Goal: Task Accomplishment & Management: Manage account settings

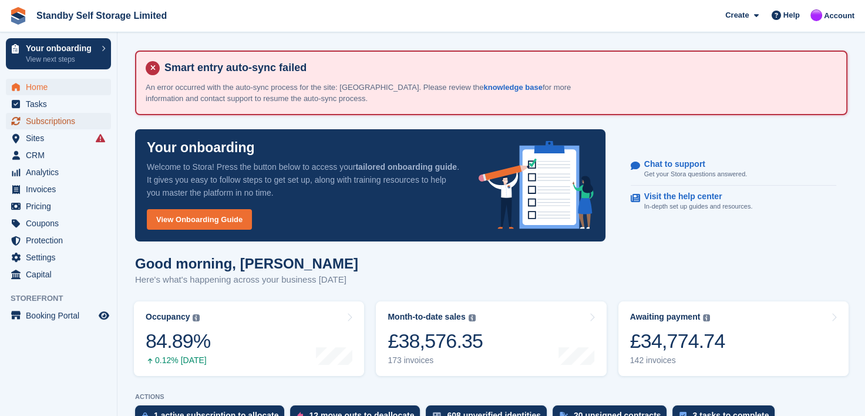
click at [52, 115] on span "Subscriptions" at bounding box center [61, 121] width 70 height 16
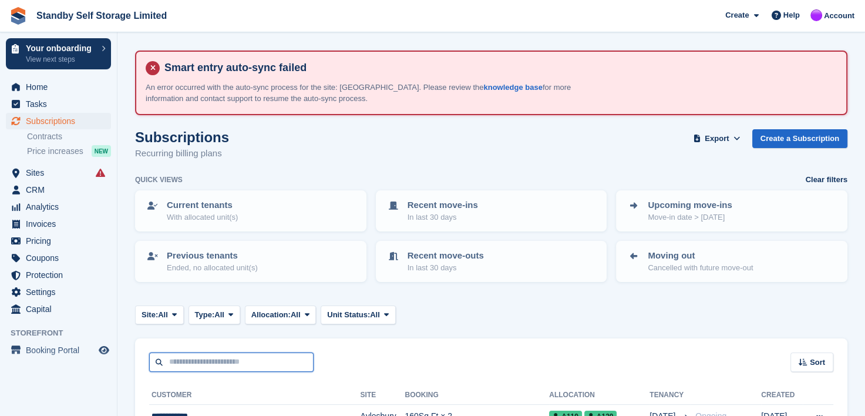
click at [233, 360] on input "text" at bounding box center [231, 361] width 164 height 19
type input "******"
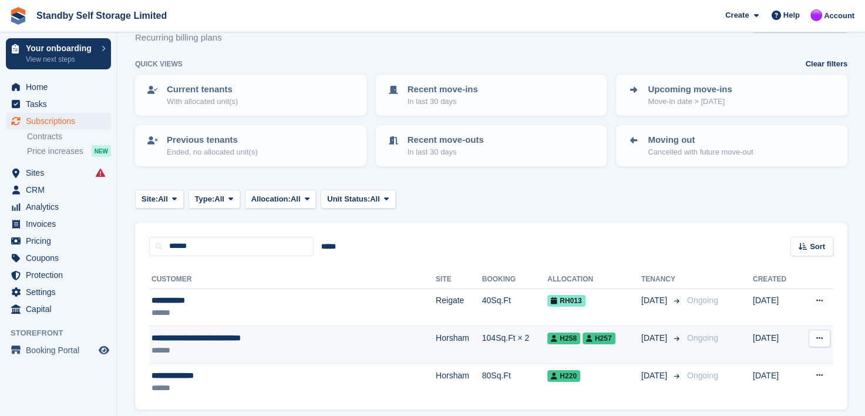
scroll to position [117, 0]
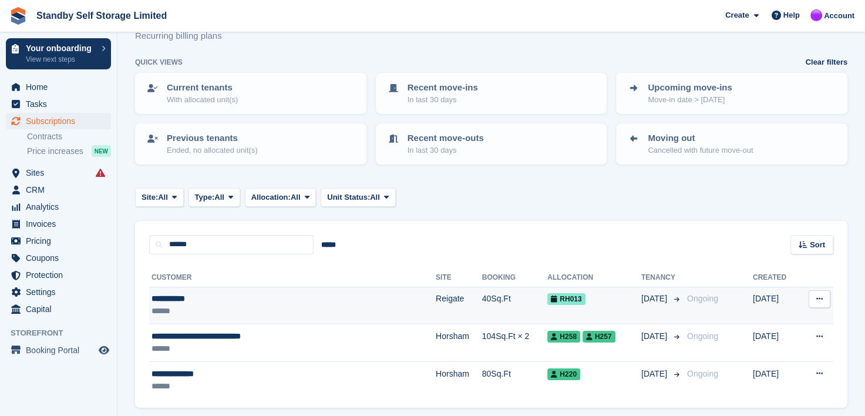
click at [185, 298] on div "**********" at bounding box center [254, 299] width 204 height 12
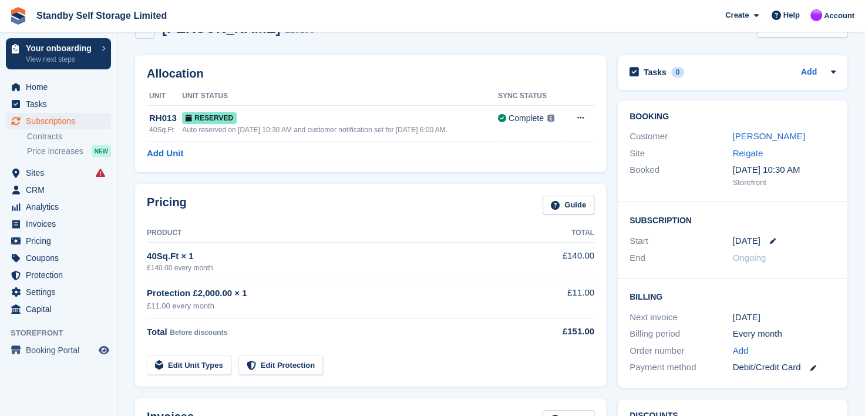
scroll to position [117, 0]
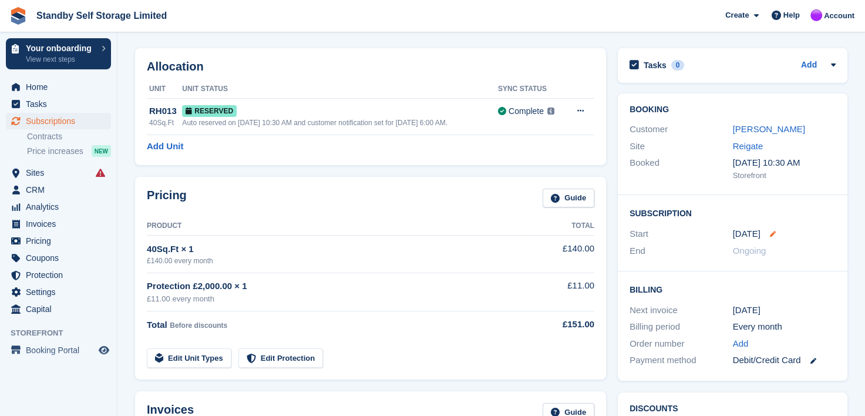
click at [770, 231] on icon at bounding box center [773, 234] width 6 height 6
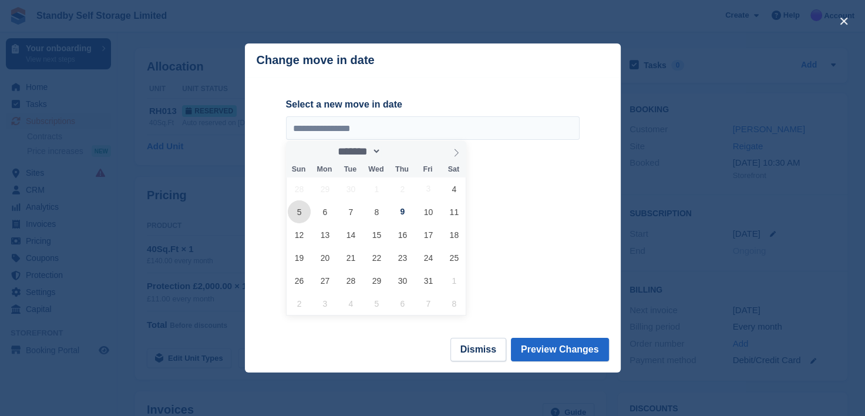
click at [297, 214] on span "5" at bounding box center [299, 211] width 23 height 23
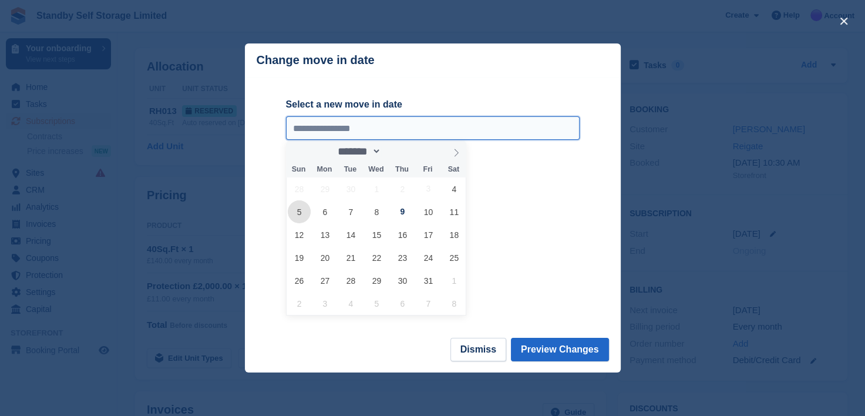
type input "**********"
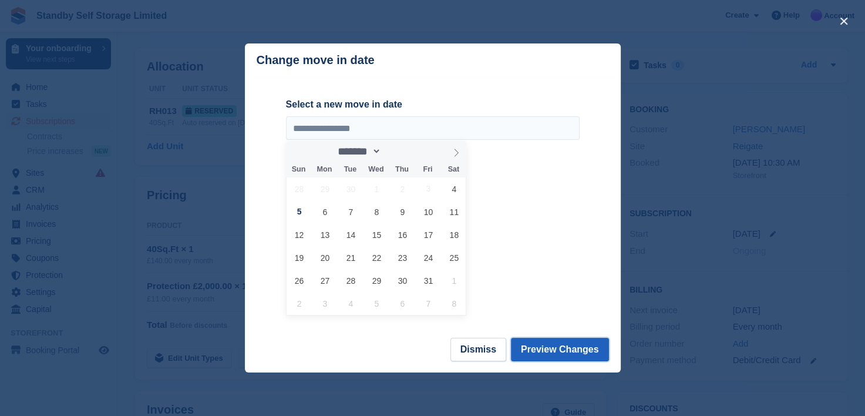
click at [563, 349] on button "Preview Changes" at bounding box center [560, 349] width 98 height 23
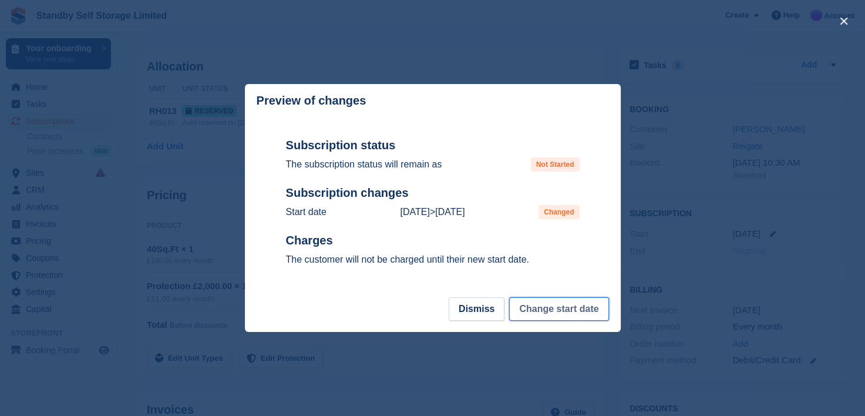
click at [578, 308] on button "Change start date" at bounding box center [558, 308] width 99 height 23
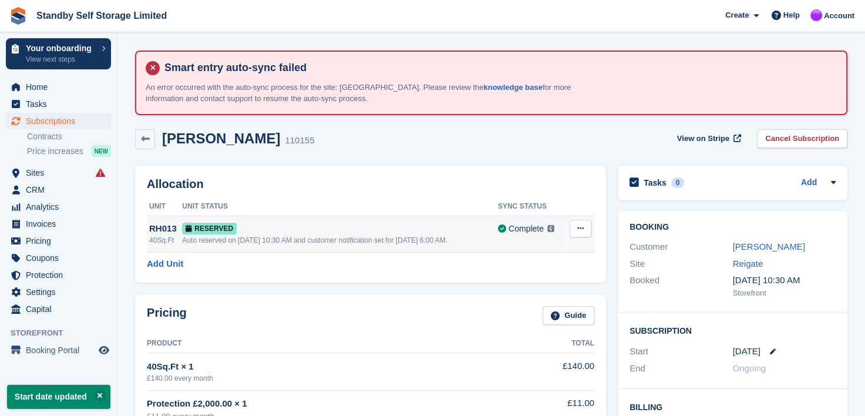
scroll to position [59, 0]
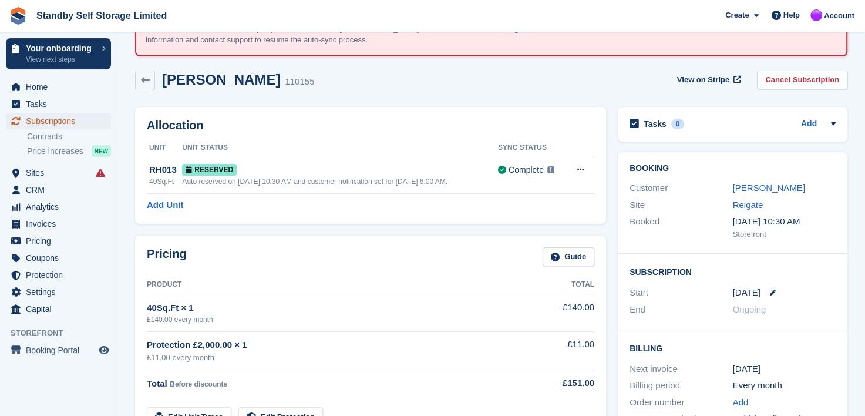
click at [45, 117] on span "Subscriptions" at bounding box center [61, 121] width 70 height 16
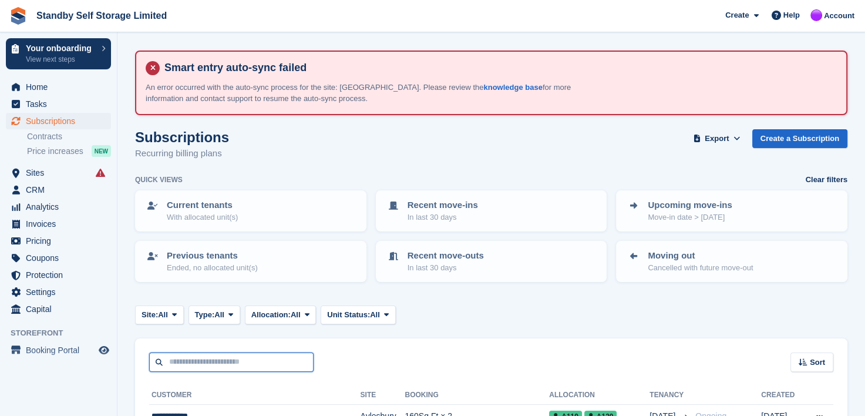
click at [203, 358] on input "text" at bounding box center [231, 361] width 164 height 19
type input "*****"
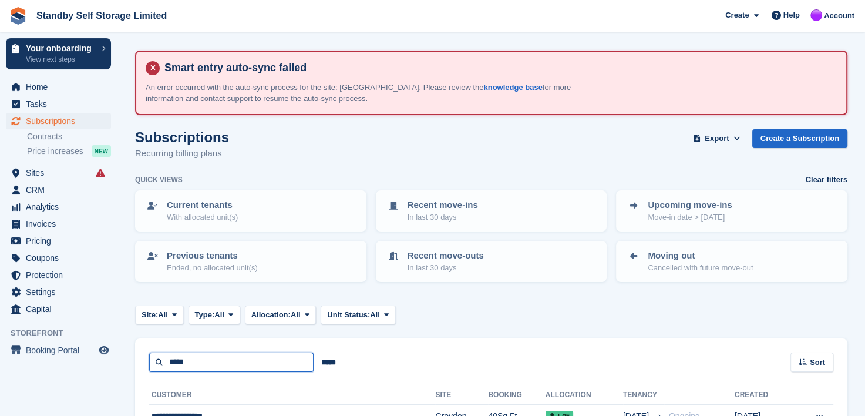
drag, startPoint x: 195, startPoint y: 362, endPoint x: 14, endPoint y: 388, distance: 182.9
click at [34, 380] on div "Your onboarding View next steps Home Tasks Subscriptions Subscriptions Subscrip…" at bounding box center [432, 250] width 865 height 500
type input "****"
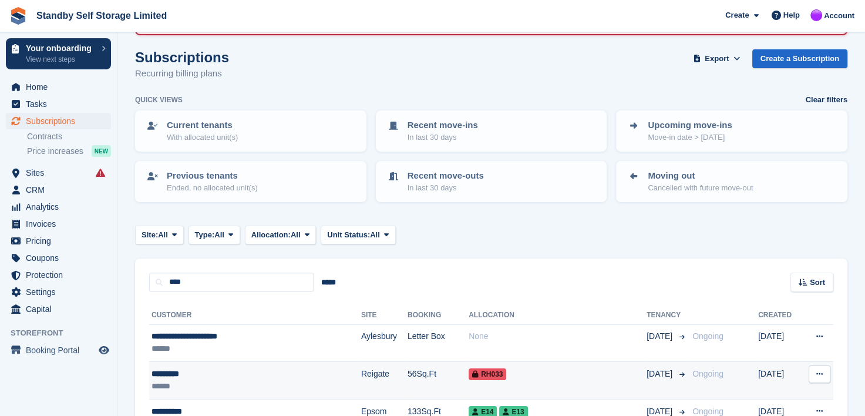
scroll to position [117, 0]
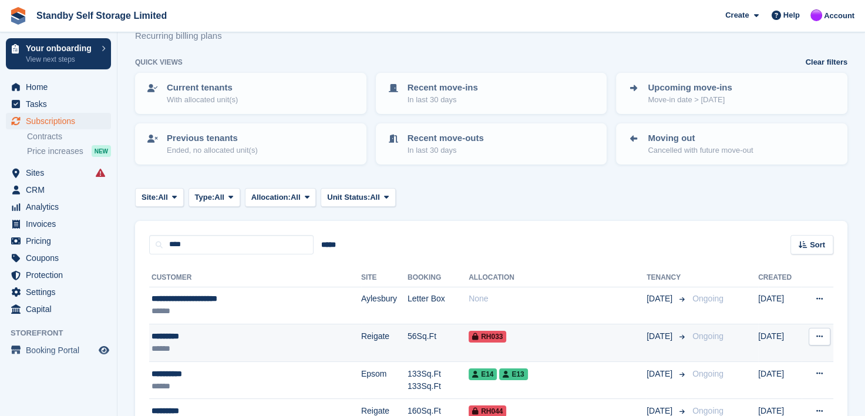
click at [174, 333] on div "*********" at bounding box center [233, 336] width 162 height 12
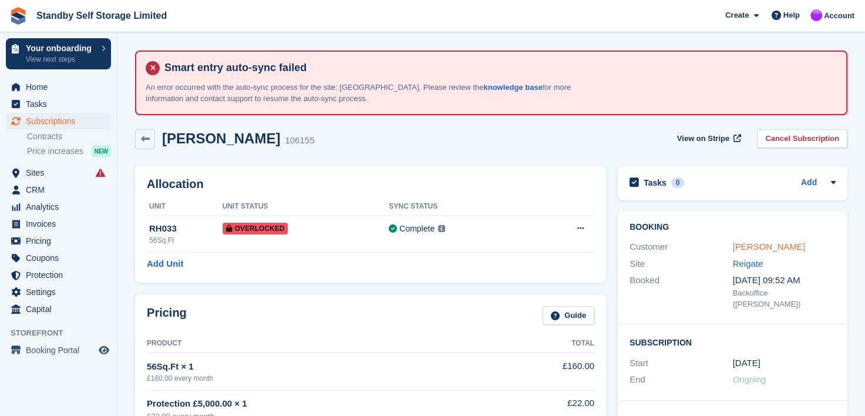
click at [743, 246] on link "Paul Sale" at bounding box center [769, 246] width 72 height 10
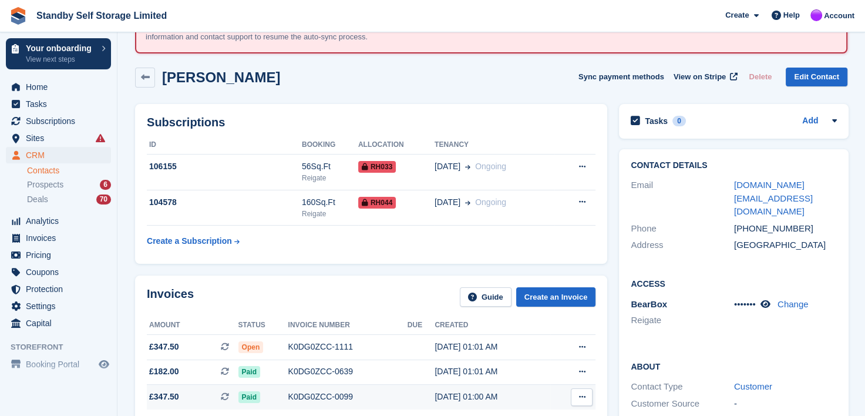
scroll to position [176, 0]
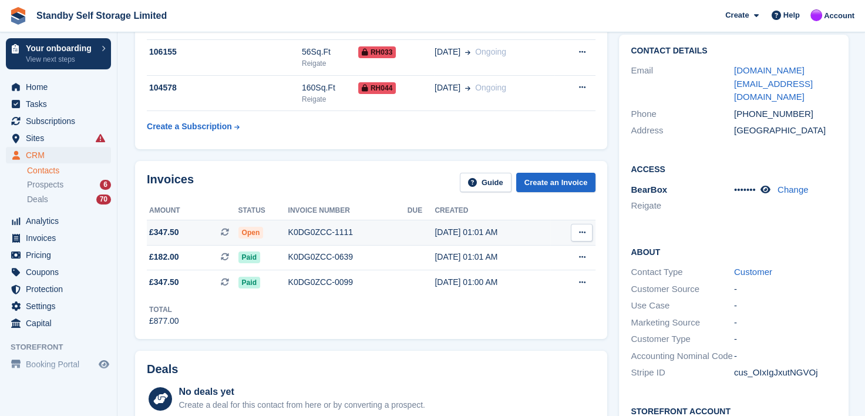
click at [318, 233] on div "K0DG0ZCC-1111" at bounding box center [347, 232] width 119 height 12
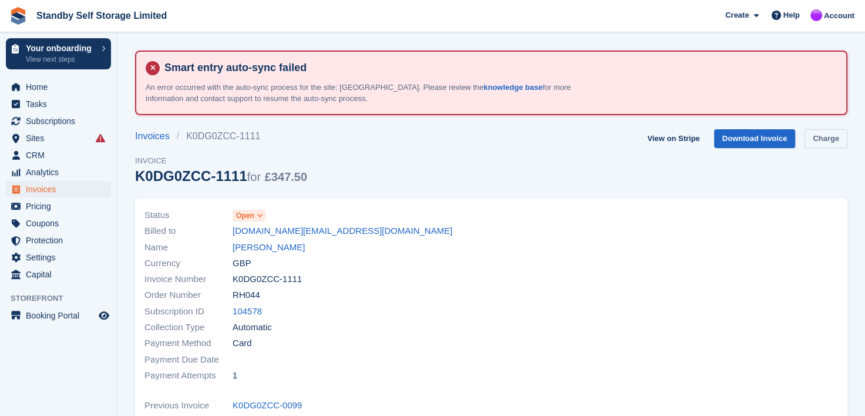
click at [837, 136] on link "Charge" at bounding box center [826, 138] width 43 height 19
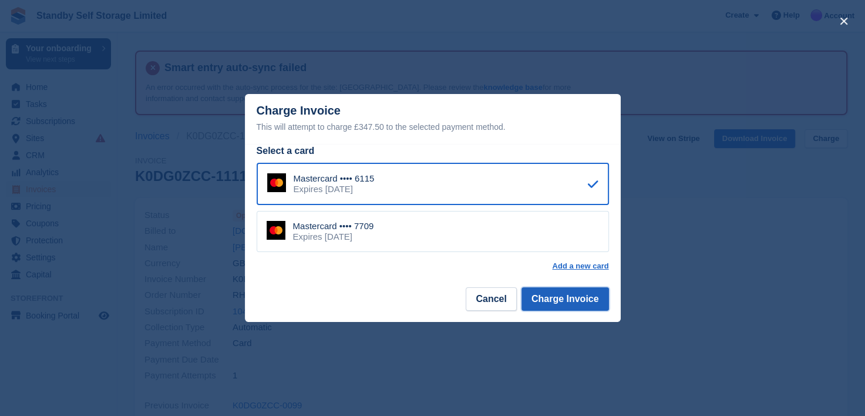
click at [542, 298] on button "Charge Invoice" at bounding box center [566, 298] width 88 height 23
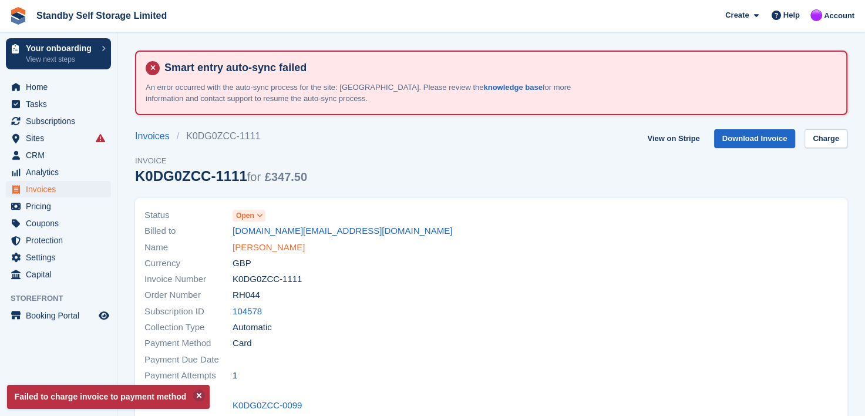
click at [257, 248] on link "Paul Sale" at bounding box center [269, 248] width 72 height 14
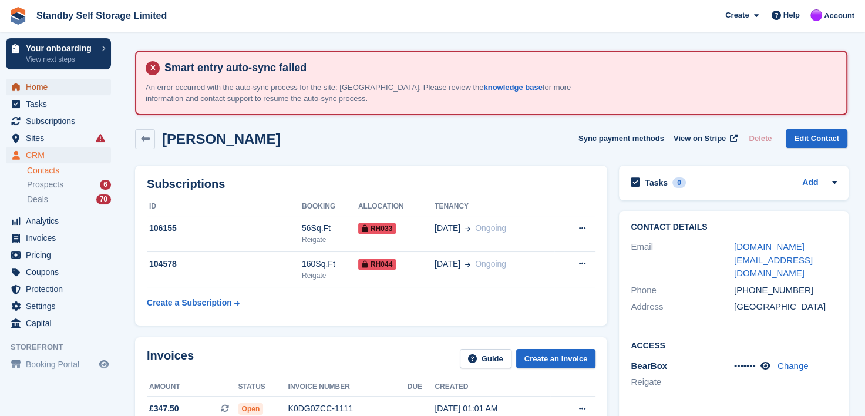
click at [30, 88] on span "Home" at bounding box center [61, 87] width 70 height 16
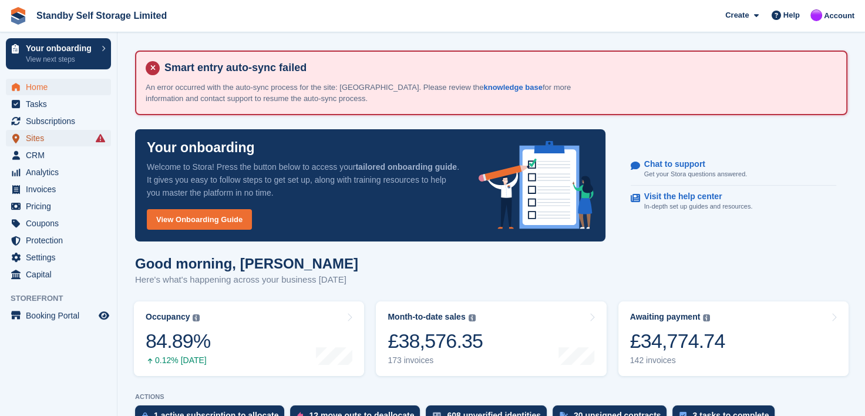
click at [31, 136] on span "Sites" at bounding box center [61, 138] width 70 height 16
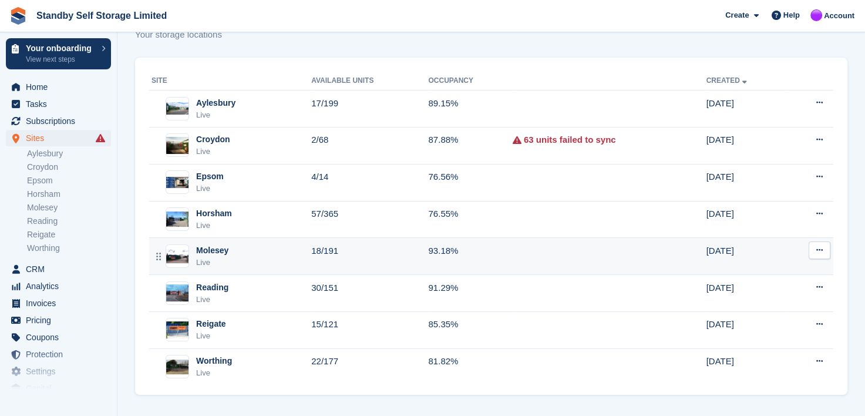
scroll to position [120, 0]
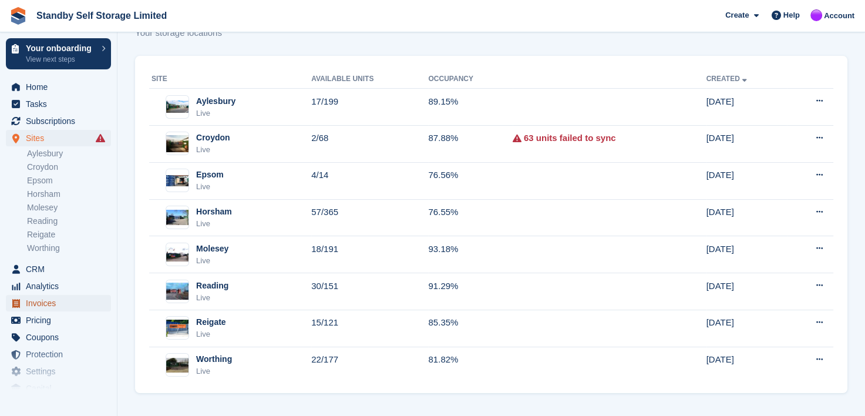
click at [38, 301] on span "Invoices" at bounding box center [61, 303] width 70 height 16
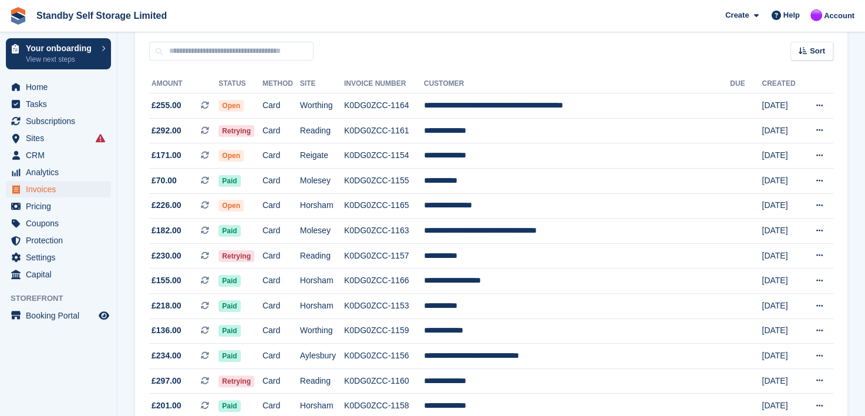
scroll to position [294, 0]
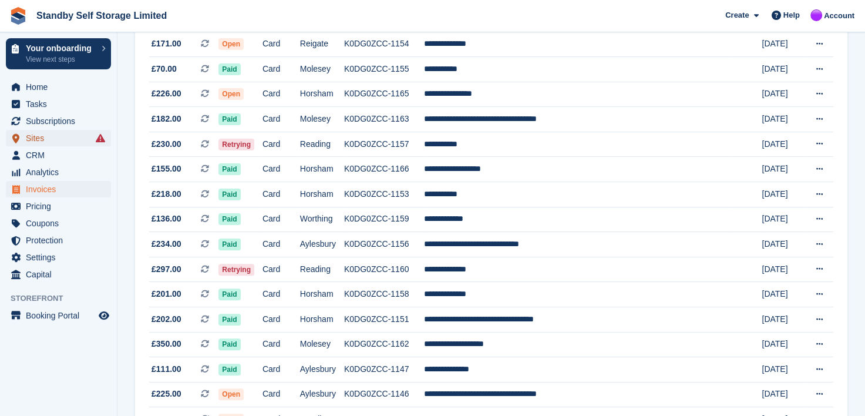
click at [34, 137] on span "Sites" at bounding box center [61, 138] width 70 height 16
click at [36, 154] on span "CRM" at bounding box center [61, 155] width 70 height 16
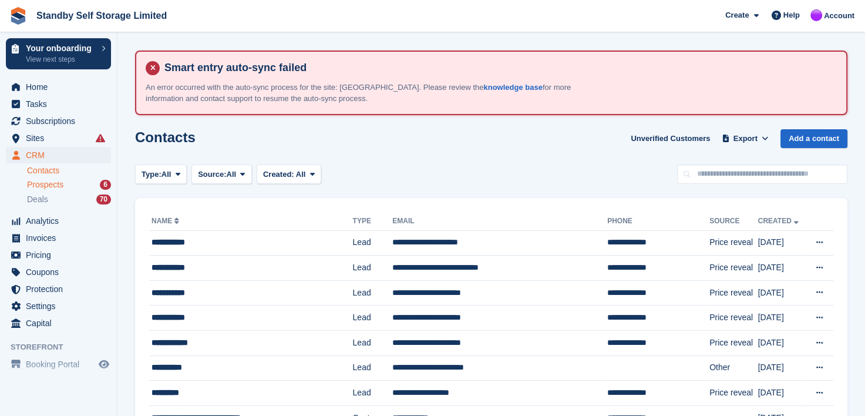
click at [41, 183] on span "Prospects" at bounding box center [45, 184] width 36 height 11
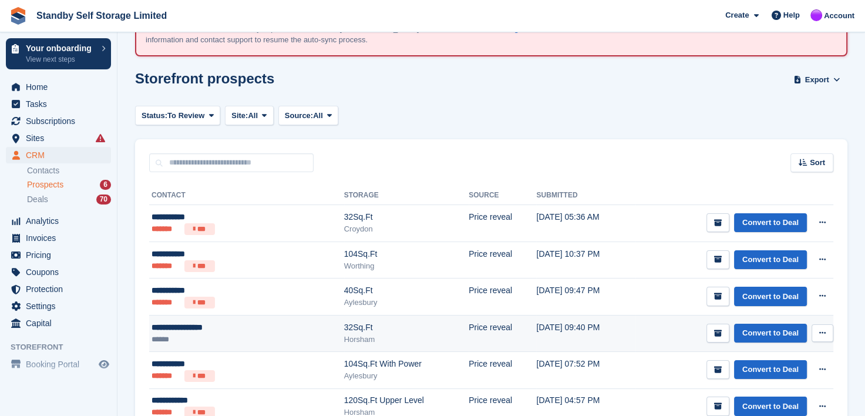
scroll to position [125, 0]
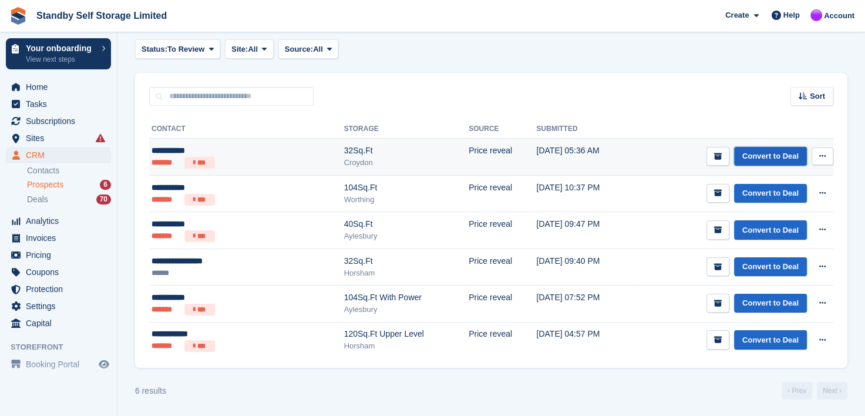
click at [758, 154] on link "Convert to Deal" at bounding box center [770, 156] width 73 height 19
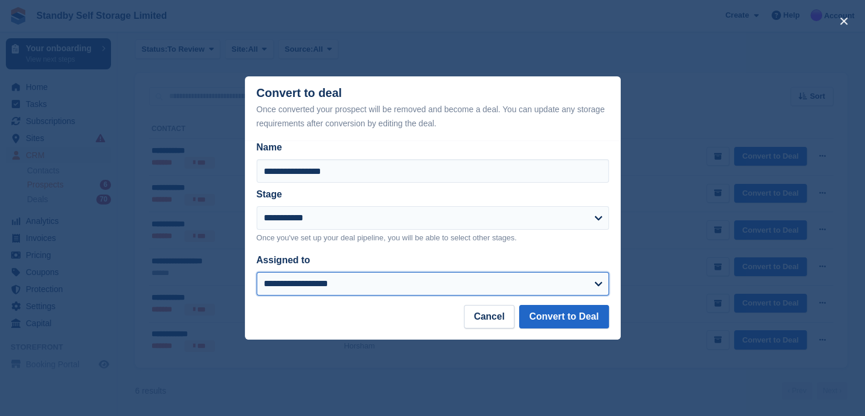
click at [291, 284] on select "**********" at bounding box center [433, 283] width 352 height 23
select select "****"
click at [257, 273] on select "**********" at bounding box center [433, 283] width 352 height 23
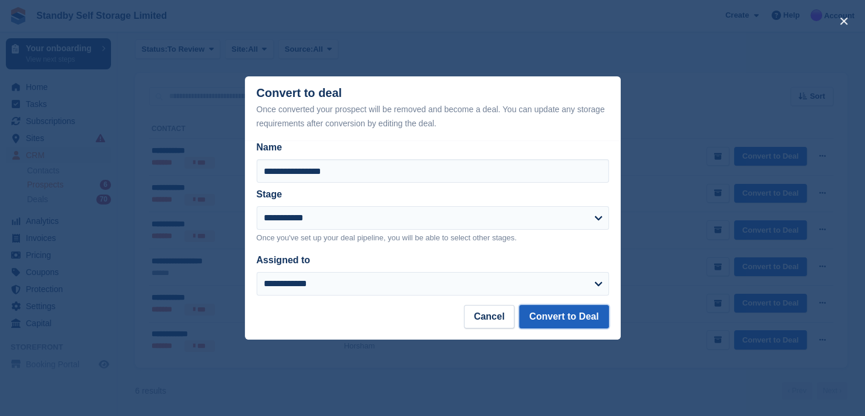
click at [542, 315] on button "Convert to Deal" at bounding box center [563, 316] width 89 height 23
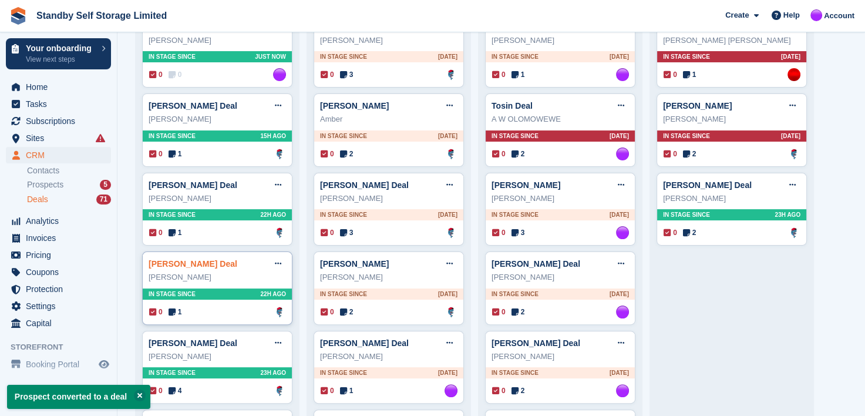
scroll to position [235, 0]
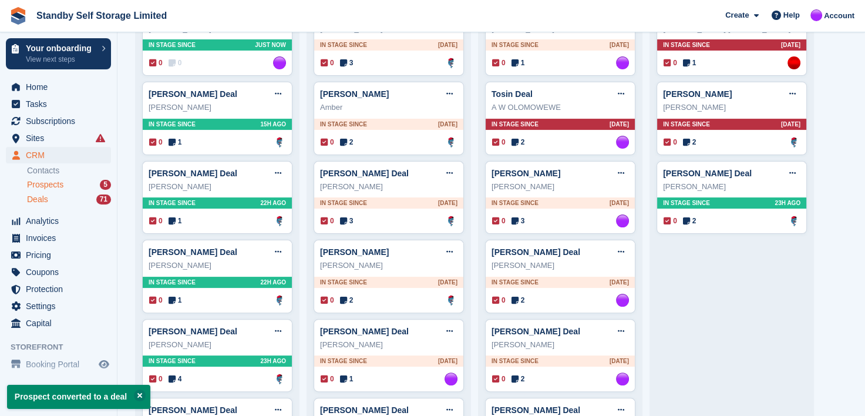
click at [41, 185] on span "Prospects" at bounding box center [45, 184] width 36 height 11
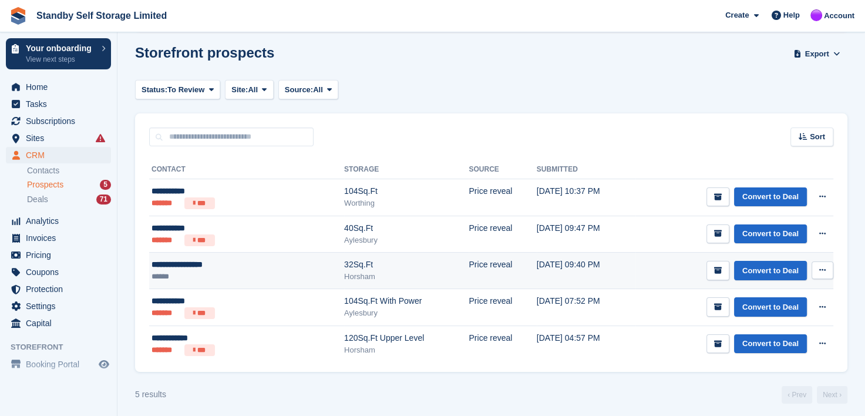
scroll to position [89, 0]
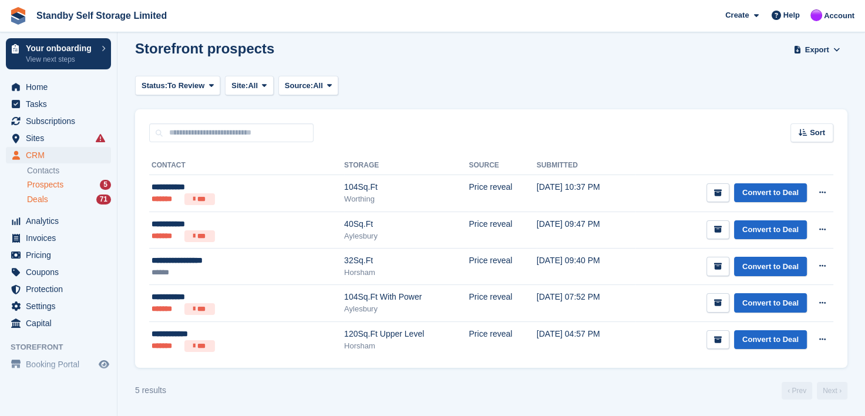
click at [42, 202] on span "Deals" at bounding box center [37, 199] width 21 height 11
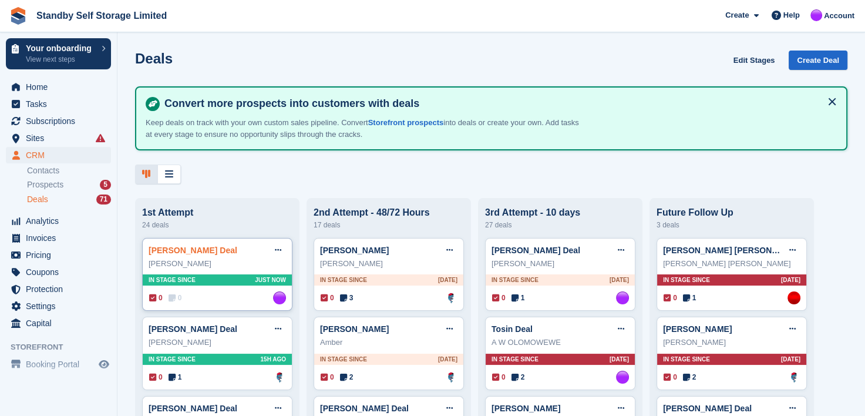
click at [180, 250] on link "Merry Fotso Deal" at bounding box center [193, 250] width 89 height 9
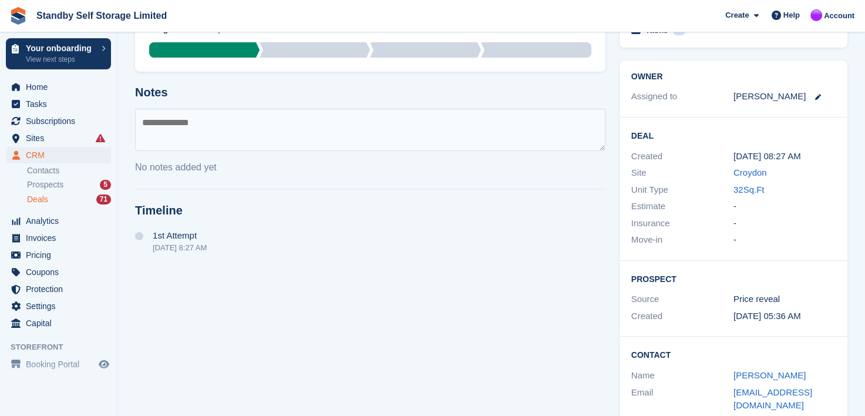
scroll to position [109, 0]
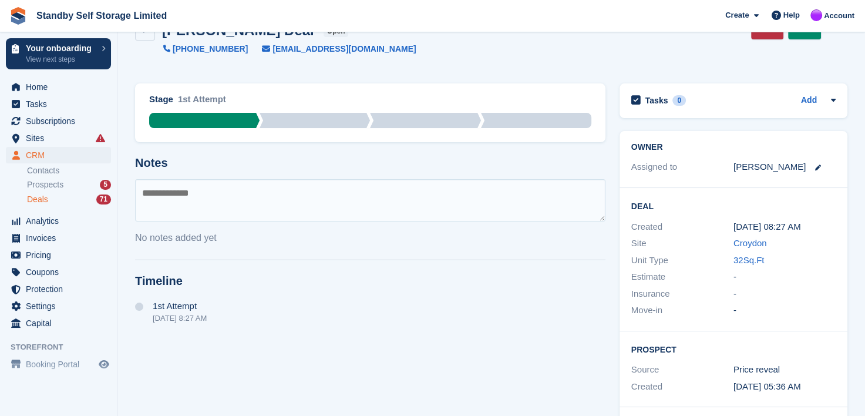
click at [197, 195] on textarea at bounding box center [370, 200] width 471 height 42
type textarea "**********"
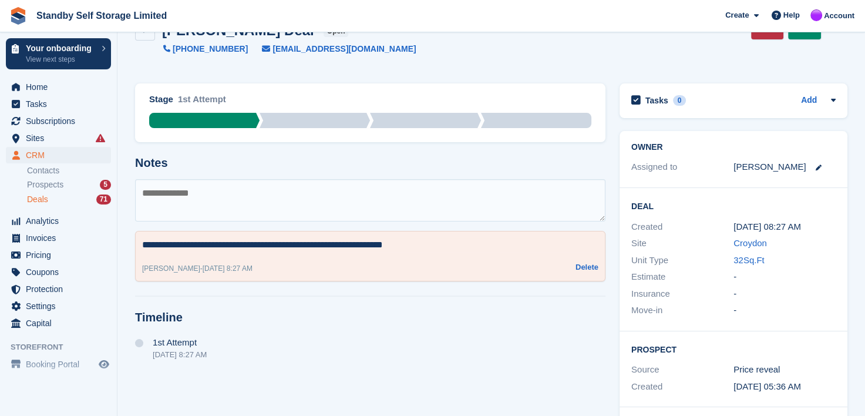
click at [150, 234] on div "**********" at bounding box center [370, 256] width 471 height 51
click at [153, 240] on textarea "**********" at bounding box center [370, 245] width 456 height 14
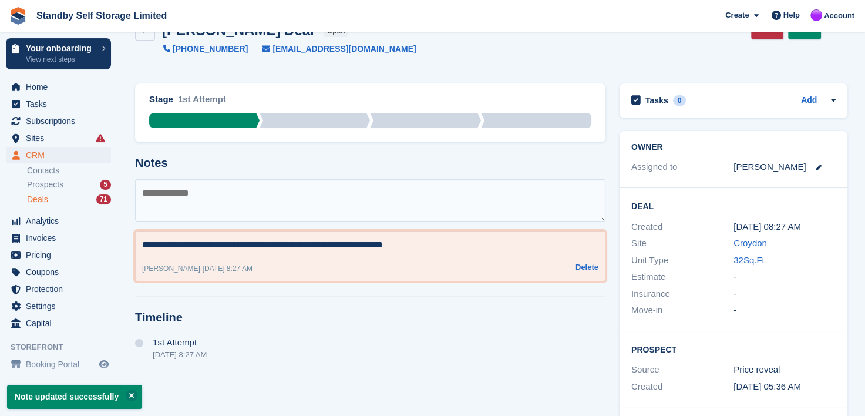
click at [435, 244] on textarea "**********" at bounding box center [370, 245] width 456 height 14
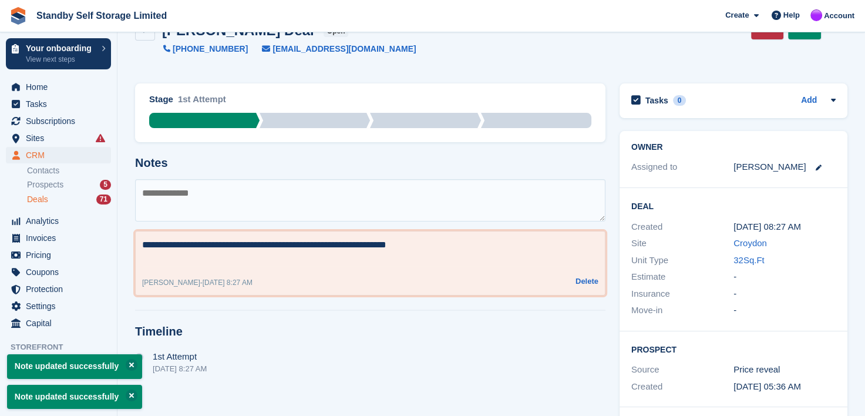
type textarea "**********"
click at [337, 187] on textarea at bounding box center [370, 200] width 471 height 42
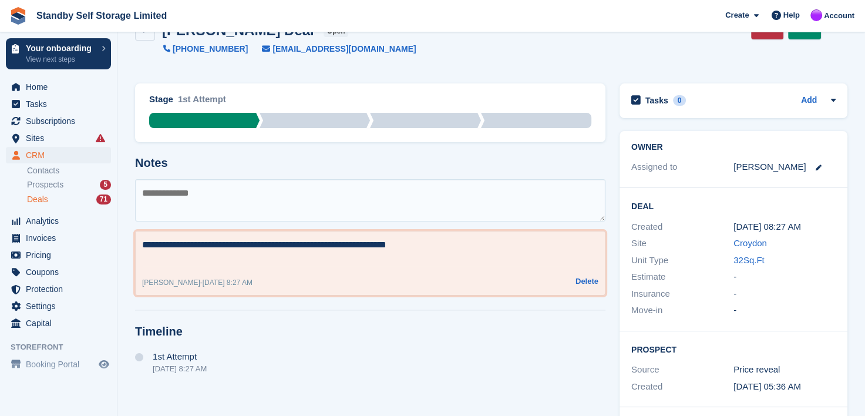
click at [428, 239] on textarea "**********" at bounding box center [370, 252] width 456 height 28
click at [40, 183] on span "Prospects" at bounding box center [45, 184] width 36 height 11
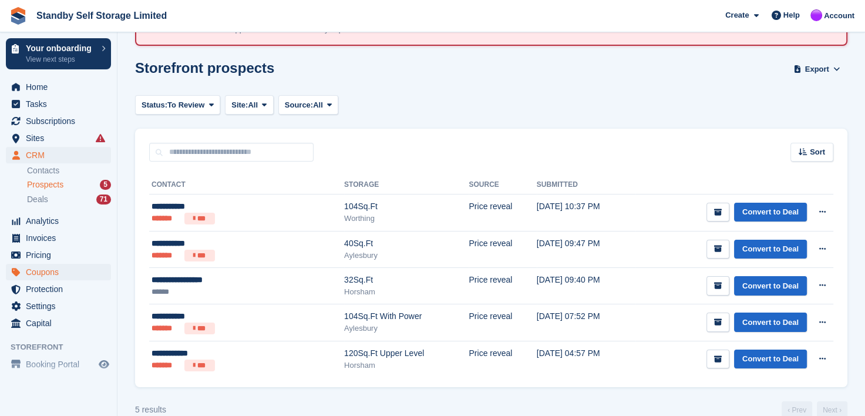
scroll to position [89, 0]
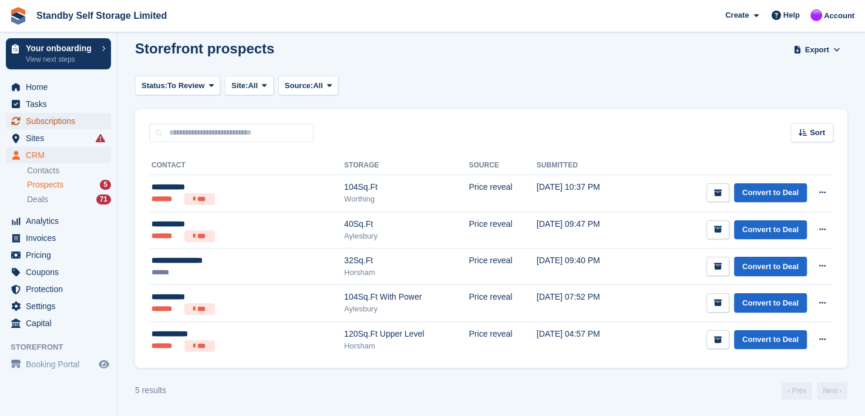
click at [31, 120] on span "Subscriptions" at bounding box center [61, 121] width 70 height 16
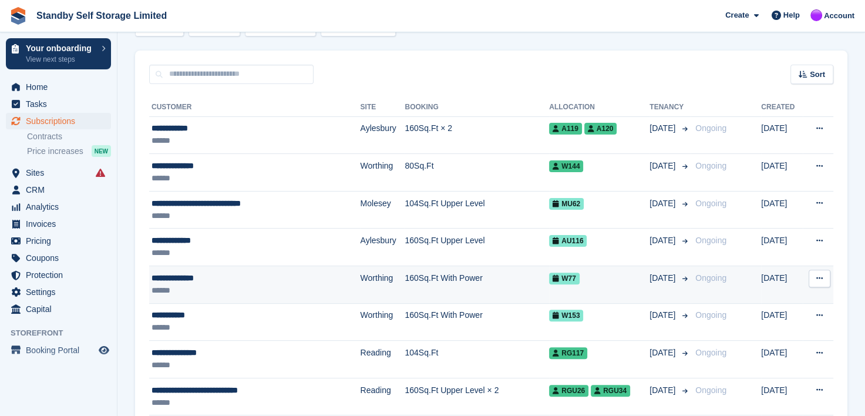
scroll to position [294, 0]
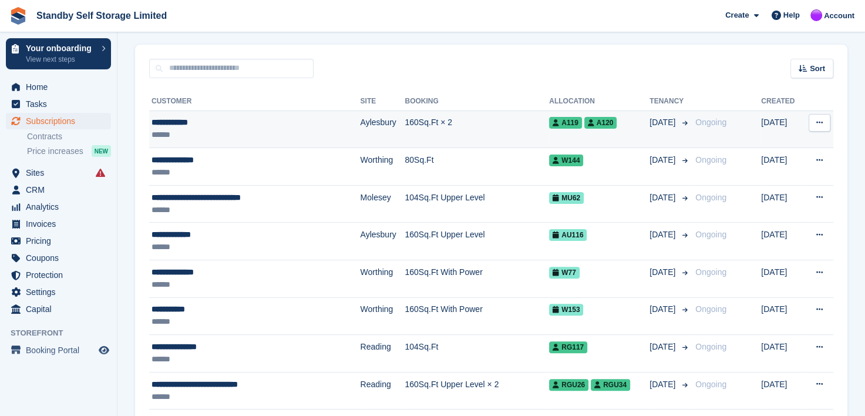
click at [168, 120] on div "**********" at bounding box center [236, 122] width 168 height 12
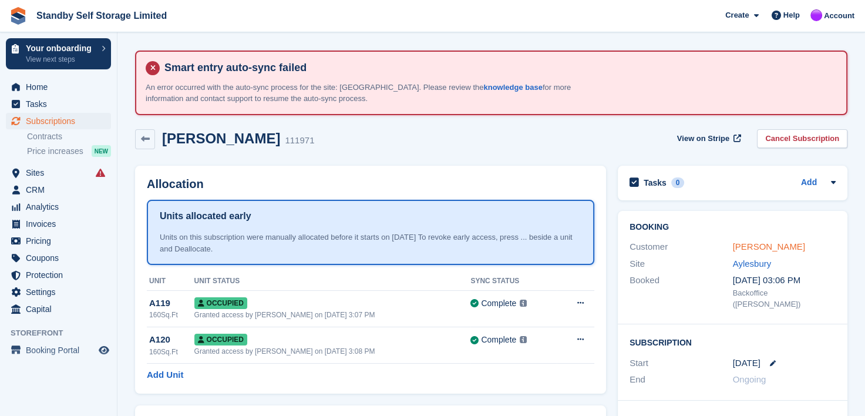
click at [761, 244] on link "Talal Daiani" at bounding box center [769, 246] width 72 height 10
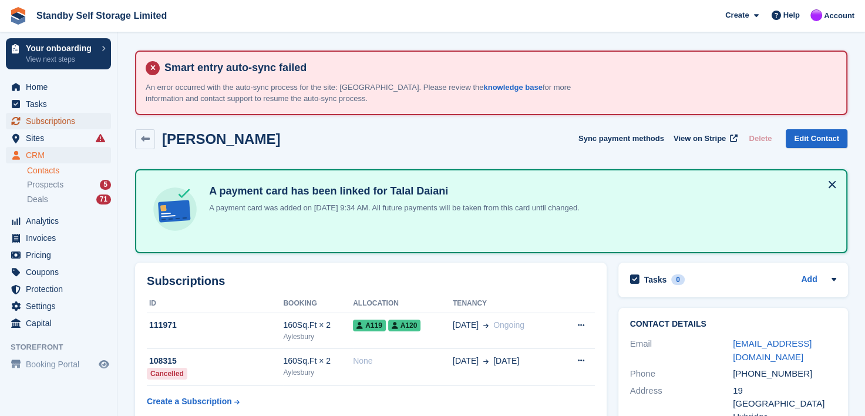
click at [41, 122] on span "Subscriptions" at bounding box center [61, 121] width 70 height 16
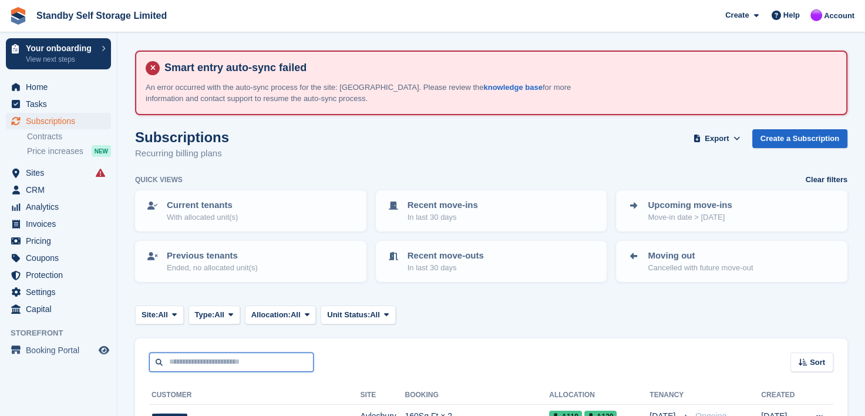
click at [209, 358] on input "text" at bounding box center [231, 361] width 164 height 19
click at [33, 223] on span "Invoices" at bounding box center [61, 224] width 70 height 16
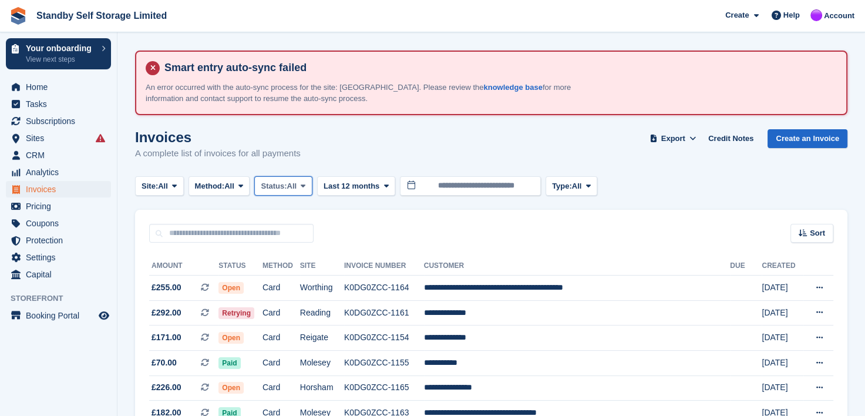
click at [308, 187] on span at bounding box center [302, 185] width 9 height 9
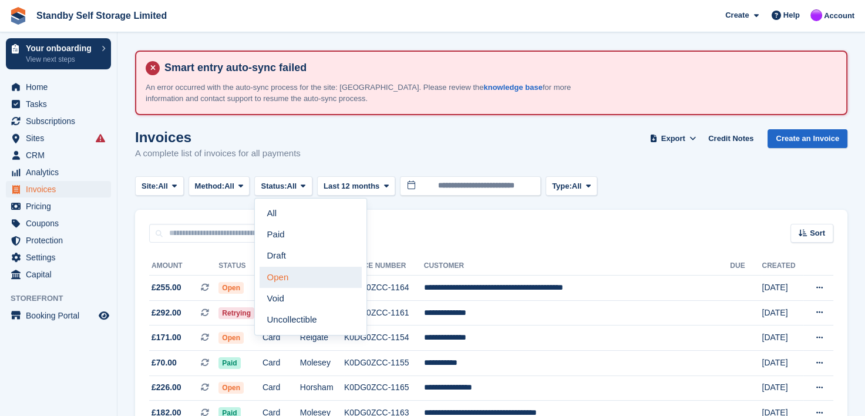
click at [291, 282] on link "Open" at bounding box center [311, 277] width 102 height 21
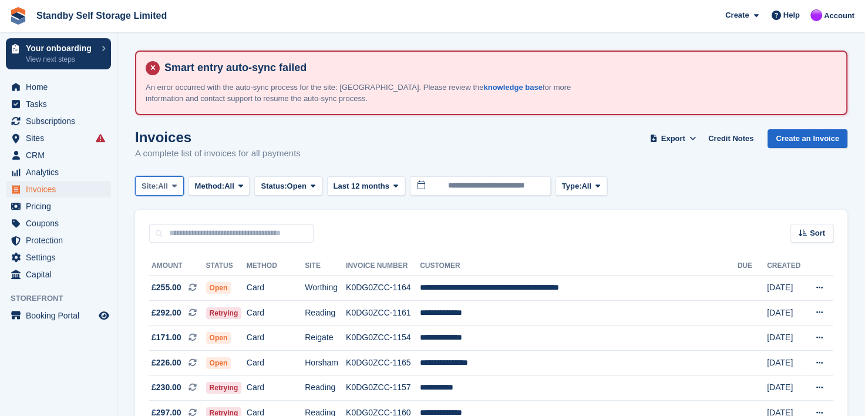
click at [179, 184] on span at bounding box center [174, 185] width 9 height 9
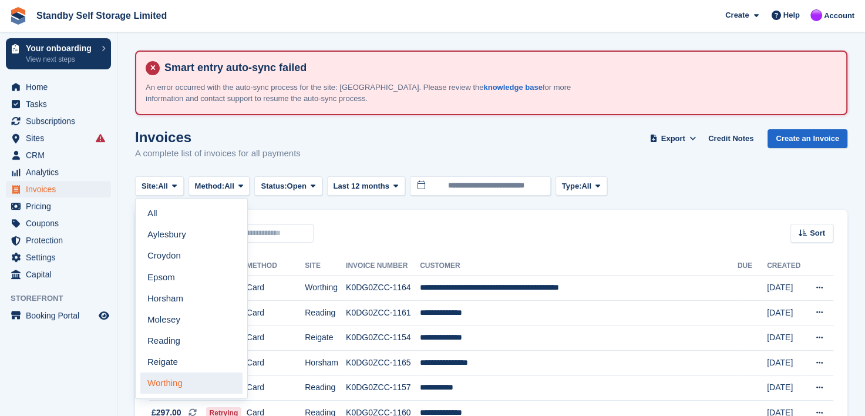
click at [164, 377] on link "Worthing" at bounding box center [191, 382] width 102 height 21
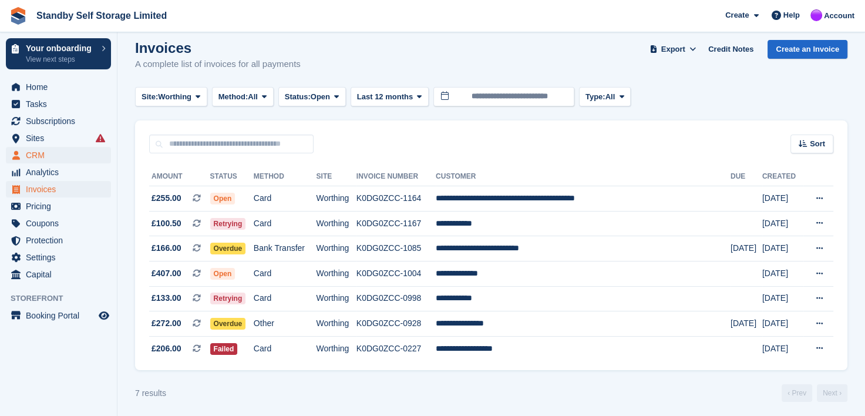
scroll to position [93, 0]
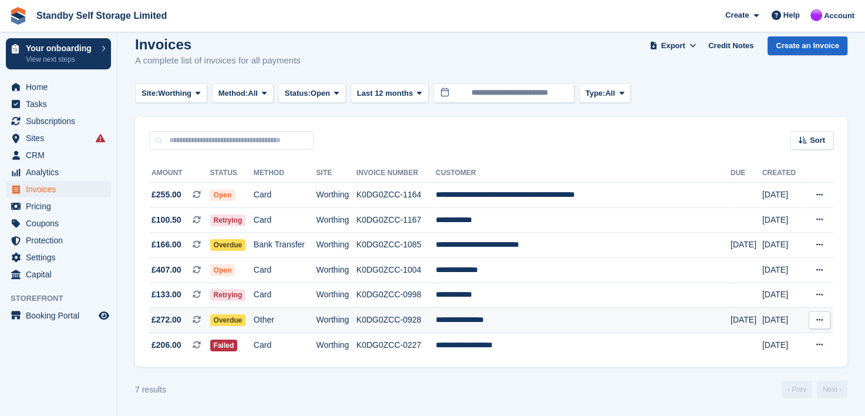
click at [512, 317] on td "**********" at bounding box center [583, 320] width 295 height 25
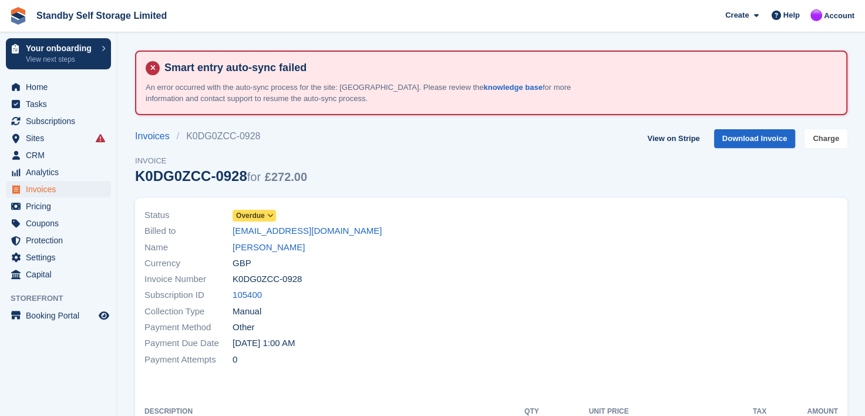
drag, startPoint x: 830, startPoint y: 136, endPoint x: 738, endPoint y: 261, distance: 155.5
click at [830, 136] on link "Charge" at bounding box center [826, 138] width 43 height 19
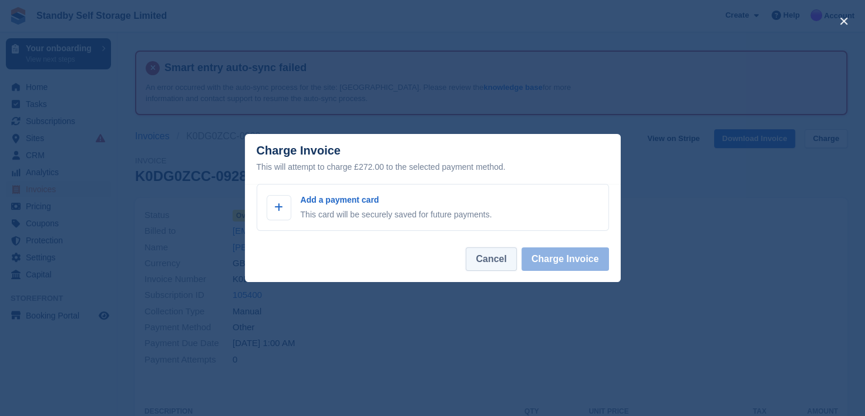
click at [498, 261] on button "Cancel" at bounding box center [491, 258] width 51 height 23
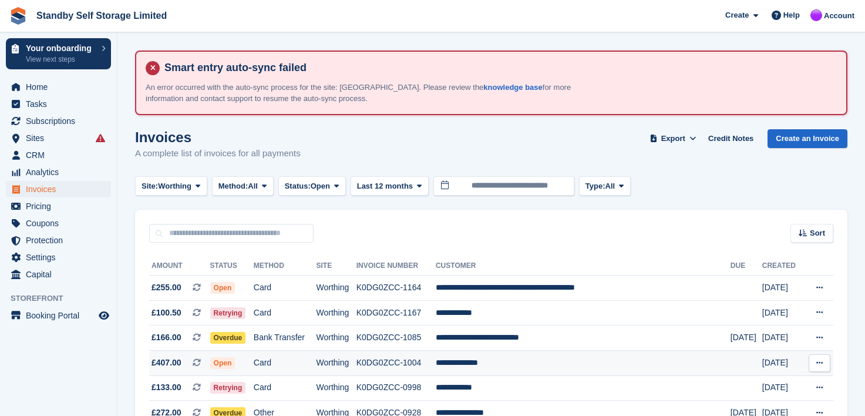
scroll to position [93, 0]
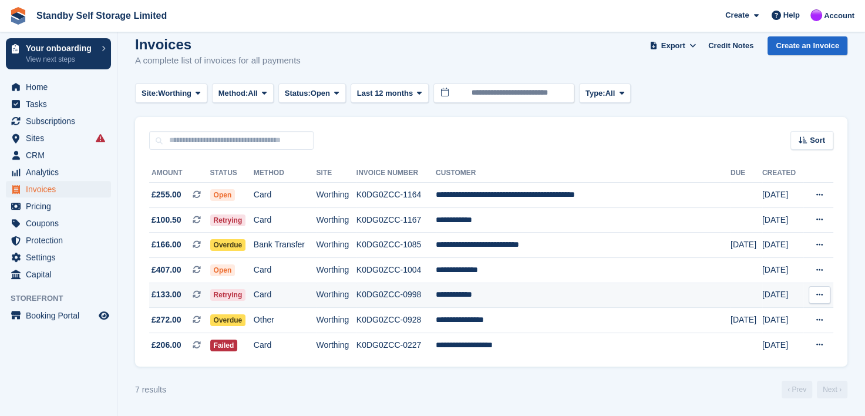
click at [411, 294] on td "K0DG0ZCC-0998" at bounding box center [396, 295] width 79 height 25
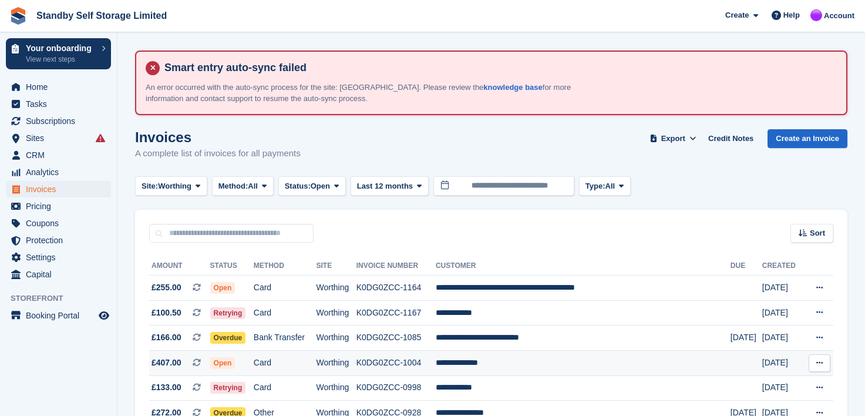
scroll to position [93, 0]
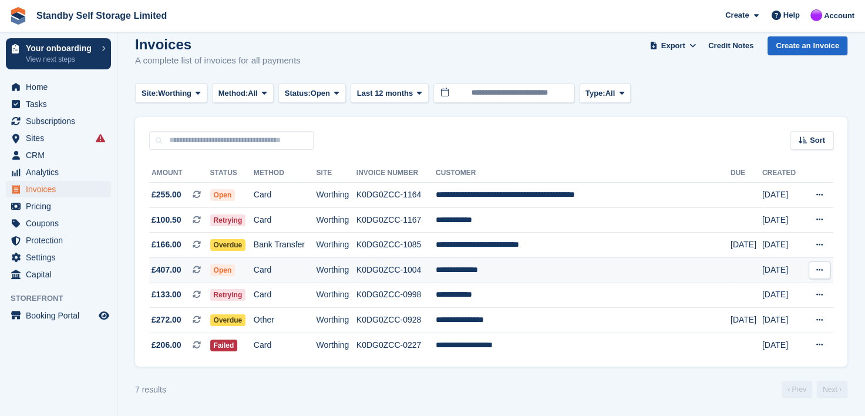
click at [815, 268] on button at bounding box center [820, 270] width 22 height 18
click at [734, 311] on p "View on Stripe" at bounding box center [774, 310] width 102 height 19
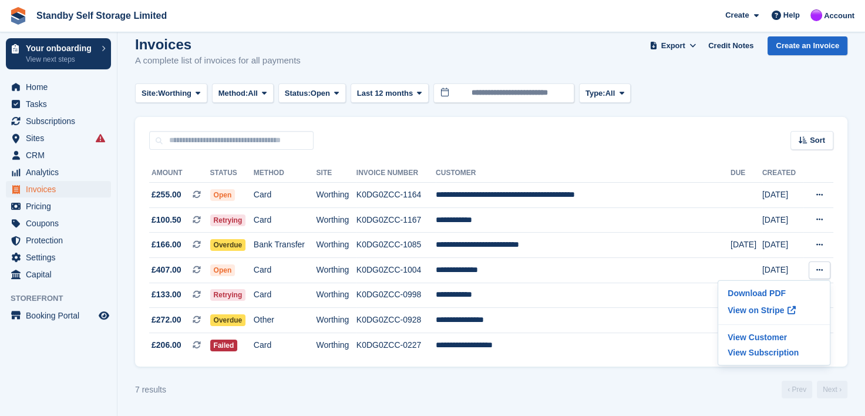
click at [845, 283] on div "**********" at bounding box center [491, 258] width 713 height 217
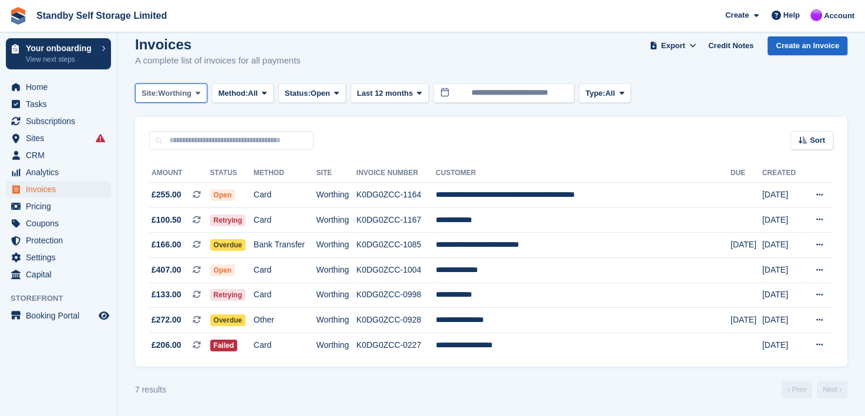
click at [197, 90] on icon at bounding box center [198, 93] width 5 height 8
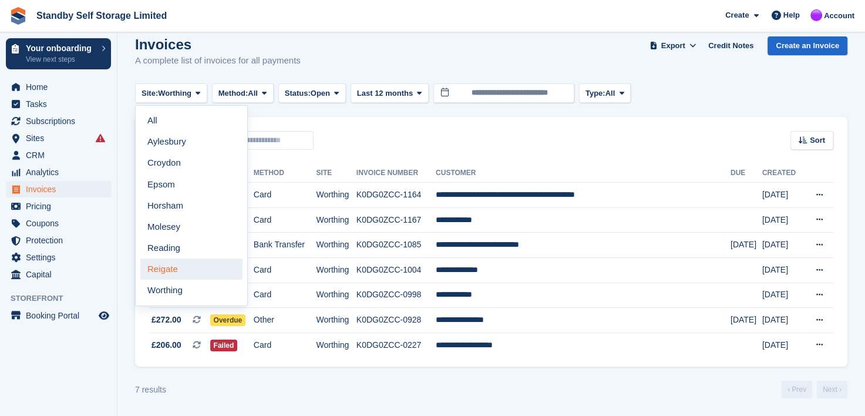
click at [190, 262] on link "Reigate" at bounding box center [191, 268] width 102 height 21
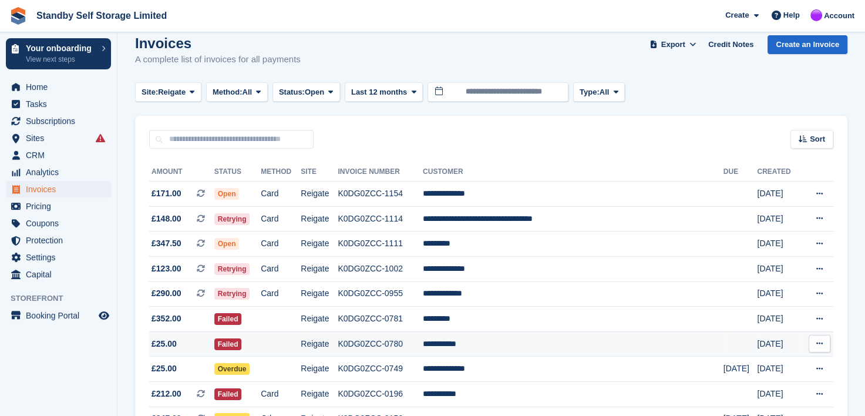
scroll to position [169, 0]
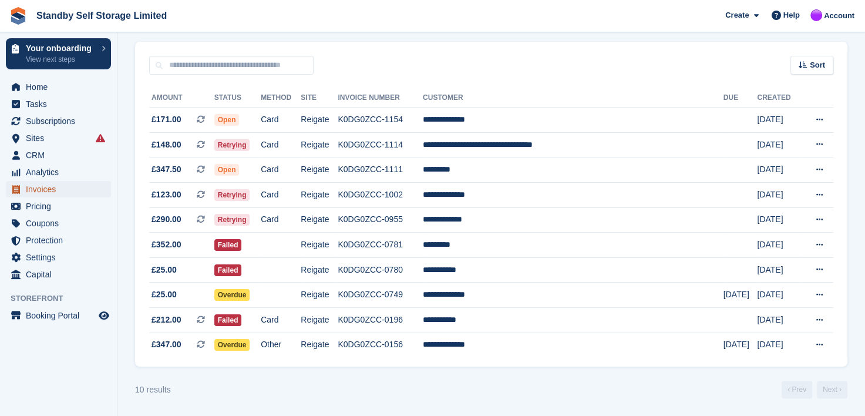
click at [35, 189] on span "Invoices" at bounding box center [61, 189] width 70 height 16
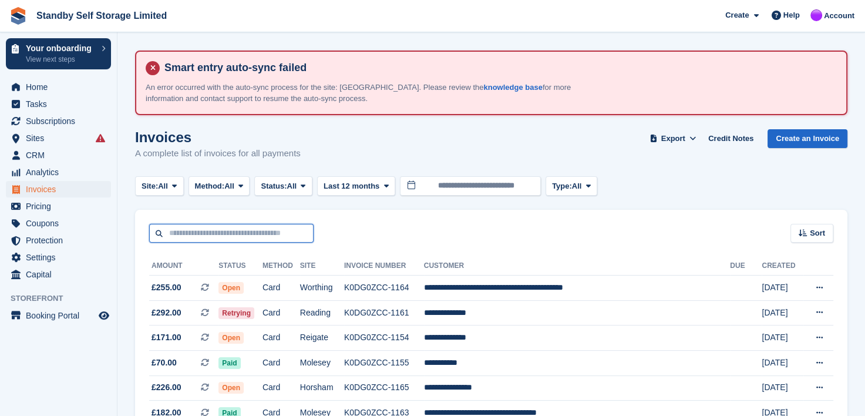
click at [210, 237] on input "text" at bounding box center [231, 233] width 164 height 19
type input "********"
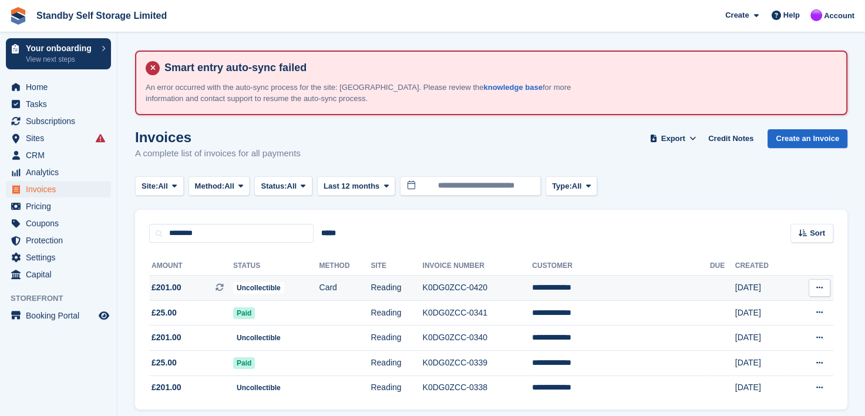
click at [608, 285] on td "**********" at bounding box center [621, 288] width 178 height 25
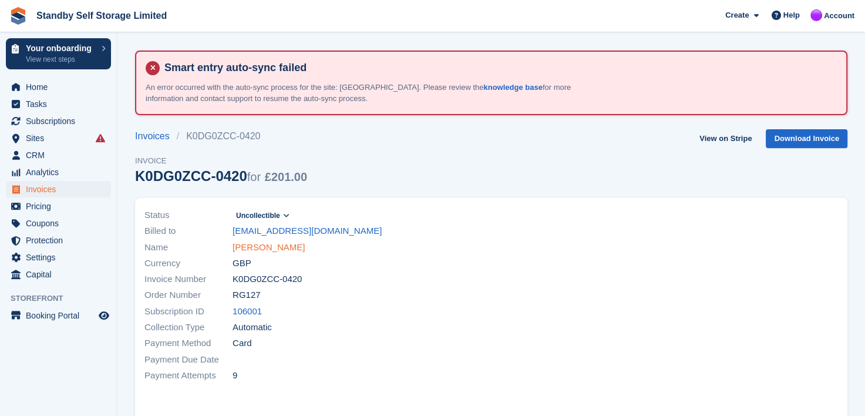
click at [236, 242] on link "[PERSON_NAME]" at bounding box center [269, 248] width 72 height 14
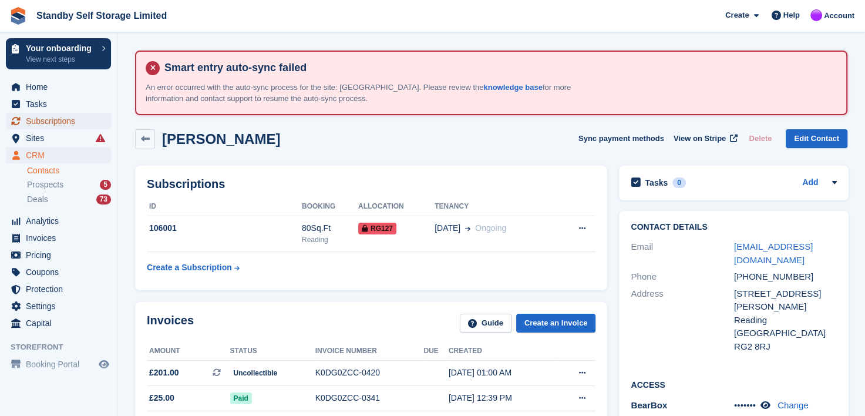
click at [41, 124] on span "Subscriptions" at bounding box center [61, 121] width 70 height 16
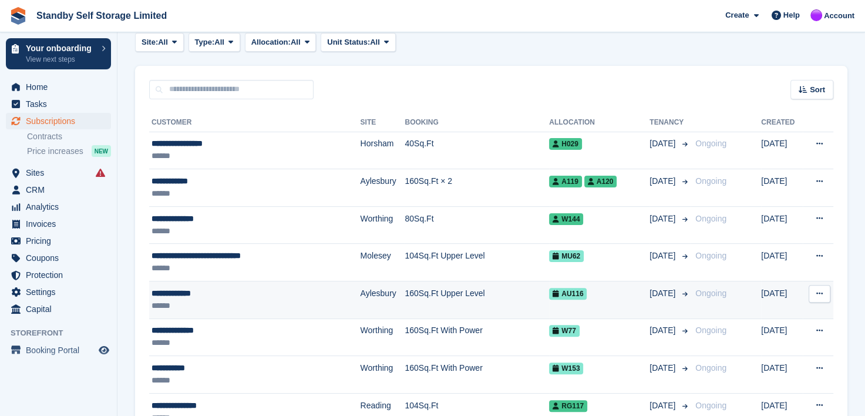
scroll to position [294, 0]
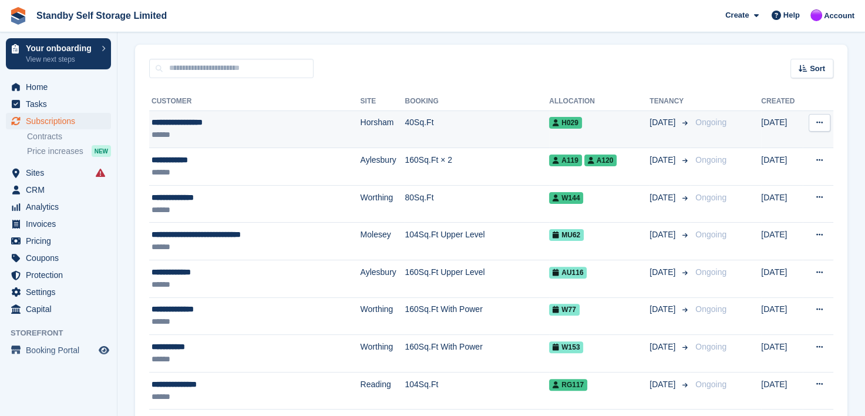
click at [193, 120] on div "**********" at bounding box center [236, 122] width 168 height 12
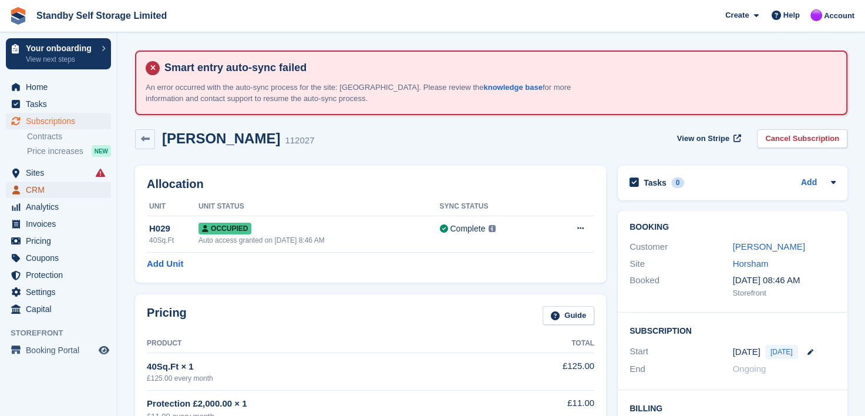
click at [33, 186] on span "CRM" at bounding box center [61, 190] width 70 height 16
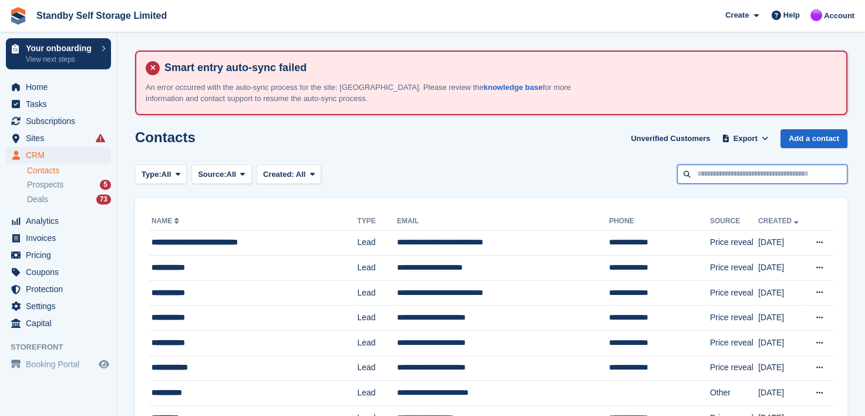
click at [707, 173] on input "text" at bounding box center [762, 173] width 170 height 19
type input "*****"
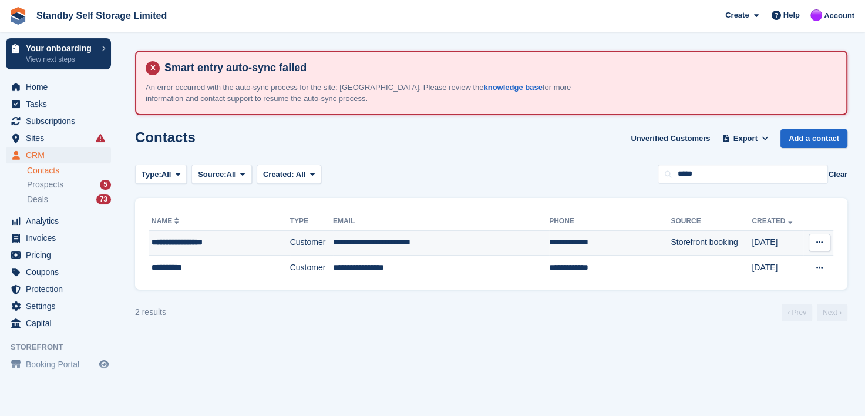
drag, startPoint x: 186, startPoint y: 241, endPoint x: 341, endPoint y: 236, distance: 155.2
click at [186, 241] on div "**********" at bounding box center [209, 242] width 115 height 12
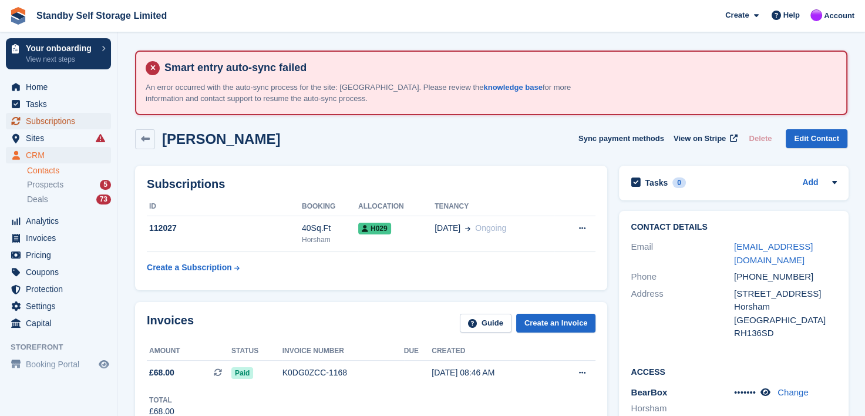
drag, startPoint x: 34, startPoint y: 116, endPoint x: 40, endPoint y: 121, distance: 7.9
click at [34, 116] on span "Subscriptions" at bounding box center [61, 121] width 70 height 16
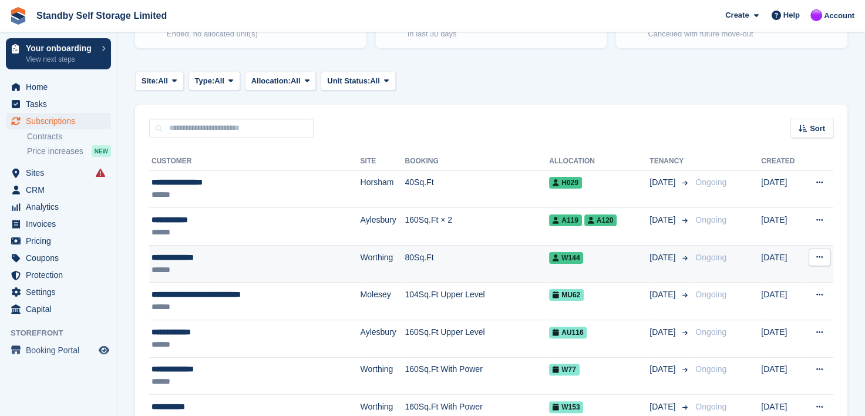
scroll to position [235, 0]
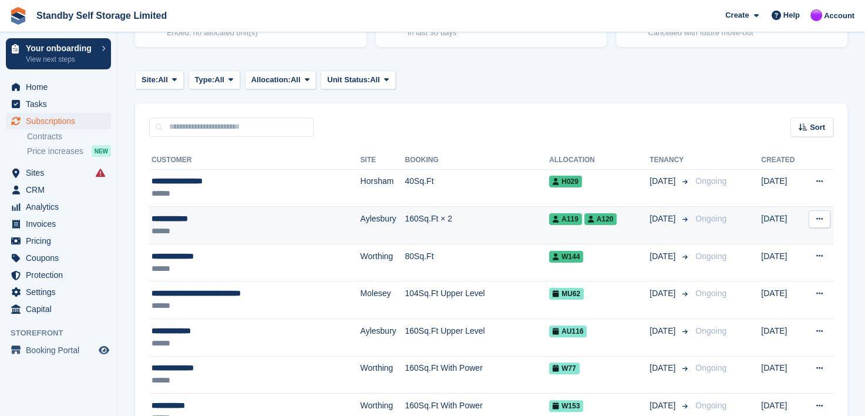
click at [174, 217] on div "**********" at bounding box center [236, 219] width 168 height 12
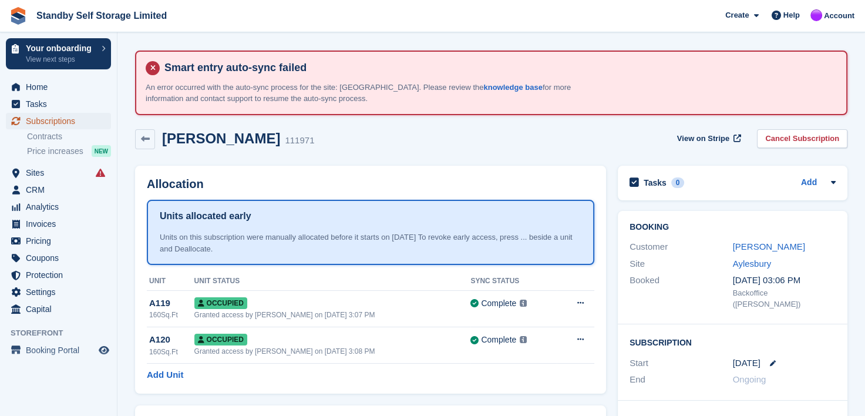
drag, startPoint x: 42, startPoint y: 118, endPoint x: 156, endPoint y: 141, distance: 115.7
click at [42, 118] on span "Subscriptions" at bounding box center [61, 121] width 70 height 16
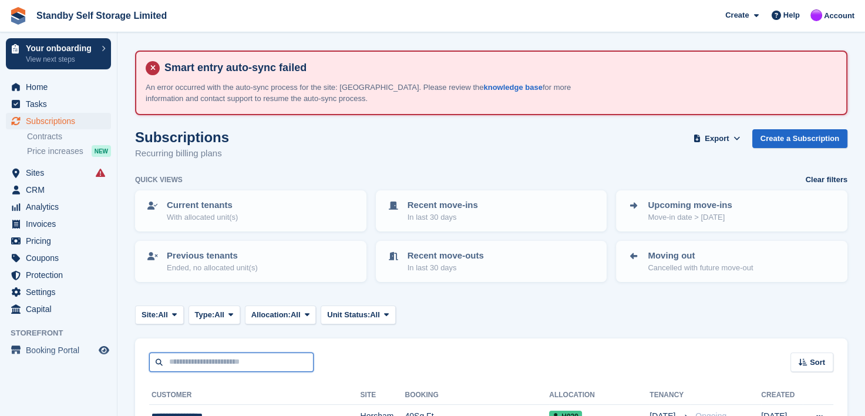
click at [261, 357] on input "text" at bounding box center [231, 361] width 164 height 19
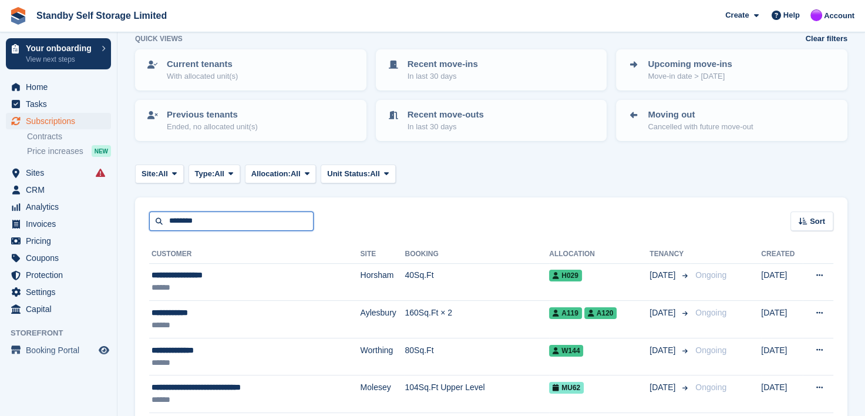
scroll to position [59, 0]
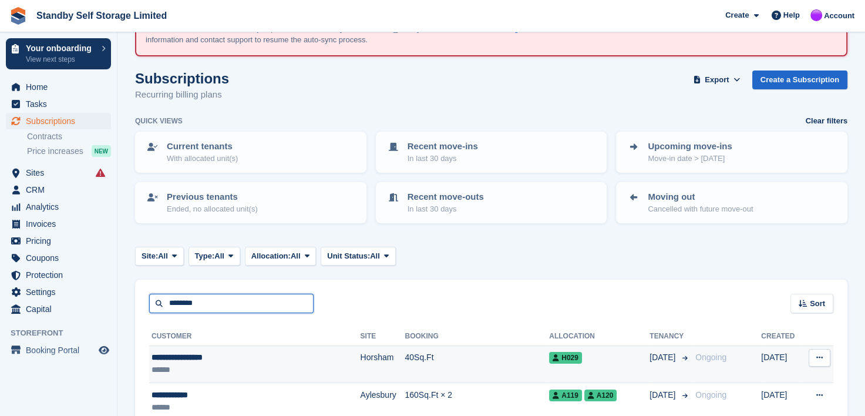
type input "********"
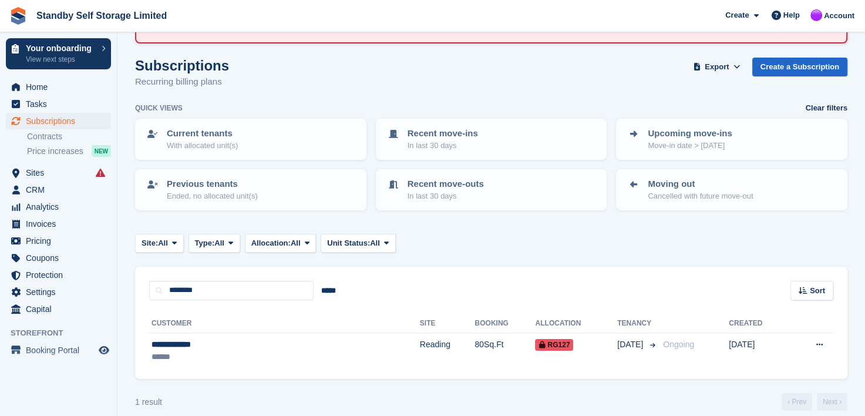
scroll to position [82, 0]
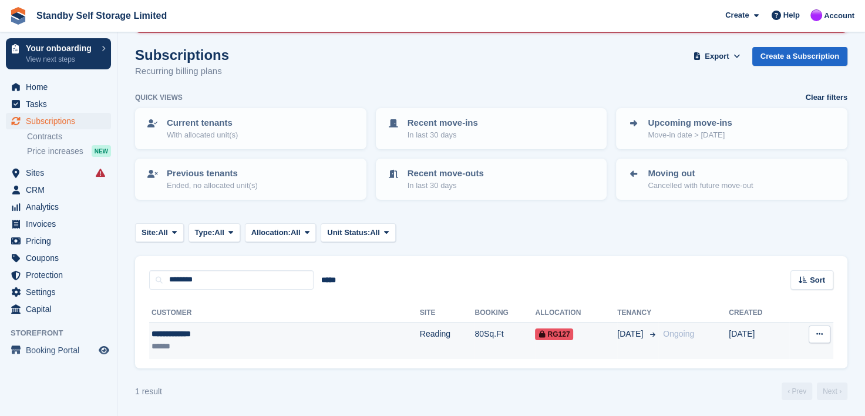
click at [201, 335] on div "**********" at bounding box center [226, 334] width 149 height 12
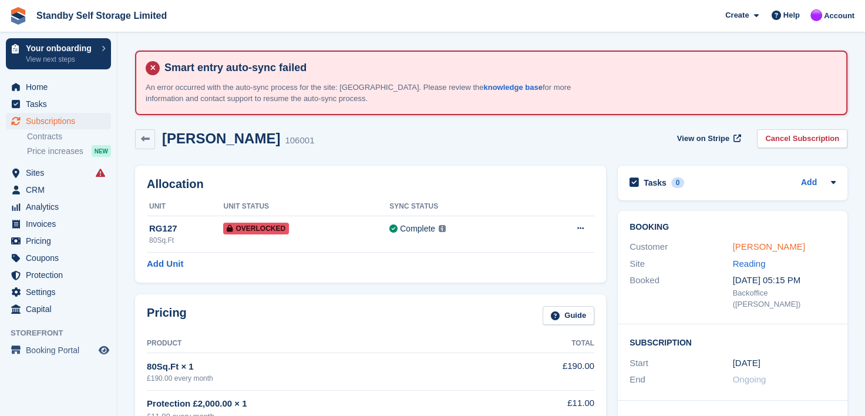
click at [745, 247] on link "[PERSON_NAME]" at bounding box center [769, 246] width 72 height 10
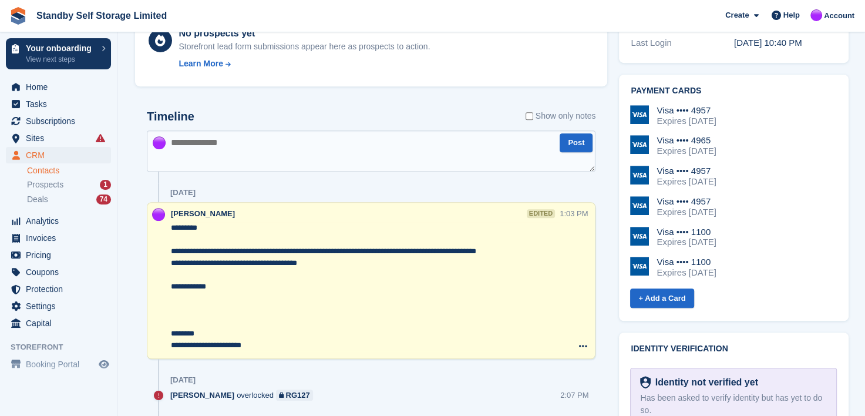
scroll to position [587, 0]
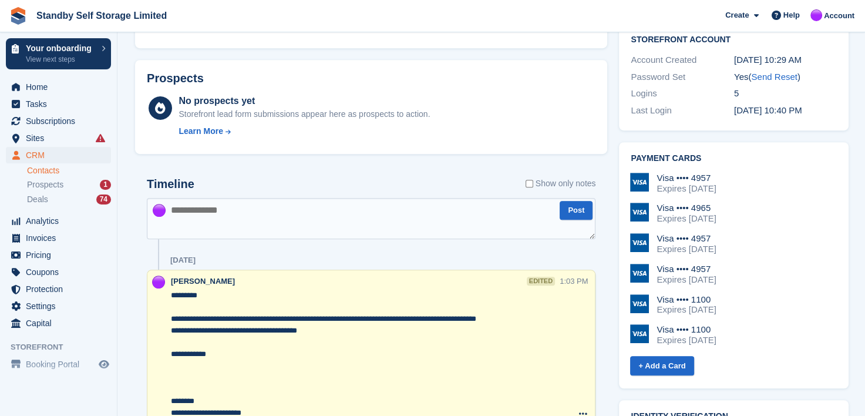
click at [270, 214] on textarea at bounding box center [371, 218] width 449 height 41
click at [339, 210] on textarea "**********" at bounding box center [371, 218] width 449 height 41
click at [412, 214] on textarea "**********" at bounding box center [371, 218] width 449 height 41
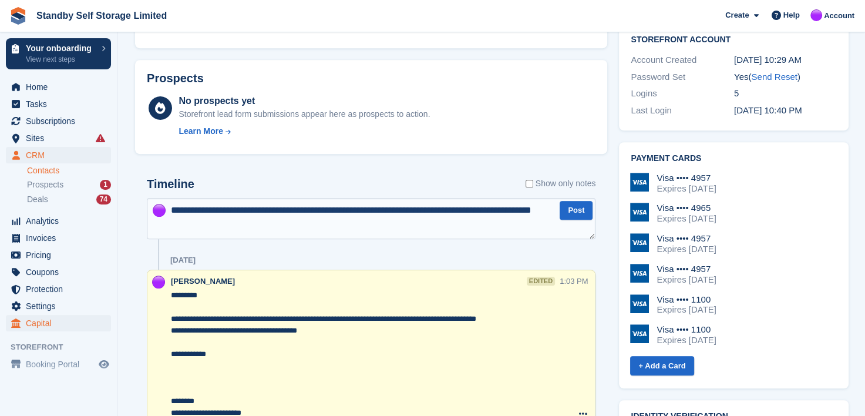
type textarea "**********"
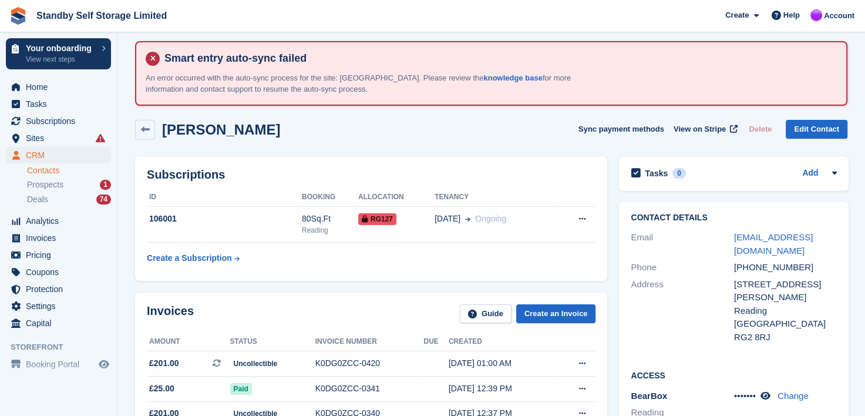
scroll to position [0, 0]
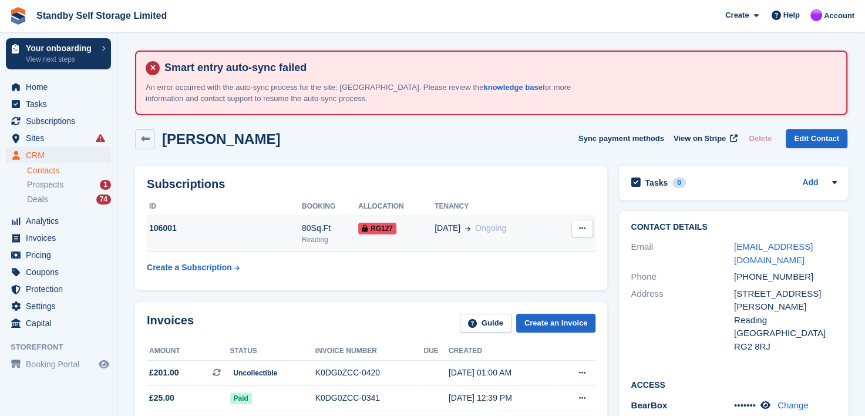
click at [371, 230] on span "RG127" at bounding box center [377, 229] width 38 height 12
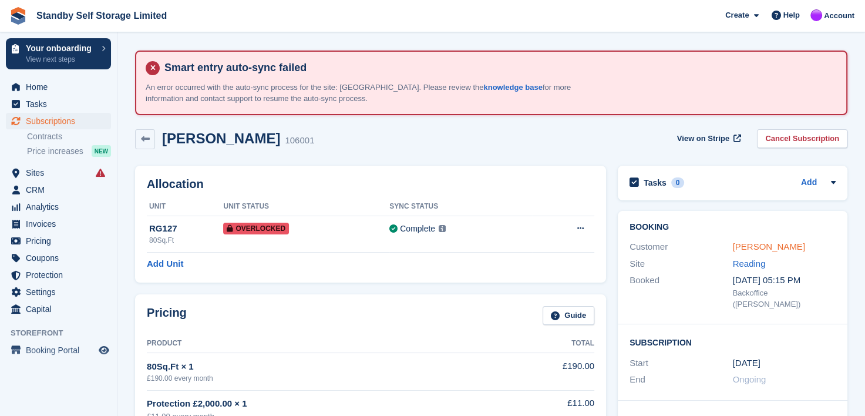
click at [777, 247] on link "[PERSON_NAME]" at bounding box center [769, 246] width 72 height 10
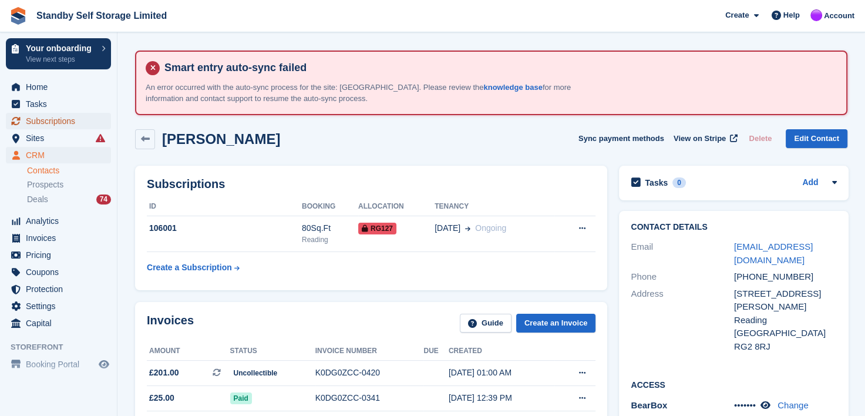
click at [43, 122] on span "Subscriptions" at bounding box center [61, 121] width 70 height 16
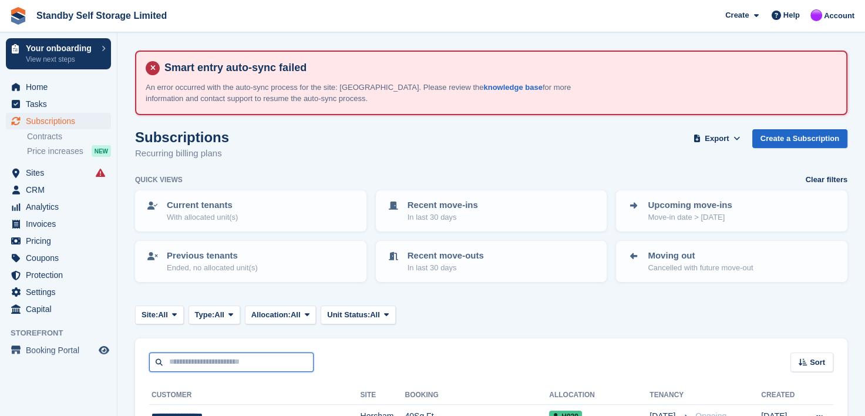
click at [178, 357] on input "text" at bounding box center [231, 361] width 164 height 19
type input "*****"
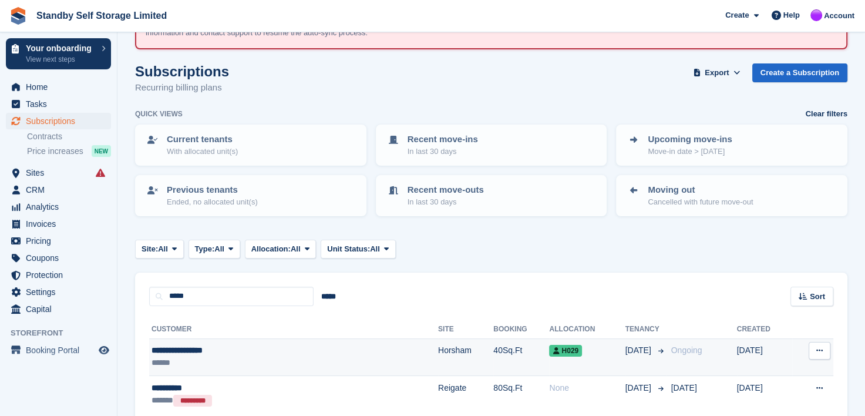
scroll to position [120, 0]
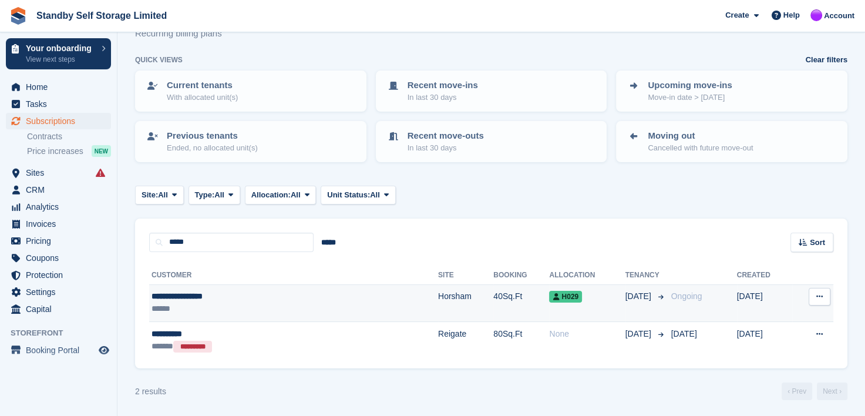
click at [180, 293] on div "**********" at bounding box center [238, 296] width 172 height 12
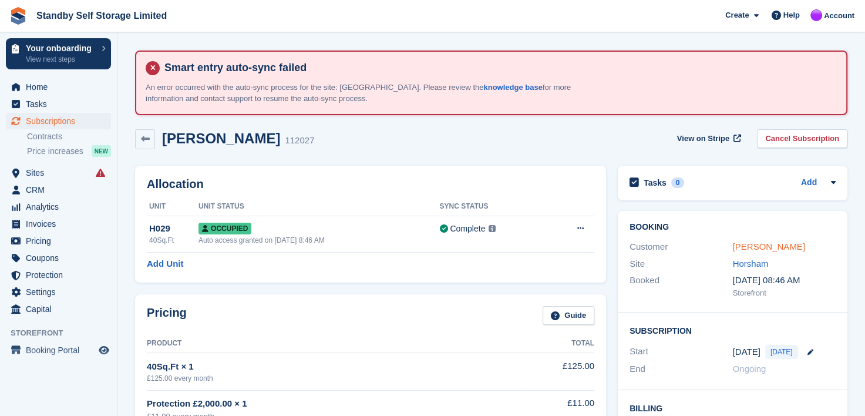
click at [760, 243] on link "[PERSON_NAME]" at bounding box center [769, 246] width 72 height 10
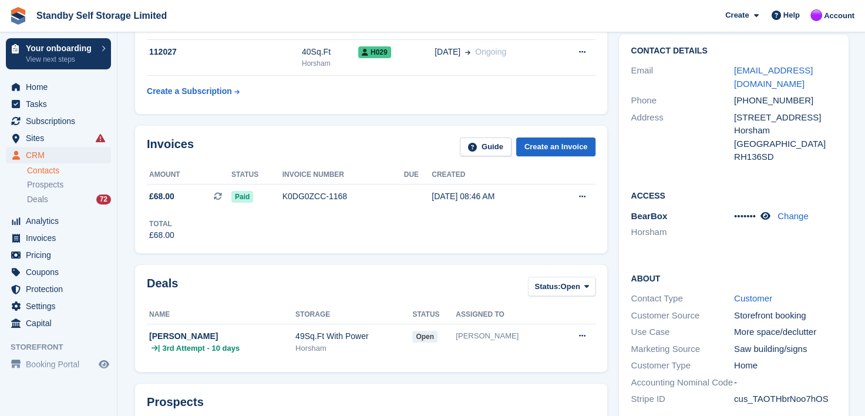
scroll to position [117, 0]
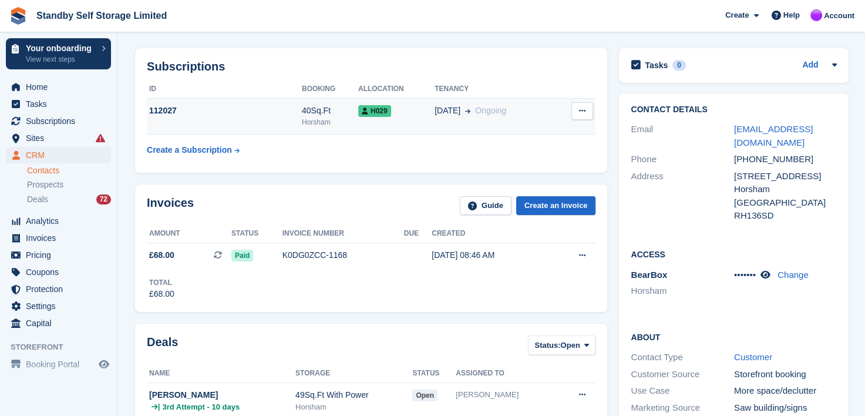
click at [261, 115] on div "112027" at bounding box center [224, 111] width 155 height 12
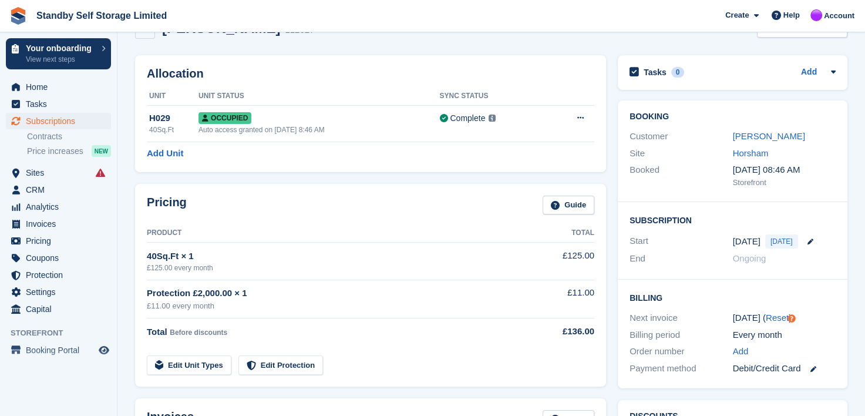
scroll to position [36, 0]
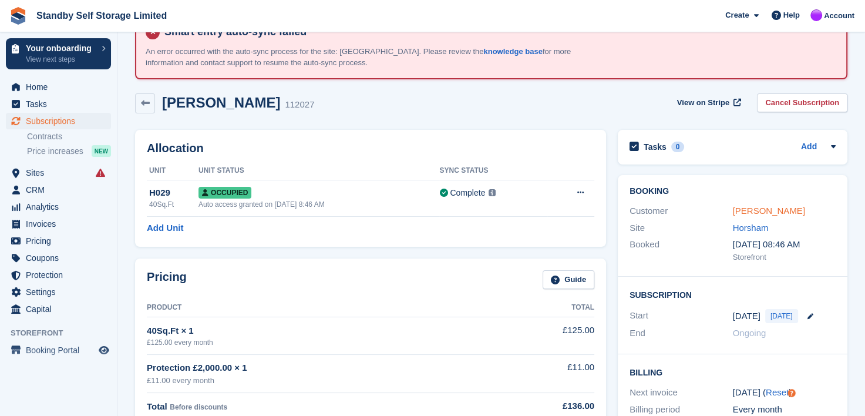
click at [748, 207] on link "Nadia Klastornaja" at bounding box center [769, 211] width 72 height 10
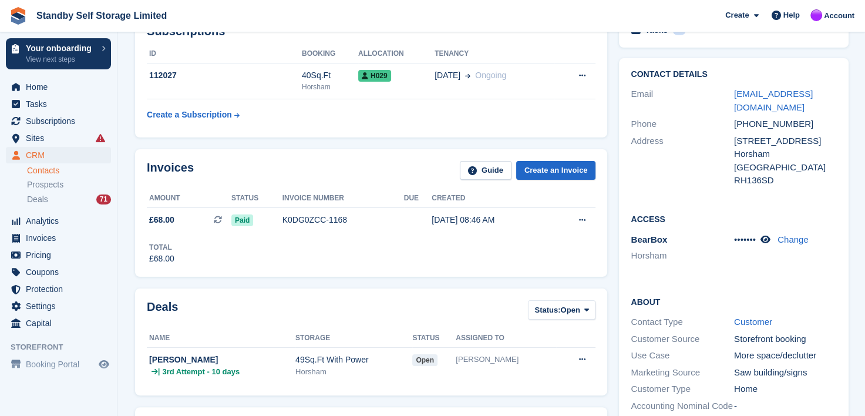
scroll to position [63, 0]
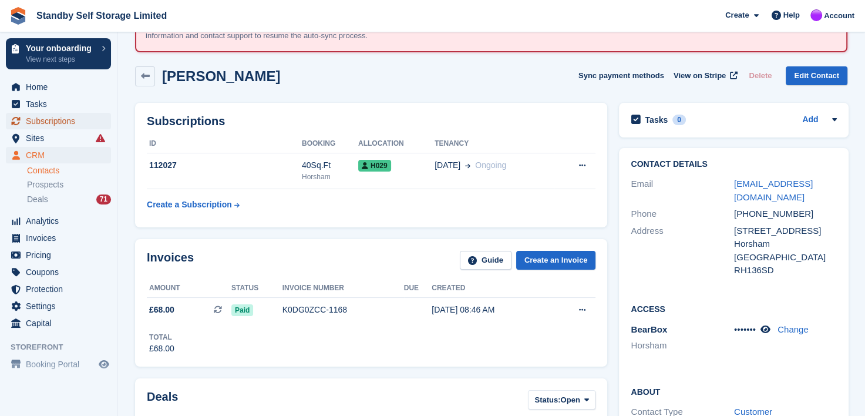
drag, startPoint x: 54, startPoint y: 123, endPoint x: 93, endPoint y: 129, distance: 39.9
click at [54, 123] on span "Subscriptions" at bounding box center [61, 121] width 70 height 16
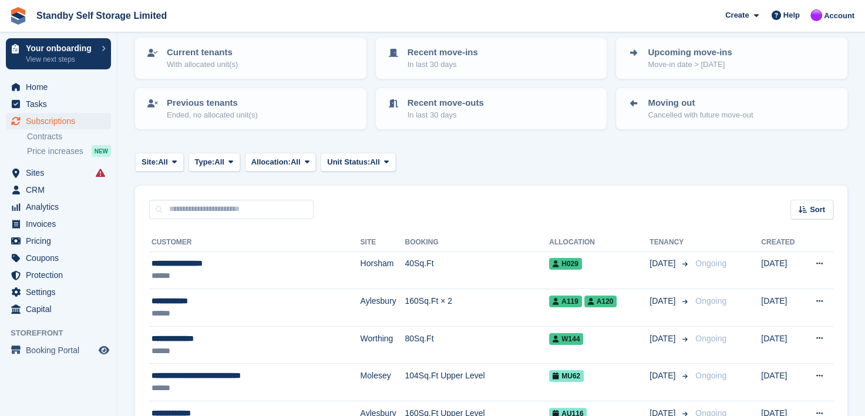
scroll to position [176, 0]
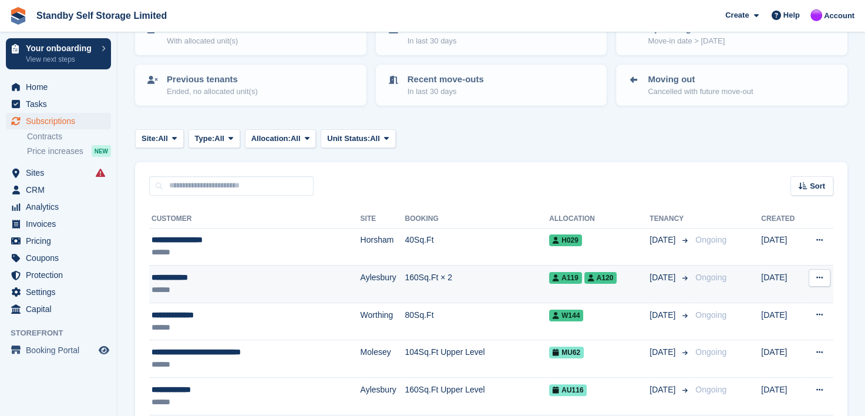
click at [175, 273] on div "**********" at bounding box center [236, 277] width 168 height 12
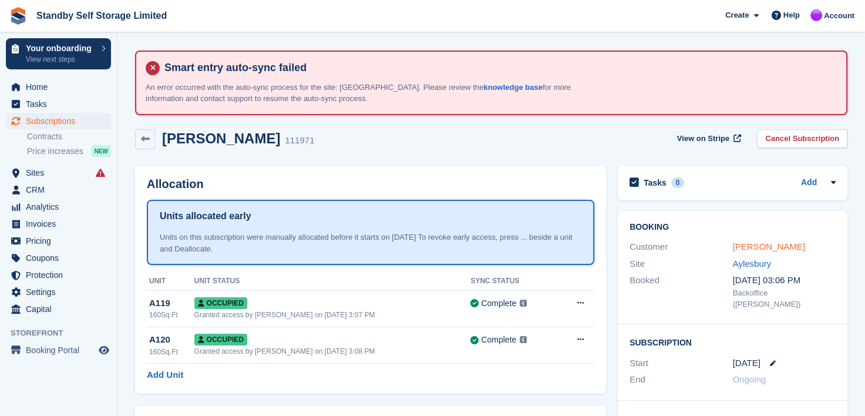
click at [750, 247] on link "[PERSON_NAME]" at bounding box center [769, 246] width 72 height 10
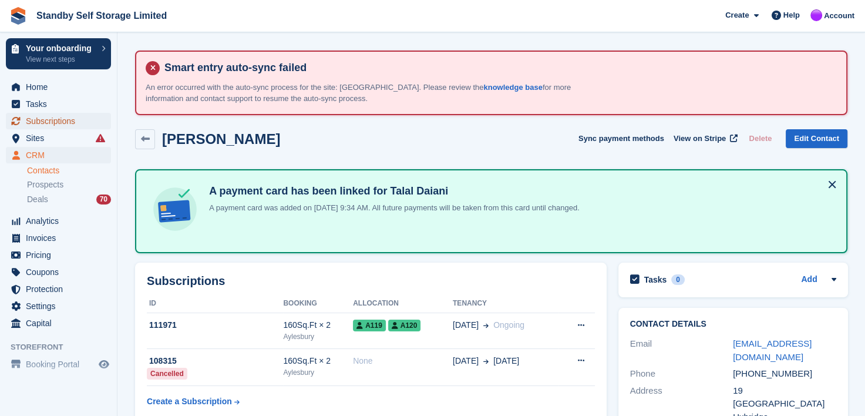
click at [38, 116] on span "Subscriptions" at bounding box center [61, 121] width 70 height 16
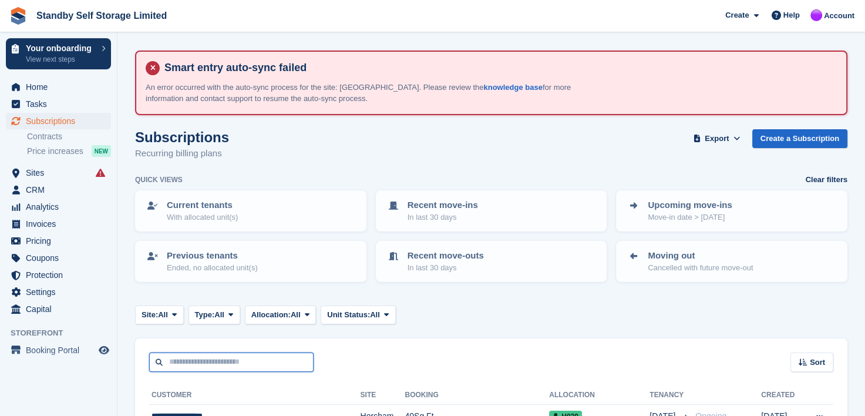
click at [267, 362] on input "text" at bounding box center [231, 361] width 164 height 19
type input "********"
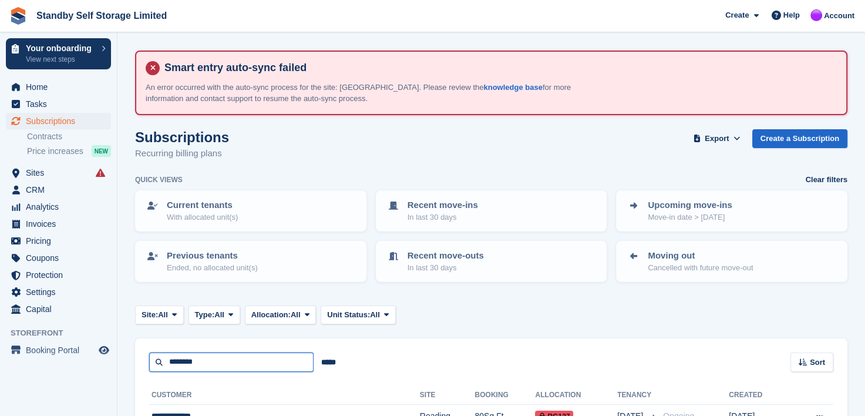
drag, startPoint x: 211, startPoint y: 361, endPoint x: 61, endPoint y: 358, distance: 150.4
click at [63, 356] on div "Your onboarding View next steps Home Tasks Subscriptions Subscriptions Subscrip…" at bounding box center [432, 250] width 865 height 500
type input "****"
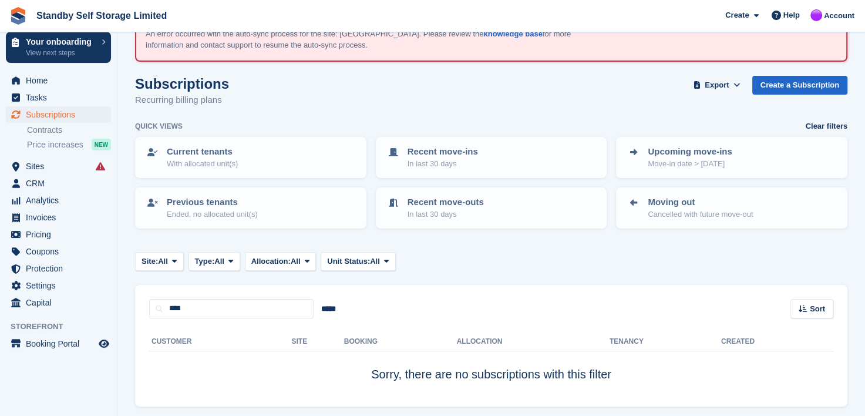
scroll to position [33, 0]
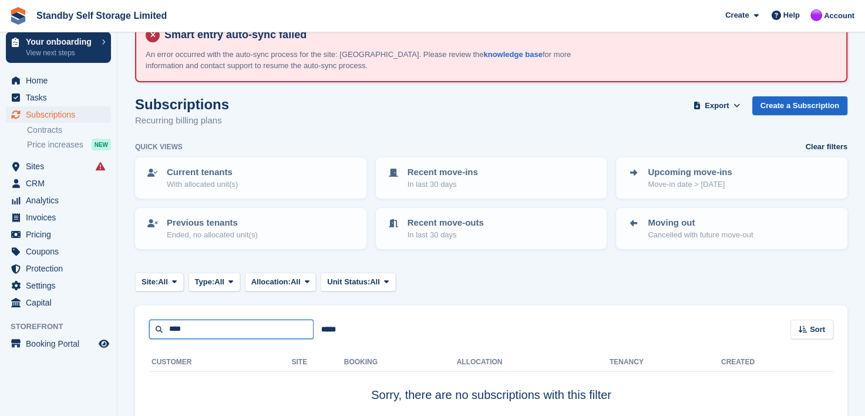
click at [189, 333] on input "****" at bounding box center [231, 329] width 164 height 19
type input "****"
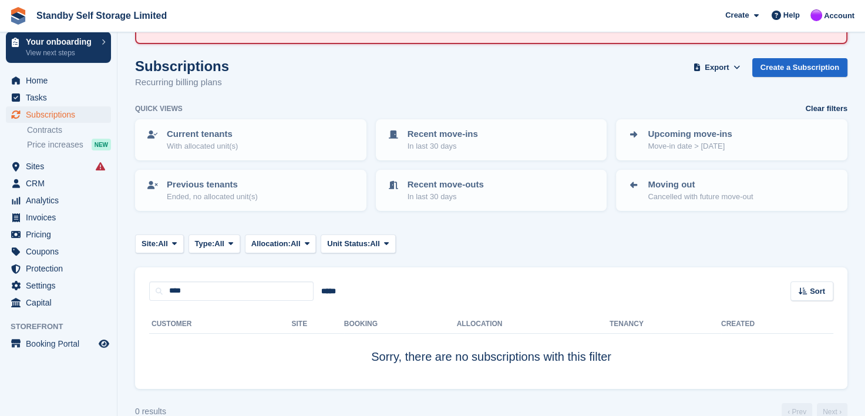
scroll to position [92, 0]
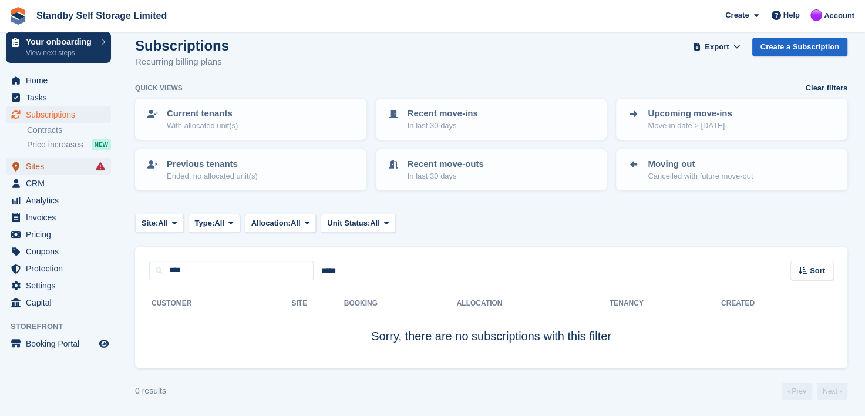
click at [28, 166] on span "Sites" at bounding box center [61, 166] width 70 height 16
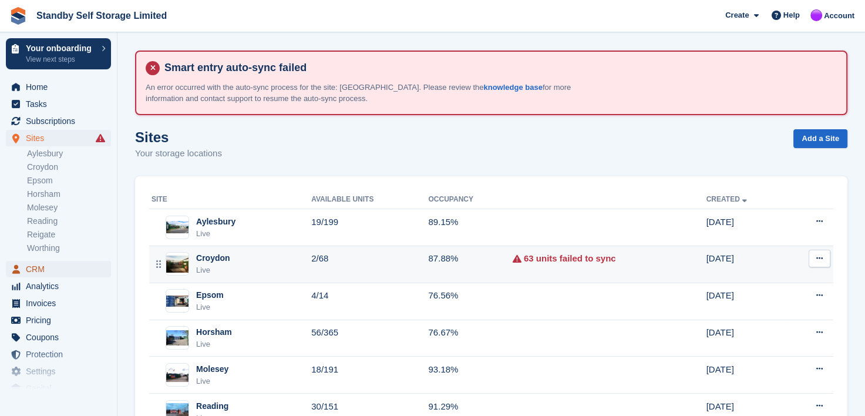
drag, startPoint x: 31, startPoint y: 270, endPoint x: 234, endPoint y: 256, distance: 203.1
click at [32, 270] on span "CRM" at bounding box center [61, 269] width 70 height 16
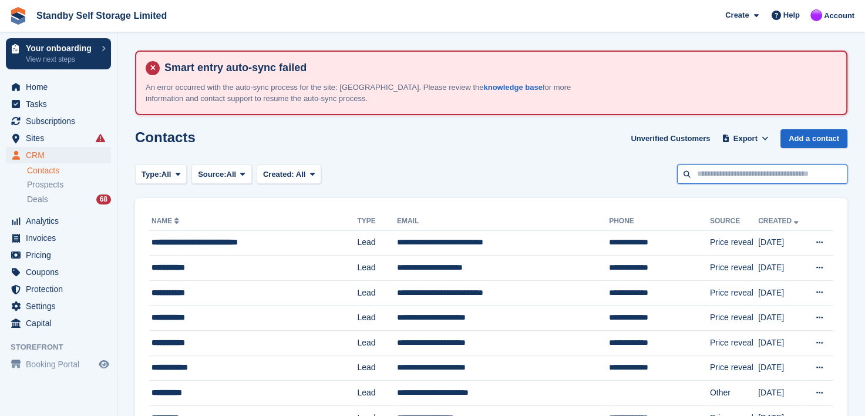
click at [763, 173] on input "text" at bounding box center [762, 173] width 170 height 19
type input "****"
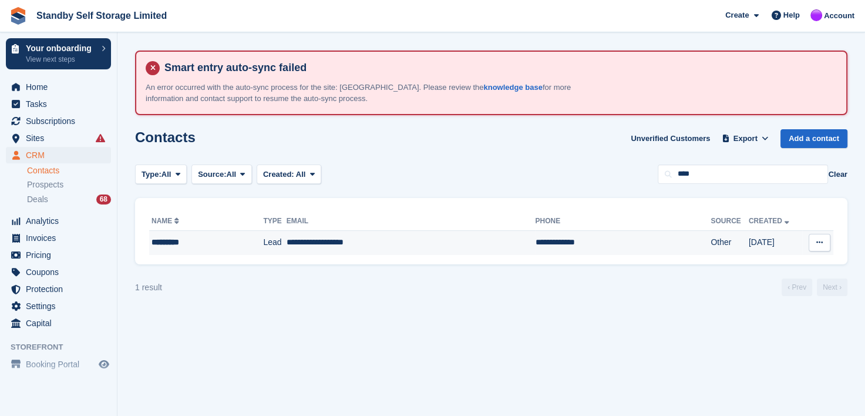
drag, startPoint x: 163, startPoint y: 240, endPoint x: 172, endPoint y: 241, distance: 9.0
click at [163, 240] on div "*********" at bounding box center [196, 242] width 89 height 12
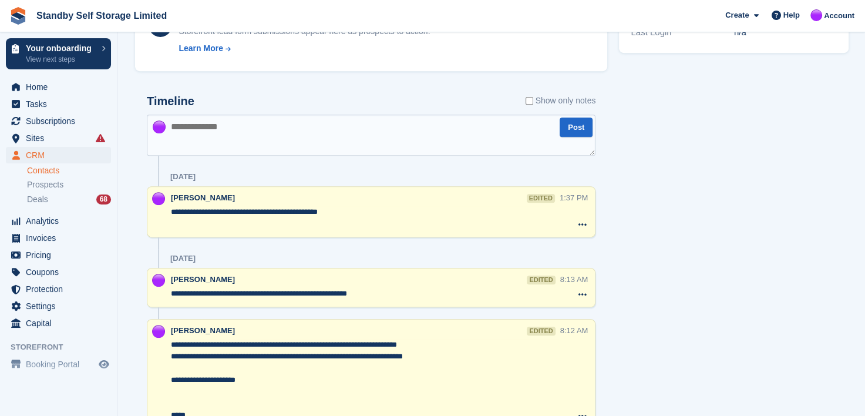
scroll to position [669, 0]
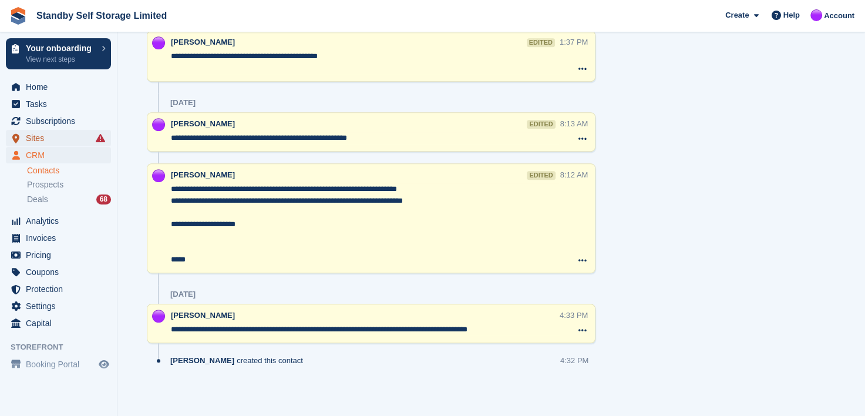
drag, startPoint x: 32, startPoint y: 137, endPoint x: 63, endPoint y: 141, distance: 31.9
click at [32, 137] on span "Sites" at bounding box center [61, 138] width 70 height 16
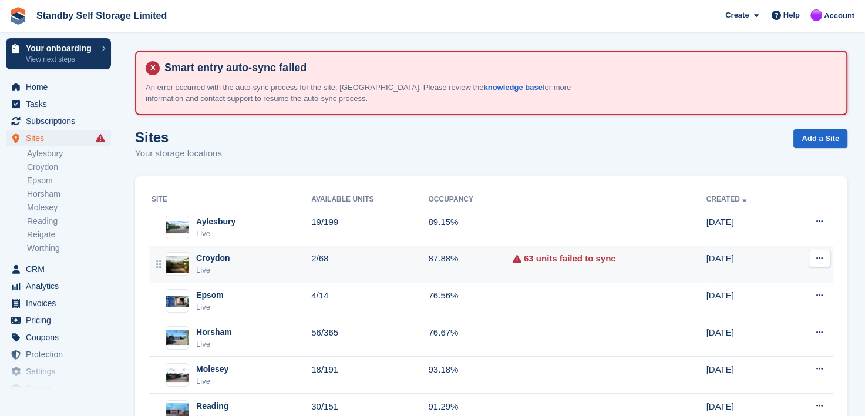
click at [219, 255] on div "Croydon" at bounding box center [213, 258] width 34 height 12
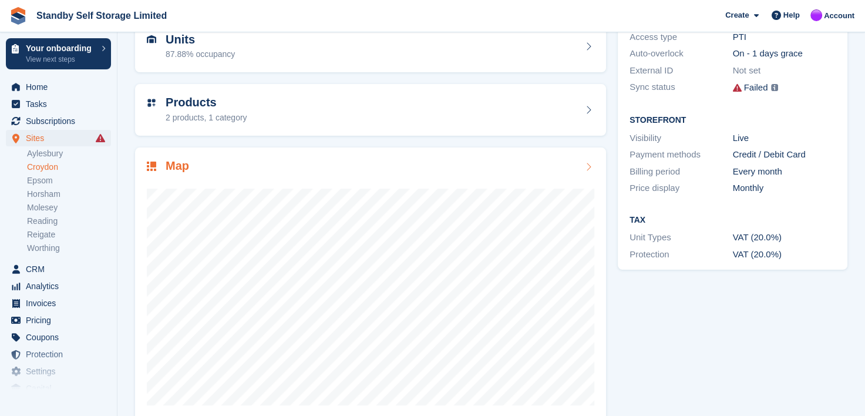
scroll to position [226, 0]
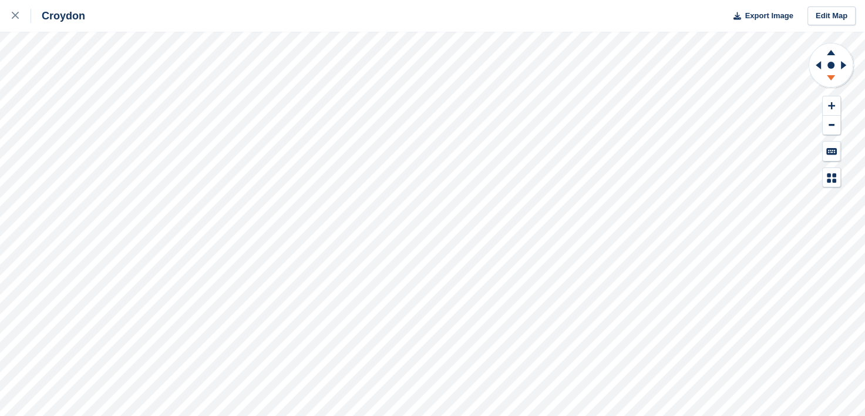
click at [830, 75] on icon at bounding box center [831, 77] width 8 height 5
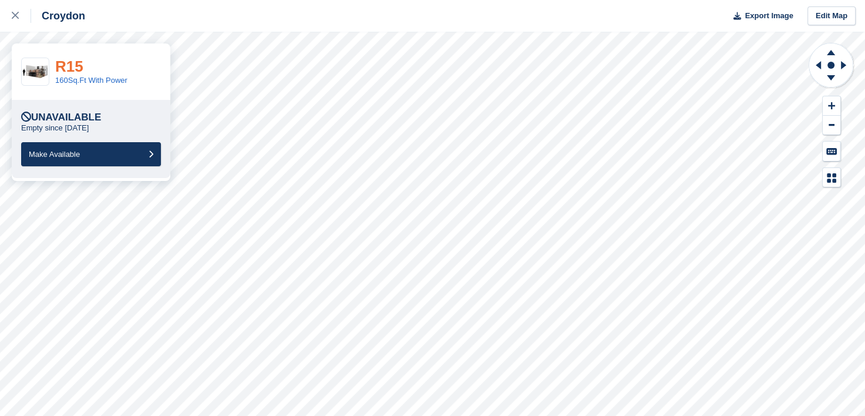
click at [67, 63] on link "R15" at bounding box center [69, 67] width 28 height 18
click at [69, 65] on link "R21" at bounding box center [69, 67] width 28 height 18
click at [15, 16] on icon at bounding box center [15, 15] width 7 height 7
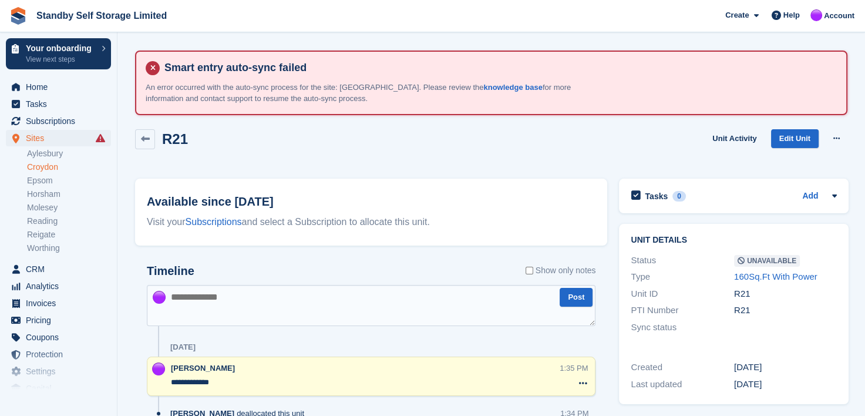
drag, startPoint x: 34, startPoint y: 167, endPoint x: 163, endPoint y: 153, distance: 129.4
click at [34, 167] on link "Croydon" at bounding box center [69, 167] width 84 height 11
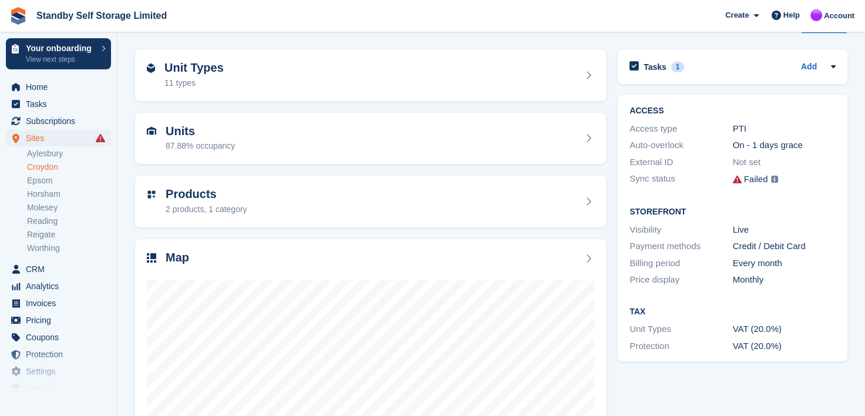
scroll to position [117, 0]
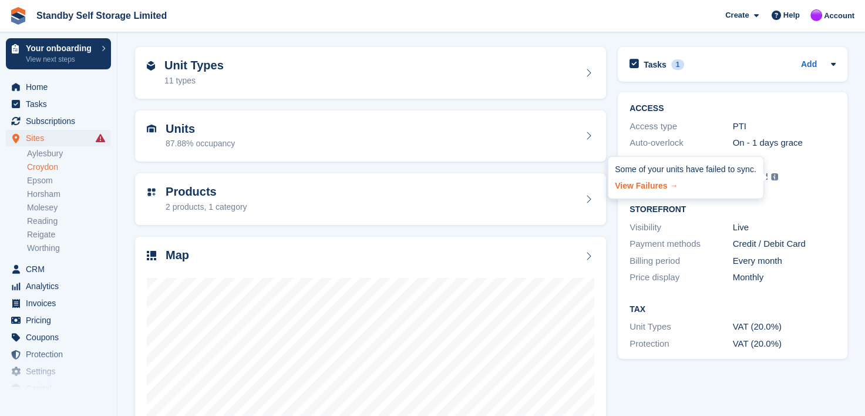
click at [643, 186] on link "View Failures →" at bounding box center [685, 183] width 141 height 16
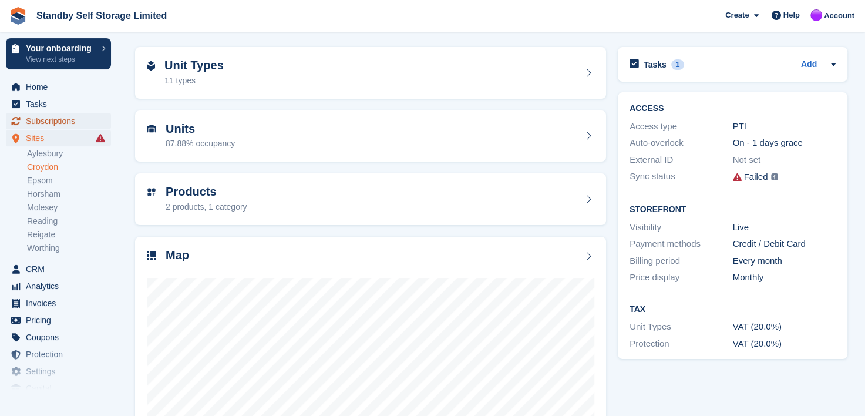
click at [47, 119] on span "Subscriptions" at bounding box center [61, 121] width 70 height 16
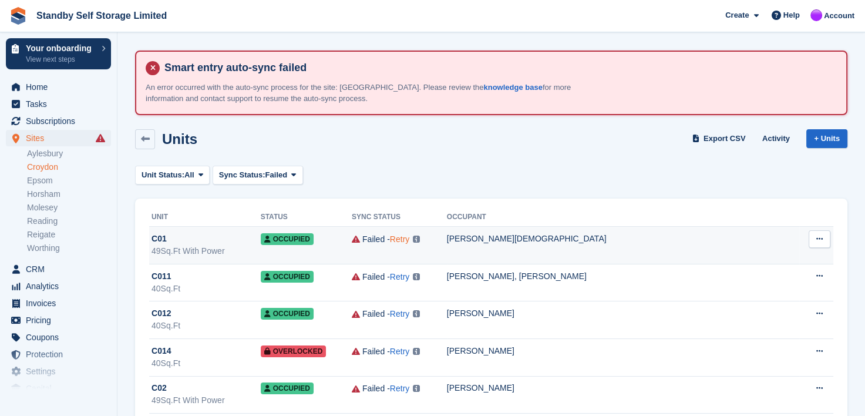
click at [409, 237] on link "Retry" at bounding box center [399, 238] width 19 height 9
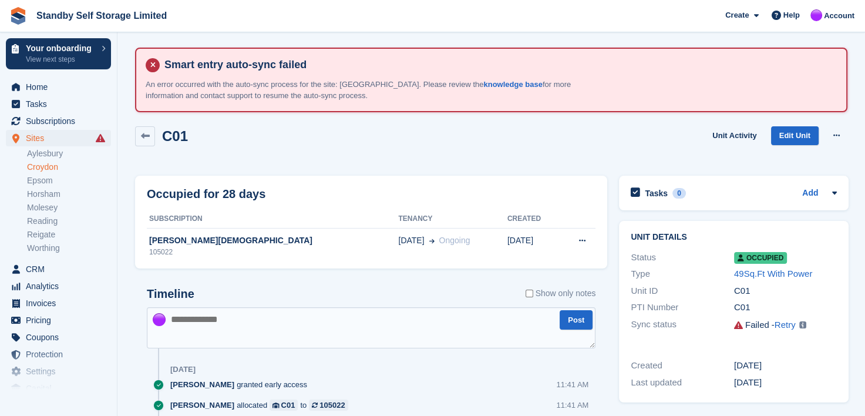
scroll to position [59, 0]
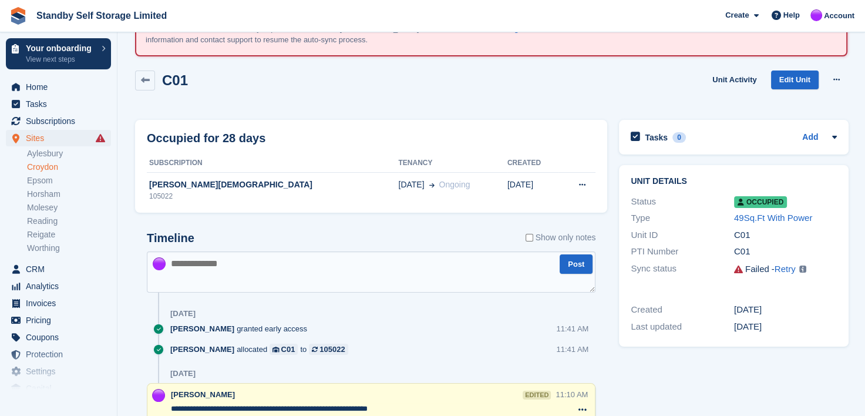
click at [32, 167] on link "Croydon" at bounding box center [69, 167] width 84 height 11
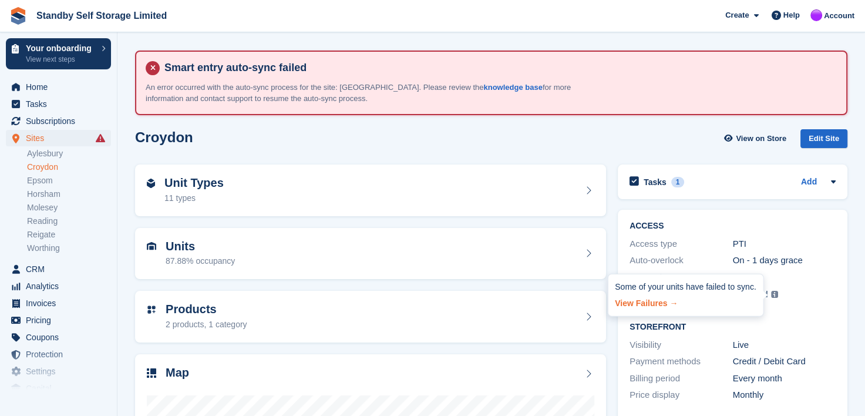
click at [626, 303] on link "View Failures →" at bounding box center [685, 301] width 141 height 16
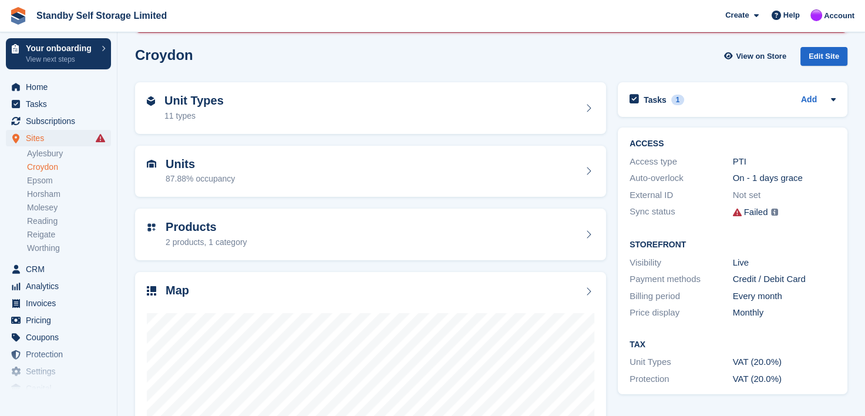
scroll to position [226, 0]
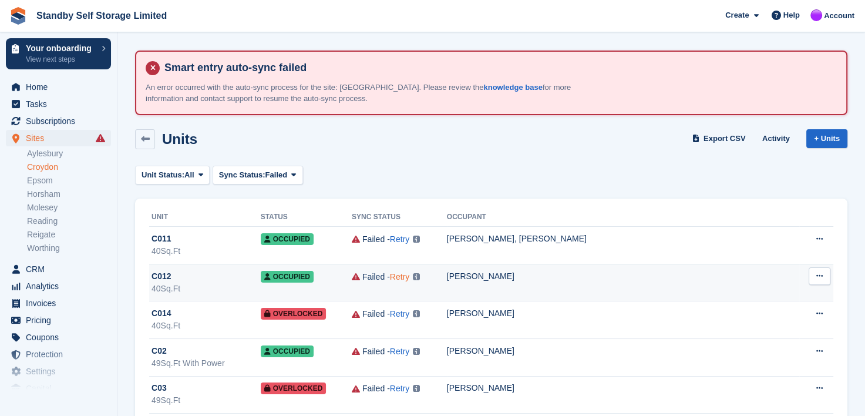
click at [409, 280] on link "Retry" at bounding box center [399, 276] width 19 height 9
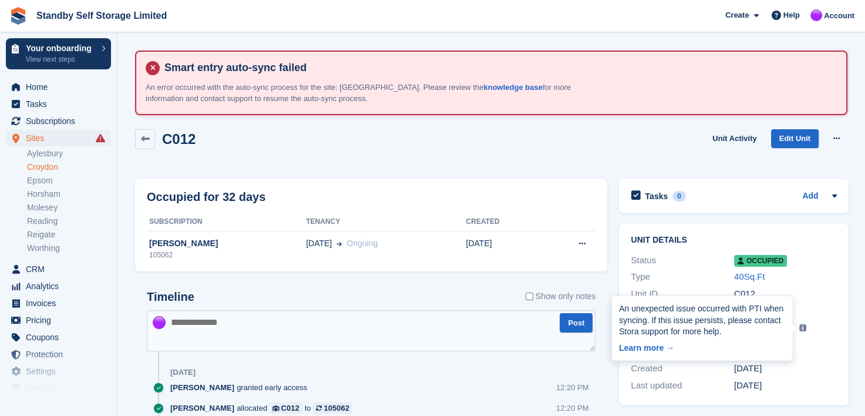
click at [785, 326] on div "An unexpected issue occurred with PTI when syncing. If this issue persists, ple…" at bounding box center [702, 328] width 181 height 65
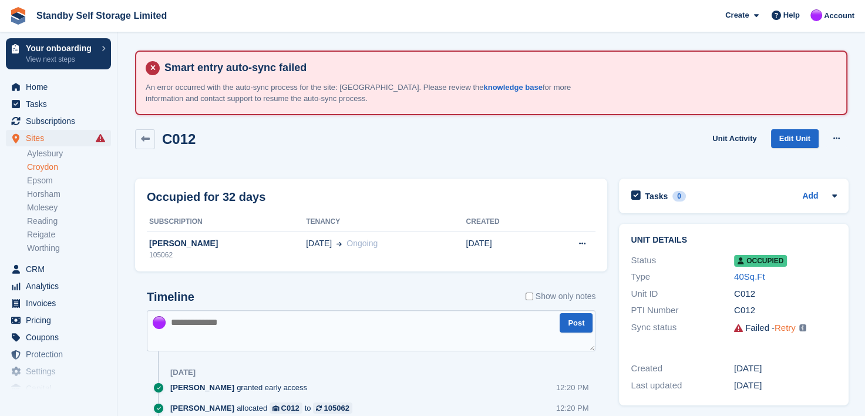
click at [790, 329] on link "Retry" at bounding box center [785, 328] width 21 height 10
click at [43, 166] on link "Croydon" at bounding box center [69, 167] width 84 height 11
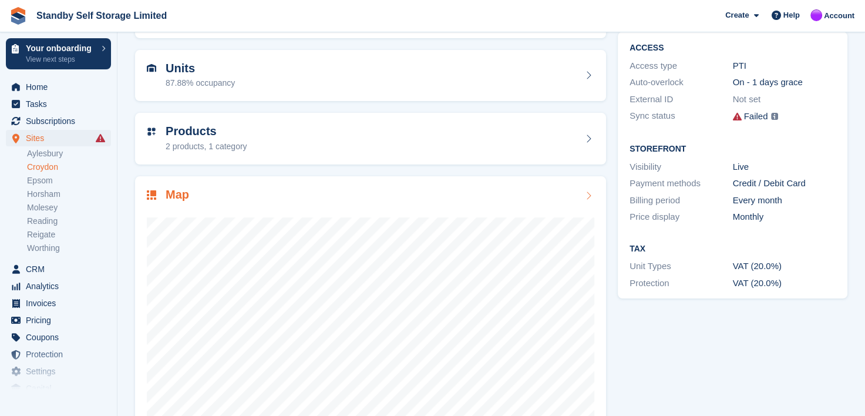
scroll to position [226, 0]
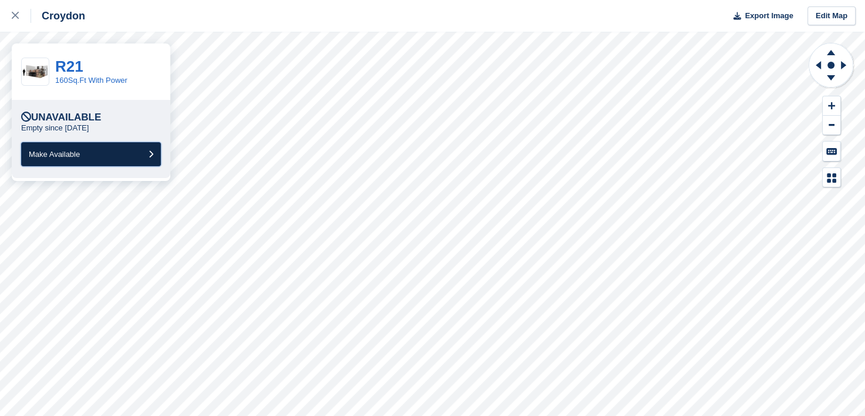
click at [65, 155] on span "Make Available" at bounding box center [54, 154] width 51 height 9
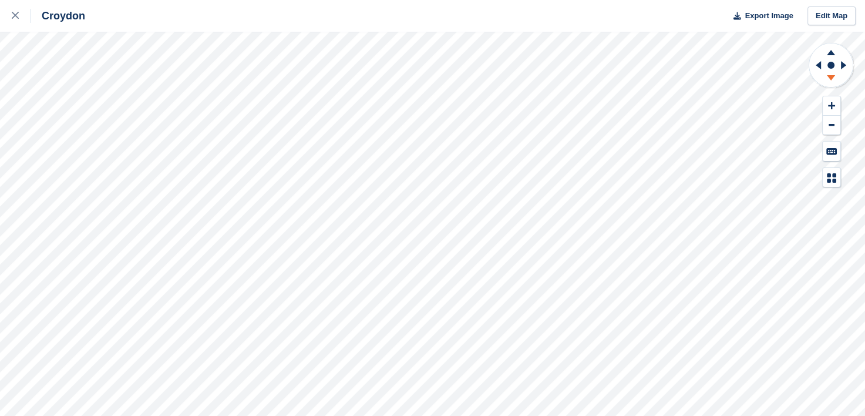
click at [832, 78] on icon at bounding box center [831, 77] width 8 height 5
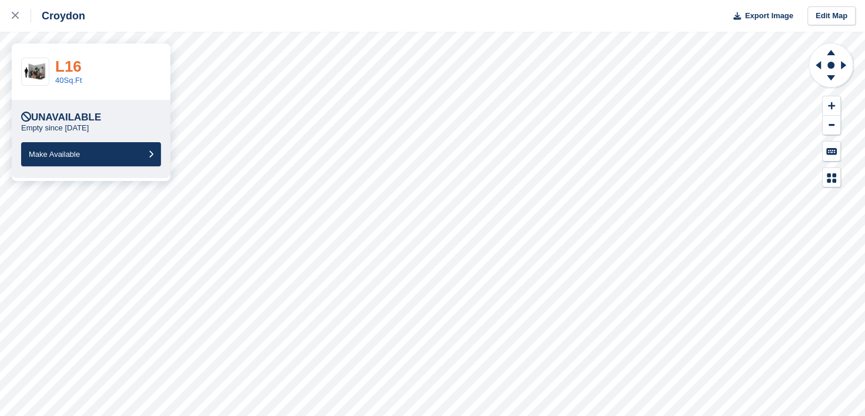
click at [70, 69] on link "L16" at bounding box center [68, 67] width 26 height 18
click at [76, 66] on link "L04" at bounding box center [68, 67] width 26 height 18
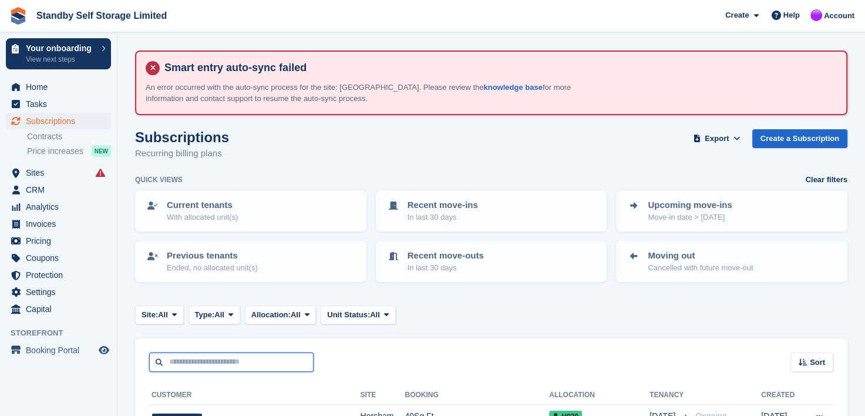
click at [255, 358] on input "text" at bounding box center [231, 361] width 164 height 19
type input "*****"
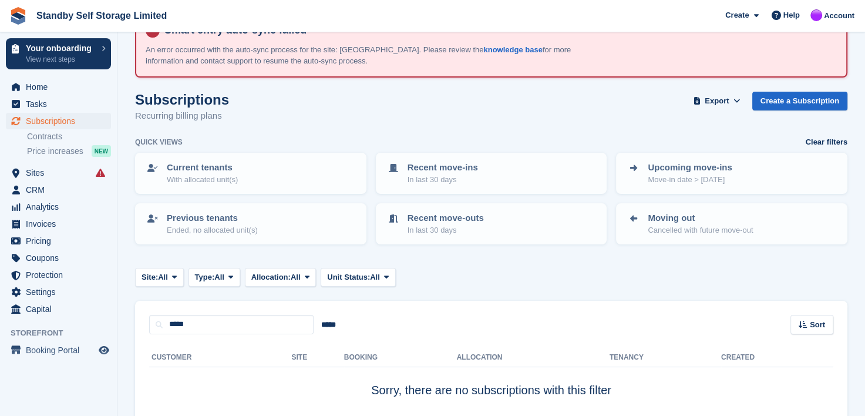
scroll to position [59, 0]
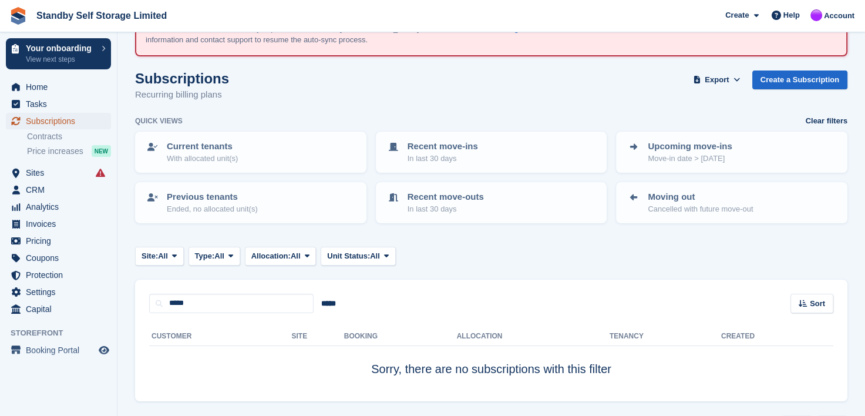
click at [33, 120] on span "Subscriptions" at bounding box center [61, 121] width 70 height 16
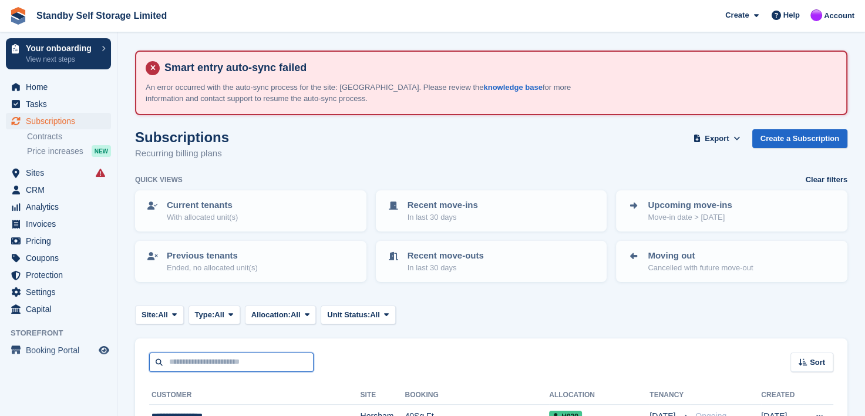
click at [219, 364] on input "text" at bounding box center [231, 361] width 164 height 19
type input "*****"
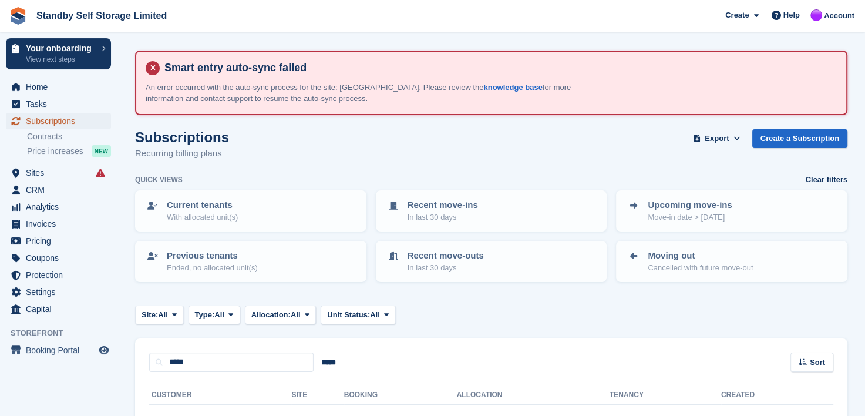
click at [43, 119] on span "Subscriptions" at bounding box center [61, 121] width 70 height 16
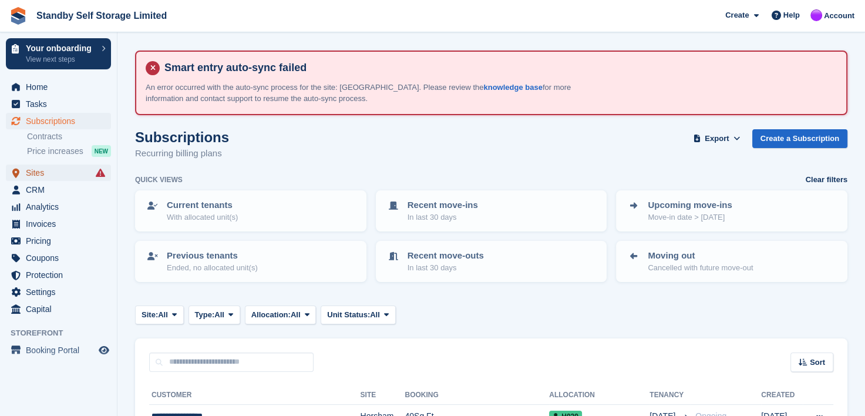
click at [33, 173] on span "Sites" at bounding box center [61, 172] width 70 height 16
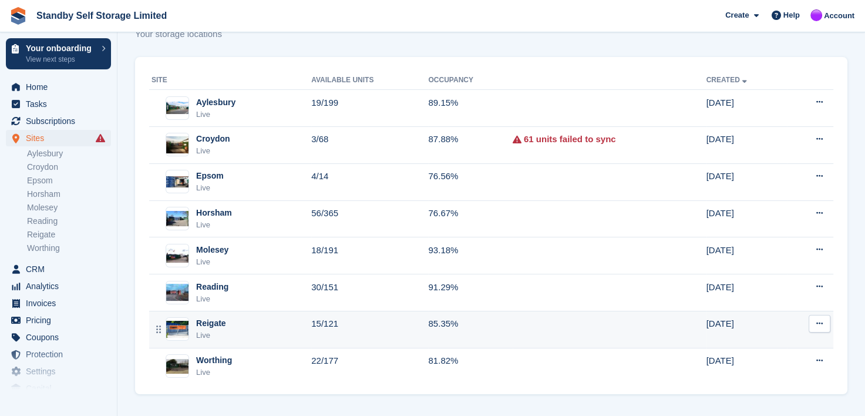
scroll to position [120, 0]
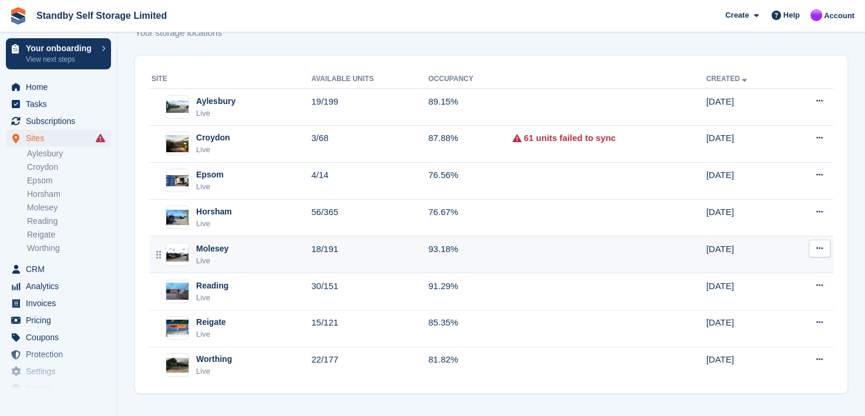
click at [214, 246] on div "Molesey" at bounding box center [212, 249] width 32 height 12
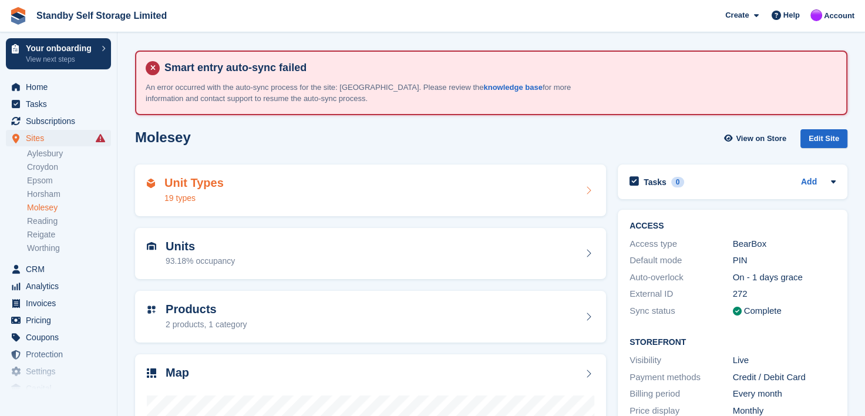
click at [261, 189] on div "Unit Types 19 types" at bounding box center [371, 190] width 448 height 28
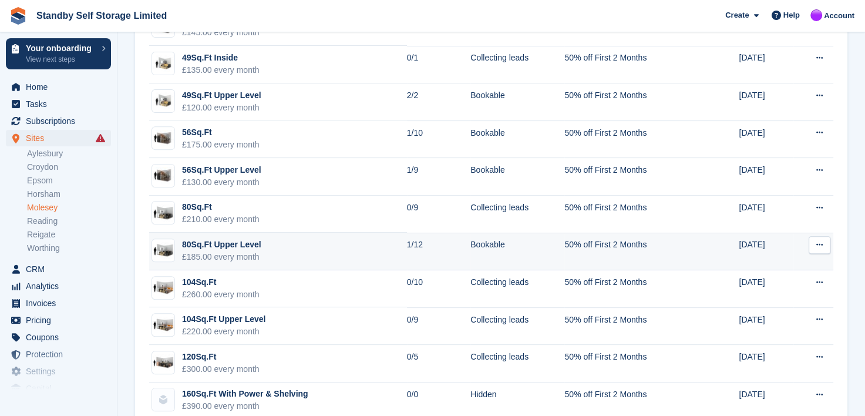
scroll to position [359, 0]
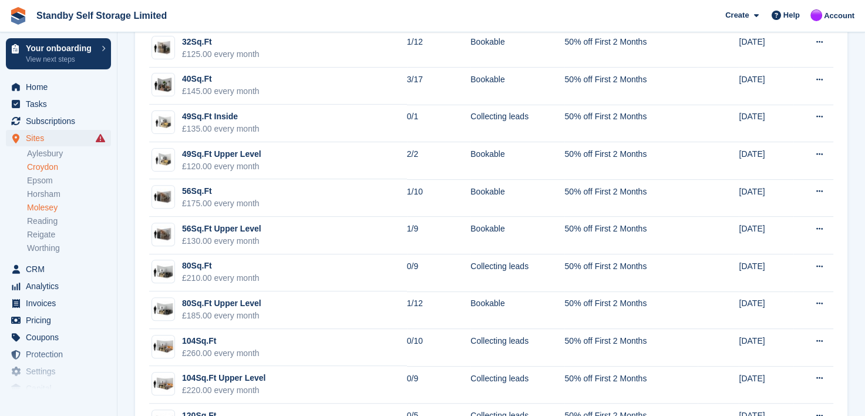
click at [38, 167] on link "Croydon" at bounding box center [69, 167] width 84 height 11
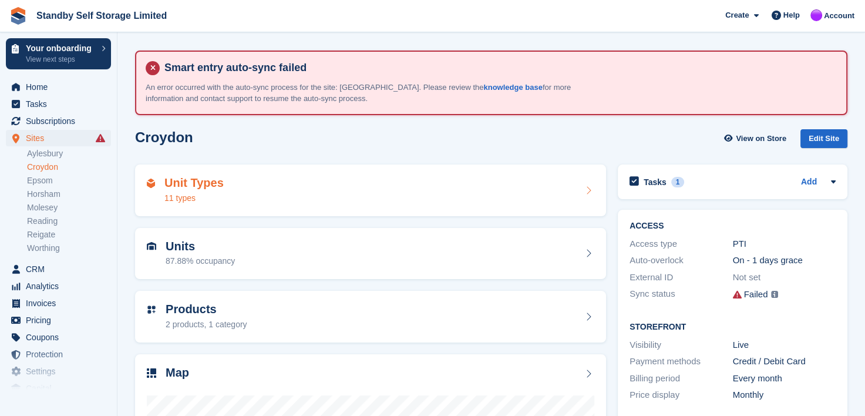
click at [262, 193] on div "Unit Types 11 types" at bounding box center [371, 190] width 448 height 28
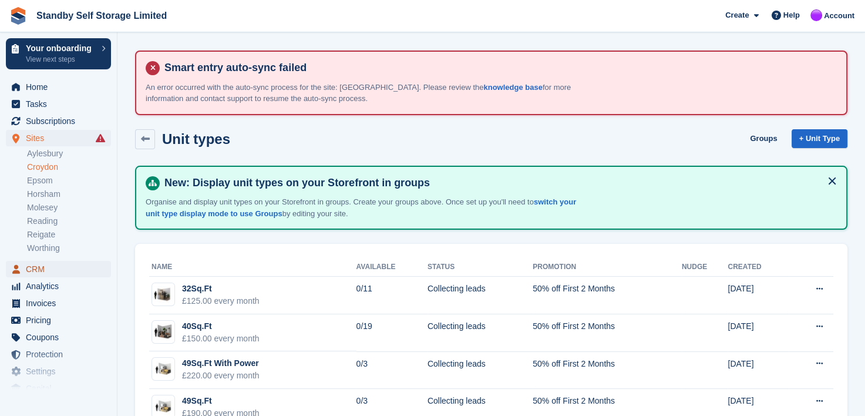
drag, startPoint x: 39, startPoint y: 268, endPoint x: 128, endPoint y: 257, distance: 89.4
click at [38, 268] on span "CRM" at bounding box center [61, 269] width 70 height 16
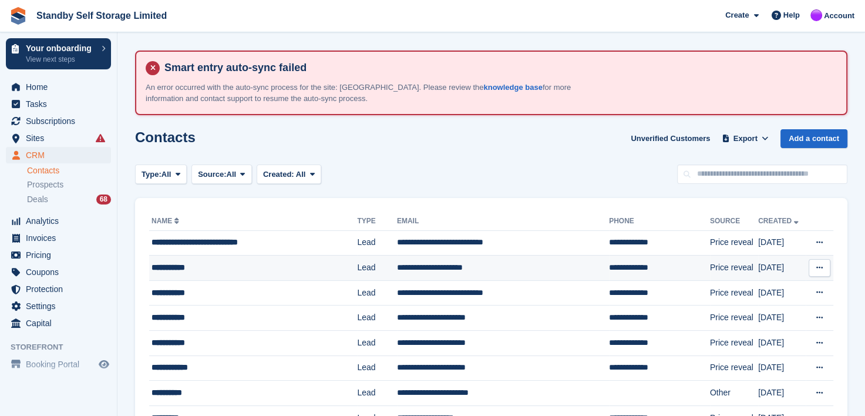
click at [166, 266] on div "**********" at bounding box center [244, 267] width 185 height 12
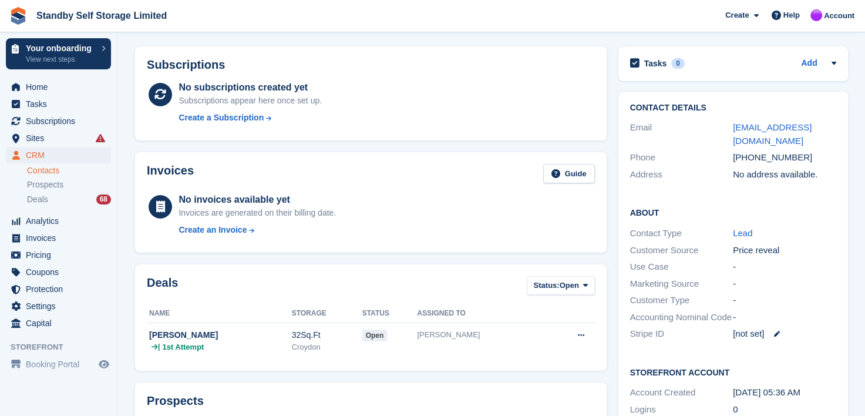
scroll to position [61, 0]
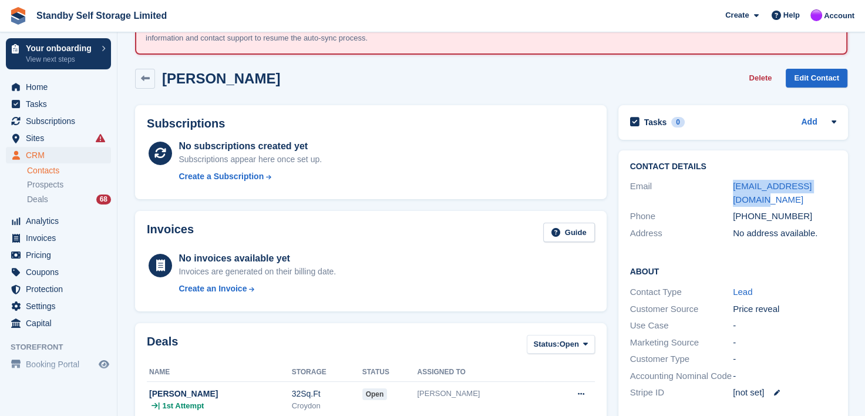
drag, startPoint x: 719, startPoint y: 186, endPoint x: 859, endPoint y: 172, distance: 141.1
click at [859, 172] on section "Smart entry auto-sync failed An error occurred with the auto-sync process for t…" at bounding box center [491, 383] width 748 height 889
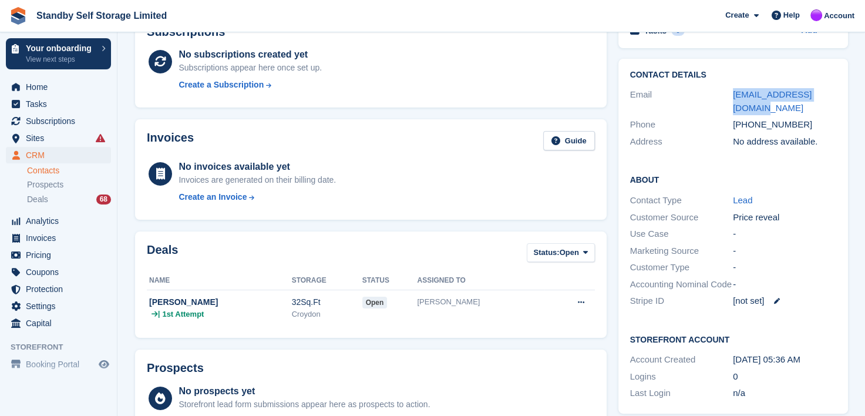
scroll to position [178, 0]
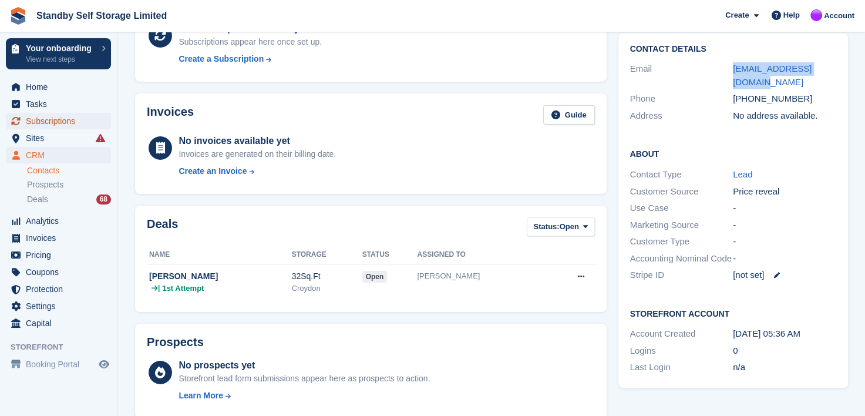
click at [39, 120] on span "Subscriptions" at bounding box center [61, 121] width 70 height 16
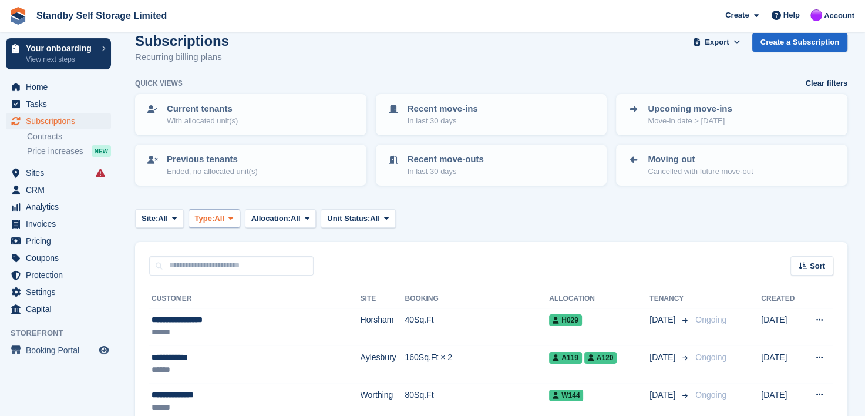
scroll to position [117, 0]
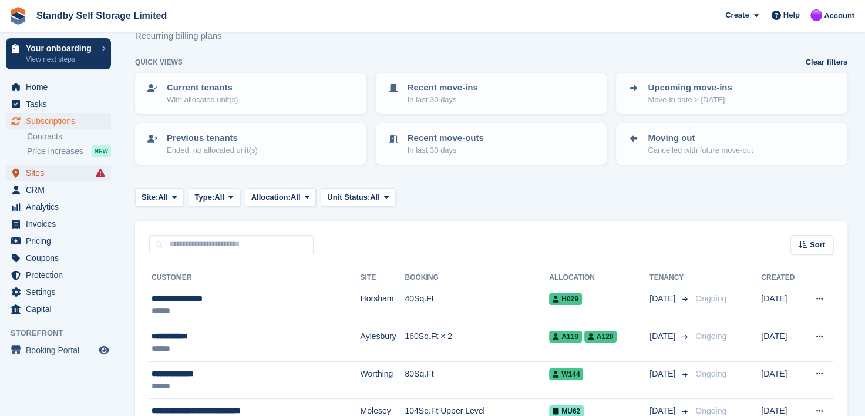
click at [29, 171] on span "Sites" at bounding box center [61, 172] width 70 height 16
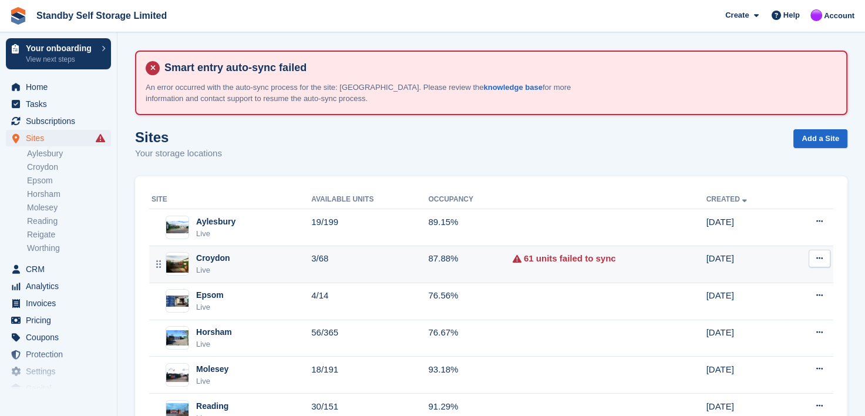
click at [217, 254] on div "Croydon" at bounding box center [213, 258] width 34 height 12
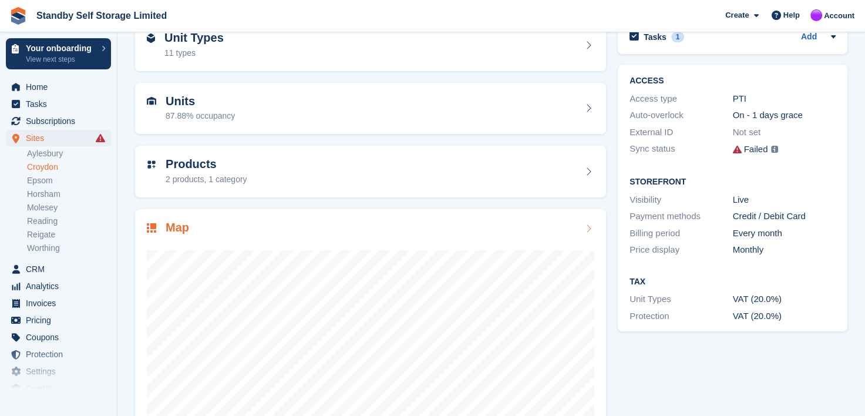
scroll to position [176, 0]
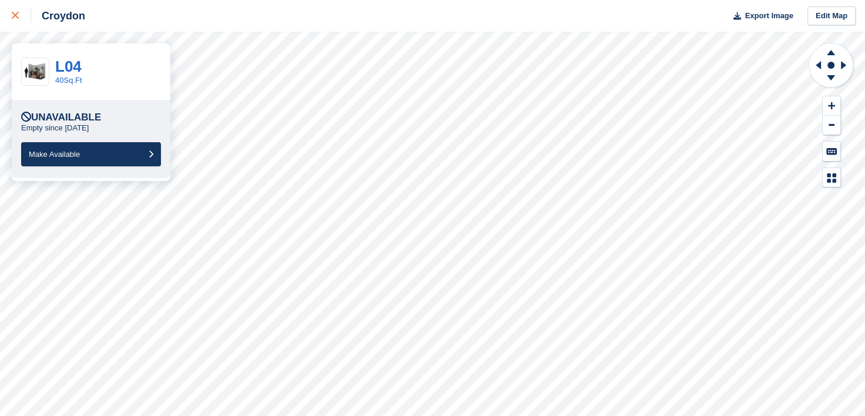
click at [14, 16] on icon at bounding box center [15, 15] width 7 height 7
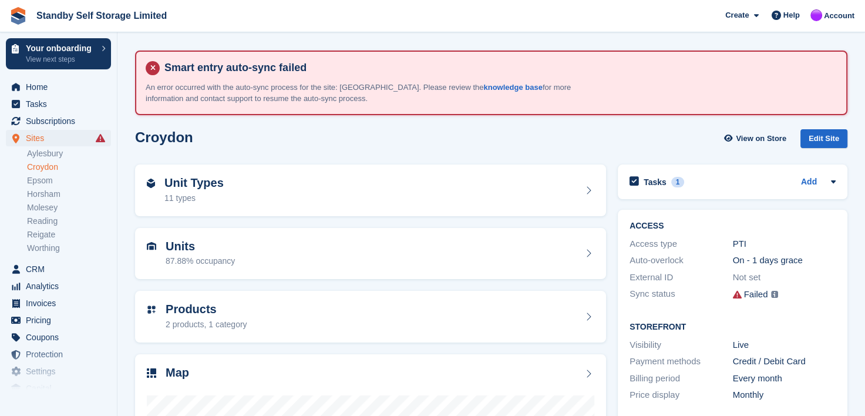
click at [48, 167] on link "Croydon" at bounding box center [69, 167] width 84 height 11
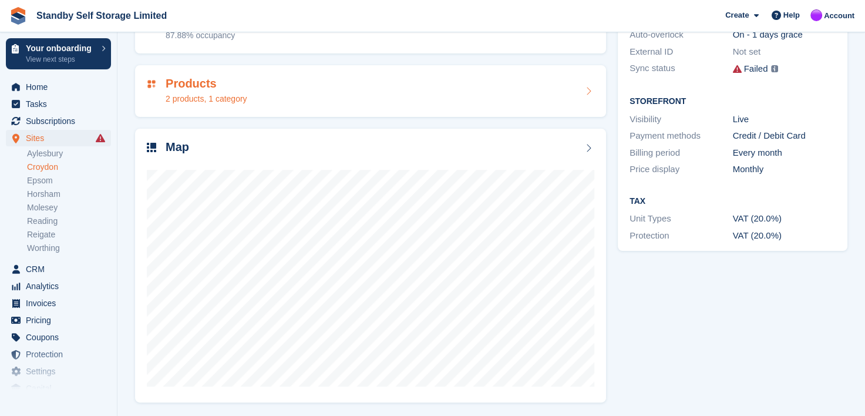
scroll to position [226, 0]
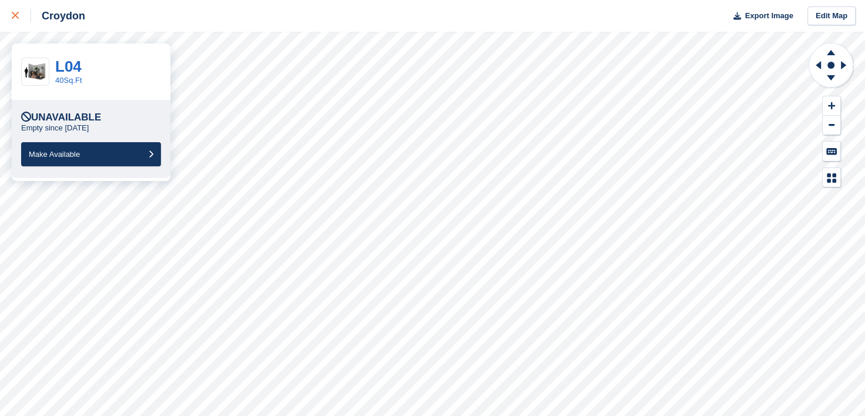
click at [14, 17] on icon at bounding box center [15, 15] width 7 height 7
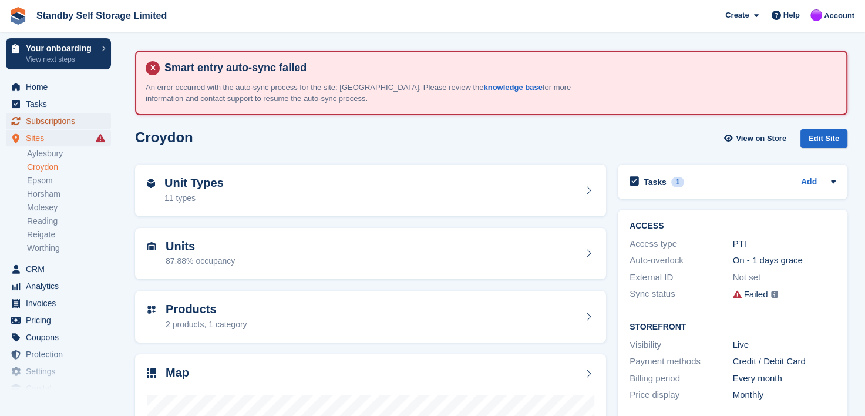
drag, startPoint x: 46, startPoint y: 123, endPoint x: 52, endPoint y: 121, distance: 6.3
click at [46, 123] on span "Subscriptions" at bounding box center [61, 121] width 70 height 16
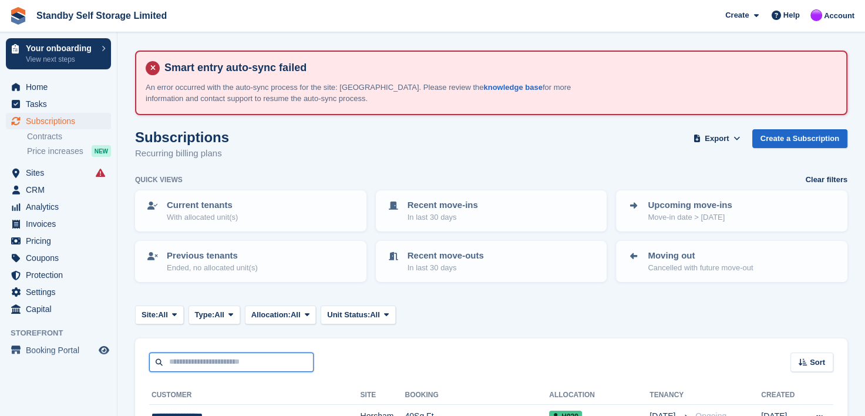
click at [251, 354] on input "text" at bounding box center [231, 361] width 164 height 19
type input "********"
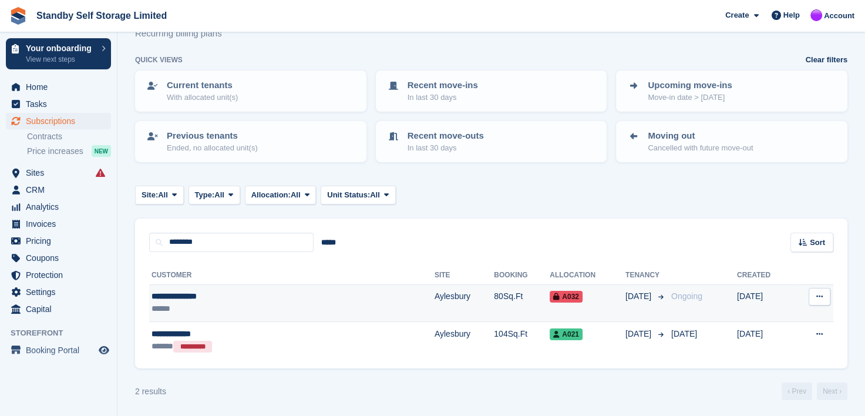
scroll to position [120, 0]
drag, startPoint x: 191, startPoint y: 294, endPoint x: 305, endPoint y: 283, distance: 114.5
click at [191, 294] on div "**********" at bounding box center [237, 296] width 170 height 12
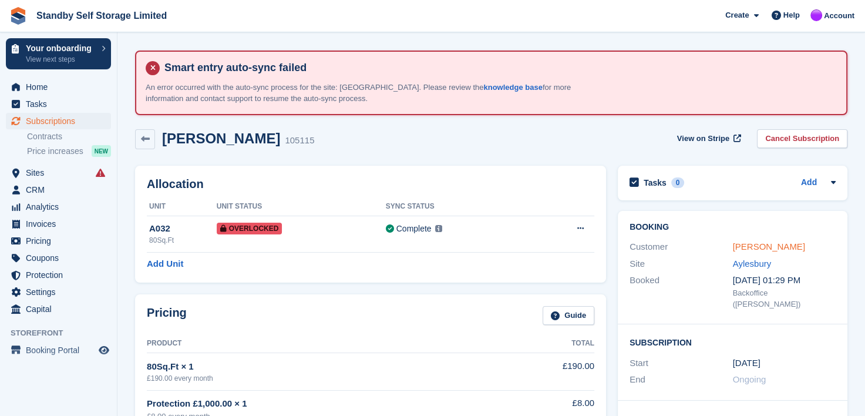
click at [755, 247] on link "Lawrence Wiffin" at bounding box center [769, 246] width 72 height 10
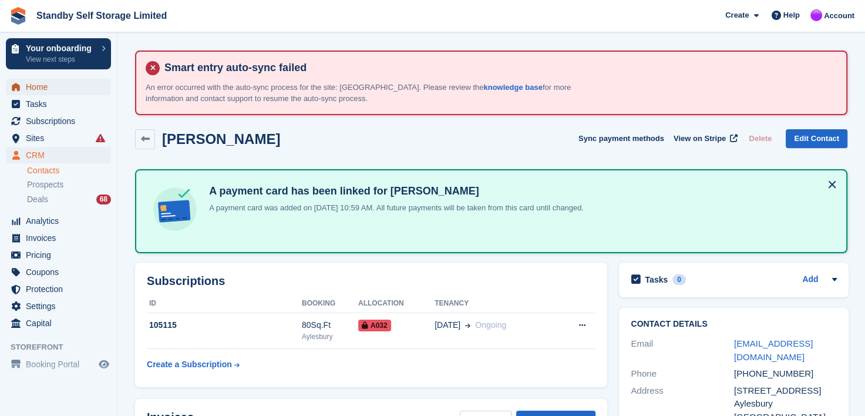
drag, startPoint x: 32, startPoint y: 86, endPoint x: 162, endPoint y: 113, distance: 132.6
click at [32, 86] on span "Home" at bounding box center [61, 87] width 70 height 16
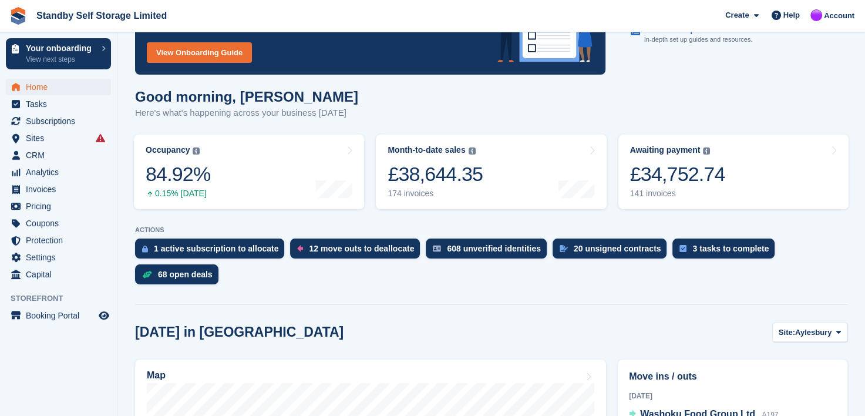
scroll to position [176, 0]
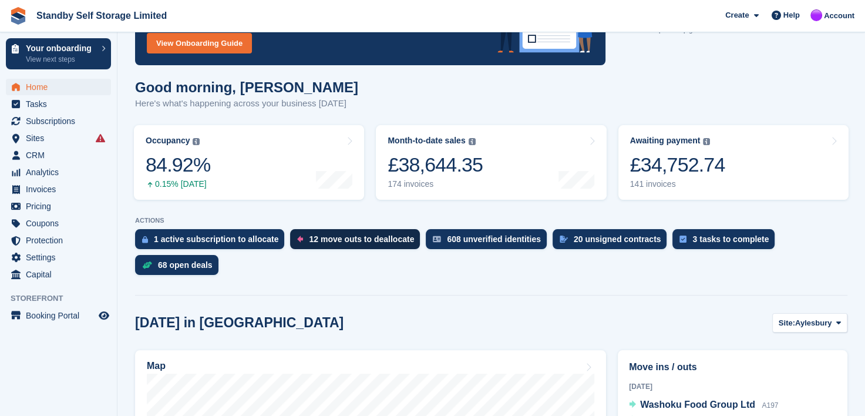
click at [341, 236] on div "12 move outs to deallocate" at bounding box center [361, 238] width 105 height 9
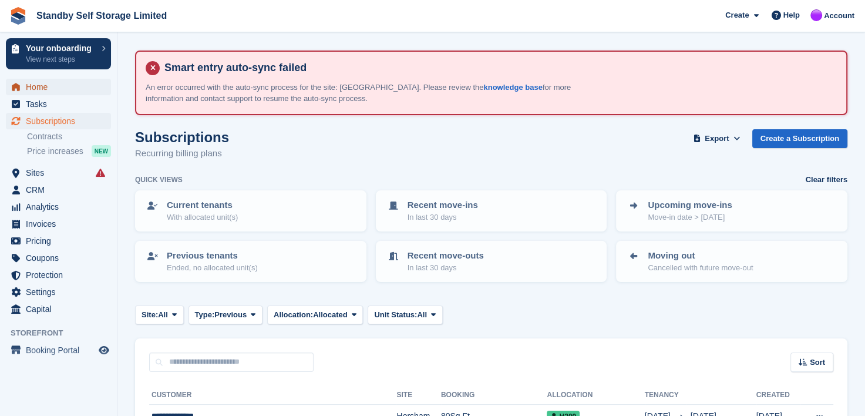
drag, startPoint x: 40, startPoint y: 85, endPoint x: 92, endPoint y: 86, distance: 51.7
click at [40, 85] on span "Home" at bounding box center [61, 87] width 70 height 16
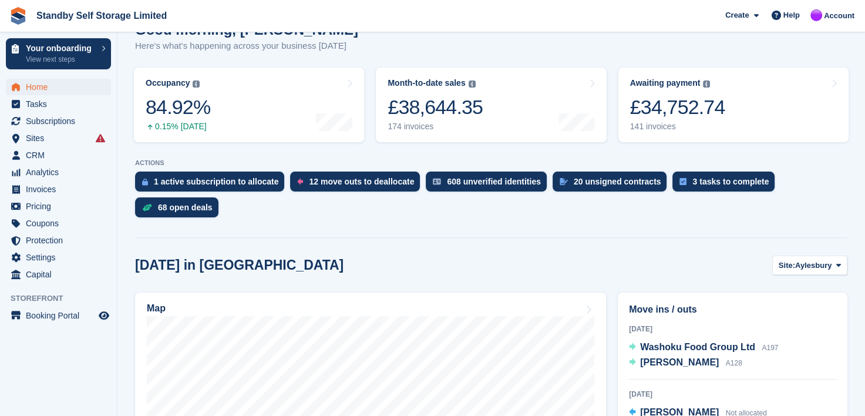
scroll to position [235, 0]
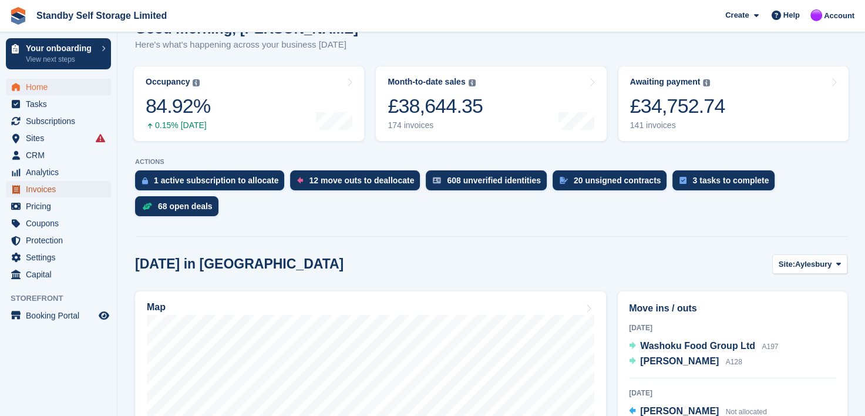
click at [34, 190] on span "Invoices" at bounding box center [61, 189] width 70 height 16
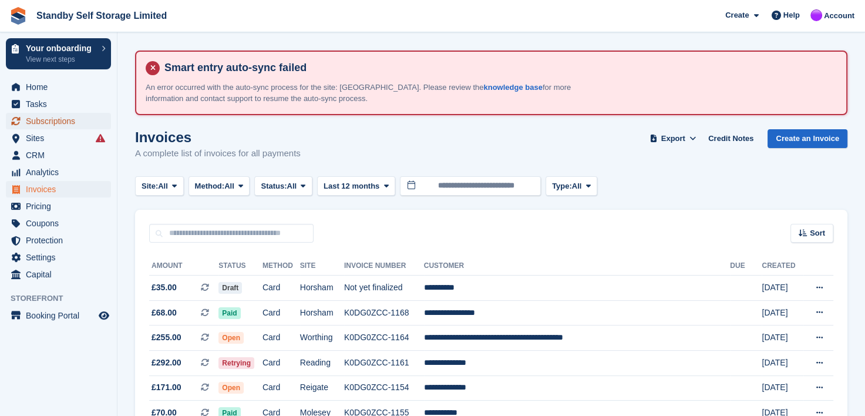
click at [49, 124] on span "Subscriptions" at bounding box center [61, 121] width 70 height 16
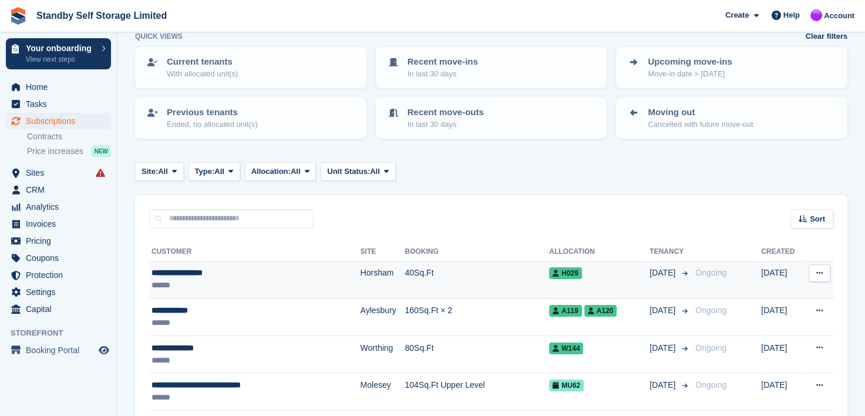
scroll to position [176, 0]
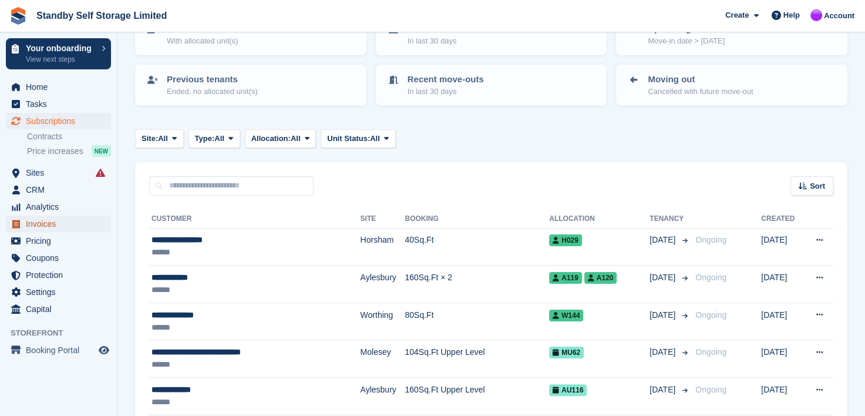
click at [33, 226] on span "Invoices" at bounding box center [61, 224] width 70 height 16
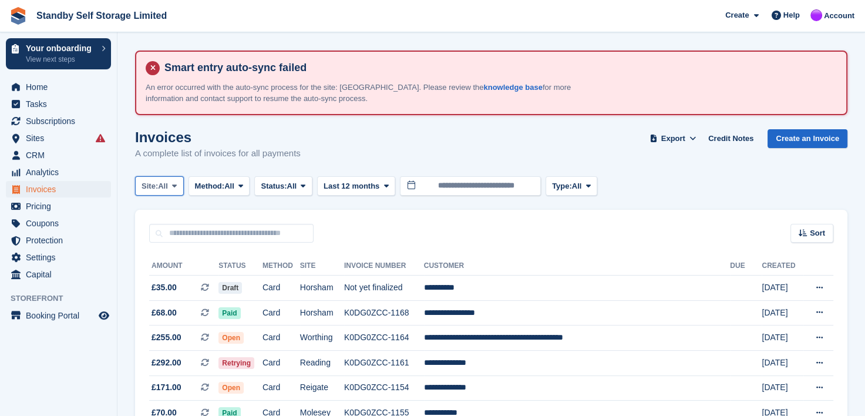
click at [176, 183] on icon at bounding box center [174, 186] width 5 height 8
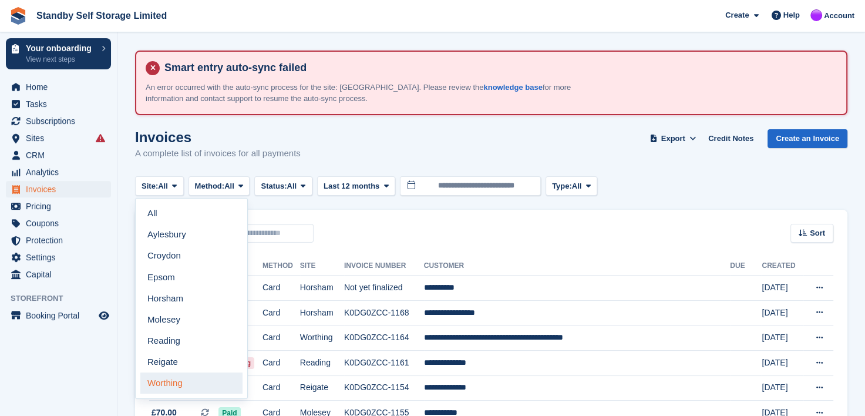
click at [154, 380] on link "Worthing" at bounding box center [191, 382] width 102 height 21
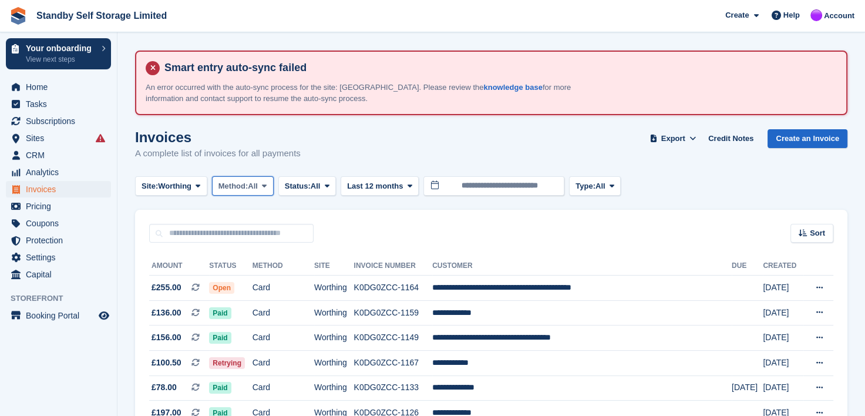
drag, startPoint x: 268, startPoint y: 181, endPoint x: 267, endPoint y: 231, distance: 50.5
click at [267, 182] on icon at bounding box center [264, 186] width 5 height 8
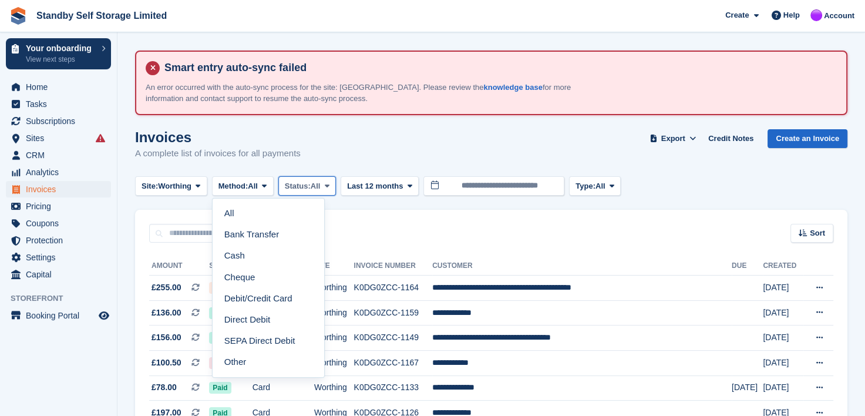
click at [330, 187] on icon at bounding box center [327, 186] width 5 height 8
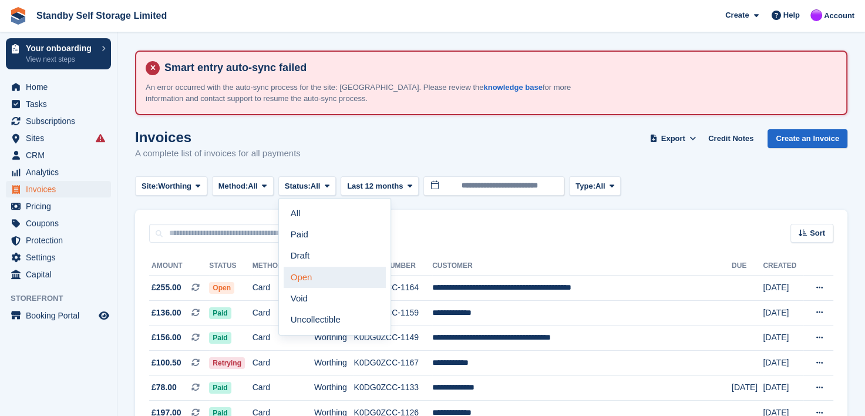
click at [310, 281] on link "Open" at bounding box center [335, 277] width 102 height 21
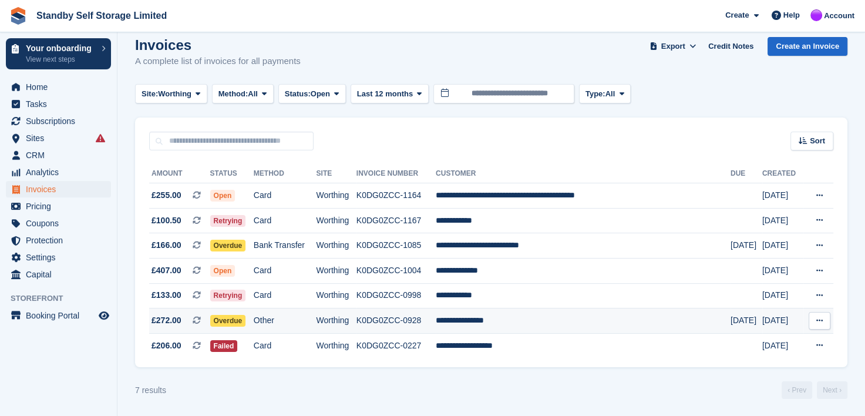
scroll to position [93, 0]
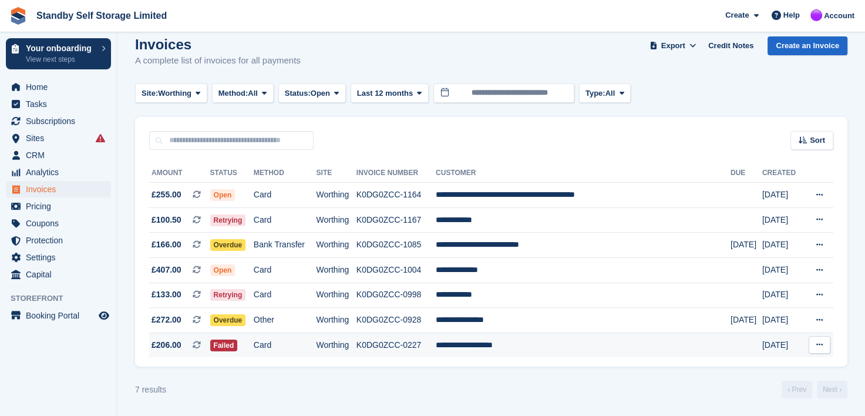
drag, startPoint x: 493, startPoint y: 342, endPoint x: 454, endPoint y: 345, distance: 39.5
click at [493, 342] on td "**********" at bounding box center [583, 345] width 295 height 25
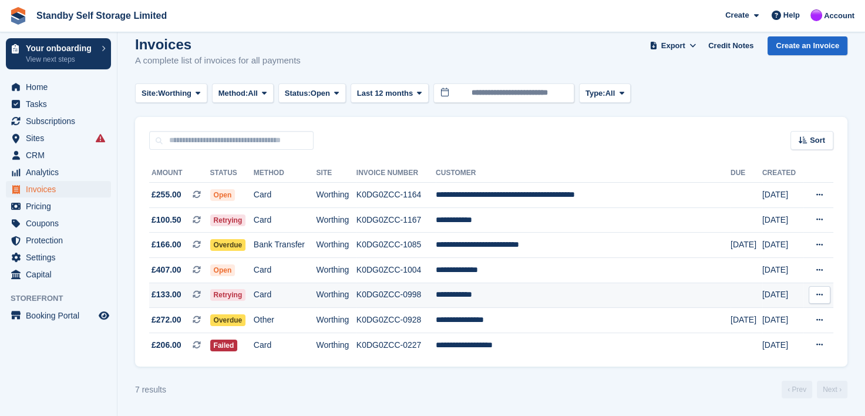
click at [414, 294] on td "K0DG0ZCC-0998" at bounding box center [396, 295] width 79 height 25
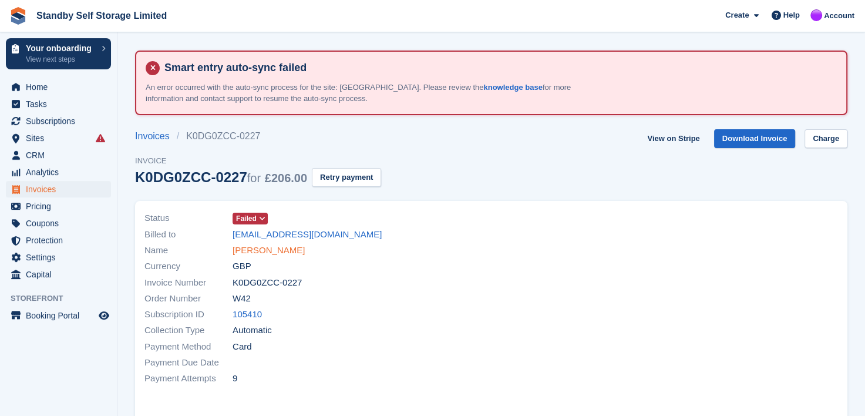
click at [255, 247] on link "[PERSON_NAME]" at bounding box center [269, 251] width 72 height 14
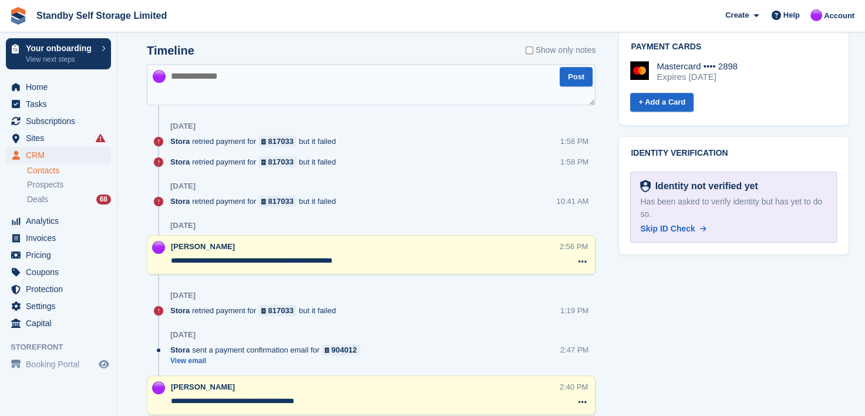
scroll to position [646, 0]
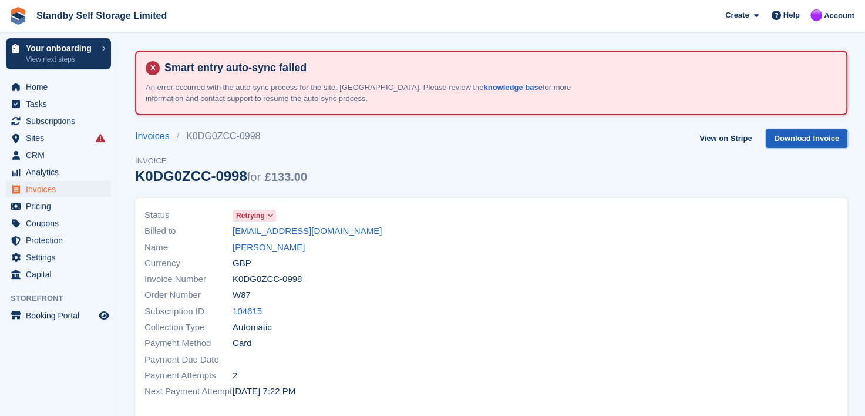
click at [795, 137] on link "Download Invoice" at bounding box center [807, 138] width 82 height 19
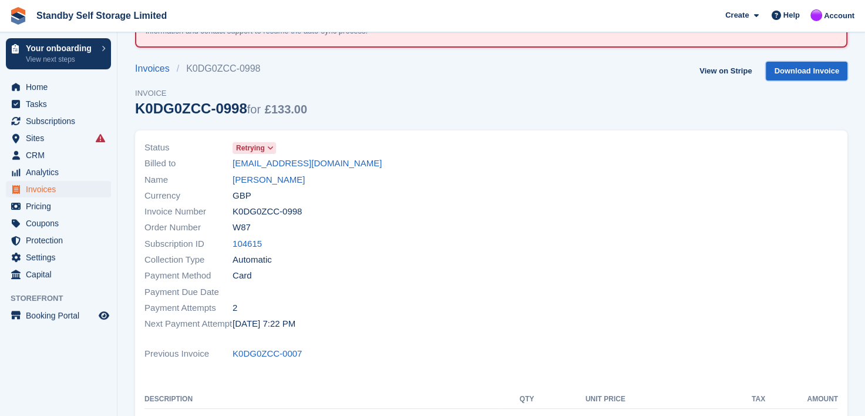
scroll to position [176, 0]
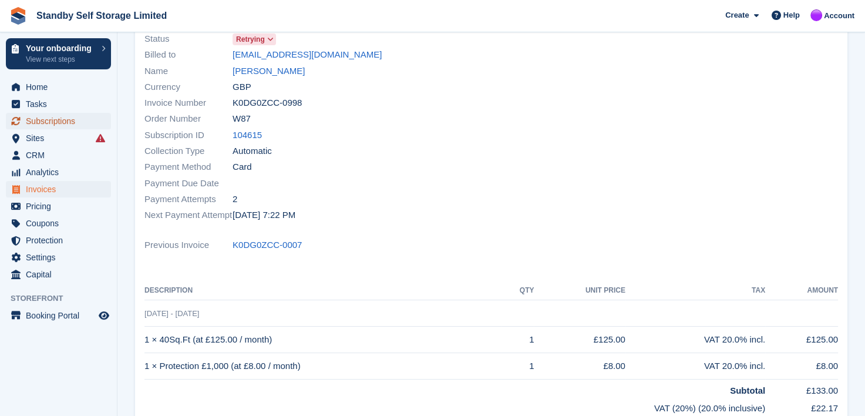
click at [52, 121] on span "Subscriptions" at bounding box center [61, 121] width 70 height 16
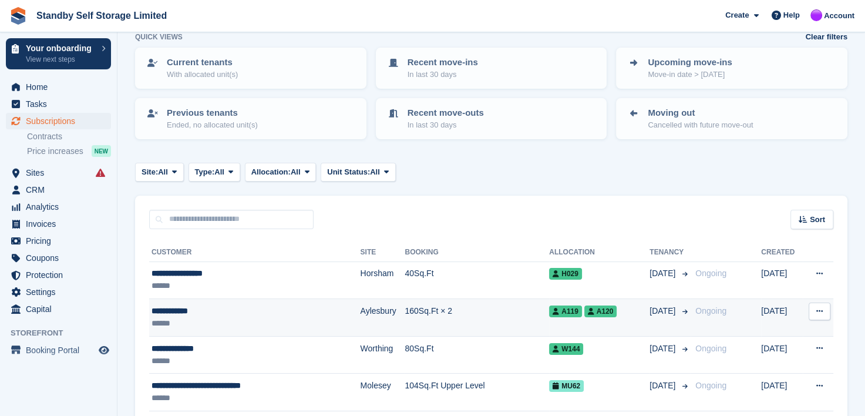
scroll to position [176, 0]
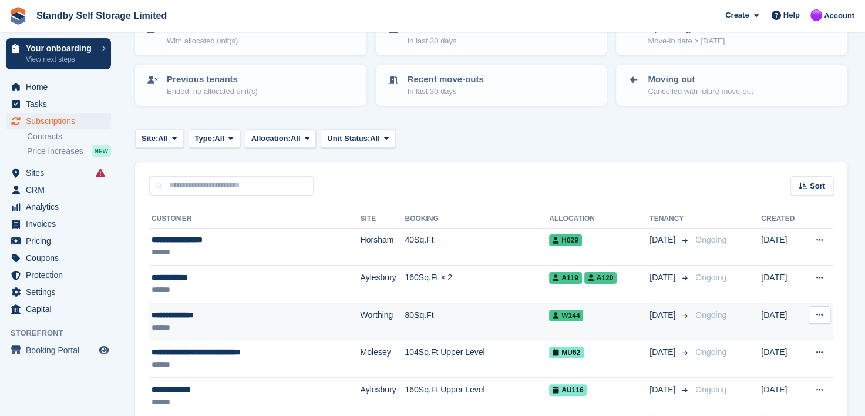
click at [169, 313] on div "**********" at bounding box center [236, 315] width 168 height 12
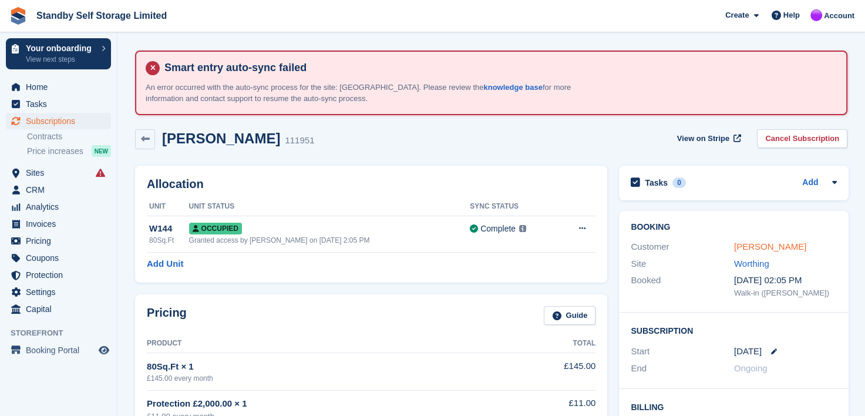
click at [760, 247] on link "Martin Pallant" at bounding box center [770, 246] width 72 height 10
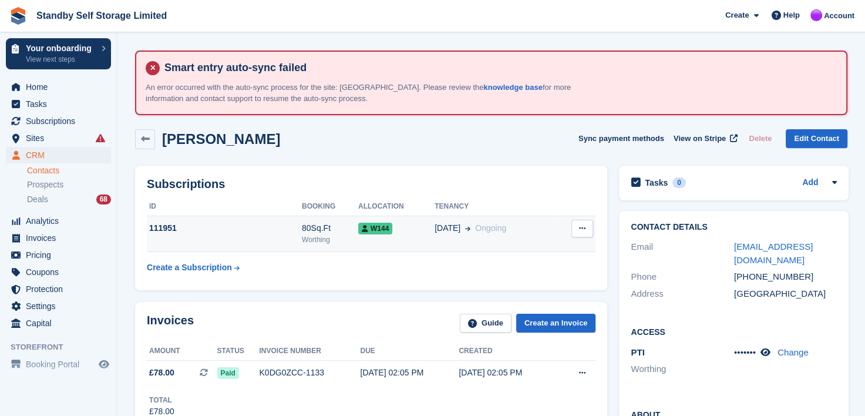
click at [529, 234] on td "02 Oct Ongoing" at bounding box center [495, 234] width 120 height 36
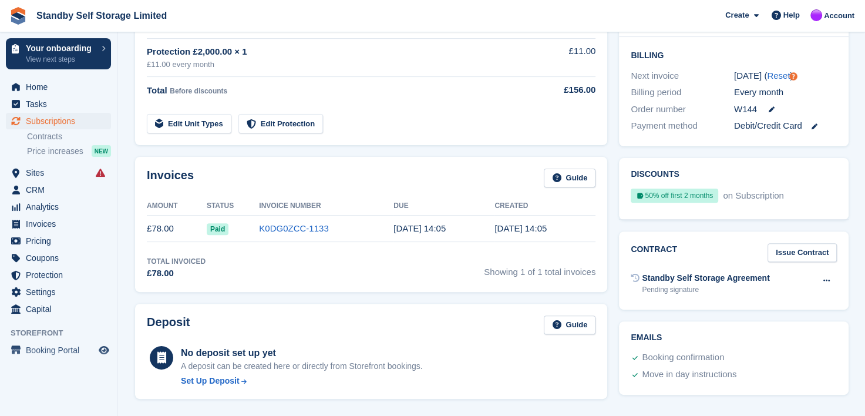
scroll to position [352, 0]
click at [727, 235] on div "Contract Issue Contract Standby Self Storage Agreement Pending signature Void c…" at bounding box center [734, 270] width 230 height 79
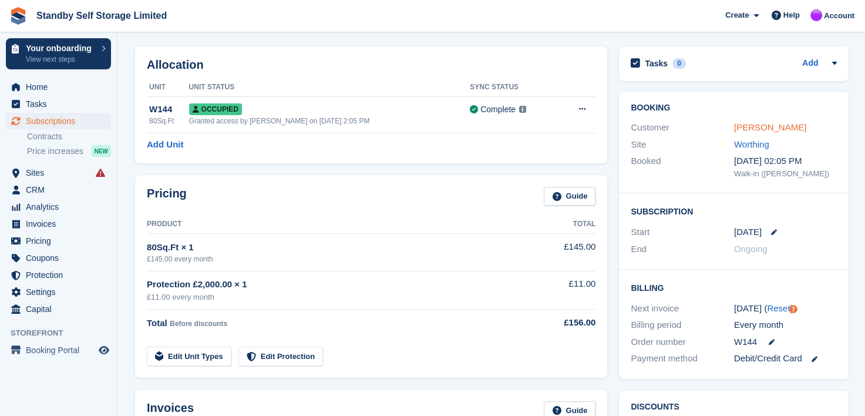
scroll to position [59, 0]
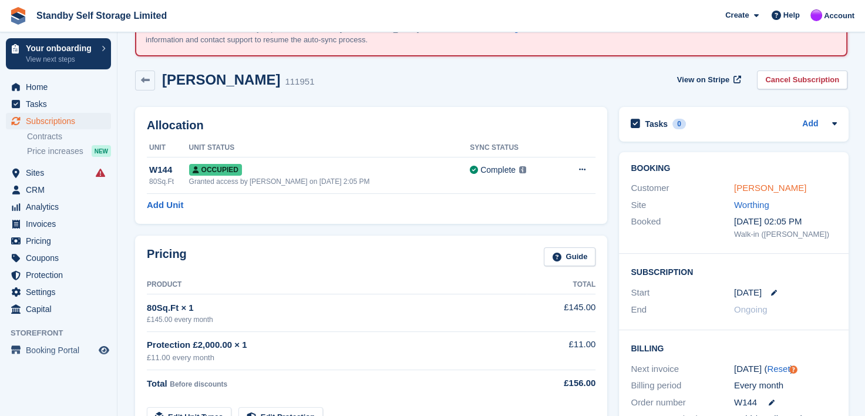
click at [746, 184] on link "[PERSON_NAME]" at bounding box center [770, 188] width 72 height 10
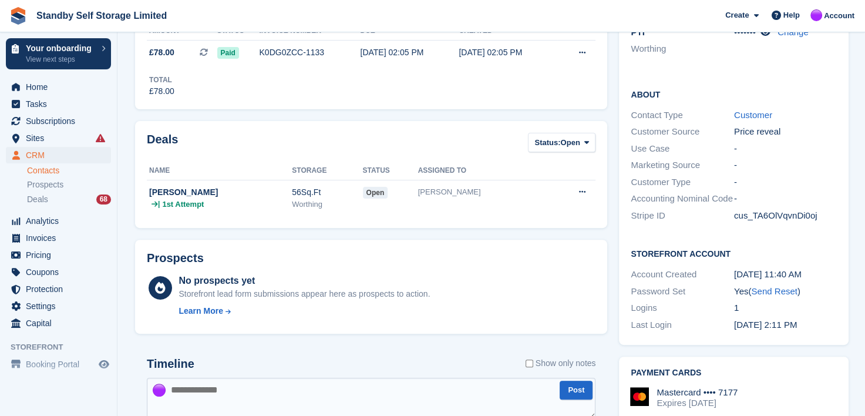
scroll to position [352, 0]
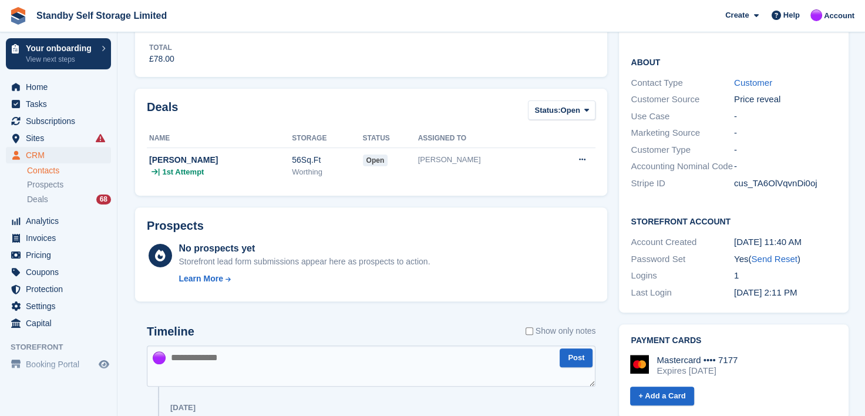
click at [200, 360] on textarea at bounding box center [371, 365] width 449 height 41
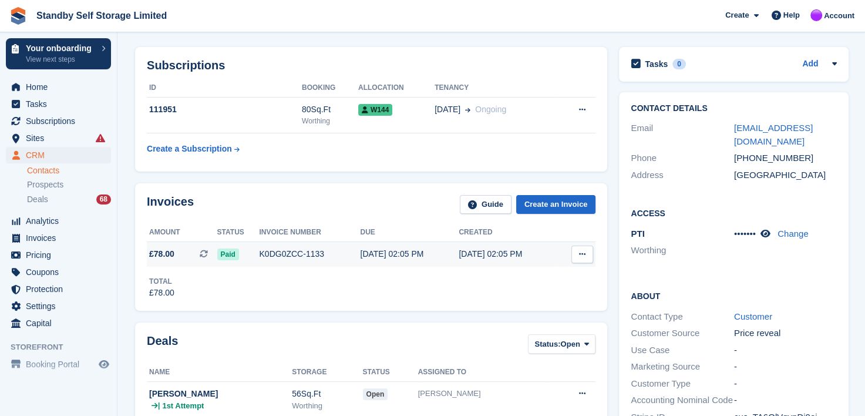
scroll to position [117, 0]
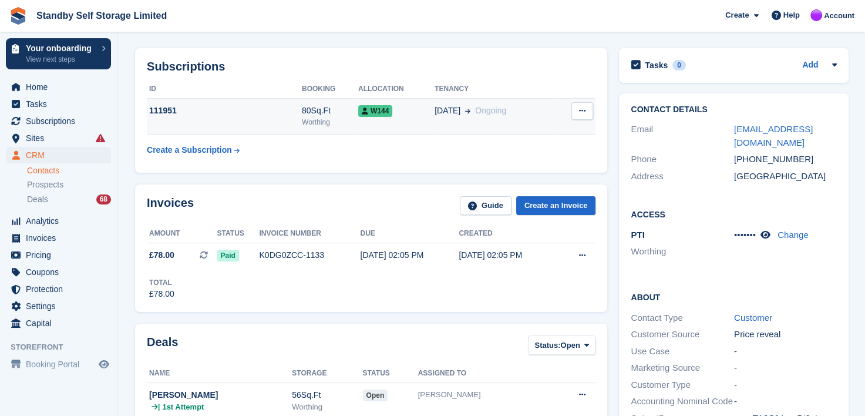
click at [271, 110] on div "111951" at bounding box center [224, 111] width 155 height 12
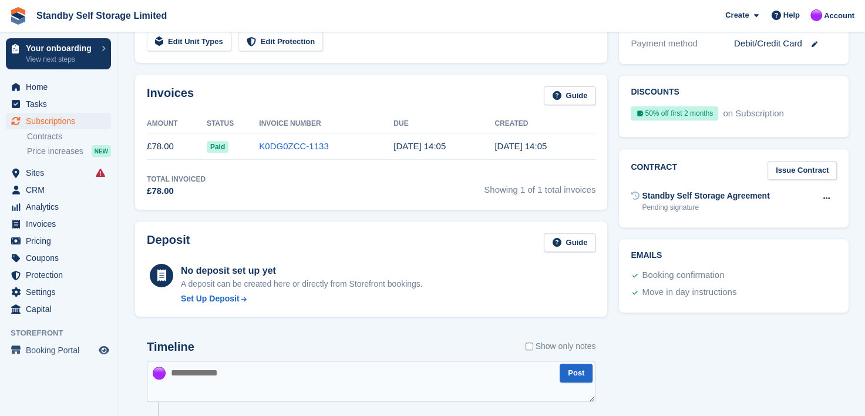
scroll to position [411, 0]
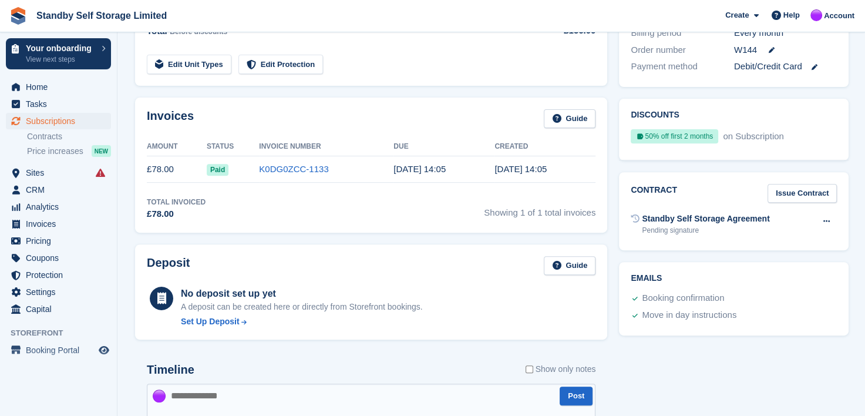
click at [322, 199] on div "Total Invoiced £78.00 Showing 1 of 1 total invoices" at bounding box center [371, 209] width 449 height 24
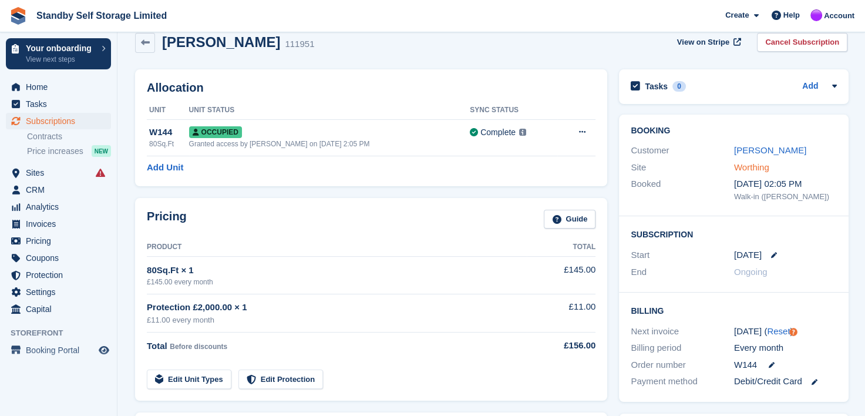
scroll to position [117, 0]
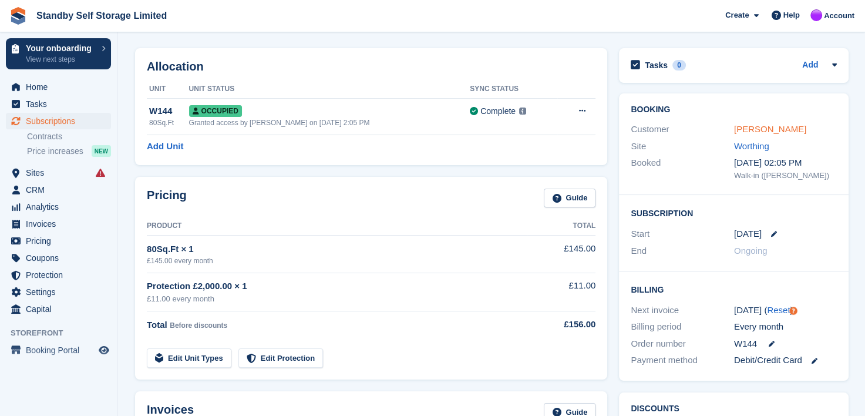
click at [761, 129] on link "[PERSON_NAME]" at bounding box center [770, 129] width 72 height 10
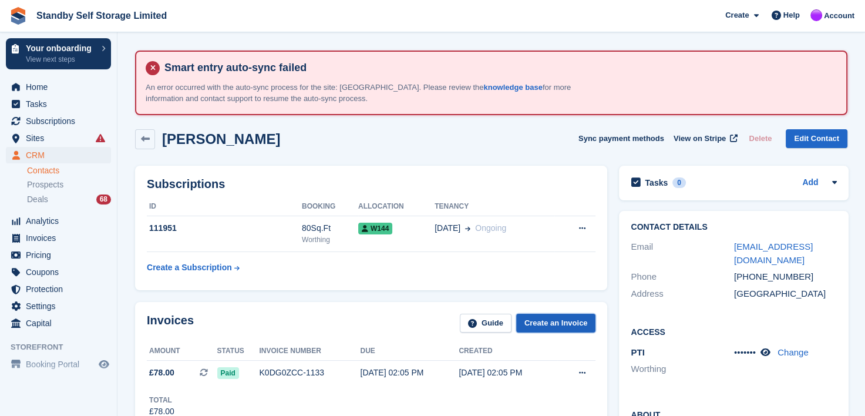
click at [553, 320] on link "Create an Invoice" at bounding box center [556, 323] width 80 height 19
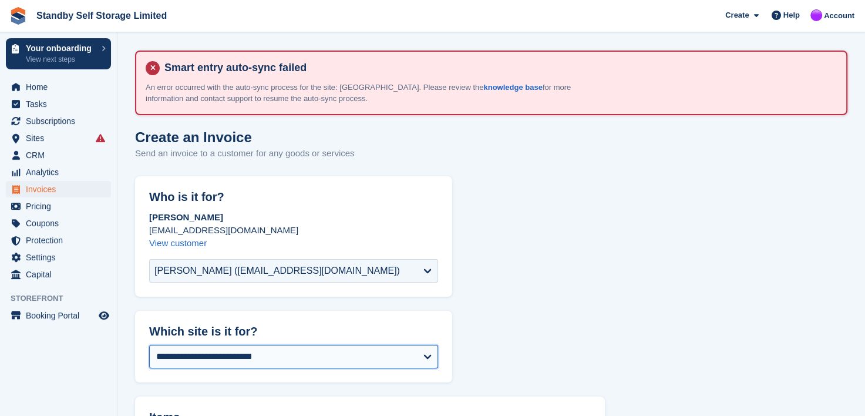
click at [209, 355] on select "**********" at bounding box center [293, 356] width 289 height 23
select select "****"
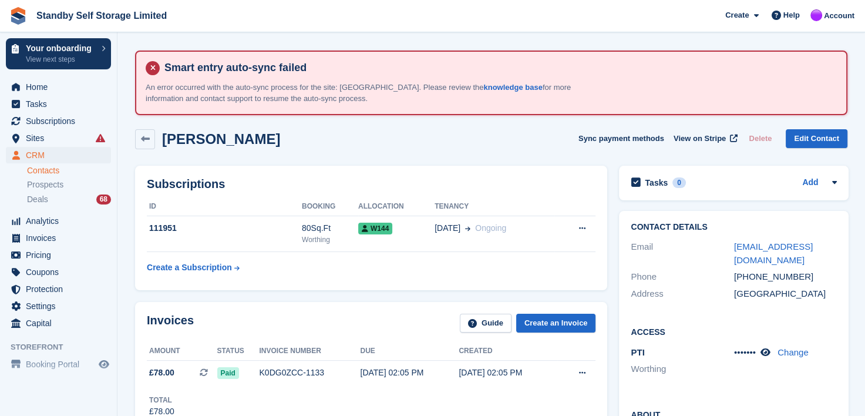
scroll to position [59, 0]
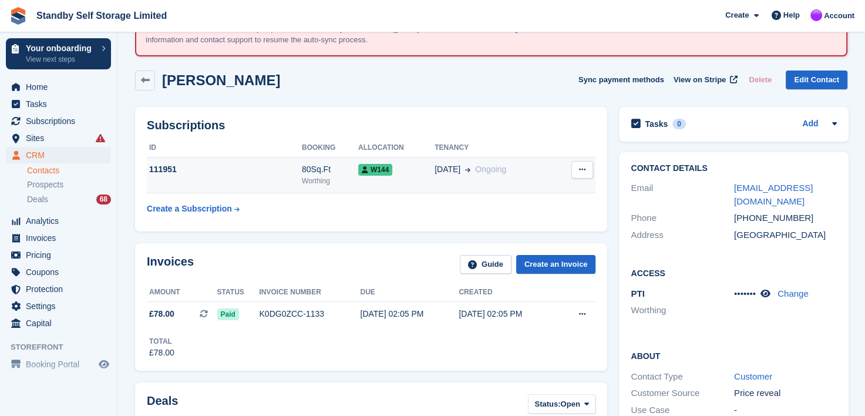
click at [225, 172] on div "111951" at bounding box center [224, 169] width 155 height 12
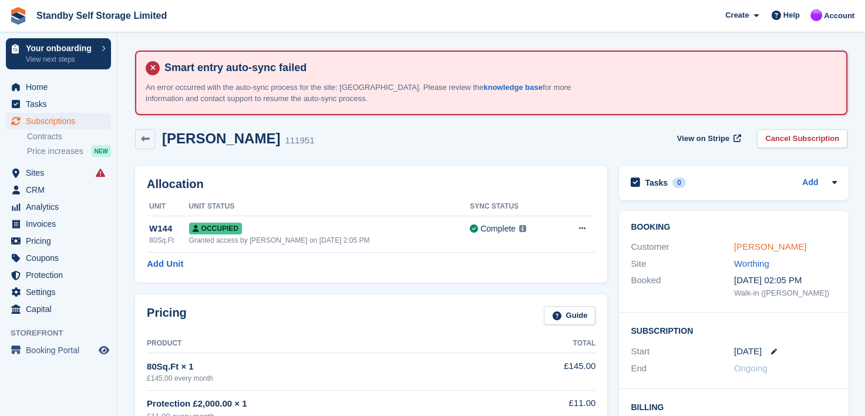
click at [752, 248] on link "[PERSON_NAME]" at bounding box center [770, 246] width 72 height 10
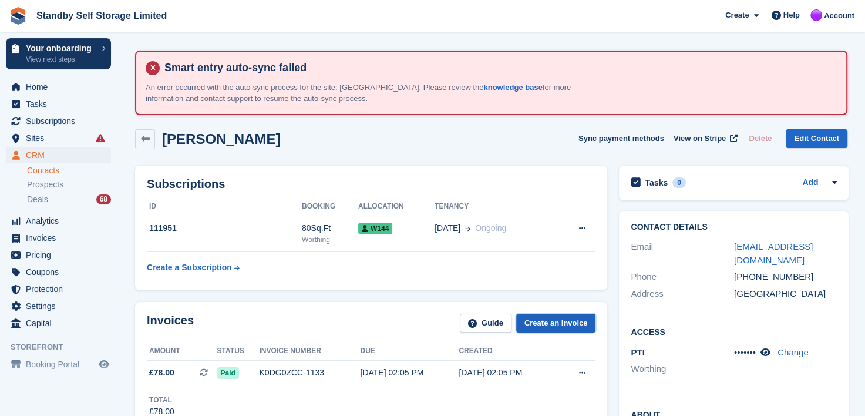
click at [553, 323] on link "Create an Invoice" at bounding box center [556, 323] width 80 height 19
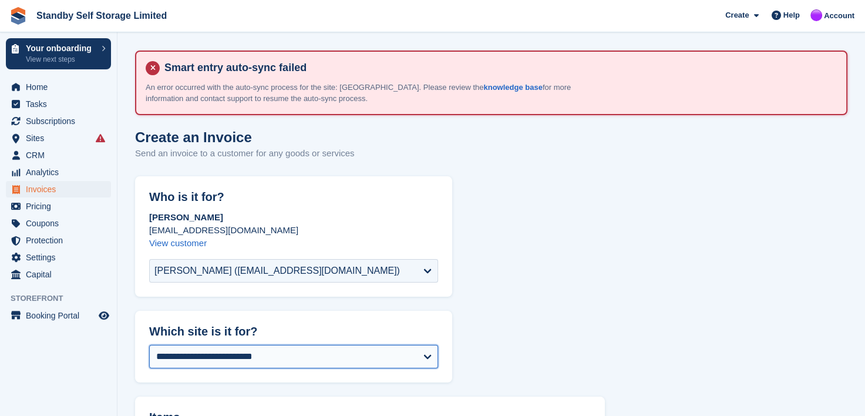
click at [176, 362] on select "**********" at bounding box center [293, 356] width 289 height 23
select select "****"
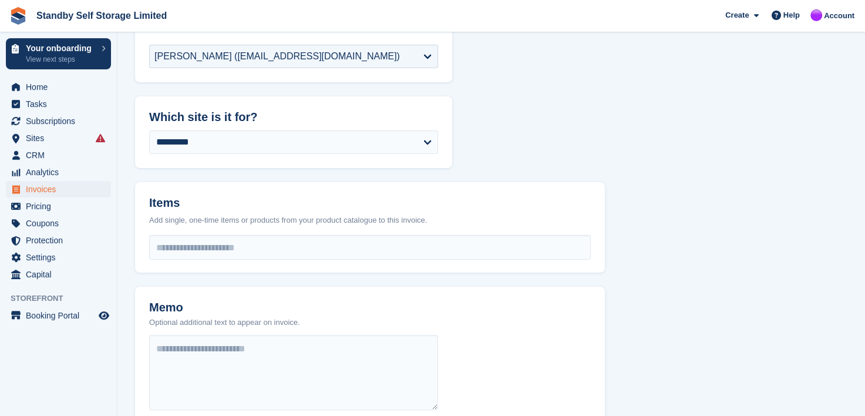
scroll to position [235, 0]
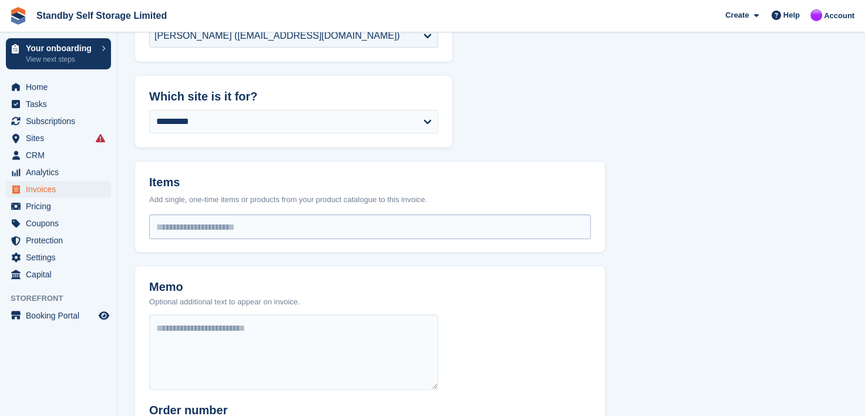
click at [180, 222] on input "select-one" at bounding box center [370, 226] width 441 height 23
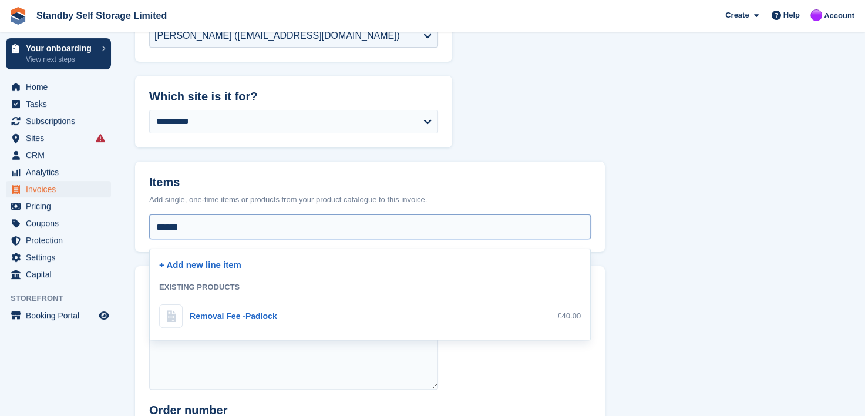
type input "*******"
select select "***"
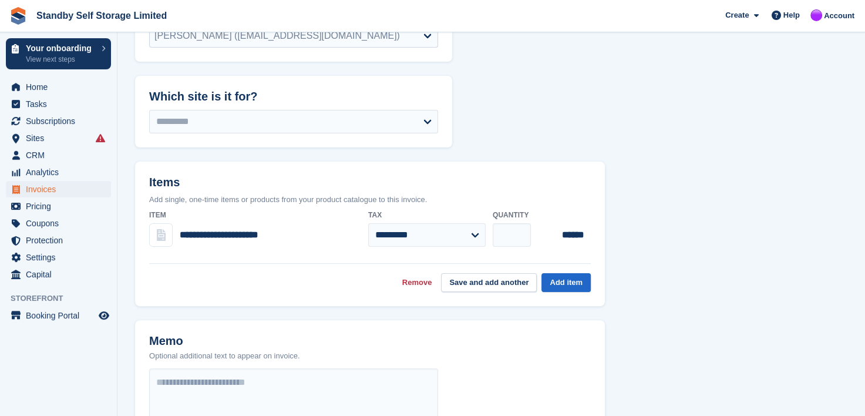
click at [179, 234] on div "**********" at bounding box center [255, 234] width 212 height 23
click at [417, 279] on link "Remove" at bounding box center [417, 283] width 30 height 12
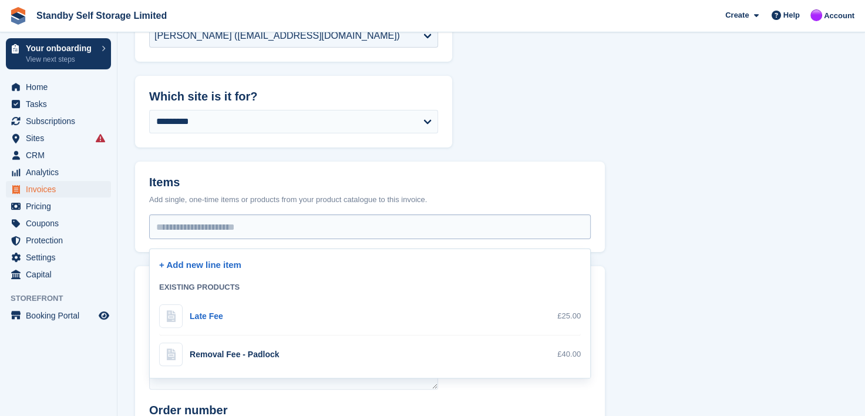
click at [193, 227] on input "select-one" at bounding box center [370, 226] width 441 height 23
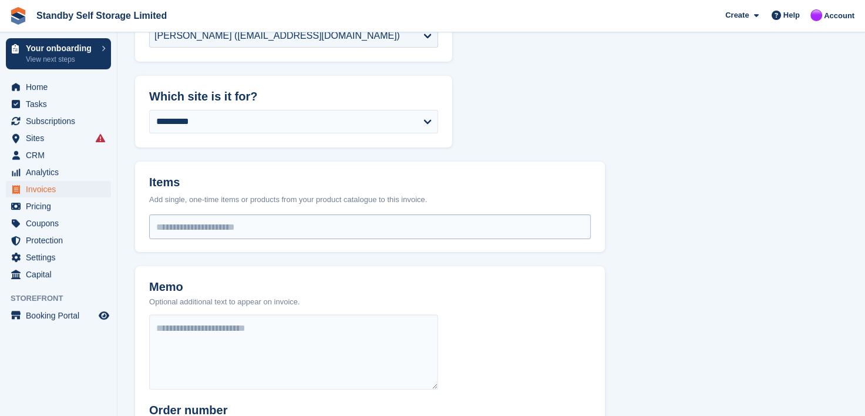
click at [193, 227] on input "select-one" at bounding box center [370, 226] width 441 height 23
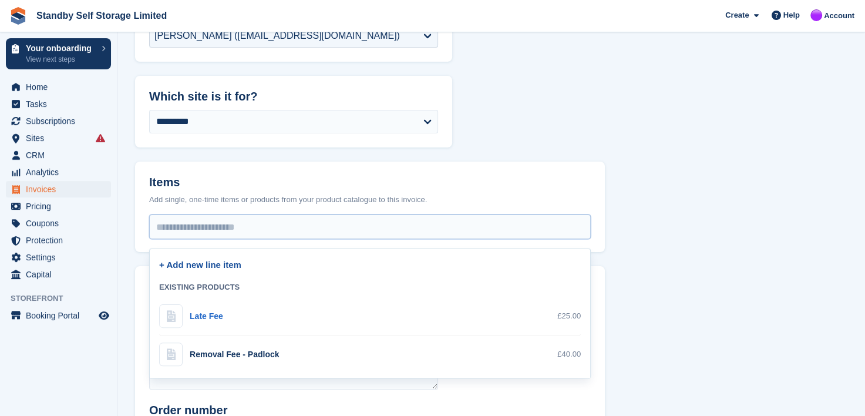
click at [190, 263] on link "+ Add new line item" at bounding box center [200, 265] width 82 height 10
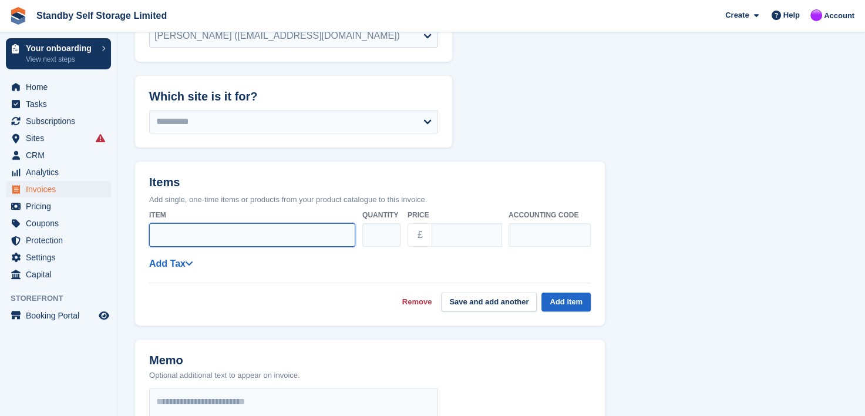
click at [170, 237] on input "Item" at bounding box center [252, 234] width 206 height 23
type input "*******"
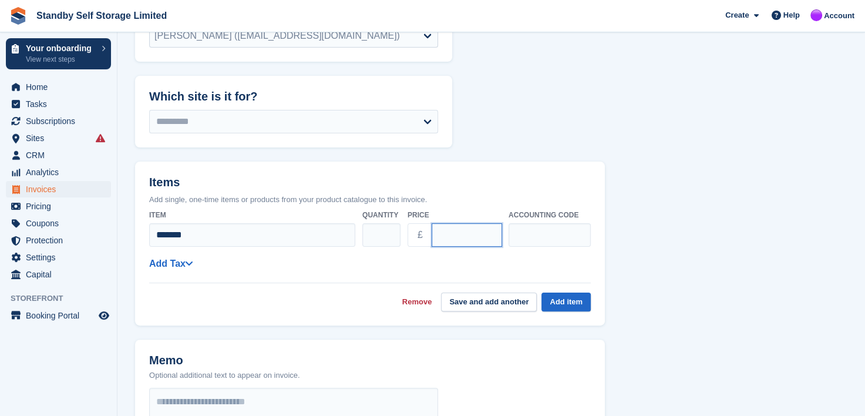
drag, startPoint x: 455, startPoint y: 235, endPoint x: 432, endPoint y: 236, distance: 22.3
click at [432, 236] on input "****" at bounding box center [467, 234] width 70 height 23
type input "*****"
click at [162, 264] on link "Add Tax" at bounding box center [170, 263] width 43 height 10
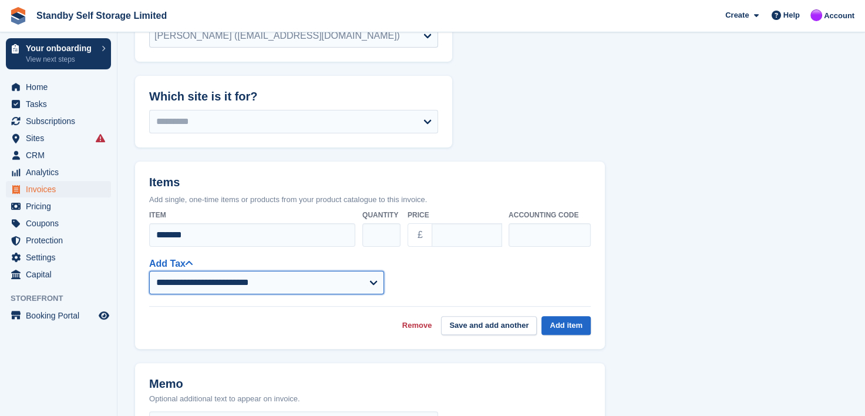
click at [162, 272] on select "**********" at bounding box center [266, 282] width 235 height 23
select select "****"
click at [149, 271] on select "**********" at bounding box center [266, 282] width 235 height 23
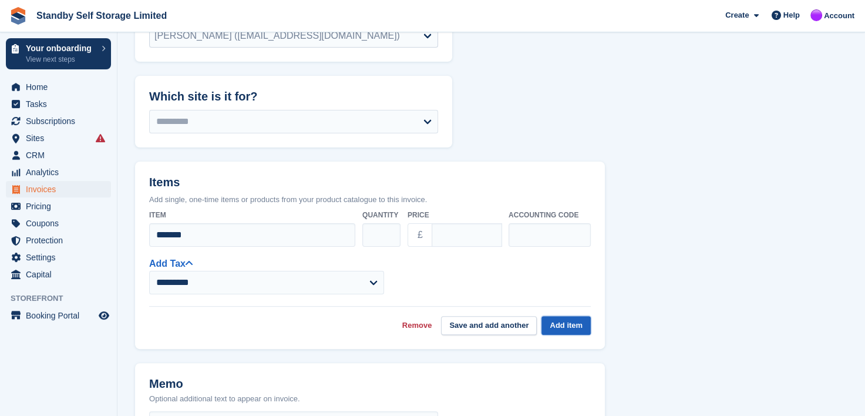
click at [570, 322] on button "Add item" at bounding box center [566, 325] width 49 height 19
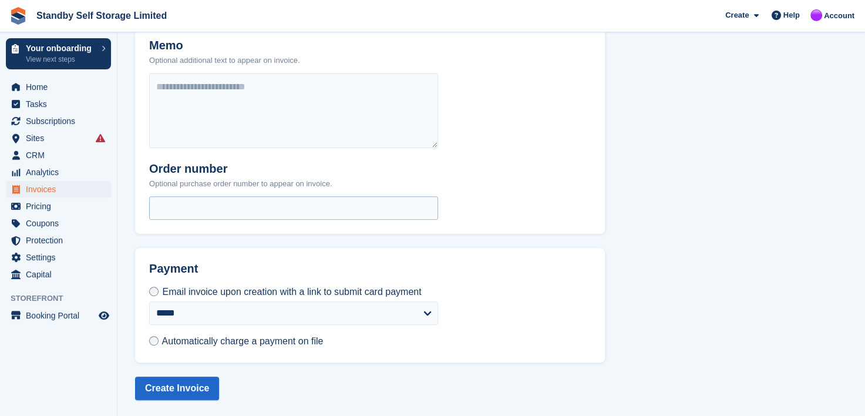
scroll to position [520, 0]
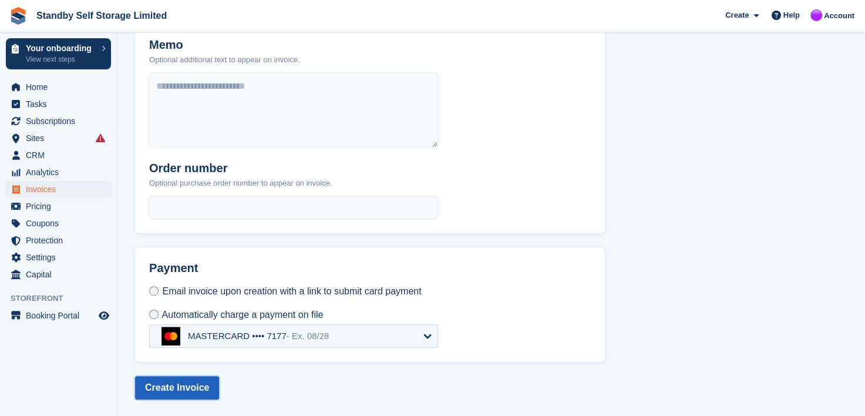
click at [163, 386] on button "Create Invoice" at bounding box center [177, 387] width 84 height 23
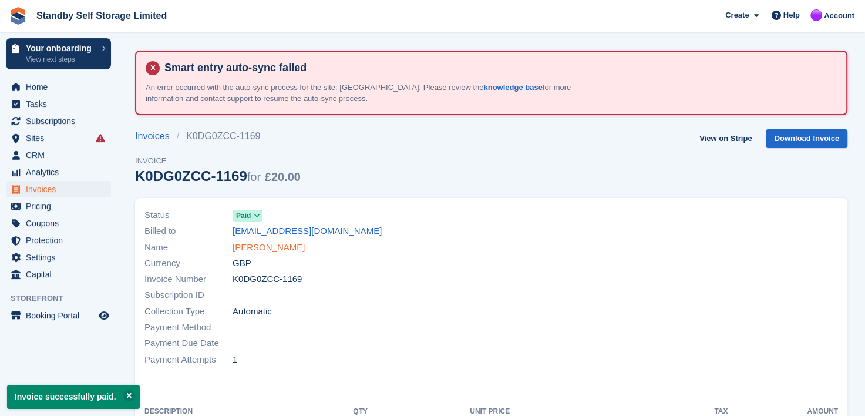
click at [240, 246] on link "Martin Pallant" at bounding box center [269, 248] width 72 height 14
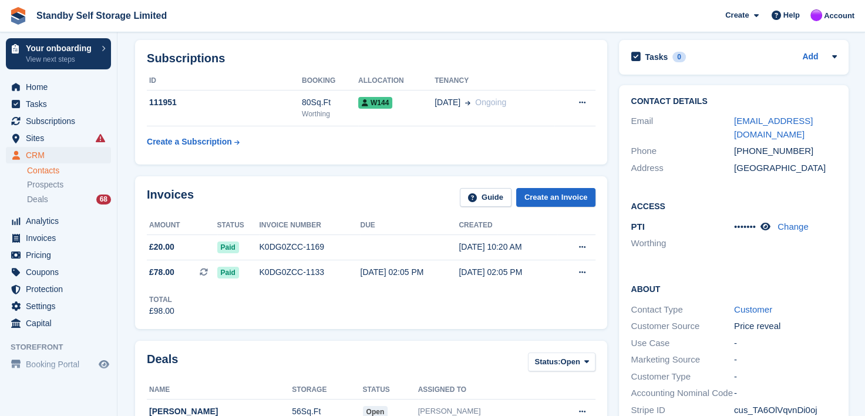
scroll to position [59, 0]
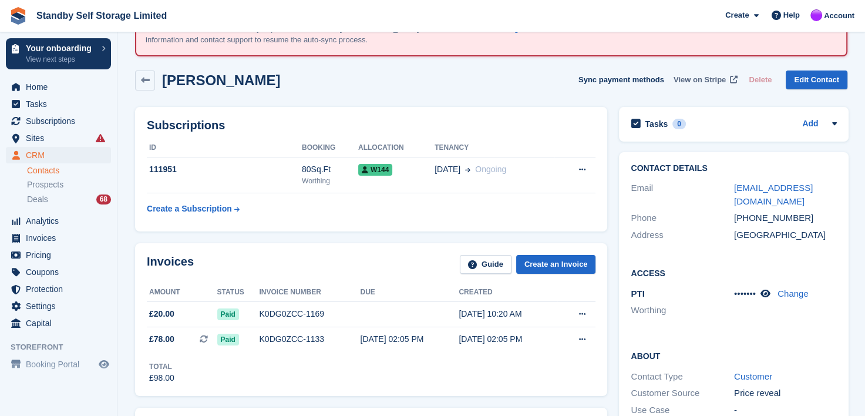
click at [711, 80] on span "View on Stripe" at bounding box center [700, 80] width 52 height 12
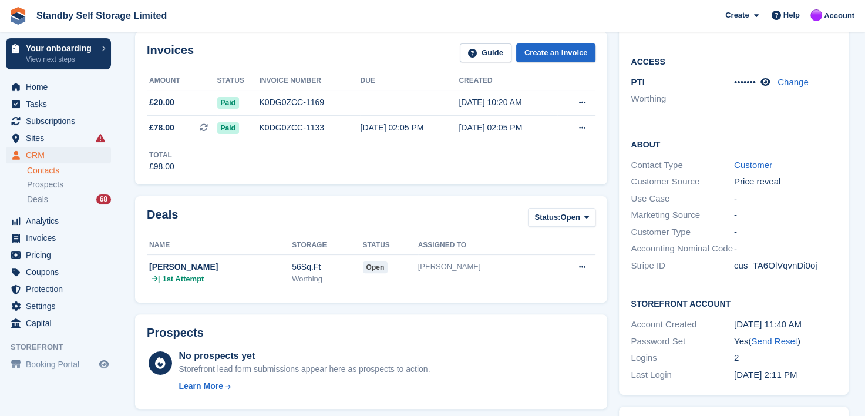
scroll to position [176, 0]
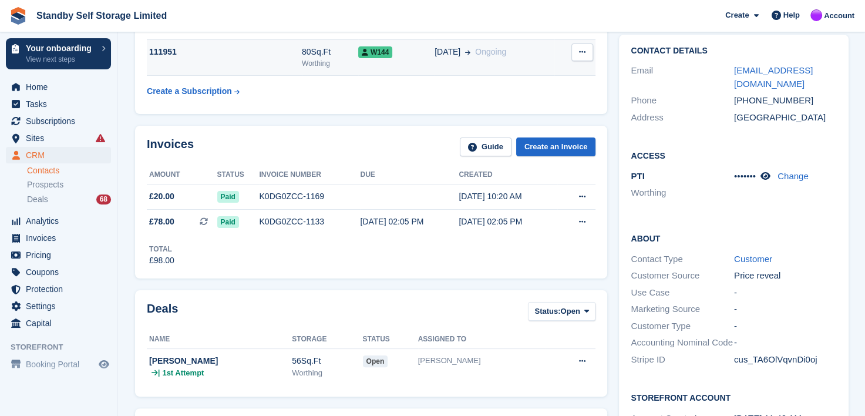
click at [511, 51] on div "[DATE] Ongoing" at bounding box center [495, 52] width 120 height 12
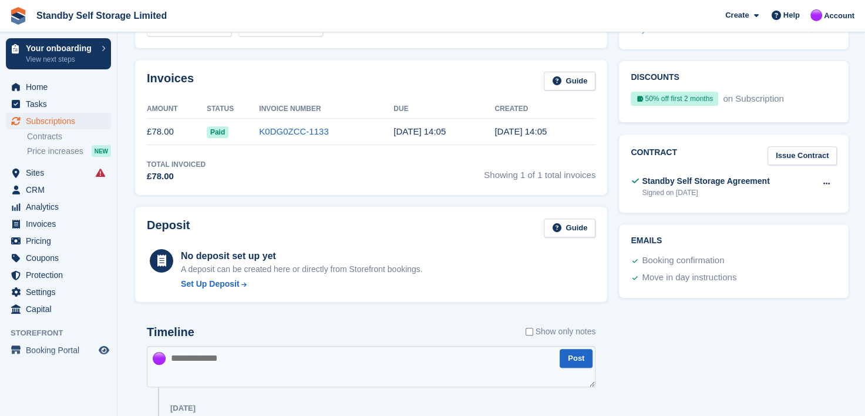
scroll to position [352, 0]
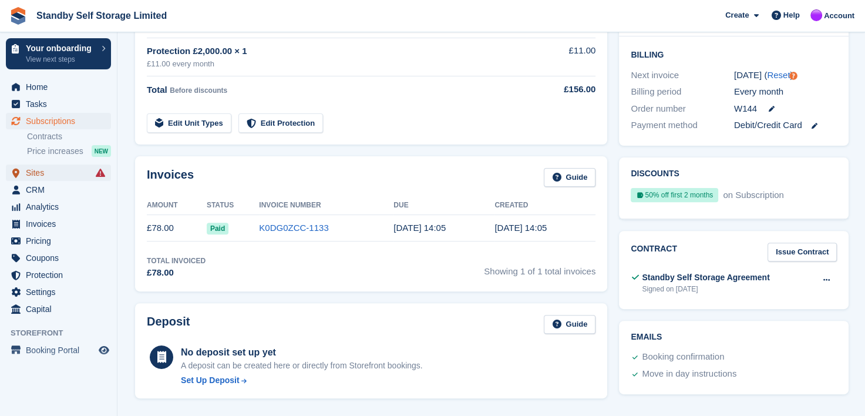
click at [33, 170] on span "Sites" at bounding box center [61, 172] width 70 height 16
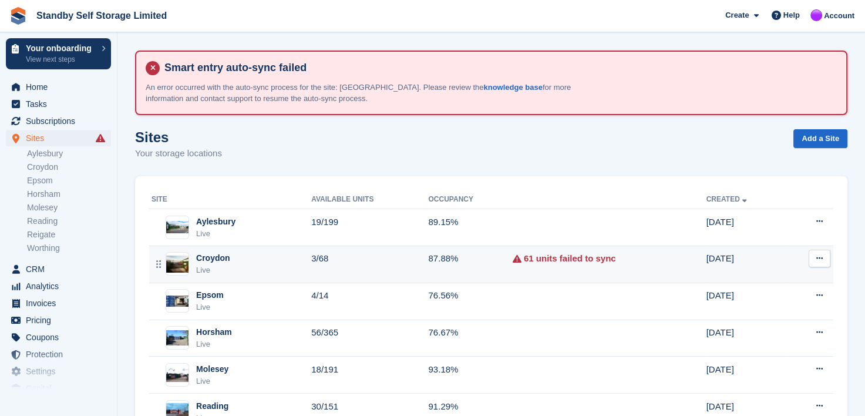
click at [219, 249] on td "Croydon Live" at bounding box center [230, 264] width 162 height 37
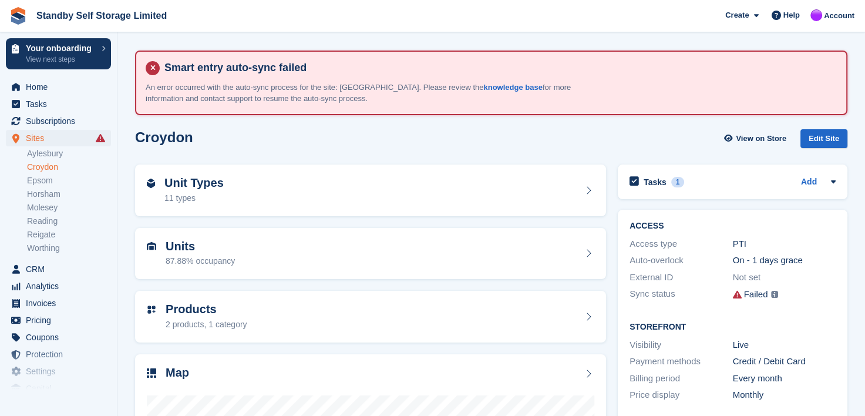
scroll to position [226, 0]
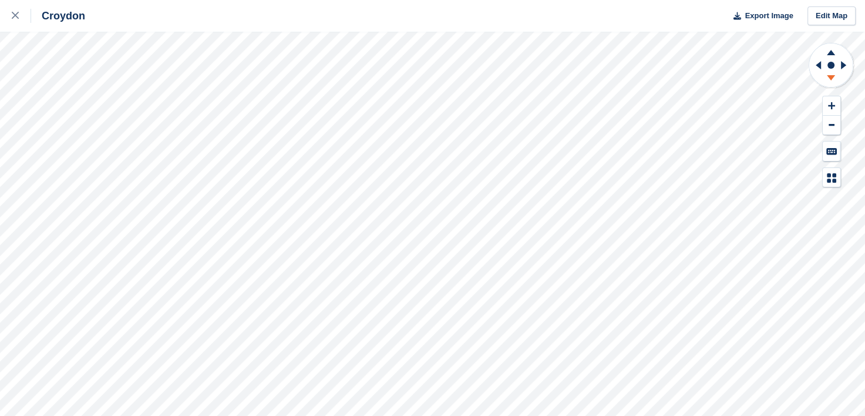
click at [831, 75] on icon at bounding box center [831, 79] width 31 height 15
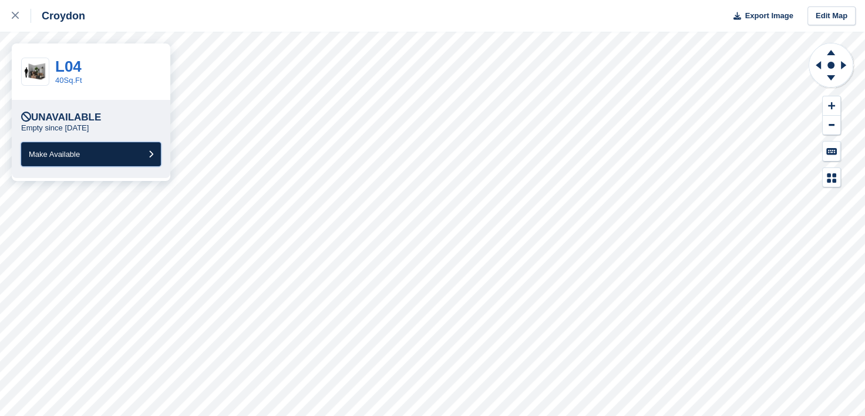
click at [61, 154] on span "Make Available" at bounding box center [54, 154] width 51 height 9
click at [63, 155] on span "Make Available" at bounding box center [54, 154] width 51 height 9
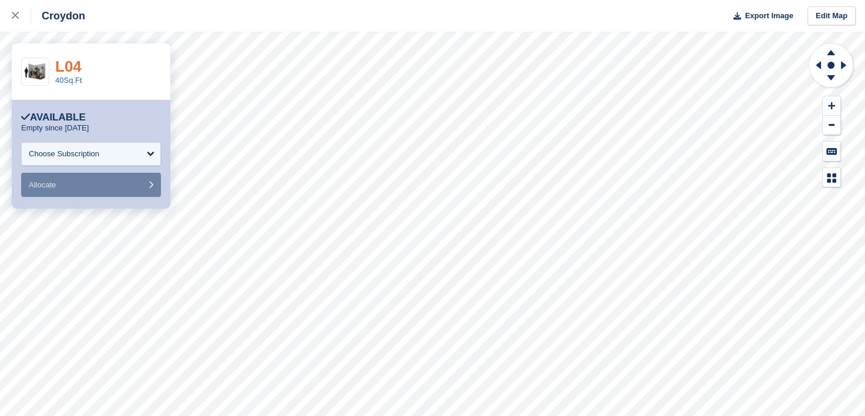
click at [70, 66] on link "L04" at bounding box center [68, 67] width 26 height 18
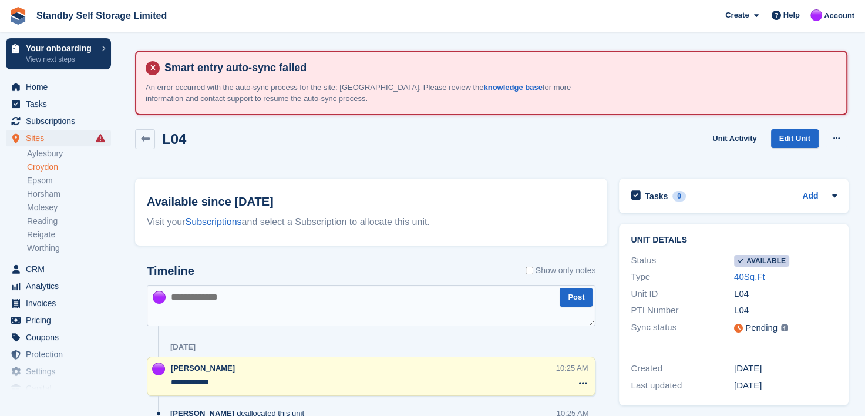
click at [197, 308] on textarea at bounding box center [371, 305] width 449 height 41
type textarea "**********"
drag, startPoint x: 35, startPoint y: 167, endPoint x: 146, endPoint y: 185, distance: 112.5
click at [35, 167] on link "Croydon" at bounding box center [69, 167] width 84 height 11
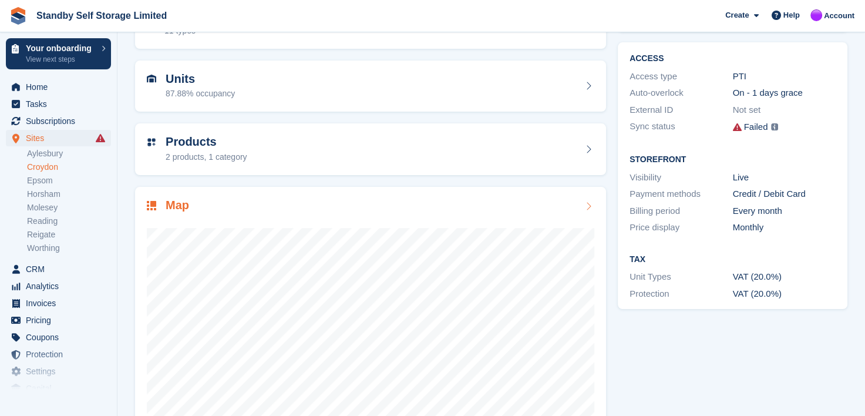
scroll to position [176, 0]
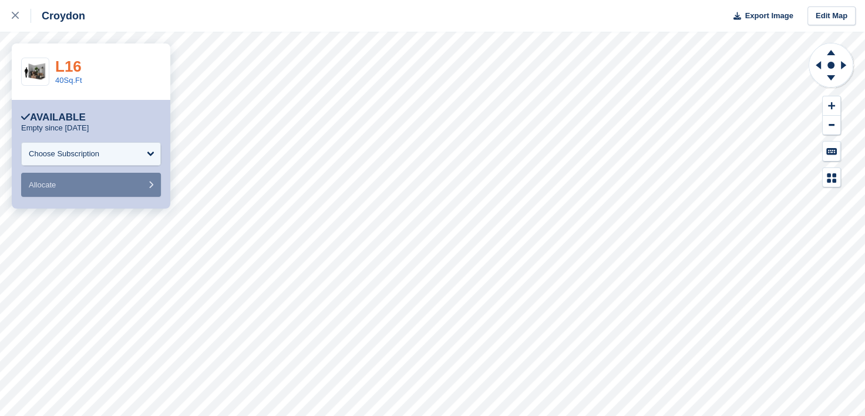
click at [65, 65] on link "L16" at bounding box center [68, 67] width 26 height 18
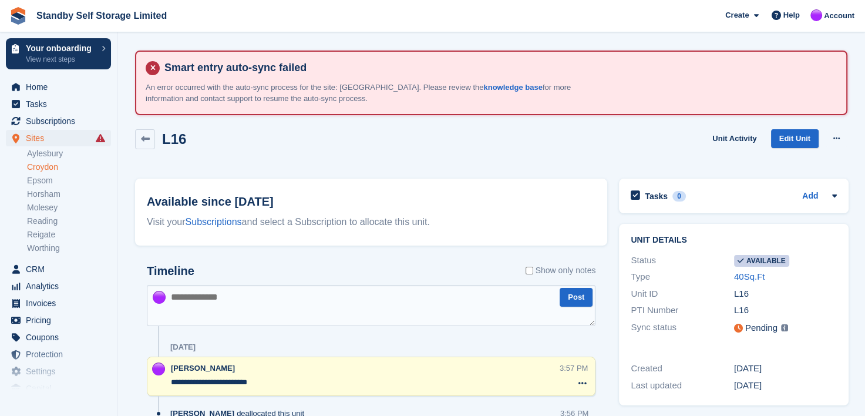
click at [205, 296] on textarea at bounding box center [371, 305] width 449 height 41
type textarea "**********"
click at [35, 164] on link "Croydon" at bounding box center [69, 167] width 84 height 11
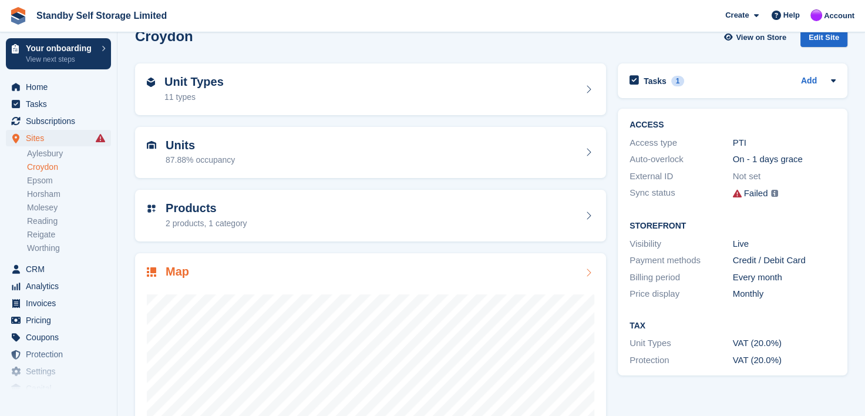
scroll to position [226, 0]
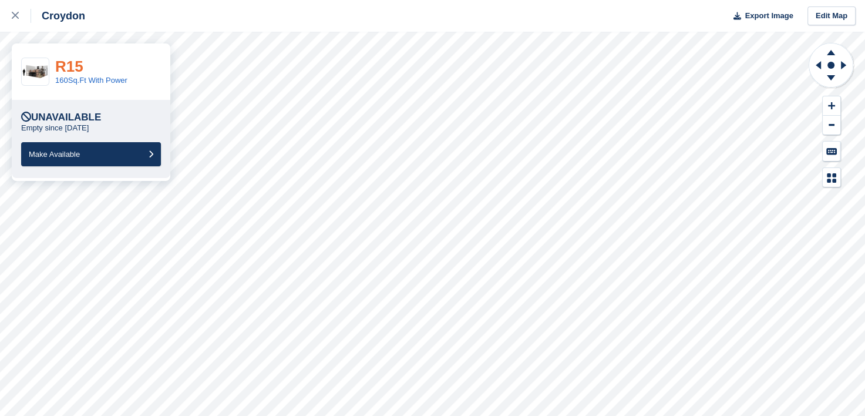
click at [75, 61] on link "R15" at bounding box center [69, 67] width 28 height 18
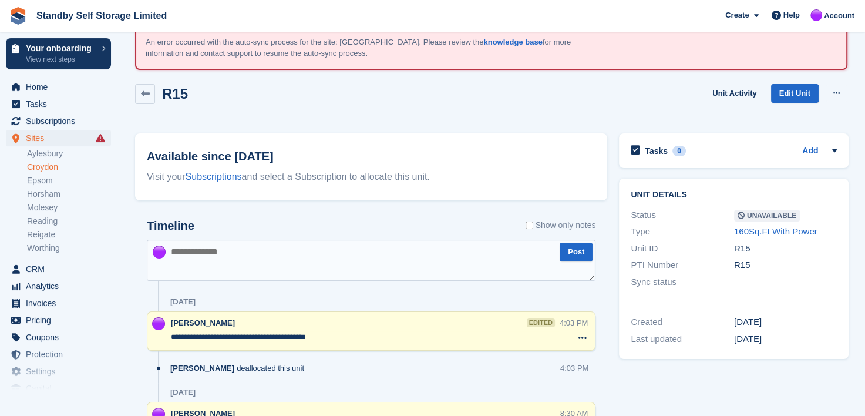
scroll to position [117, 0]
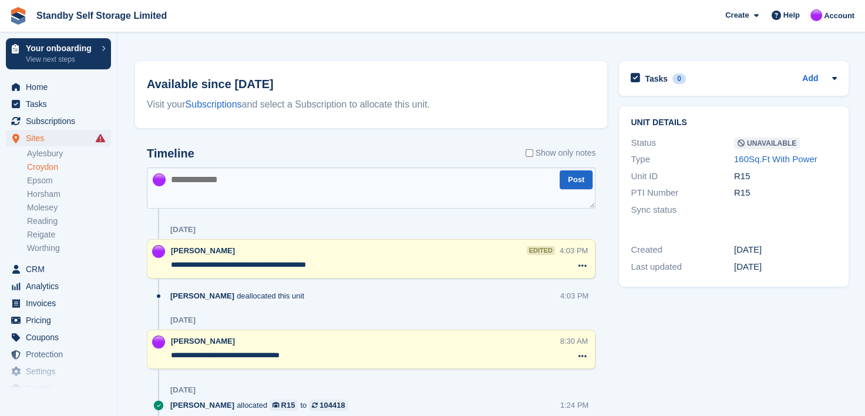
click at [388, 273] on div "**********" at bounding box center [371, 258] width 449 height 39
click at [384, 266] on textarea "**********" at bounding box center [365, 265] width 389 height 12
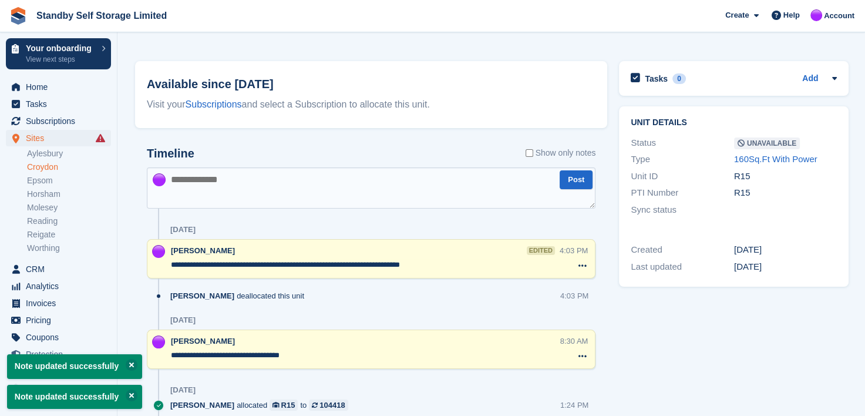
click at [395, 264] on textarea "**********" at bounding box center [365, 265] width 389 height 12
drag, startPoint x: 332, startPoint y: 260, endPoint x: 484, endPoint y: 258, distance: 151.6
click at [484, 259] on textarea "**********" at bounding box center [365, 265] width 389 height 12
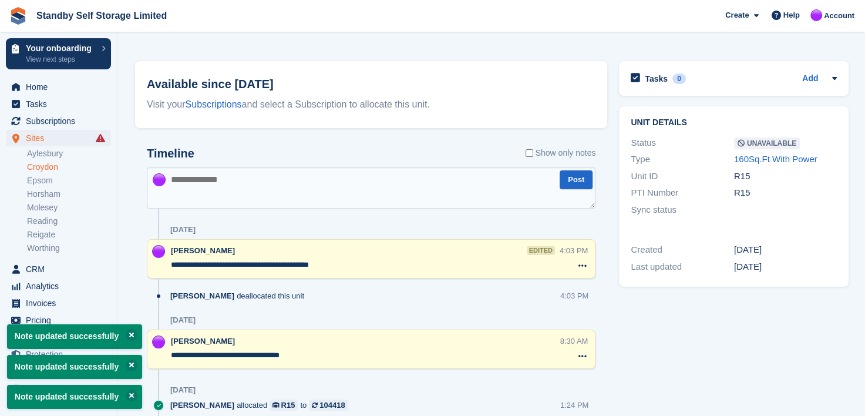
type textarea "**********"
click at [261, 189] on textarea at bounding box center [371, 187] width 449 height 41
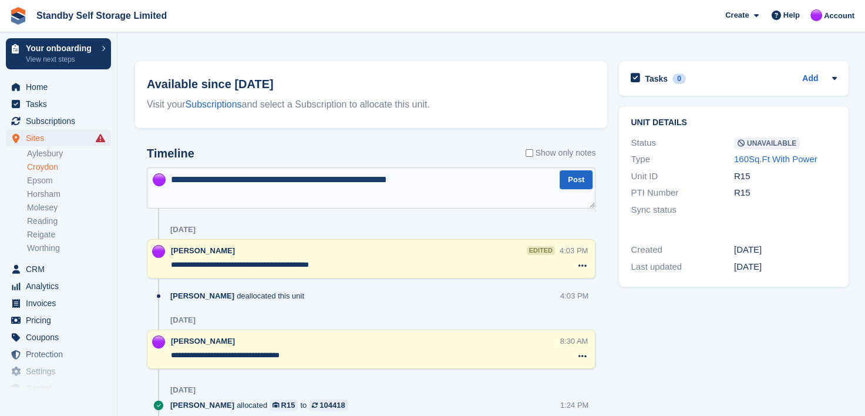
type textarea "**********"
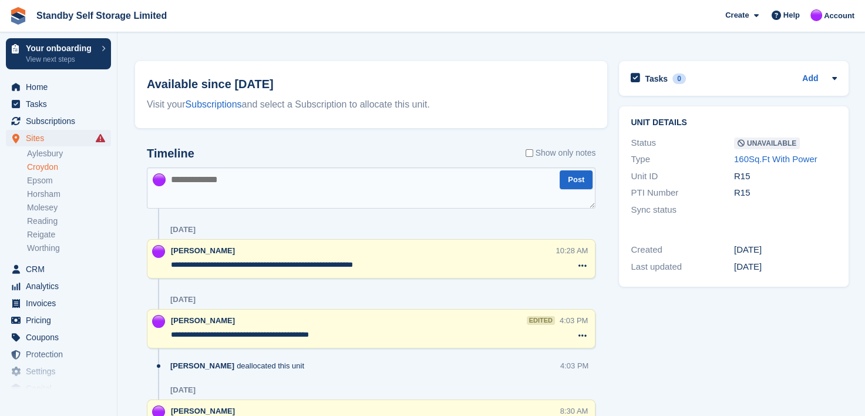
scroll to position [0, 0]
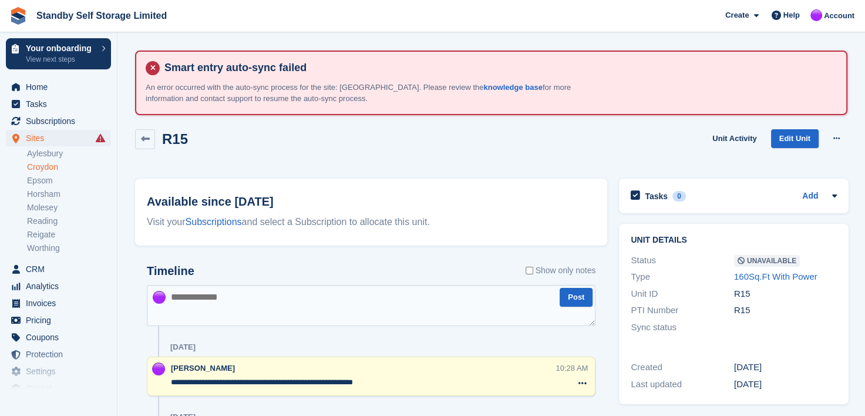
drag, startPoint x: 834, startPoint y: 134, endPoint x: 778, endPoint y: 155, distance: 60.2
click at [834, 135] on icon at bounding box center [837, 139] width 6 height 8
click at [40, 121] on span "Subscriptions" at bounding box center [61, 121] width 70 height 16
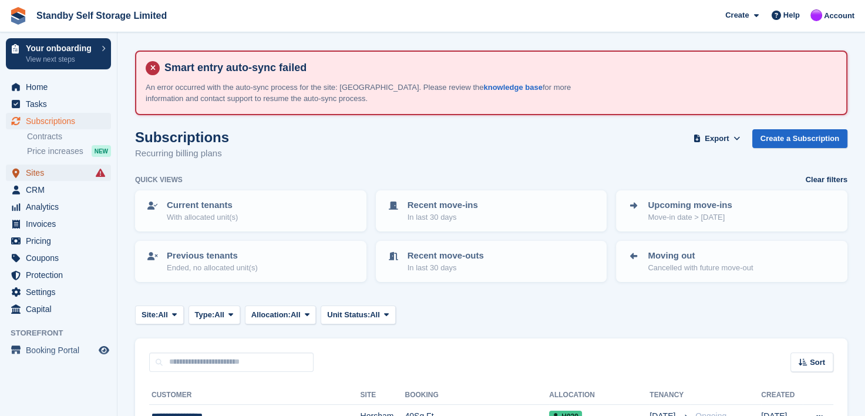
click at [30, 172] on span "Sites" at bounding box center [61, 172] width 70 height 16
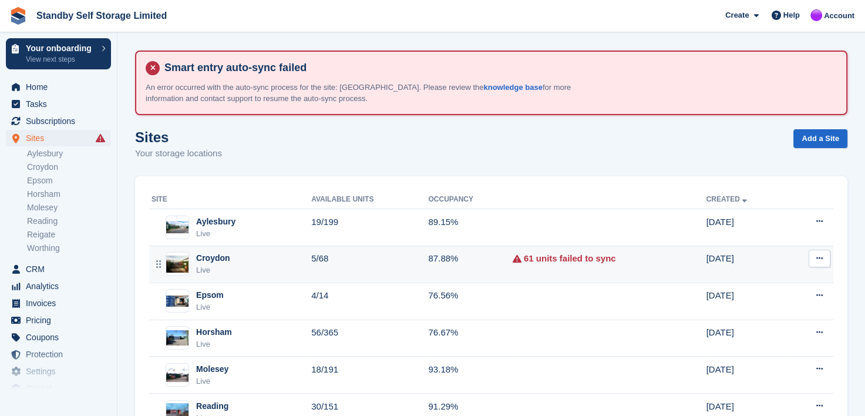
click at [202, 260] on div "Croydon" at bounding box center [213, 258] width 34 height 12
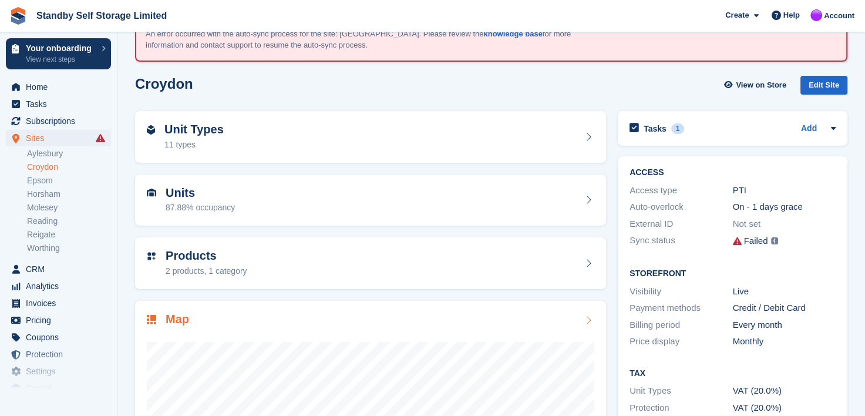
scroll to position [226, 0]
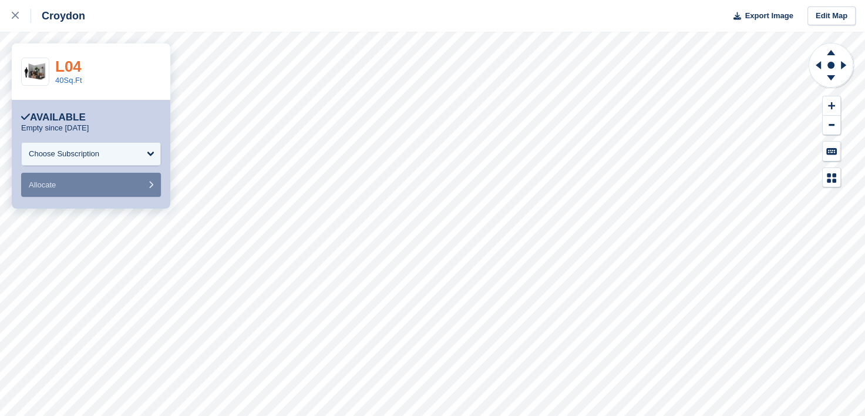
click at [70, 61] on link "L04" at bounding box center [68, 67] width 26 height 18
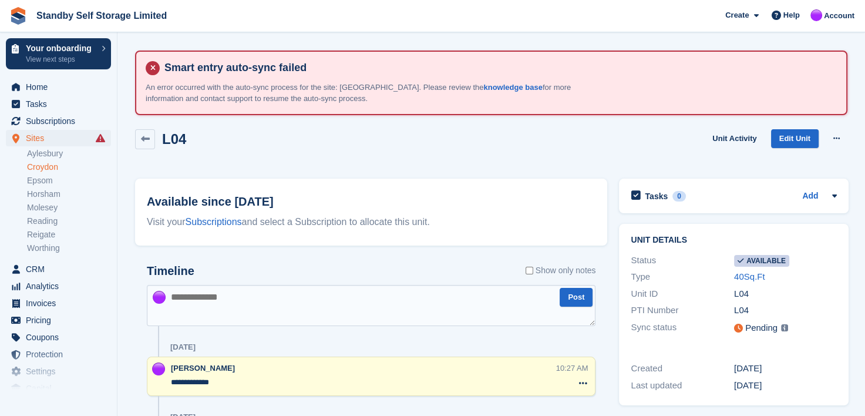
click at [206, 294] on textarea at bounding box center [371, 305] width 449 height 41
type textarea "**********"
drag, startPoint x: 36, startPoint y: 164, endPoint x: 176, endPoint y: 145, distance: 141.2
click at [36, 164] on link "Croydon" at bounding box center [69, 167] width 84 height 11
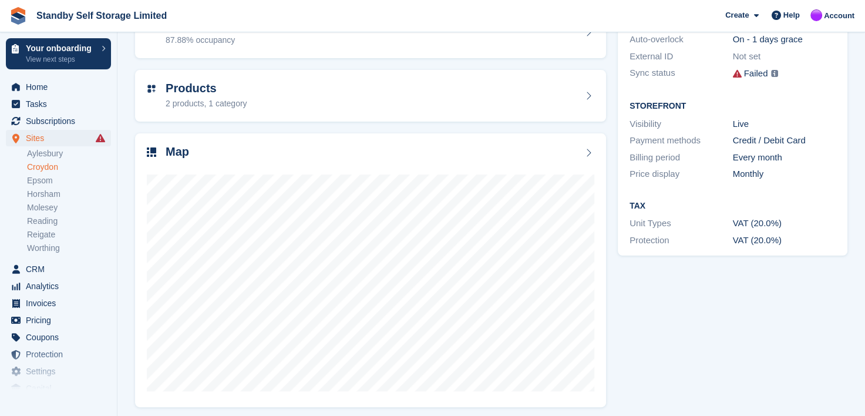
scroll to position [226, 0]
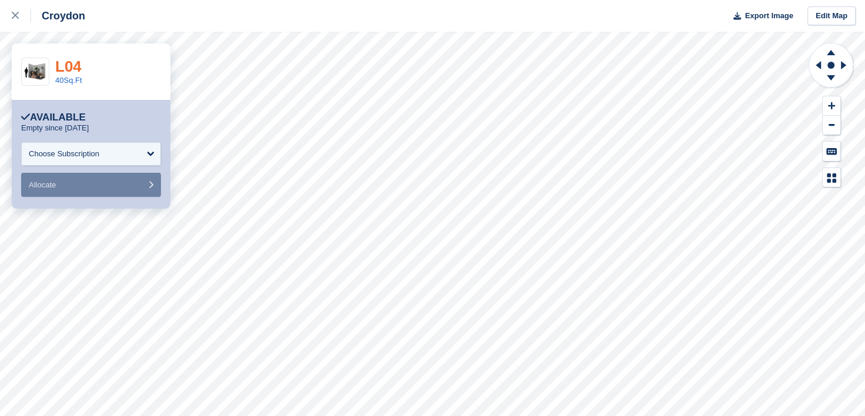
click at [66, 66] on link "L04" at bounding box center [68, 67] width 26 height 18
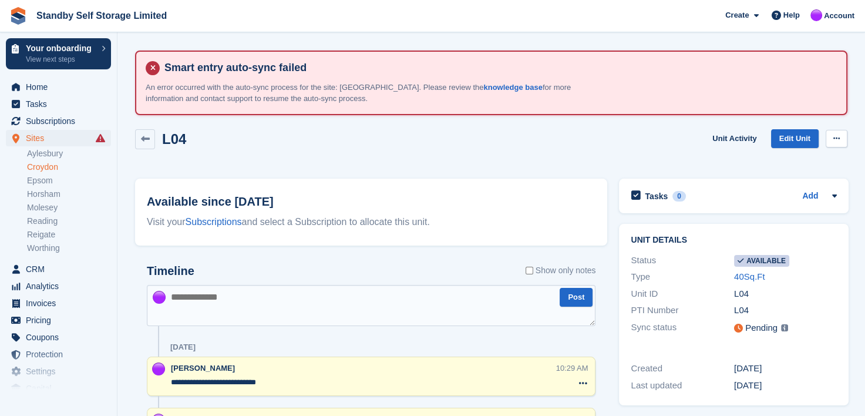
click at [835, 132] on button at bounding box center [837, 139] width 22 height 18
click at [755, 160] on p "Make unavailable" at bounding box center [791, 161] width 102 height 15
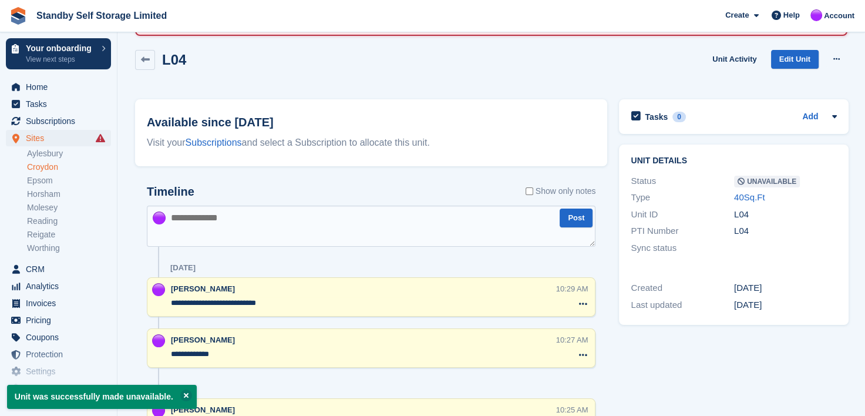
scroll to position [176, 0]
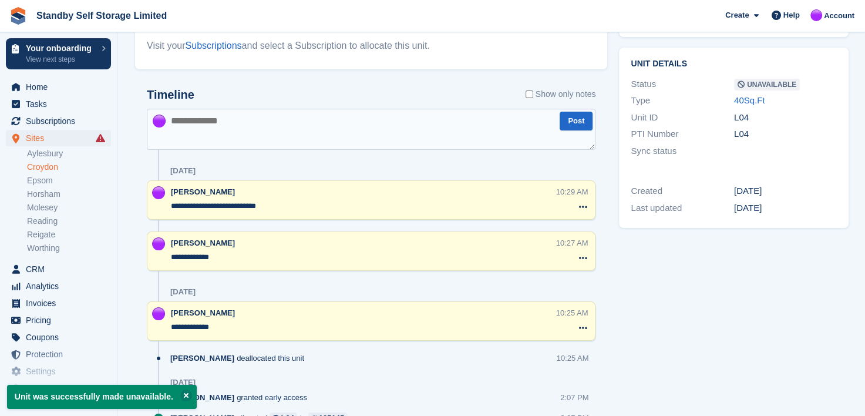
click at [223, 254] on textarea "**********" at bounding box center [363, 257] width 384 height 12
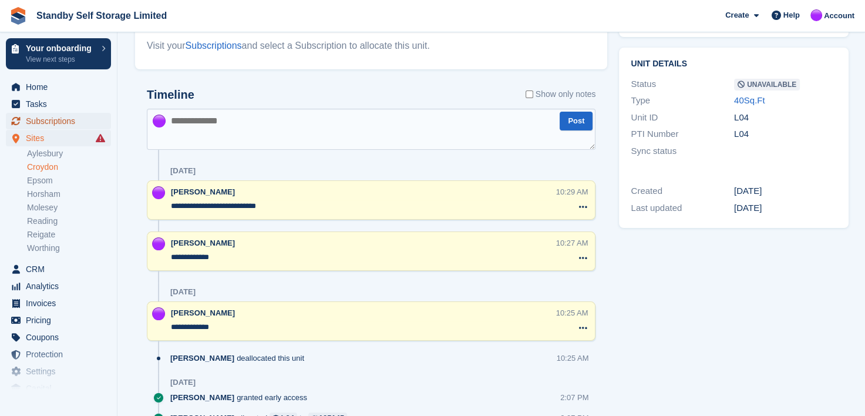
click at [40, 123] on span "Subscriptions" at bounding box center [61, 121] width 70 height 16
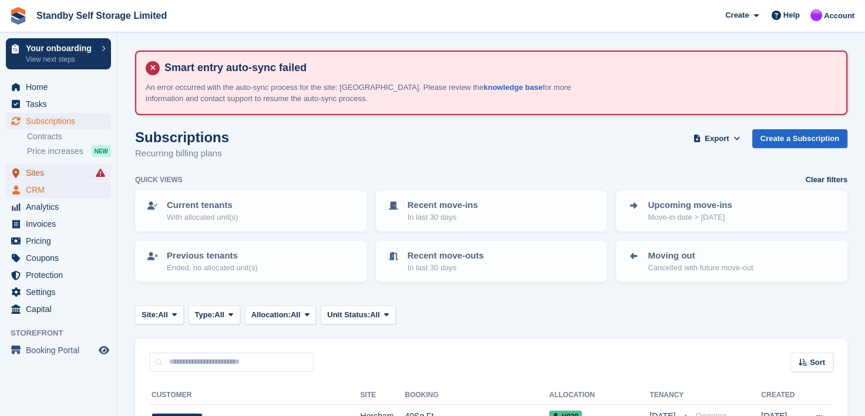
drag, startPoint x: 35, startPoint y: 174, endPoint x: 78, endPoint y: 183, distance: 43.9
click at [35, 173] on span "Sites" at bounding box center [61, 172] width 70 height 16
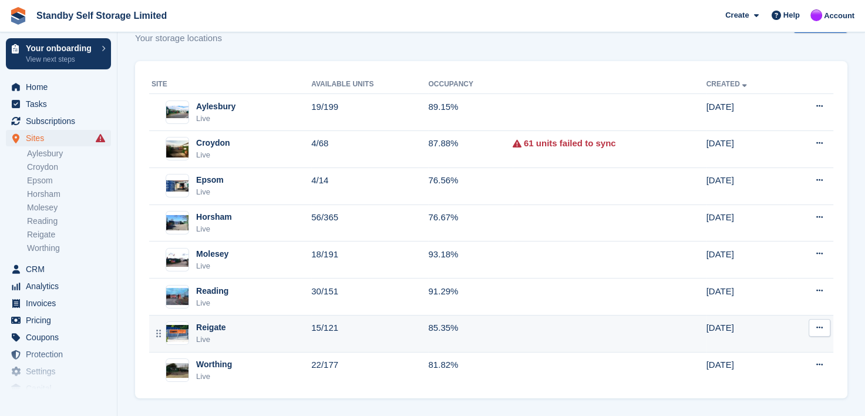
scroll to position [117, 0]
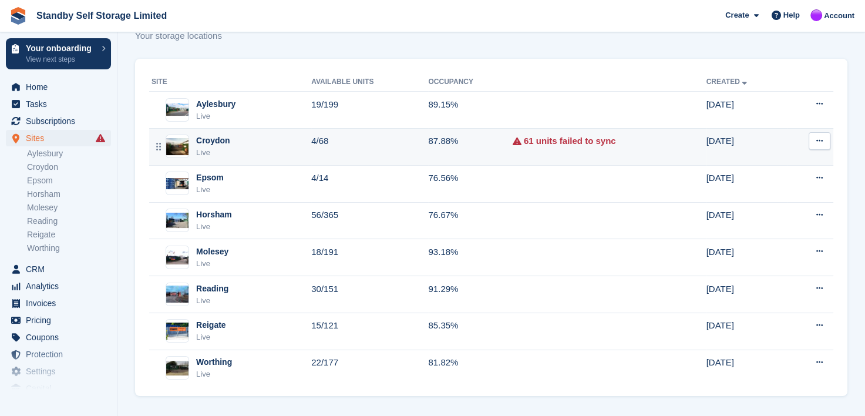
click at [202, 143] on div "Croydon" at bounding box center [213, 141] width 34 height 12
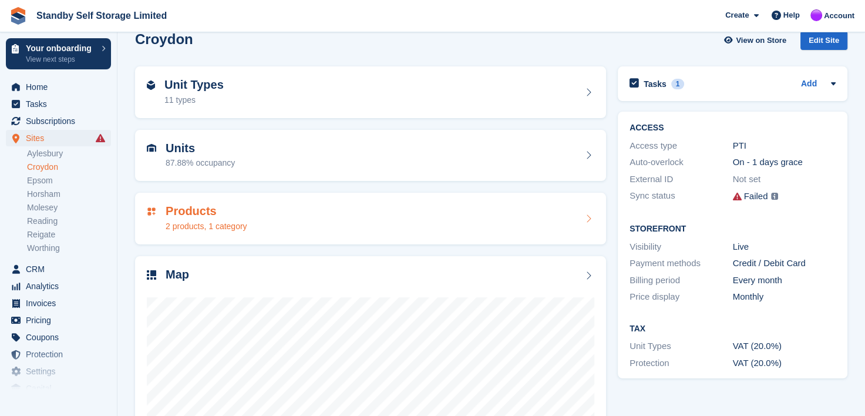
scroll to position [226, 0]
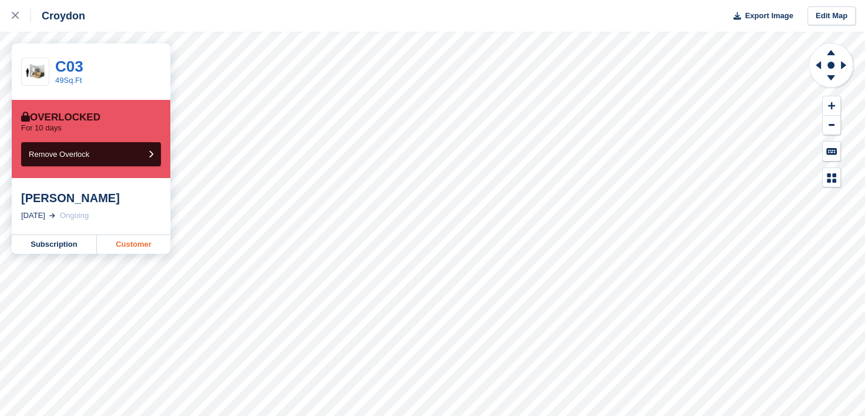
click at [142, 241] on link "Customer" at bounding box center [133, 244] width 73 height 19
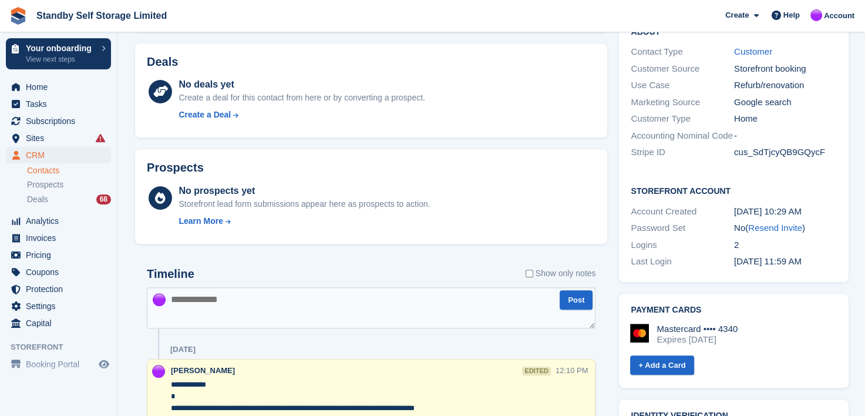
scroll to position [587, 0]
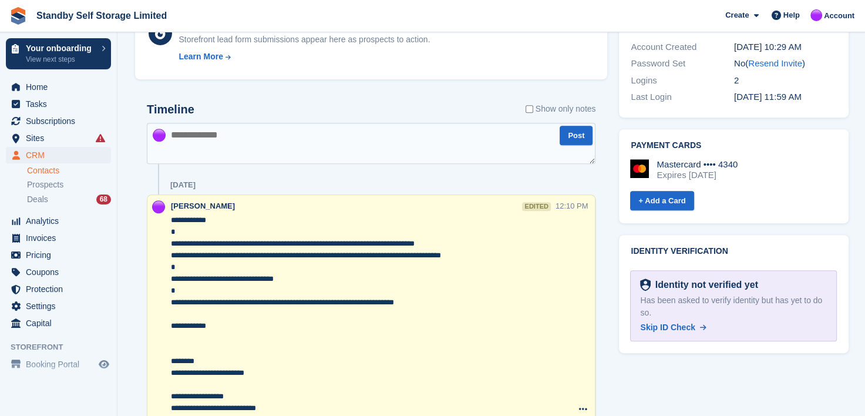
click at [230, 134] on textarea at bounding box center [371, 143] width 449 height 41
type textarea "**********"
click at [31, 136] on span "Sites" at bounding box center [61, 138] width 70 height 16
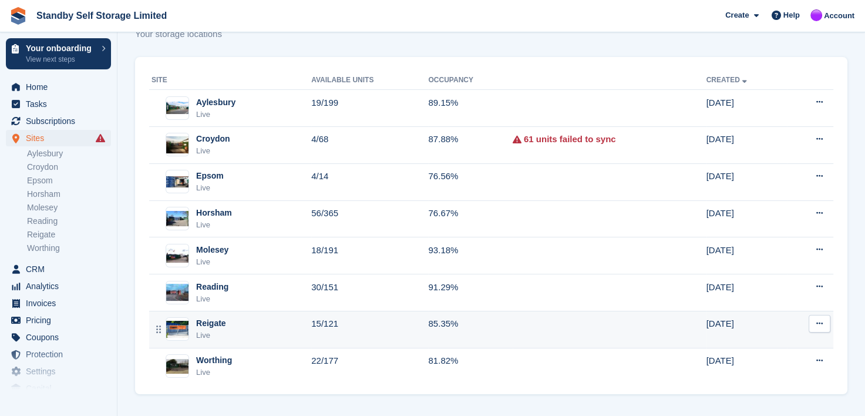
scroll to position [120, 0]
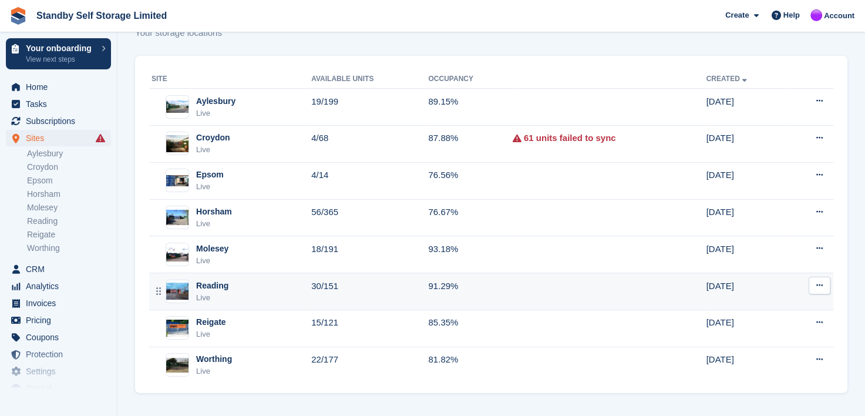
click at [206, 280] on div "Reading" at bounding box center [212, 286] width 32 height 12
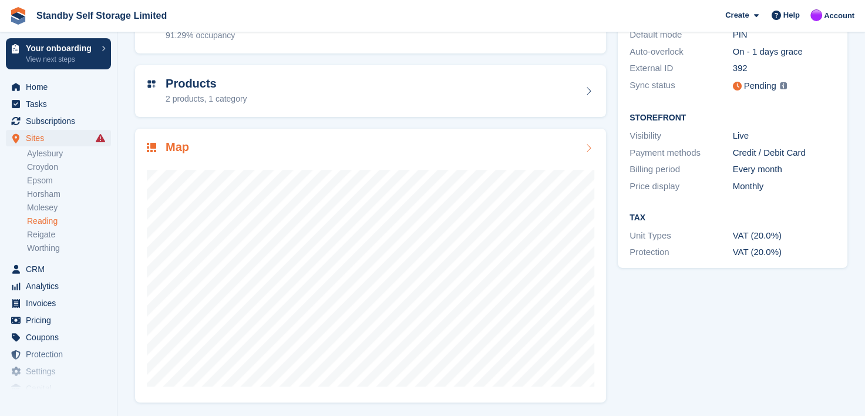
scroll to position [226, 0]
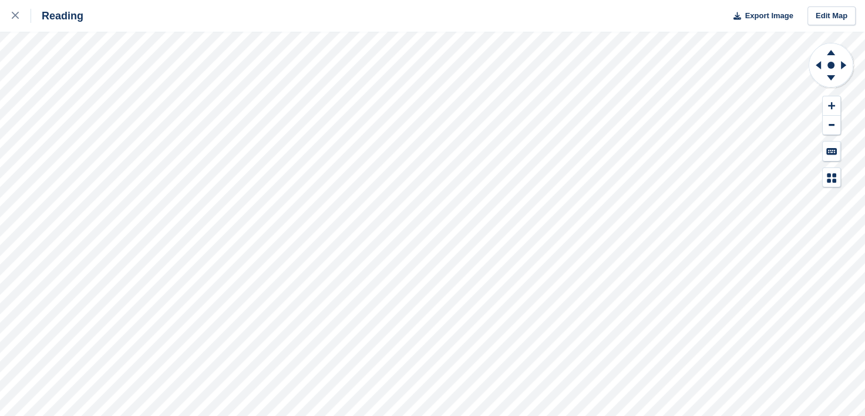
drag, startPoint x: 17, startPoint y: 13, endPoint x: 70, endPoint y: 19, distance: 53.2
click at [17, 13] on icon at bounding box center [15, 15] width 7 height 7
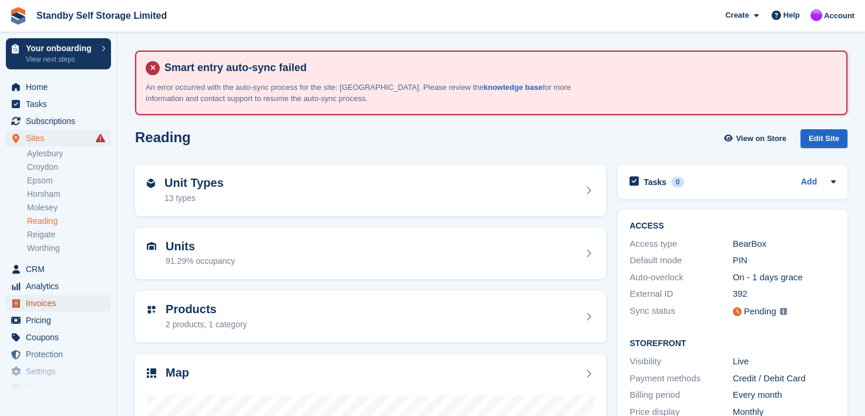
click at [41, 304] on span "Invoices" at bounding box center [61, 303] width 70 height 16
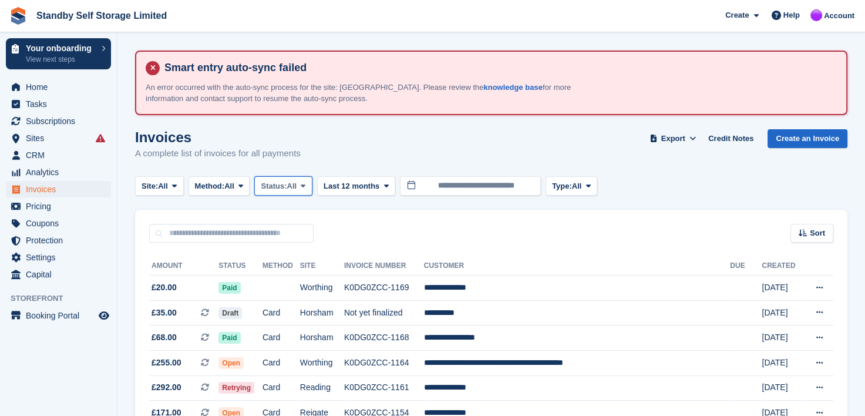
click at [305, 183] on icon at bounding box center [303, 186] width 5 height 8
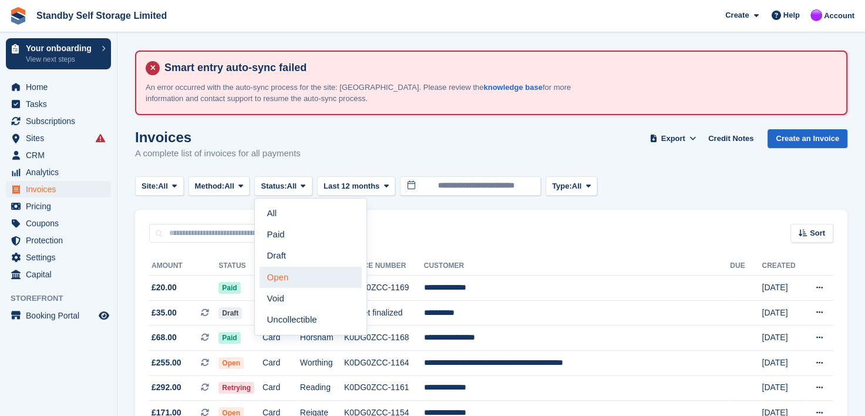
click at [282, 282] on link "Open" at bounding box center [311, 277] width 102 height 21
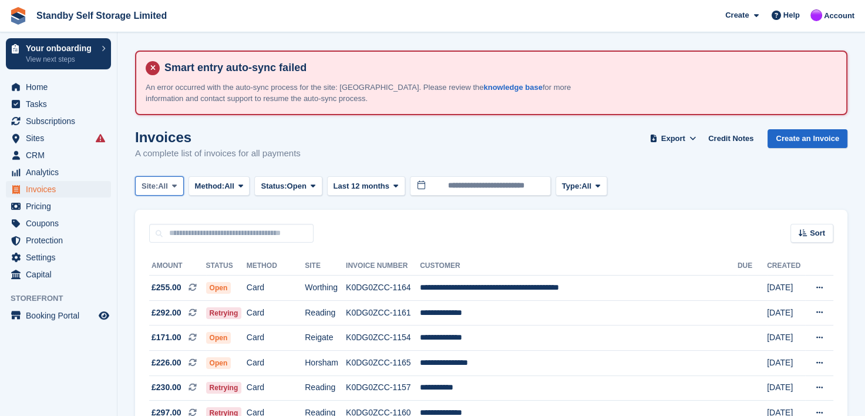
click at [177, 186] on icon at bounding box center [174, 186] width 5 height 8
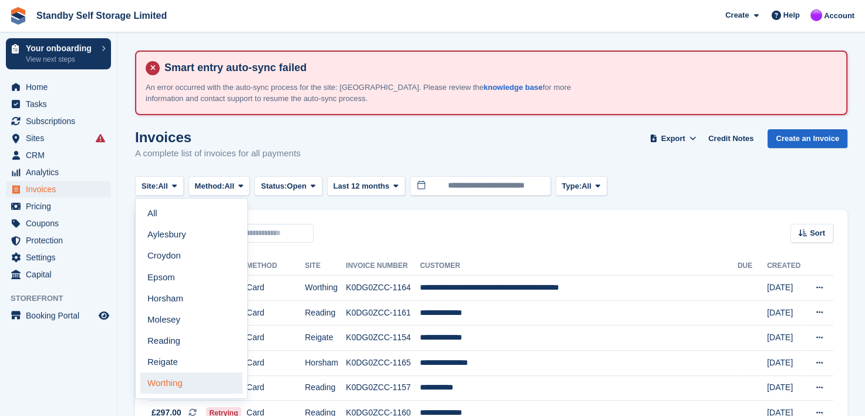
click at [172, 381] on link "Worthing" at bounding box center [191, 382] width 102 height 21
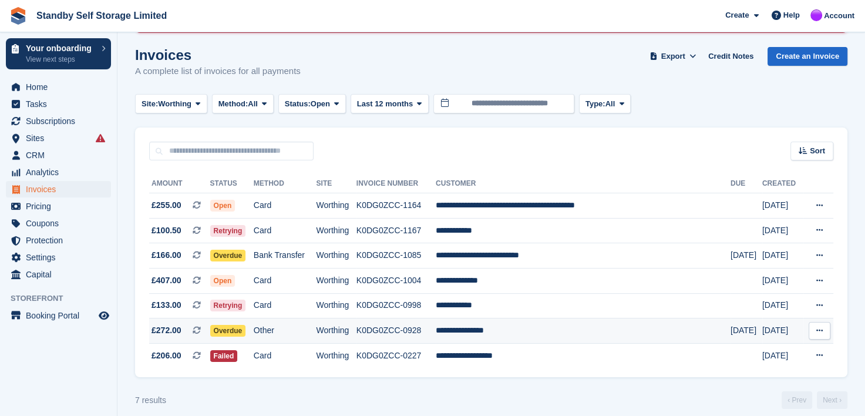
scroll to position [93, 0]
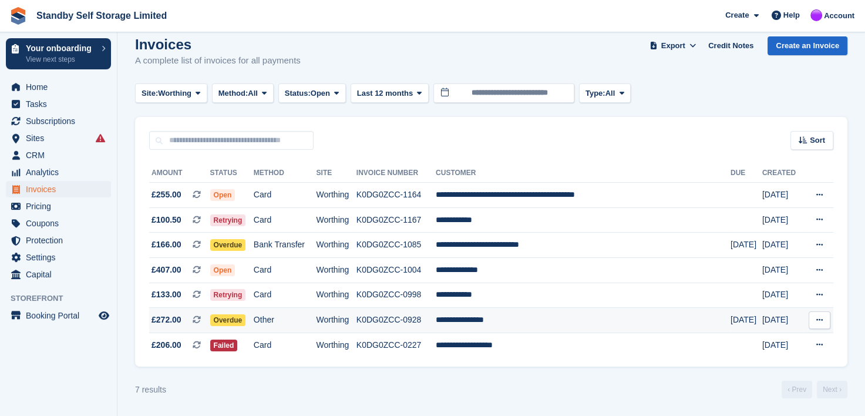
click at [492, 320] on td "**********" at bounding box center [583, 320] width 295 height 25
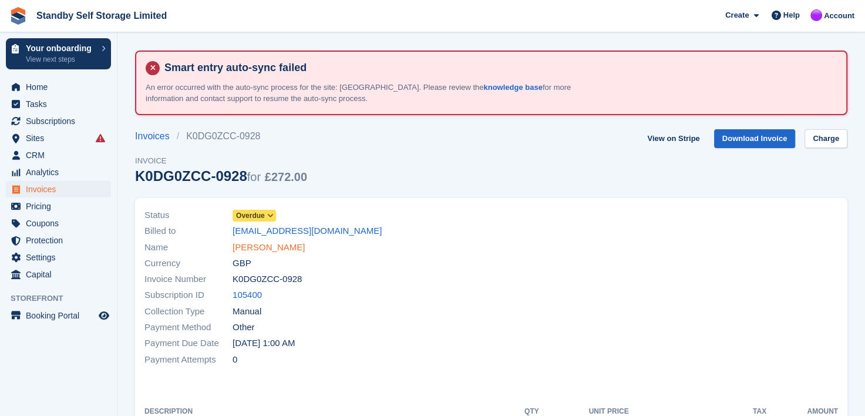
drag, startPoint x: 283, startPoint y: 250, endPoint x: 294, endPoint y: 249, distance: 11.2
click at [283, 250] on link "George Brockwitz" at bounding box center [269, 248] width 72 height 14
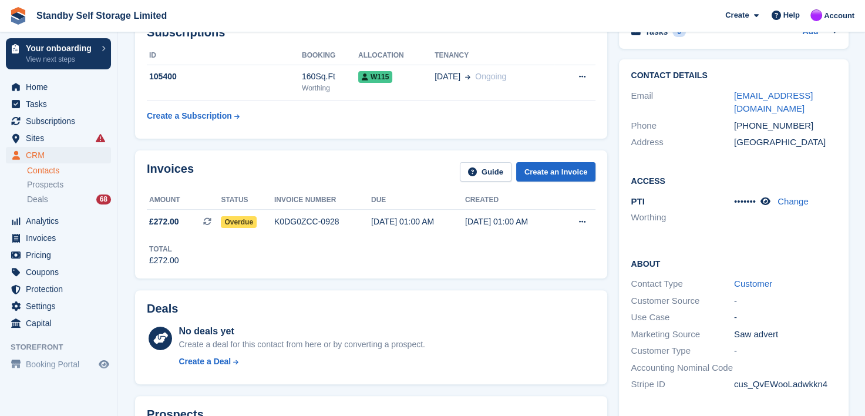
scroll to position [235, 0]
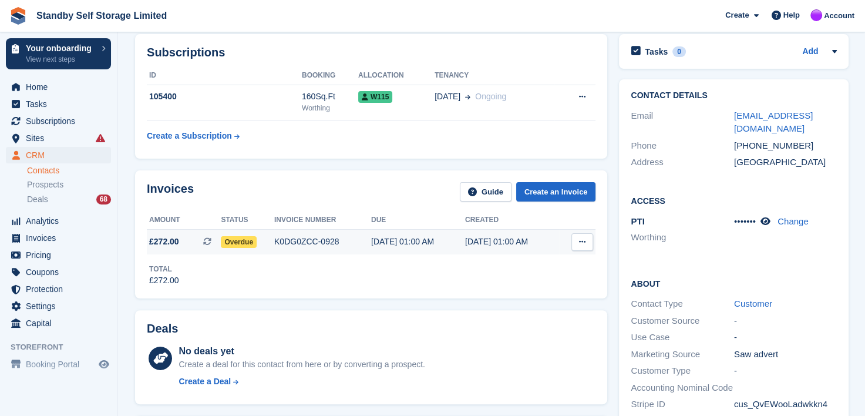
click at [295, 240] on div "K0DG0ZCC-0928" at bounding box center [322, 242] width 97 height 12
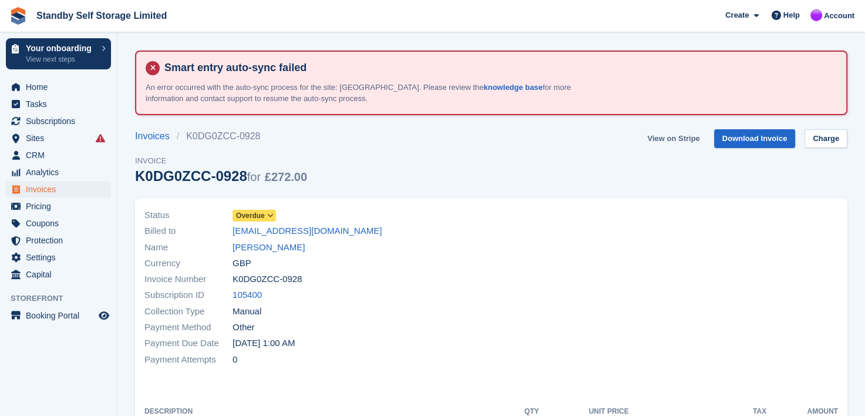
click at [681, 139] on link "View on Stripe" at bounding box center [674, 138] width 62 height 19
drag, startPoint x: 243, startPoint y: 247, endPoint x: 364, endPoint y: 263, distance: 122.1
click at [243, 247] on link "[PERSON_NAME]" at bounding box center [269, 248] width 72 height 14
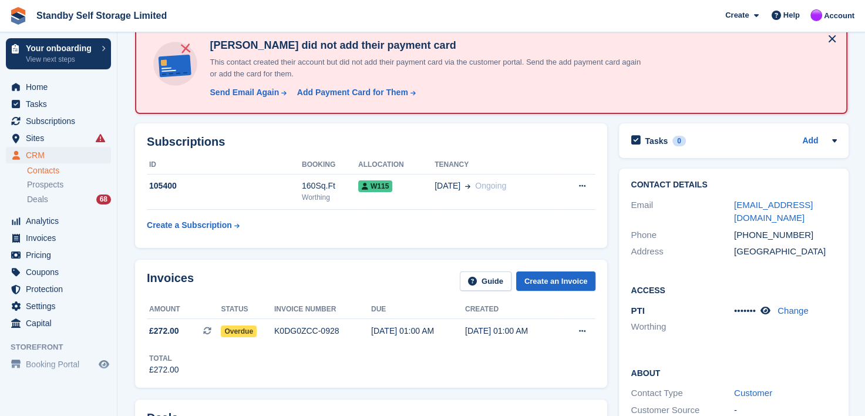
scroll to position [176, 0]
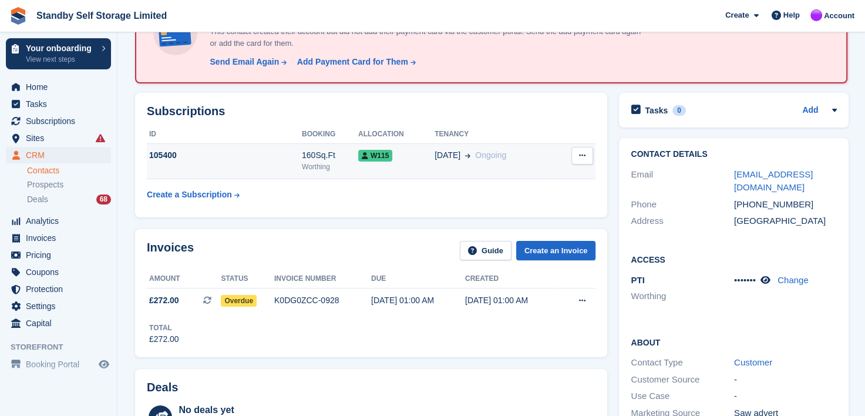
click at [550, 153] on div "[DATE] Ongoing" at bounding box center [495, 155] width 120 height 12
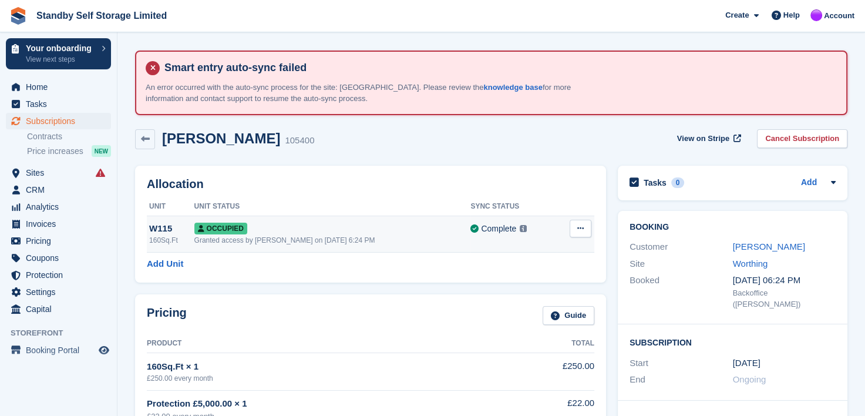
drag, startPoint x: 583, startPoint y: 228, endPoint x: 548, endPoint y: 246, distance: 39.4
click at [582, 229] on icon at bounding box center [581, 228] width 6 height 8
click at [503, 251] on p "Overlock" at bounding box center [535, 251] width 102 height 15
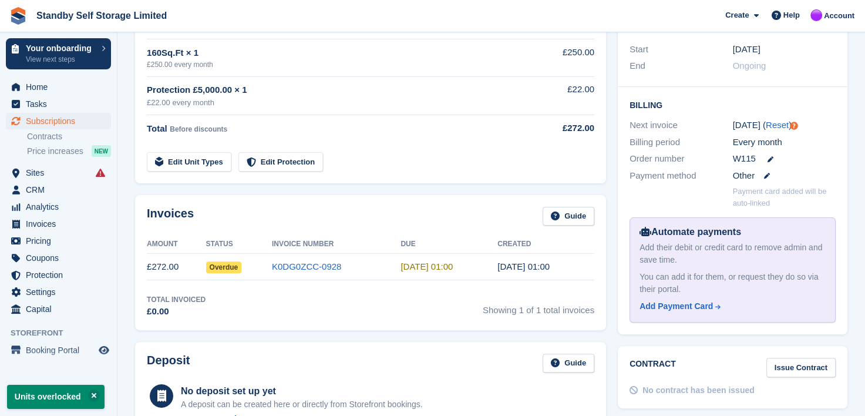
scroll to position [294, 0]
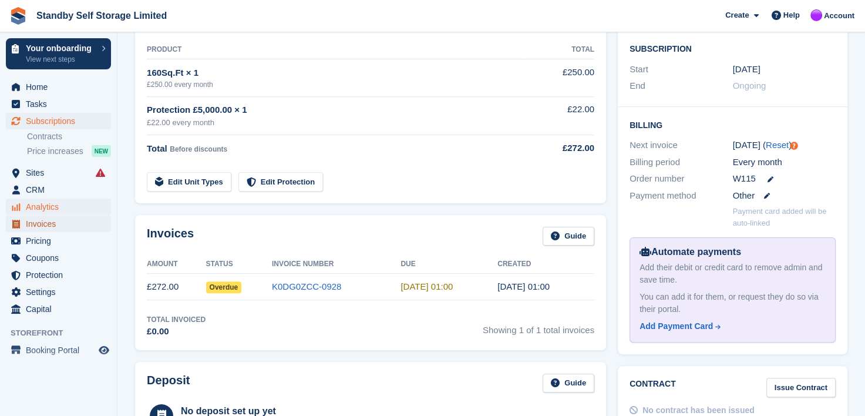
drag, startPoint x: 35, startPoint y: 226, endPoint x: 78, endPoint y: 207, distance: 46.3
click at [35, 226] on span "Invoices" at bounding box center [61, 224] width 70 height 16
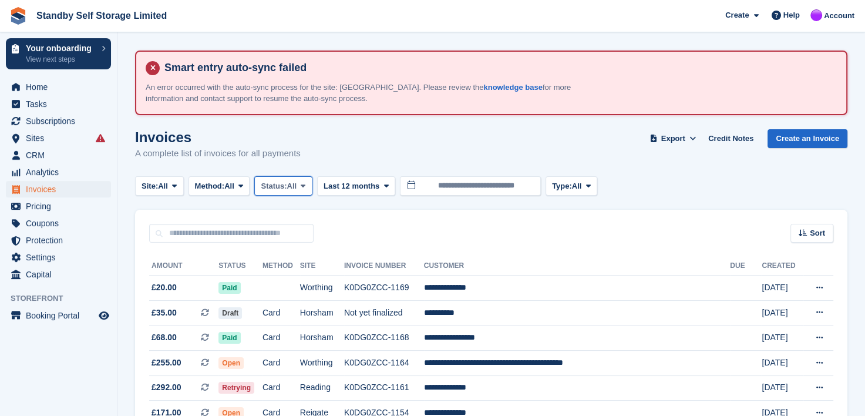
click at [305, 184] on icon at bounding box center [303, 186] width 5 height 8
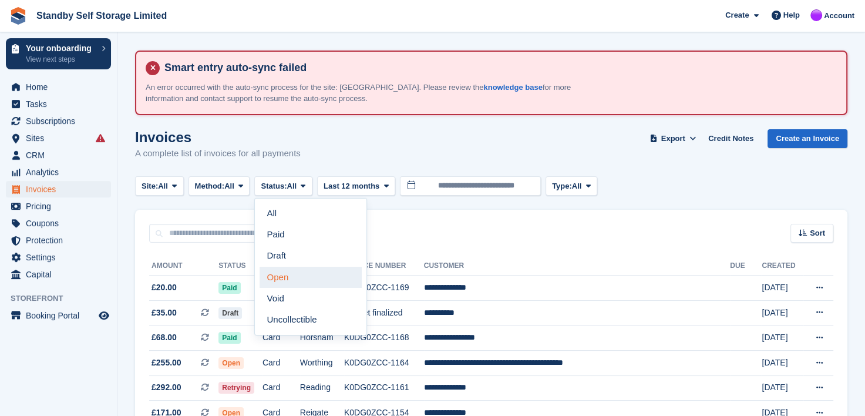
click at [288, 281] on link "Open" at bounding box center [311, 277] width 102 height 21
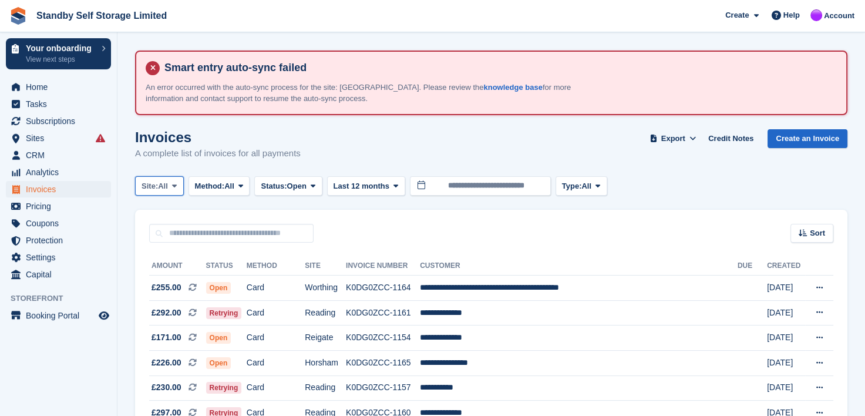
click at [173, 186] on span at bounding box center [174, 185] width 9 height 9
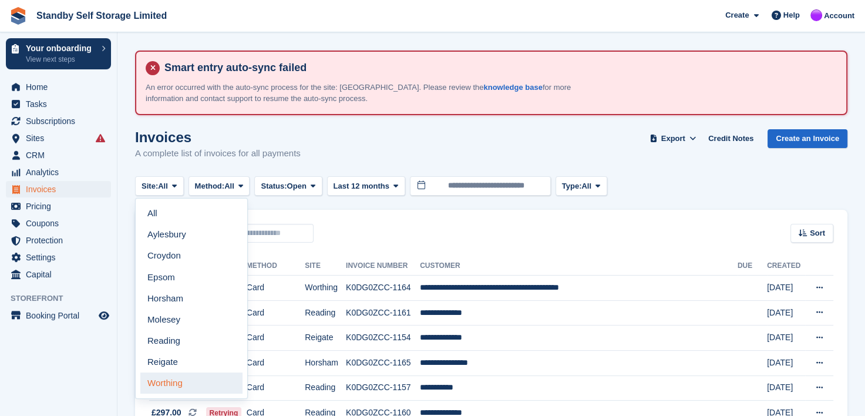
click at [167, 380] on link "Worthing" at bounding box center [191, 382] width 102 height 21
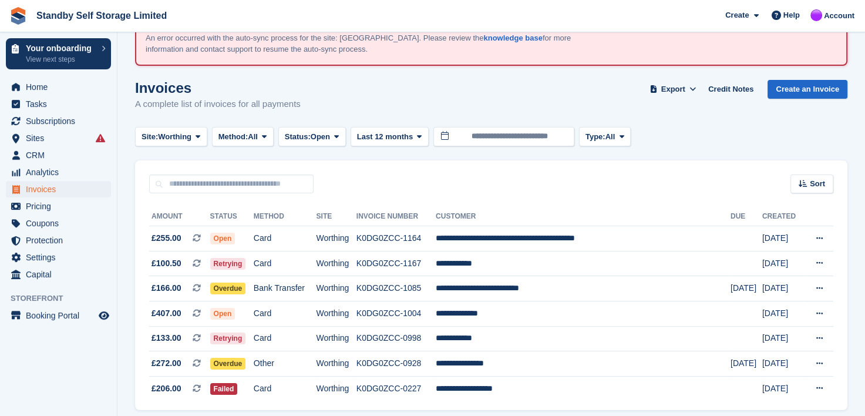
scroll to position [93, 0]
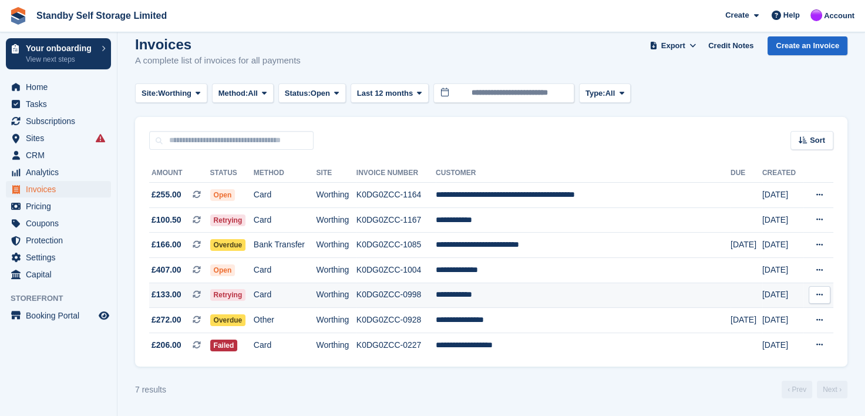
click at [420, 291] on td "K0DG0ZCC-0998" at bounding box center [396, 295] width 79 height 25
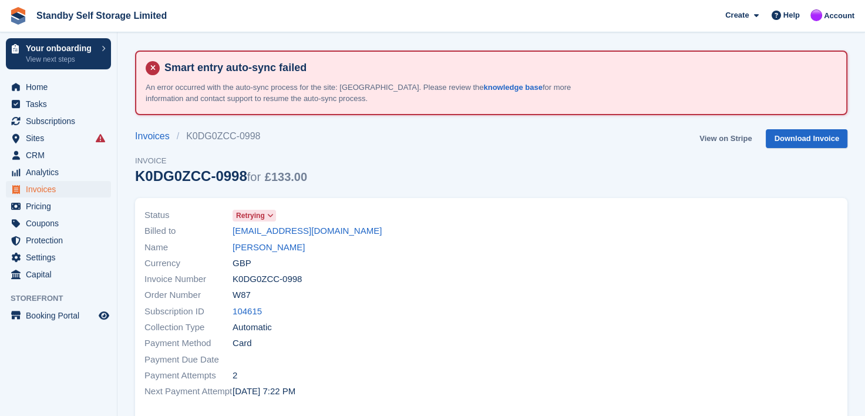
click at [726, 139] on link "View on Stripe" at bounding box center [726, 138] width 62 height 19
click at [271, 250] on link "[PERSON_NAME]" at bounding box center [269, 248] width 72 height 14
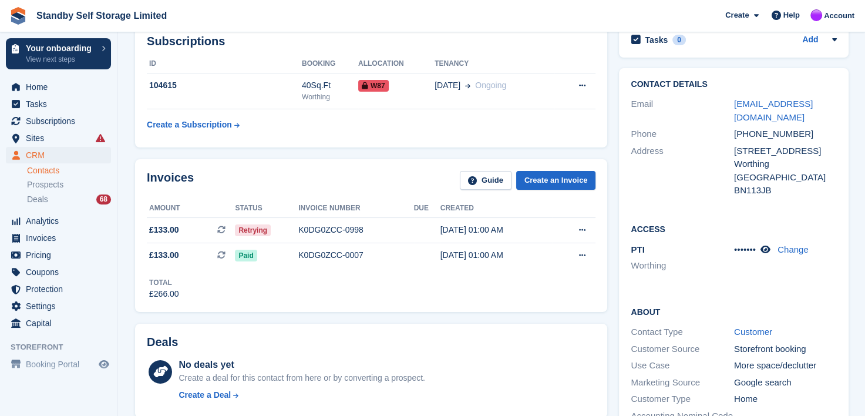
scroll to position [176, 0]
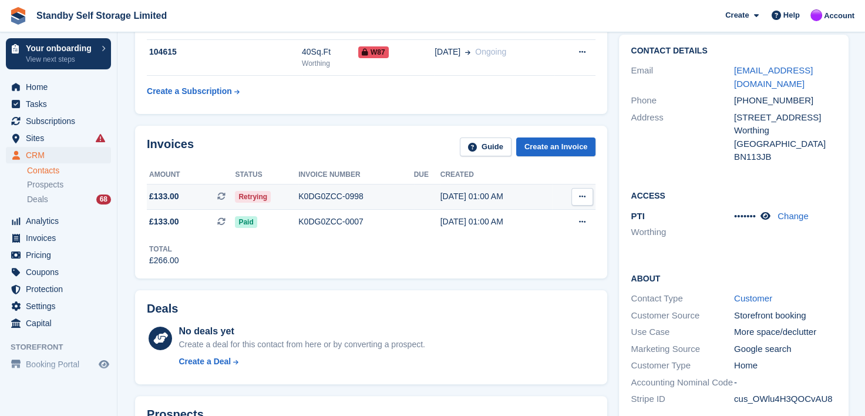
click at [322, 197] on div "K0DG0ZCC-0998" at bounding box center [355, 196] width 115 height 12
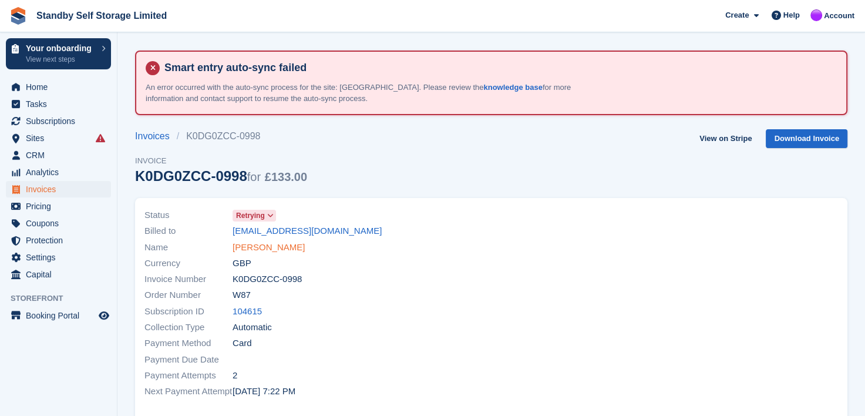
click at [257, 246] on link "[PERSON_NAME]" at bounding box center [269, 248] width 72 height 14
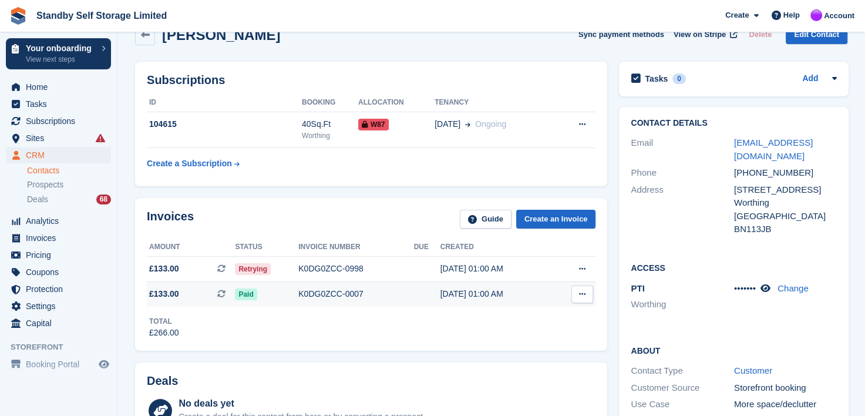
scroll to position [117, 0]
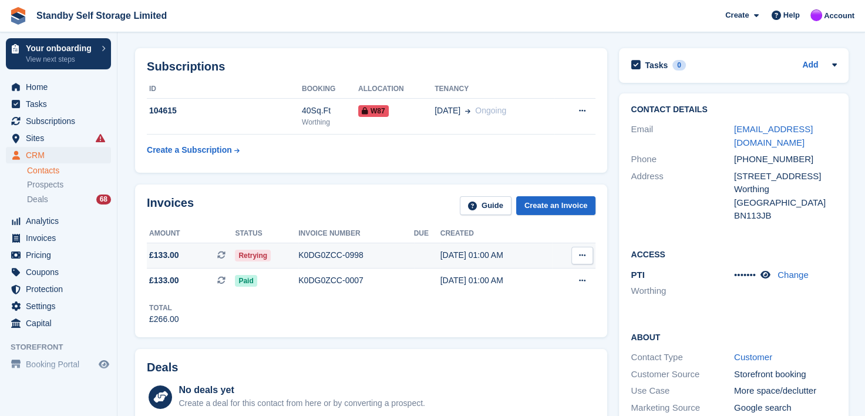
click at [334, 253] on div "K0DG0ZCC-0998" at bounding box center [355, 255] width 115 height 12
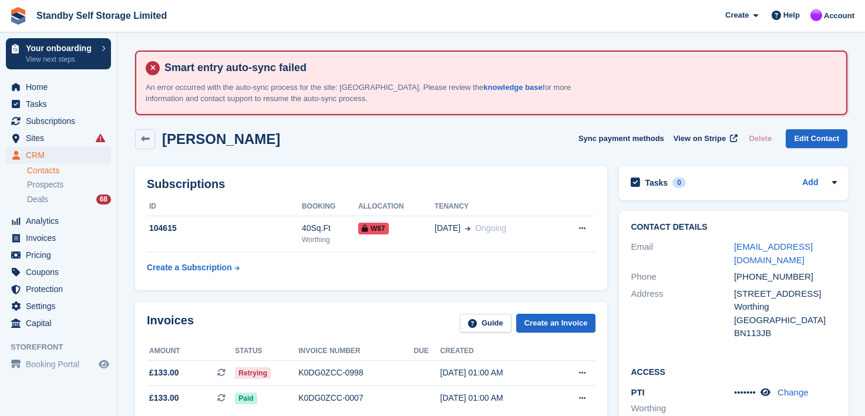
scroll to position [117, 0]
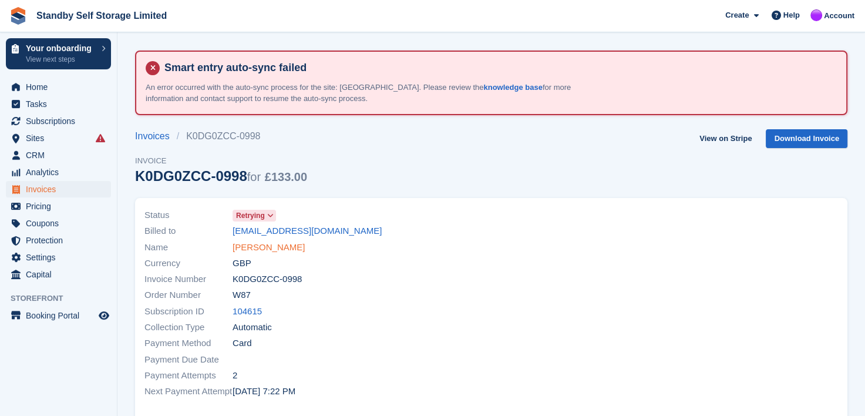
click at [259, 249] on link "[PERSON_NAME]" at bounding box center [269, 248] width 72 height 14
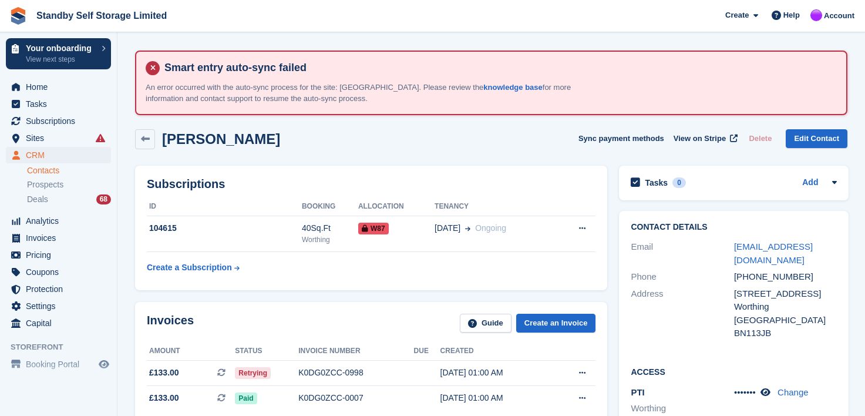
scroll to position [176, 0]
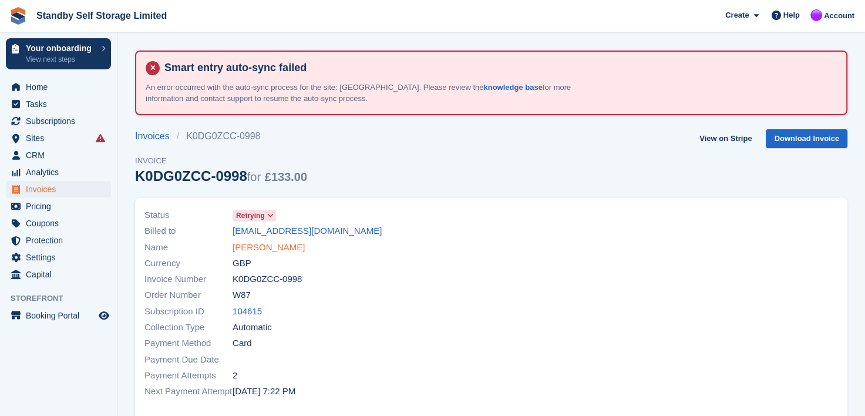
click at [246, 246] on link "Jason Steele" at bounding box center [269, 248] width 72 height 14
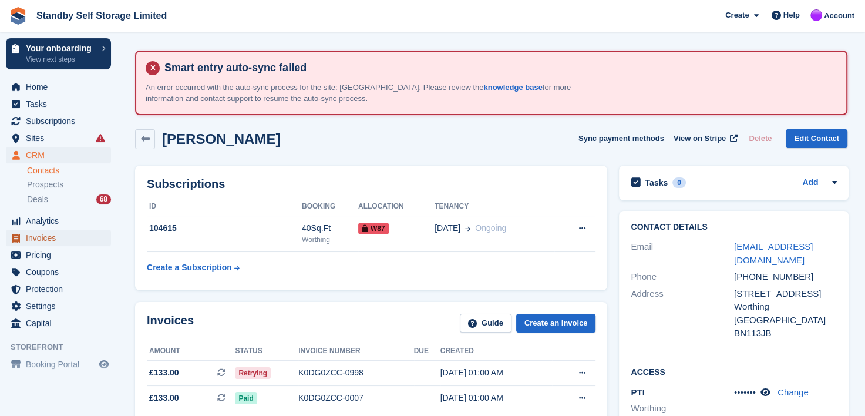
click at [32, 237] on span "Invoices" at bounding box center [61, 238] width 70 height 16
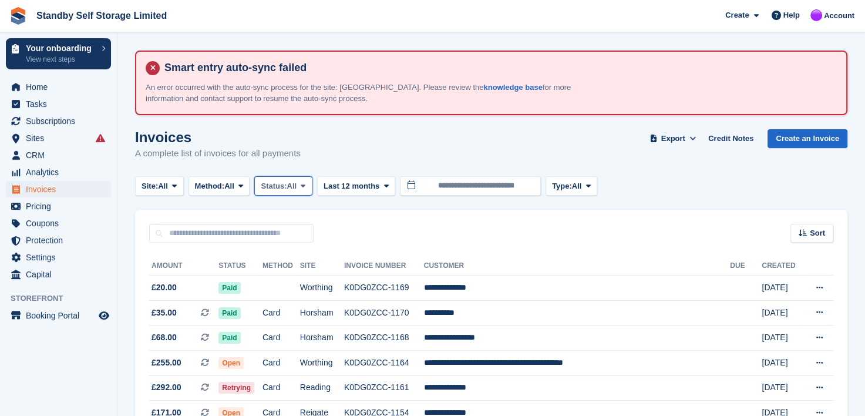
drag, startPoint x: 307, startPoint y: 187, endPoint x: 321, endPoint y: 198, distance: 18.0
click at [305, 187] on icon at bounding box center [303, 186] width 5 height 8
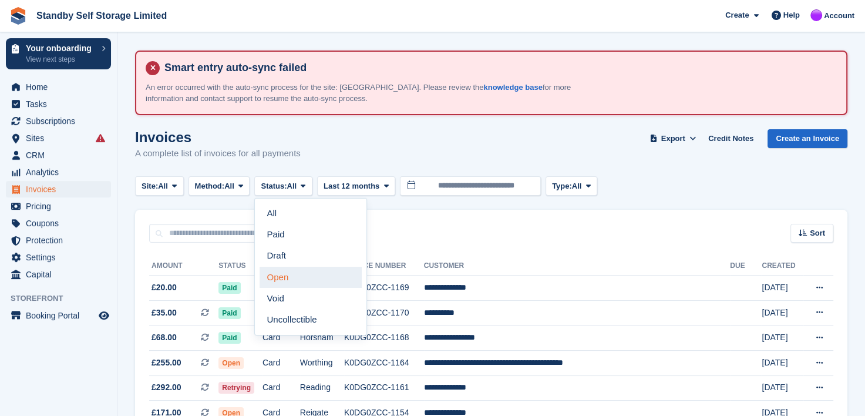
click at [289, 279] on link "Open" at bounding box center [311, 277] width 102 height 21
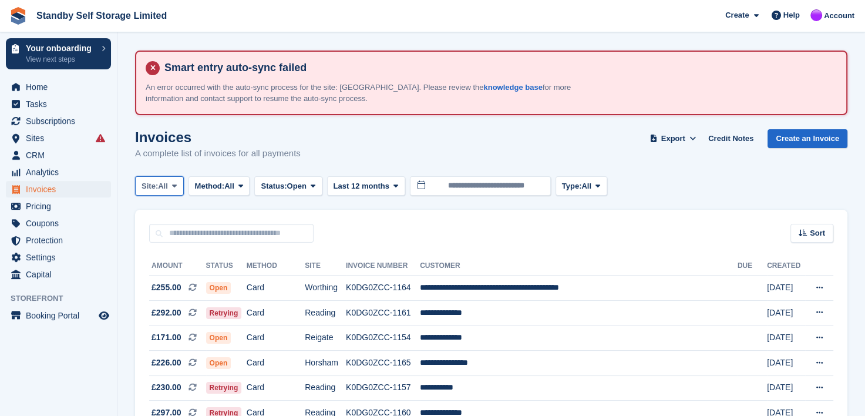
click at [176, 182] on icon at bounding box center [174, 186] width 5 height 8
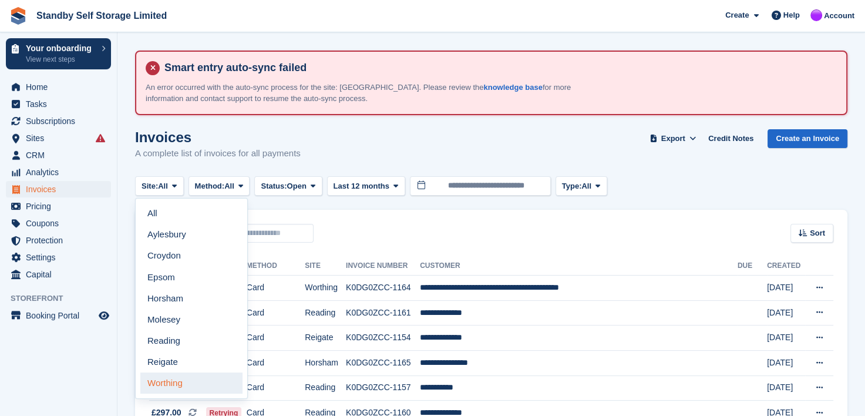
click at [175, 384] on link "Worthing" at bounding box center [191, 382] width 102 height 21
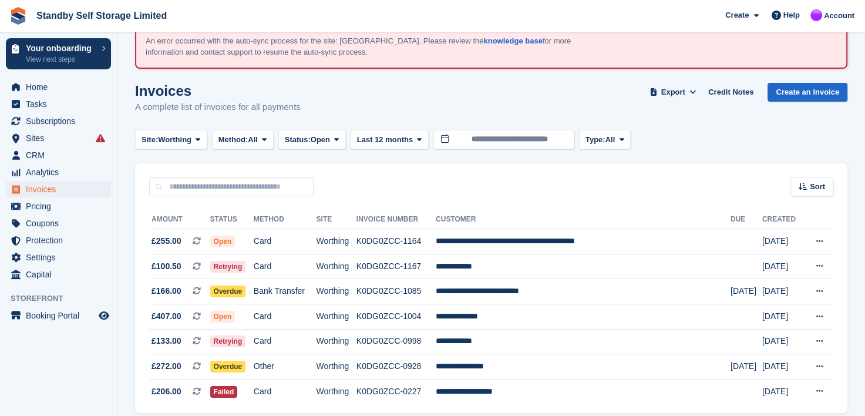
scroll to position [93, 0]
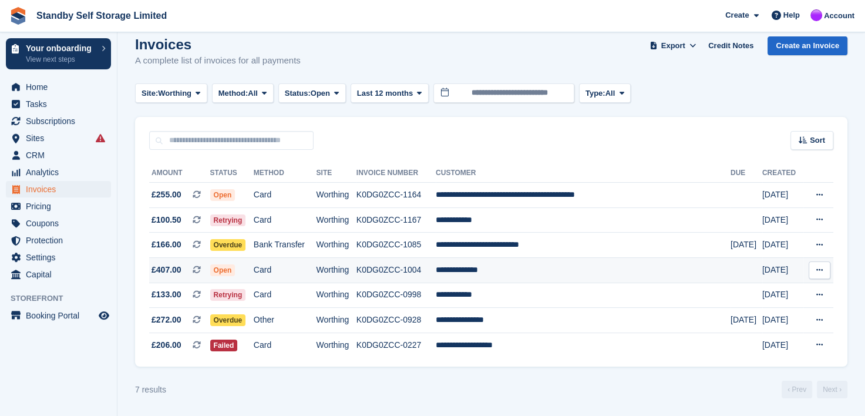
click at [498, 267] on td "**********" at bounding box center [583, 269] width 295 height 25
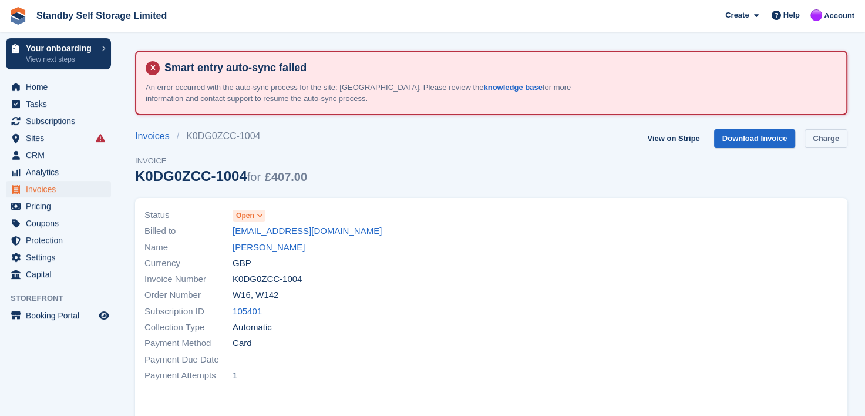
click at [822, 139] on link "Charge" at bounding box center [826, 138] width 43 height 19
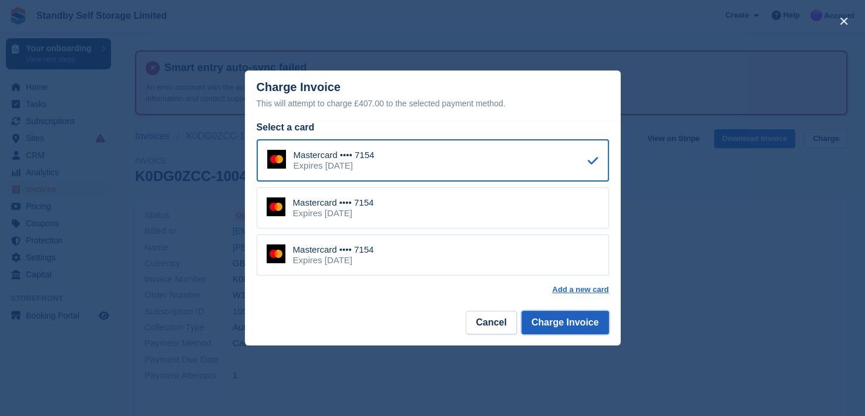
click at [549, 323] on button "Charge Invoice" at bounding box center [566, 322] width 88 height 23
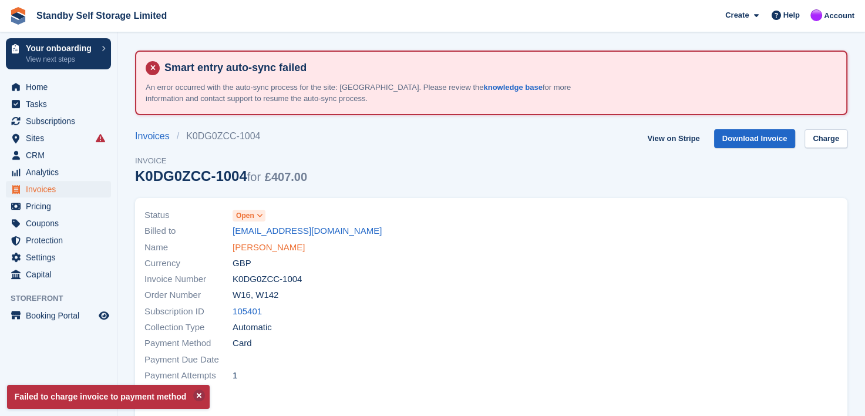
click at [263, 247] on link "[PERSON_NAME]" at bounding box center [269, 248] width 72 height 14
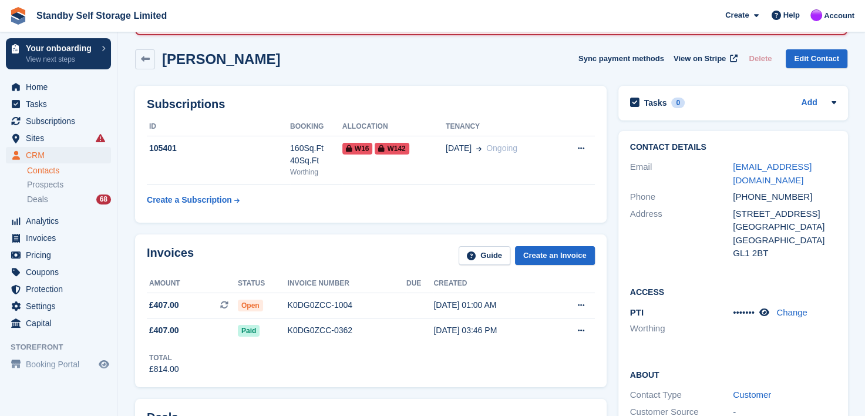
scroll to position [59, 0]
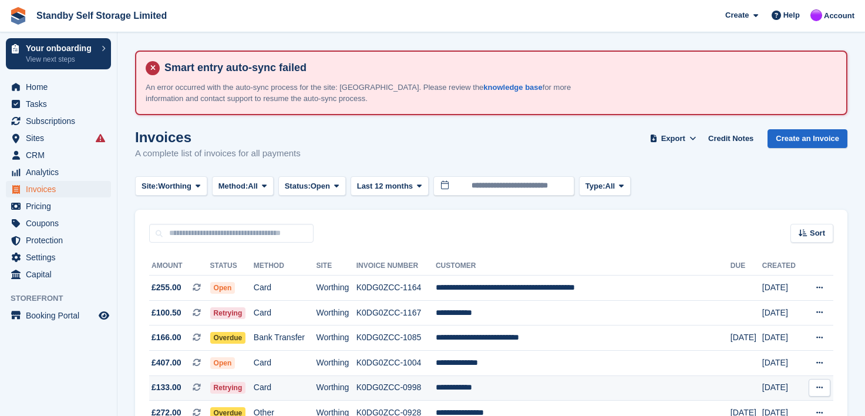
scroll to position [93, 0]
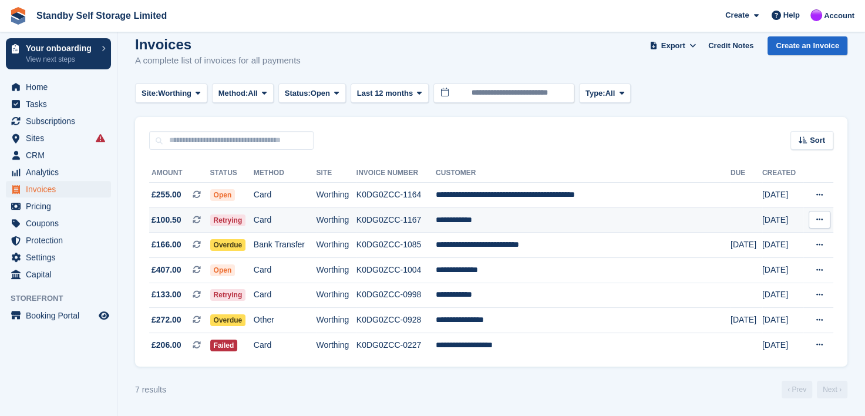
click at [492, 219] on td "**********" at bounding box center [583, 219] width 295 height 25
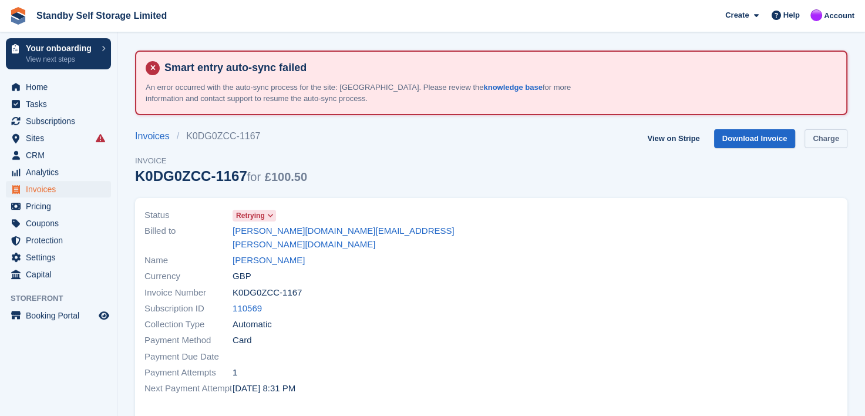
click at [825, 138] on link "Charge" at bounding box center [826, 138] width 43 height 19
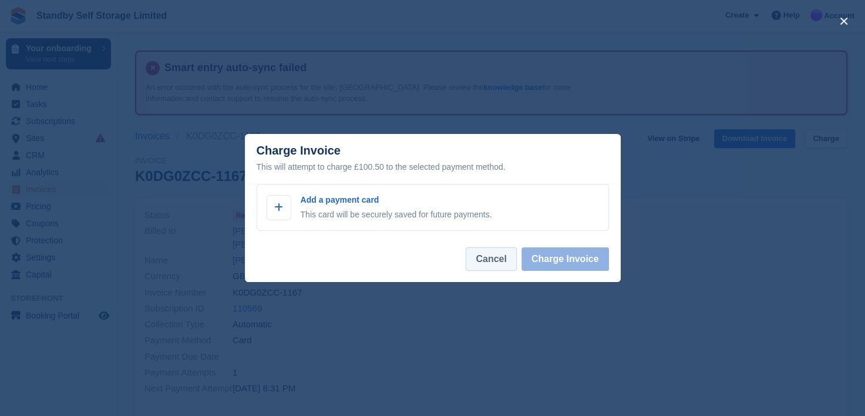
click at [498, 264] on button "Cancel" at bounding box center [491, 258] width 51 height 23
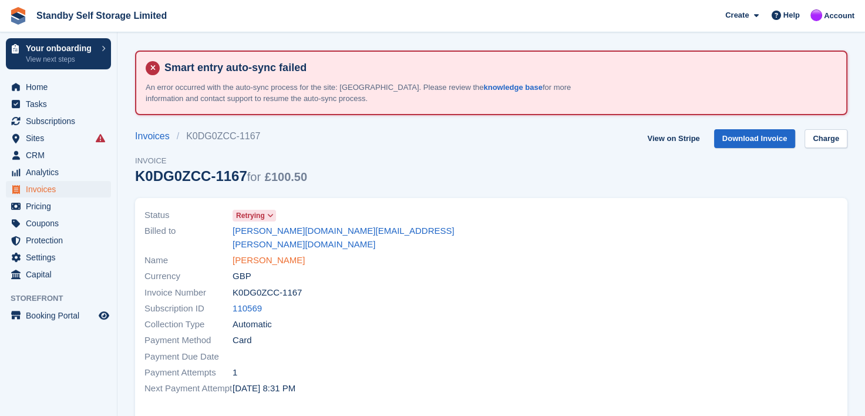
click at [267, 254] on link "Emilia Praud" at bounding box center [269, 261] width 72 height 14
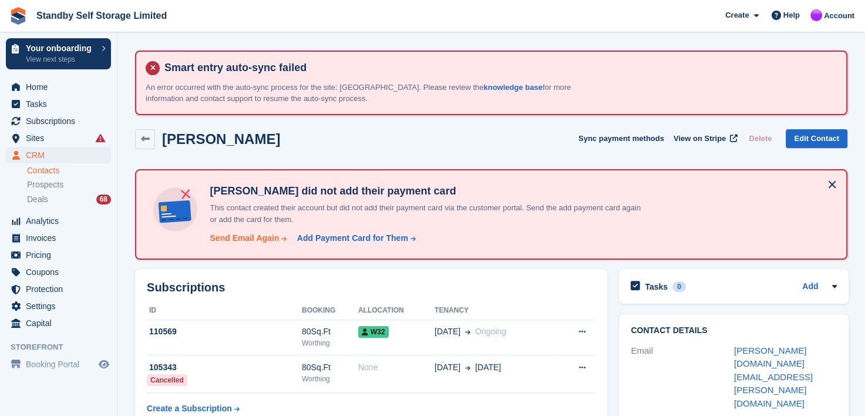
click at [245, 237] on div "Send Email Again" at bounding box center [244, 238] width 69 height 12
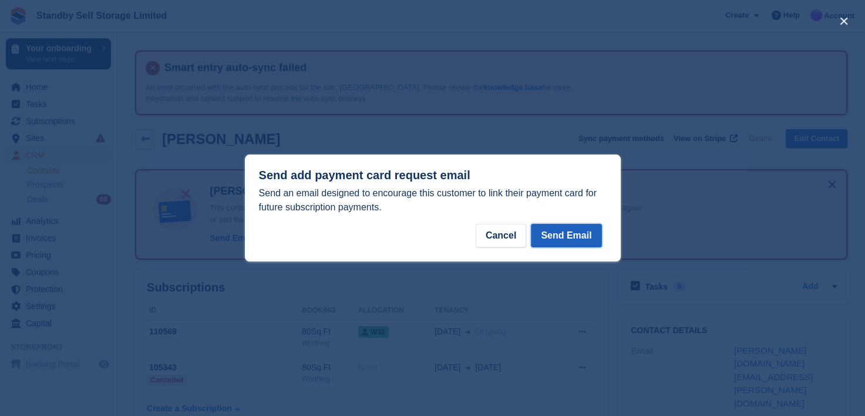
click at [561, 237] on button "Send Email" at bounding box center [566, 235] width 70 height 23
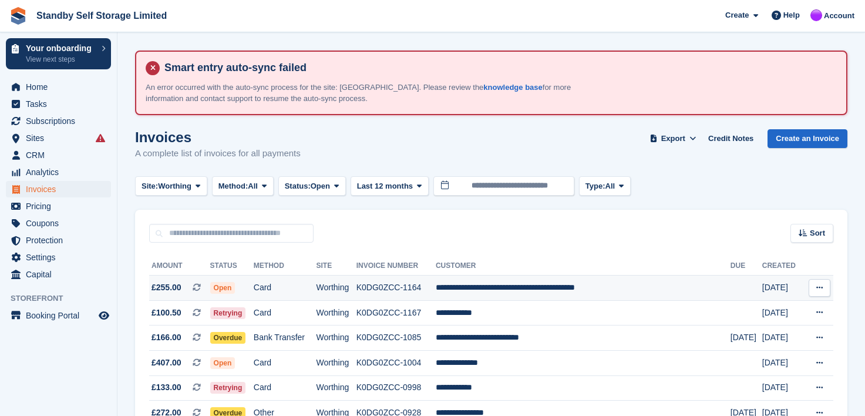
scroll to position [93, 0]
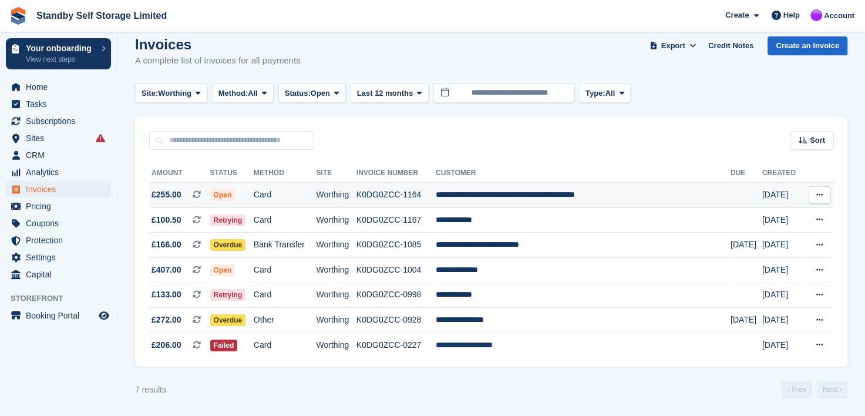
click at [493, 194] on td "**********" at bounding box center [583, 195] width 295 height 25
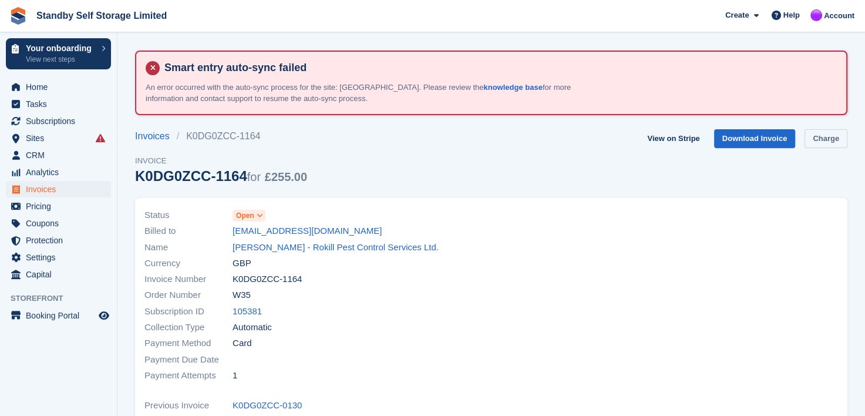
click at [828, 140] on link "Charge" at bounding box center [826, 138] width 43 height 19
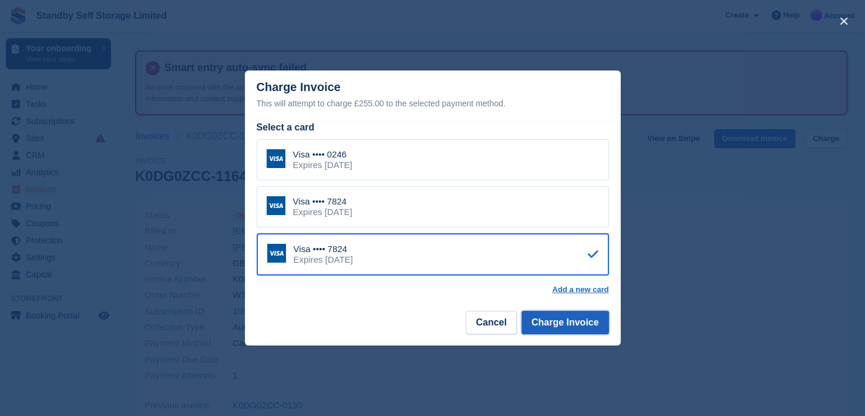
click at [578, 327] on button "Charge Invoice" at bounding box center [566, 322] width 88 height 23
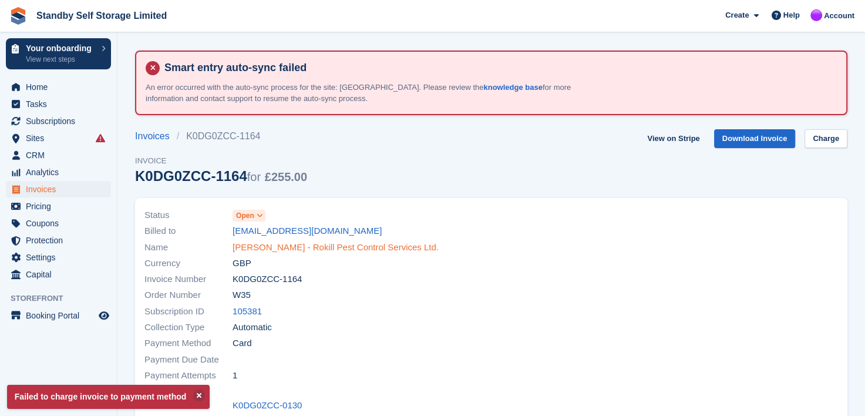
click at [273, 247] on link "[PERSON_NAME] - Rokill Pest Control Services Ltd." at bounding box center [336, 248] width 206 height 14
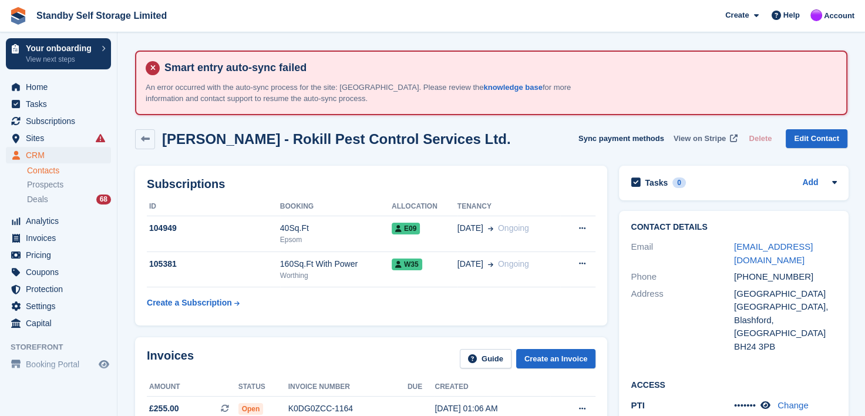
click at [692, 139] on span "View on Stripe" at bounding box center [700, 139] width 52 height 12
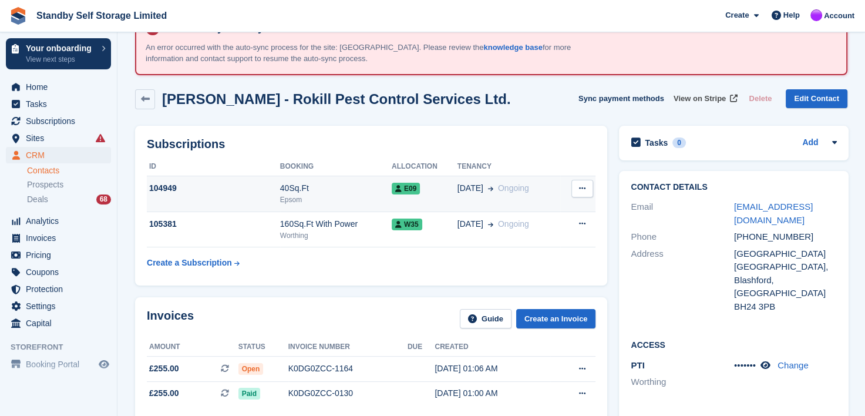
scroll to position [117, 0]
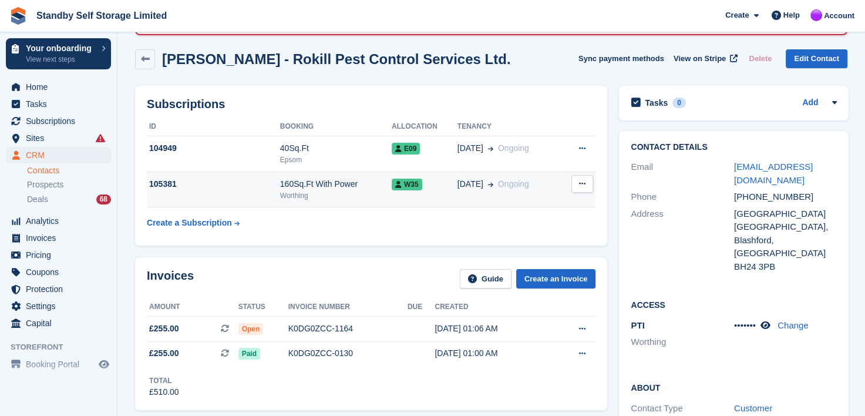
scroll to position [117, 0]
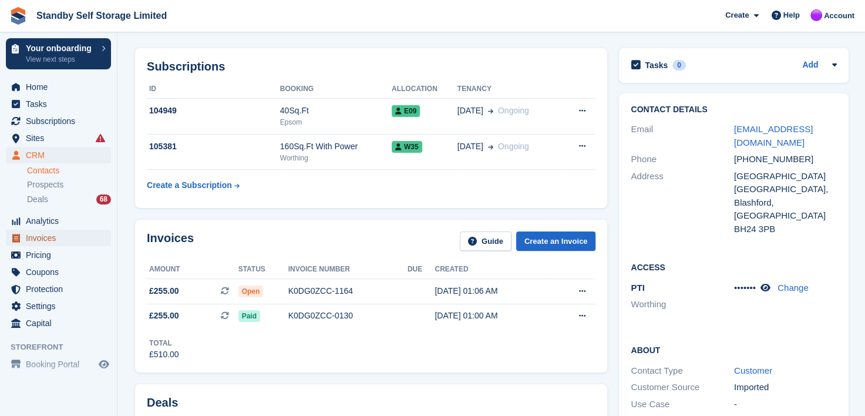
click at [33, 235] on span "Invoices" at bounding box center [61, 238] width 70 height 16
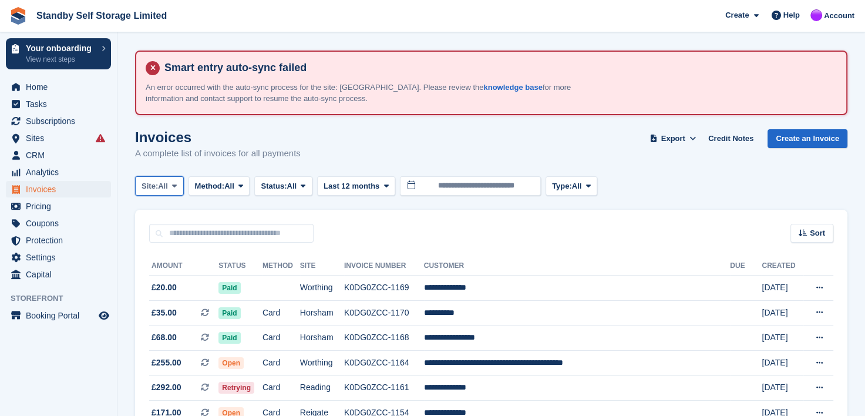
click at [179, 184] on span at bounding box center [174, 185] width 9 height 9
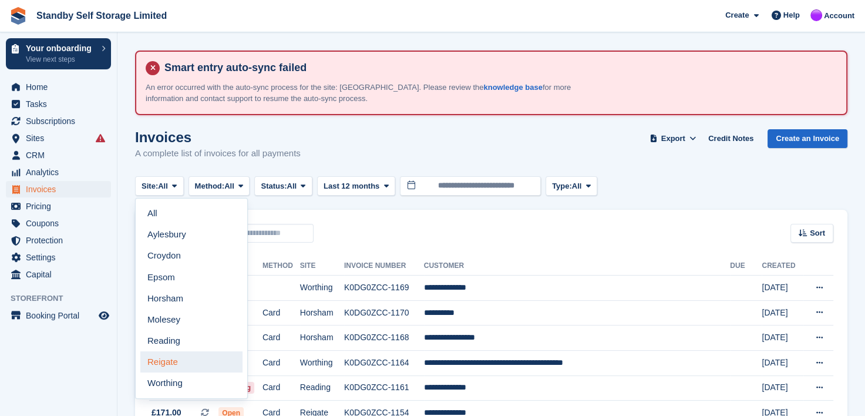
click at [169, 362] on link "Reigate" at bounding box center [191, 361] width 102 height 21
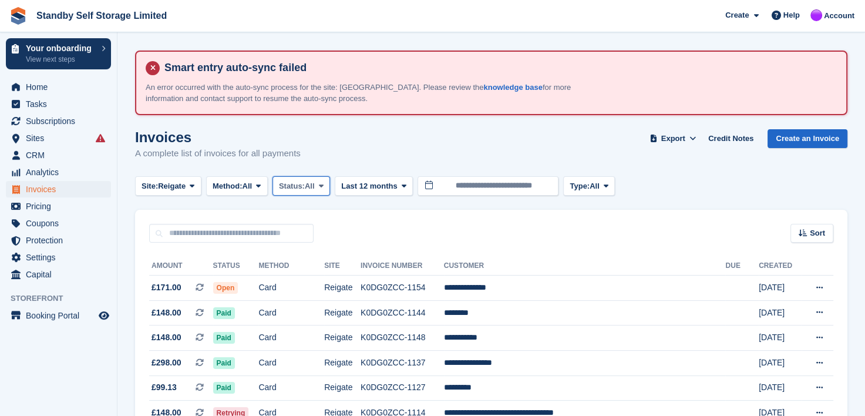
click at [324, 186] on icon at bounding box center [321, 186] width 5 height 8
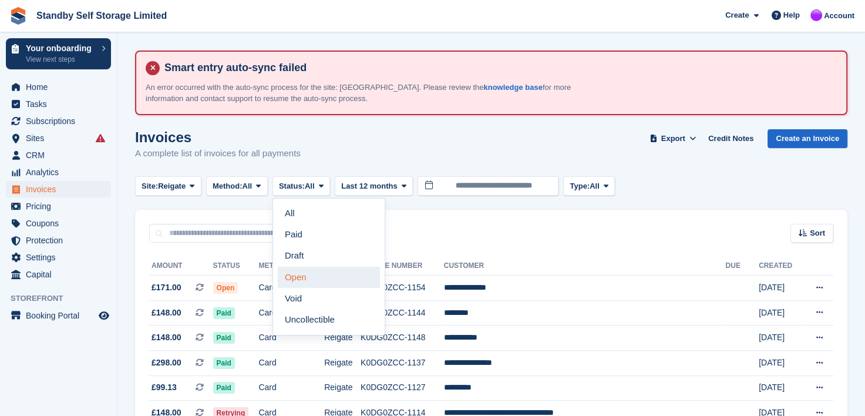
drag, startPoint x: 292, startPoint y: 273, endPoint x: 283, endPoint y: 273, distance: 9.4
click at [292, 274] on link "Open" at bounding box center [329, 277] width 102 height 21
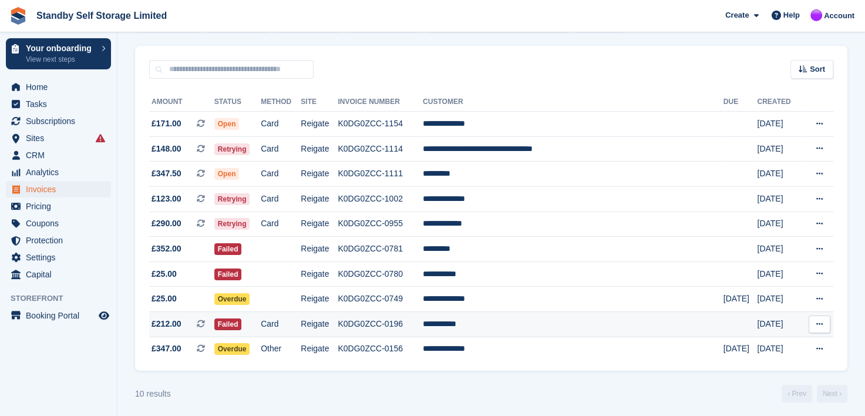
scroll to position [169, 0]
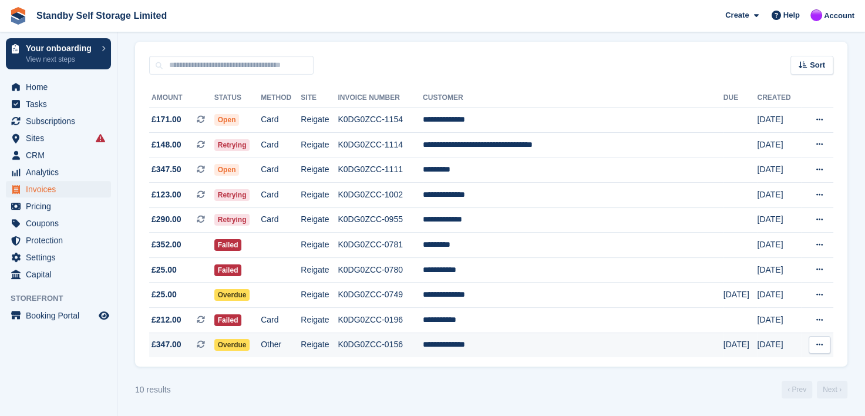
click at [493, 344] on td "**********" at bounding box center [573, 345] width 301 height 25
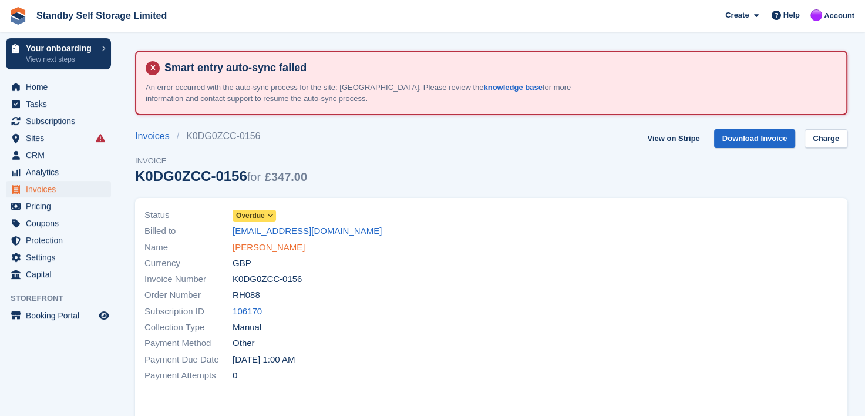
click at [250, 249] on link "[PERSON_NAME]" at bounding box center [269, 248] width 72 height 14
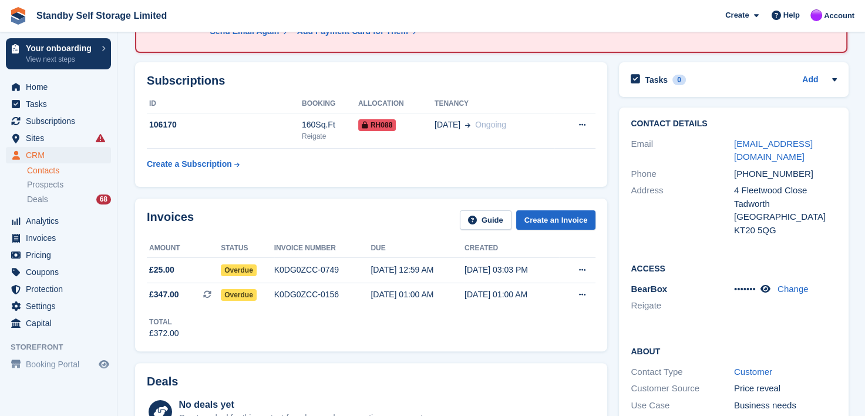
scroll to position [117, 0]
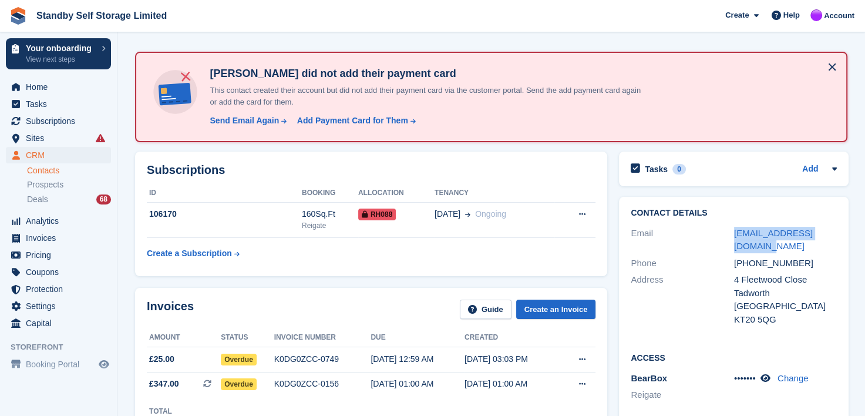
drag, startPoint x: 721, startPoint y: 231, endPoint x: 855, endPoint y: 221, distance: 133.8
copy div "[EMAIL_ADDRESS][DOMAIN_NAME]"
click at [805, 203] on div "Contact Details Email hello@thelittlesteps.co Phone +447495001650 Address 4 Fle…" at bounding box center [734, 268] width 230 height 143
drag, startPoint x: 712, startPoint y: 230, endPoint x: 863, endPoint y: 219, distance: 151.4
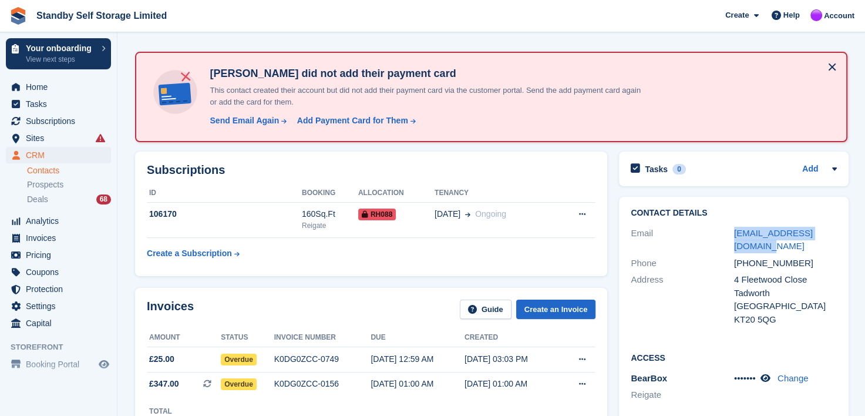
copy div "[EMAIL_ADDRESS][DOMAIN_NAME]"
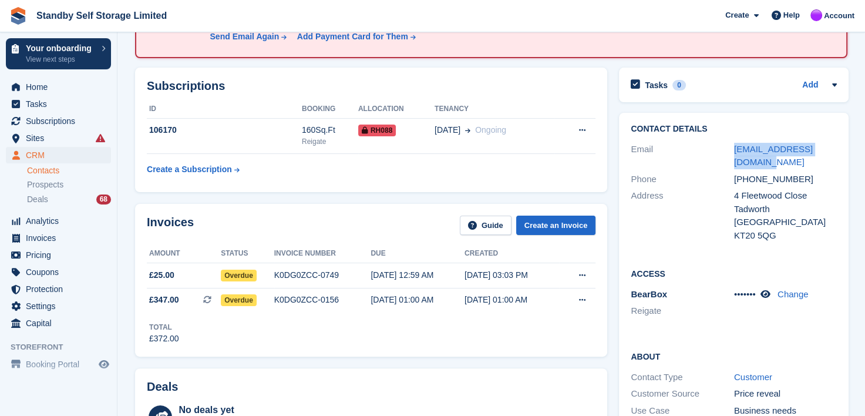
scroll to position [176, 0]
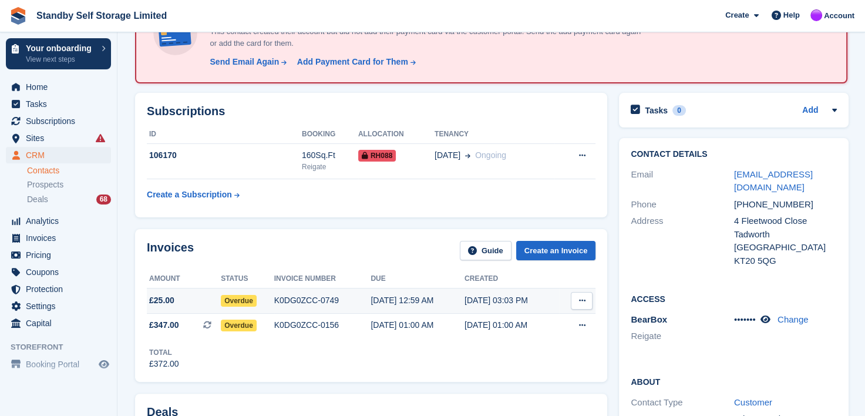
drag, startPoint x: 441, startPoint y: 324, endPoint x: 502, endPoint y: 298, distance: 66.1
click at [441, 324] on div "[DATE] 01:00 AM" at bounding box center [418, 325] width 94 height 12
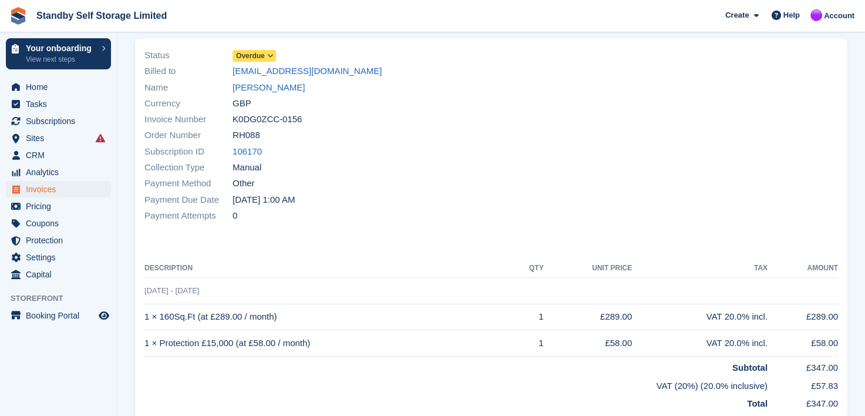
scroll to position [176, 0]
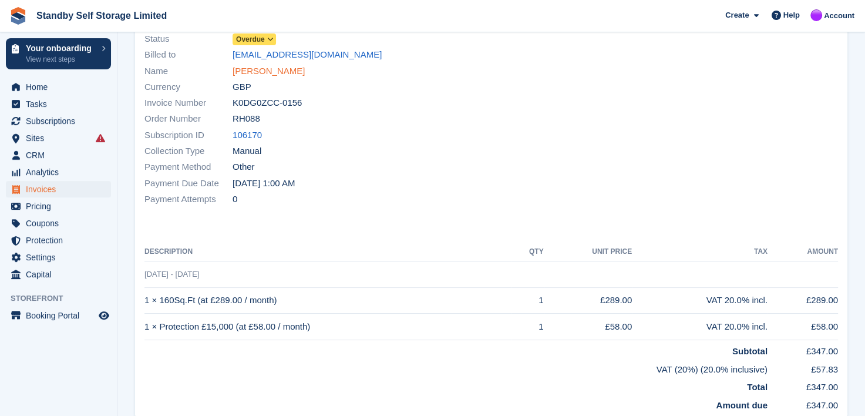
click at [256, 71] on link "[PERSON_NAME]" at bounding box center [269, 72] width 72 height 14
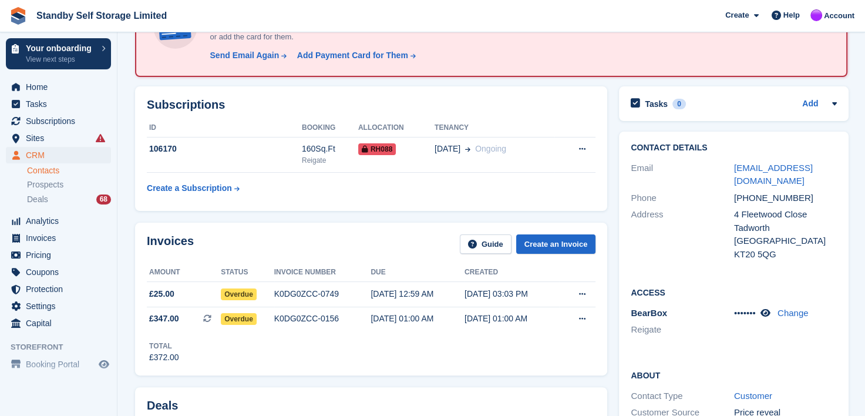
scroll to position [176, 0]
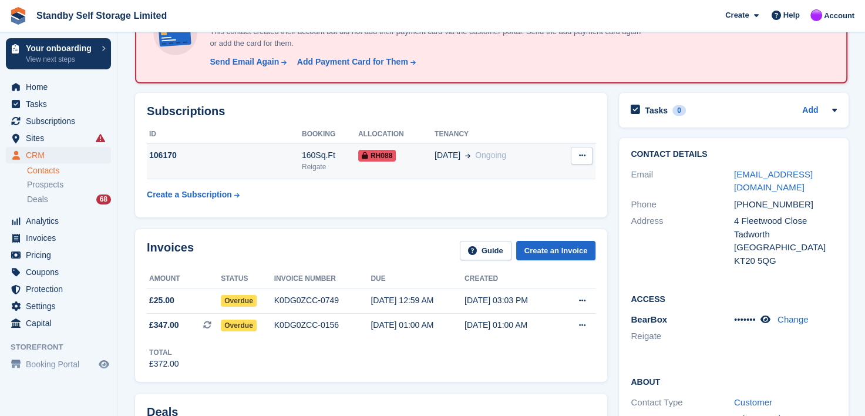
click at [532, 158] on div "[DATE] Ongoing" at bounding box center [495, 155] width 120 height 12
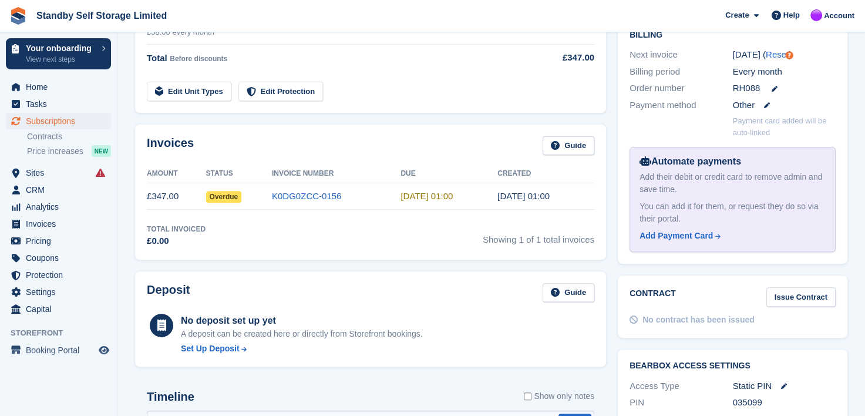
scroll to position [411, 0]
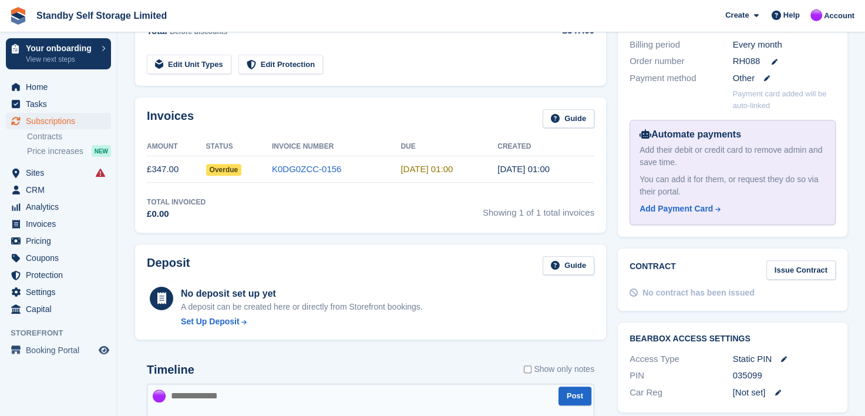
drag, startPoint x: 804, startPoint y: 258, endPoint x: 791, endPoint y: 267, distance: 15.3
click at [806, 260] on link "Issue Contract" at bounding box center [801, 269] width 69 height 19
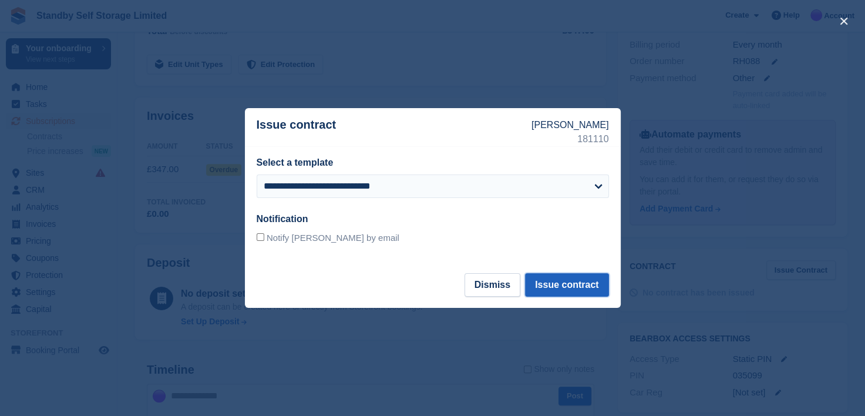
click at [562, 283] on button "Issue contract" at bounding box center [566, 284] width 83 height 23
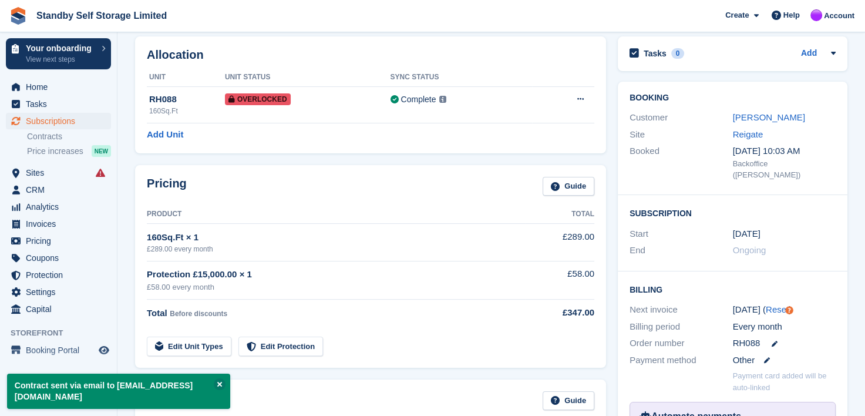
scroll to position [122, 0]
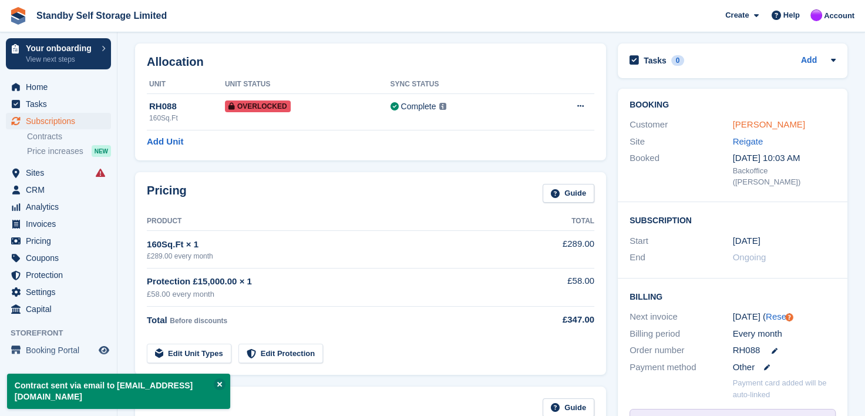
click at [757, 124] on link "[PERSON_NAME]" at bounding box center [769, 124] width 72 height 10
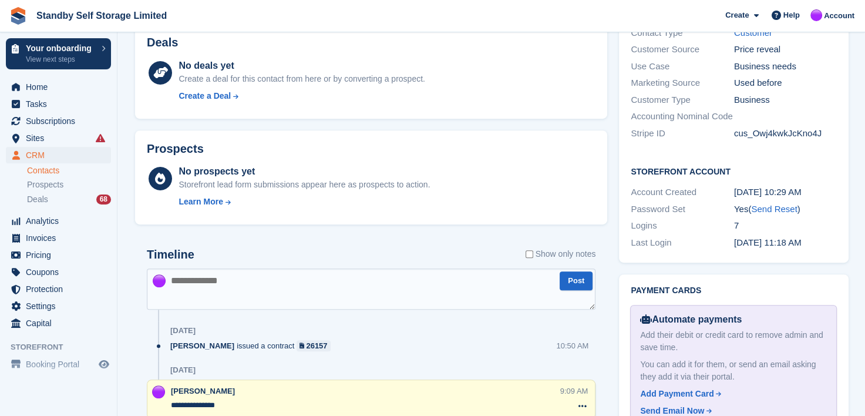
scroll to position [587, 0]
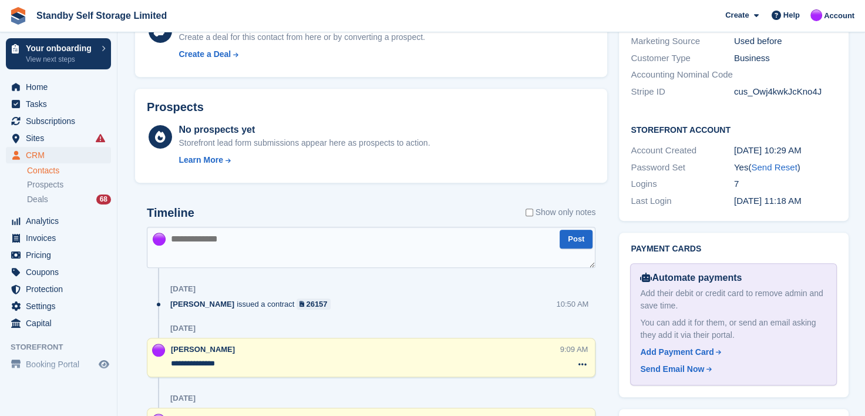
click at [202, 242] on textarea at bounding box center [371, 247] width 449 height 41
paste textarea "**********"
type textarea "**********"
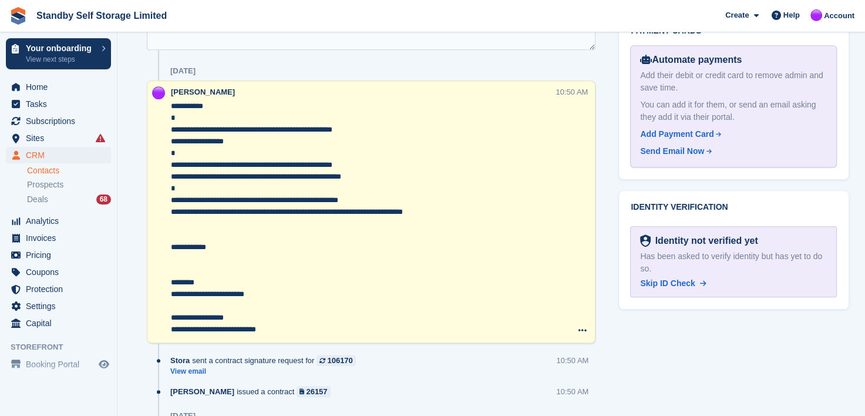
scroll to position [822, 0]
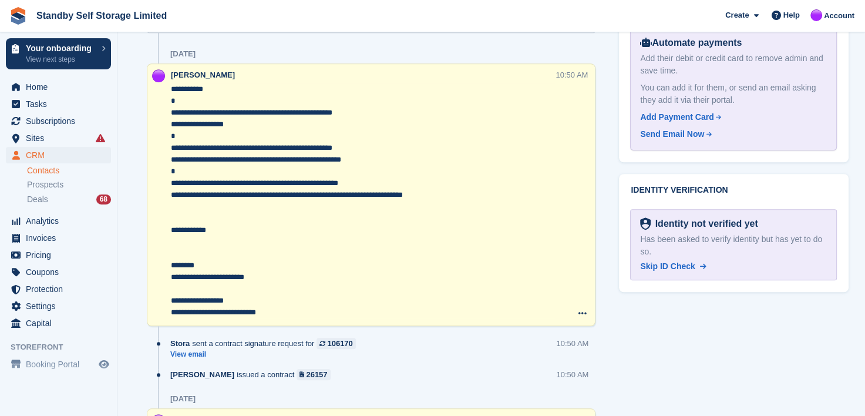
click at [172, 122] on textarea "**********" at bounding box center [363, 200] width 384 height 235
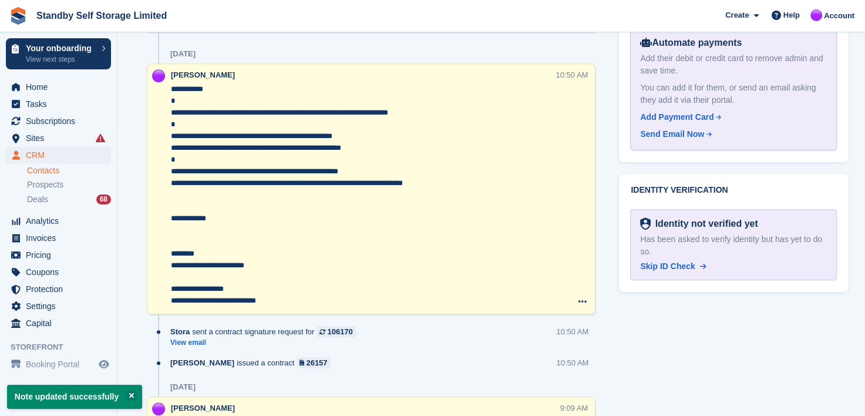
click at [172, 146] on textarea "**********" at bounding box center [363, 194] width 384 height 223
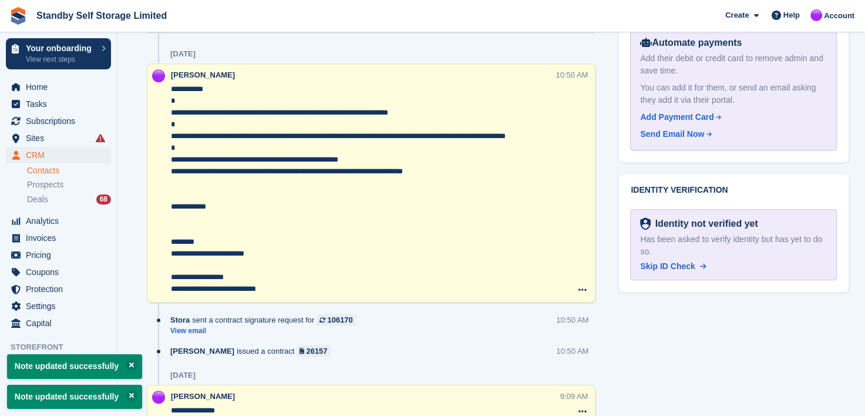
click at [171, 167] on textarea "**********" at bounding box center [363, 188] width 384 height 211
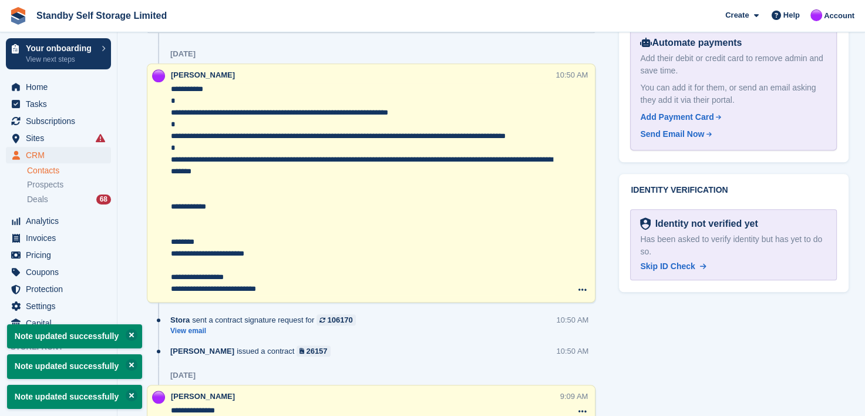
click at [179, 193] on textarea "**********" at bounding box center [363, 188] width 384 height 211
click at [172, 90] on textarea "**********" at bounding box center [363, 188] width 384 height 211
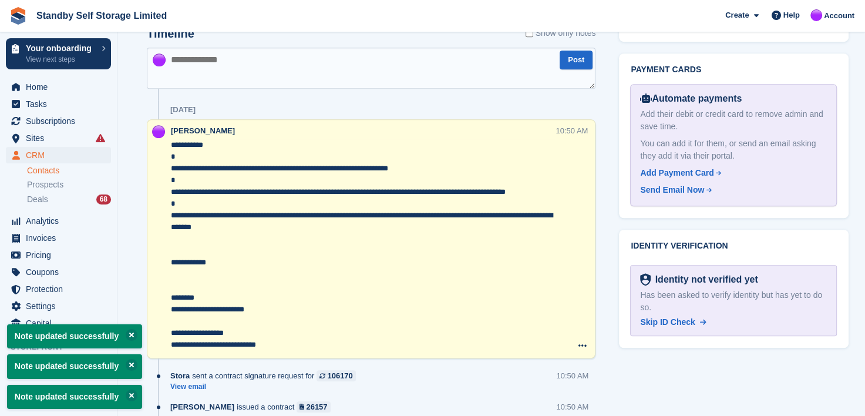
scroll to position [705, 0]
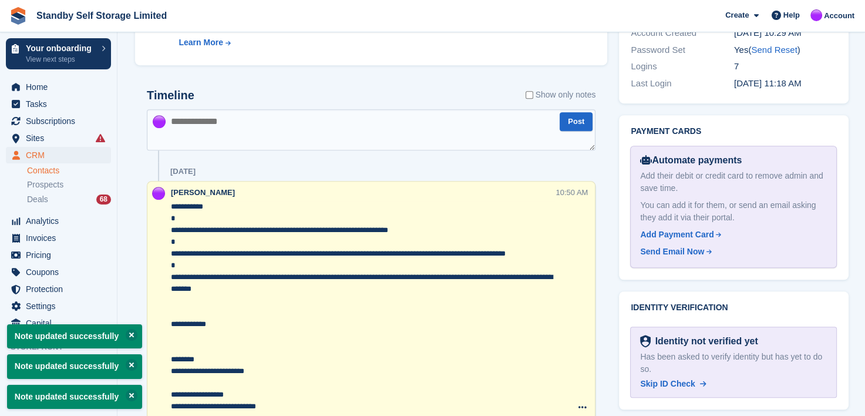
type textarea "**********"
click at [189, 118] on textarea at bounding box center [371, 129] width 449 height 41
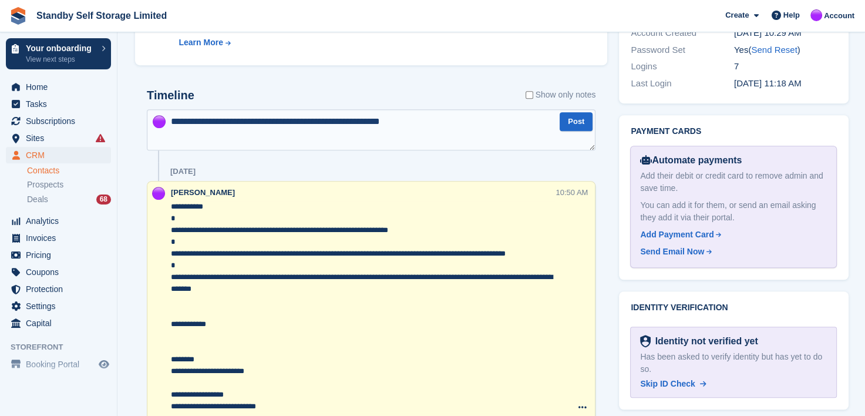
click at [368, 122] on textarea "**********" at bounding box center [371, 129] width 449 height 41
type textarea "**********"
click at [444, 117] on textarea "**********" at bounding box center [371, 129] width 449 height 41
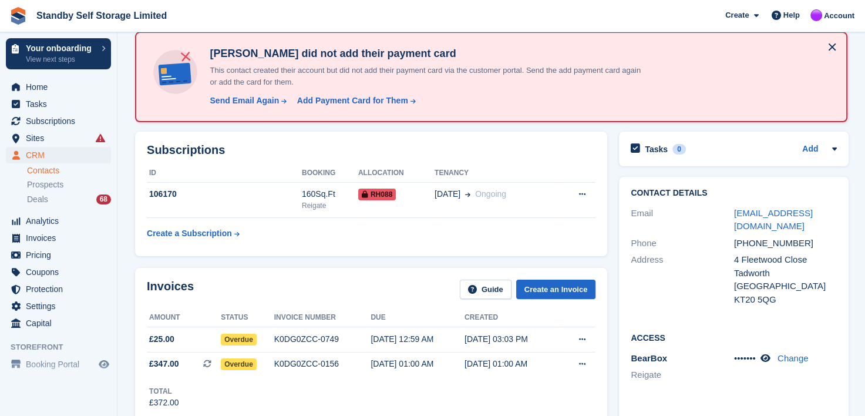
scroll to position [59, 0]
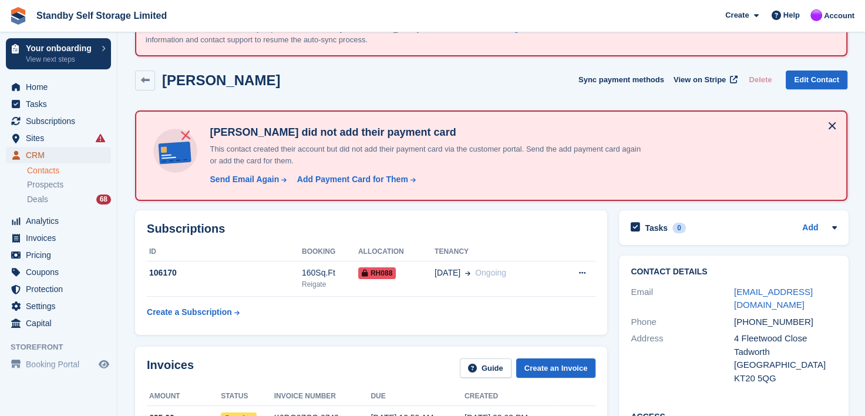
drag, startPoint x: 33, startPoint y: 153, endPoint x: 156, endPoint y: 139, distance: 124.2
click at [33, 153] on span "CRM" at bounding box center [61, 155] width 70 height 16
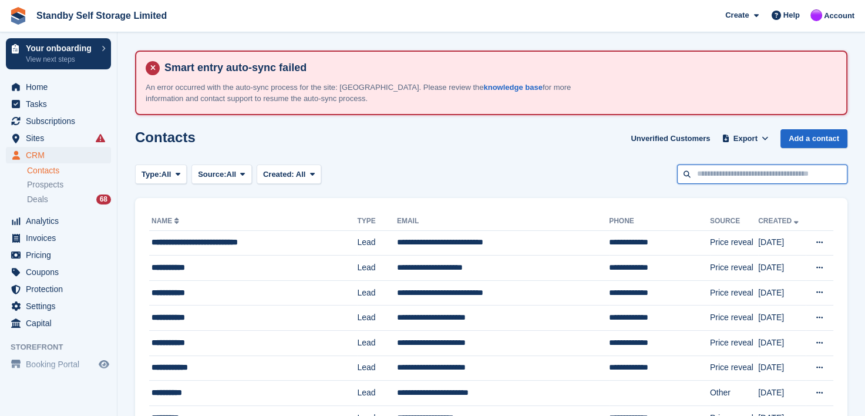
drag, startPoint x: 721, startPoint y: 167, endPoint x: 716, endPoint y: 174, distance: 8.8
click at [721, 167] on input "text" at bounding box center [762, 173] width 170 height 19
type input "*"
type input "****"
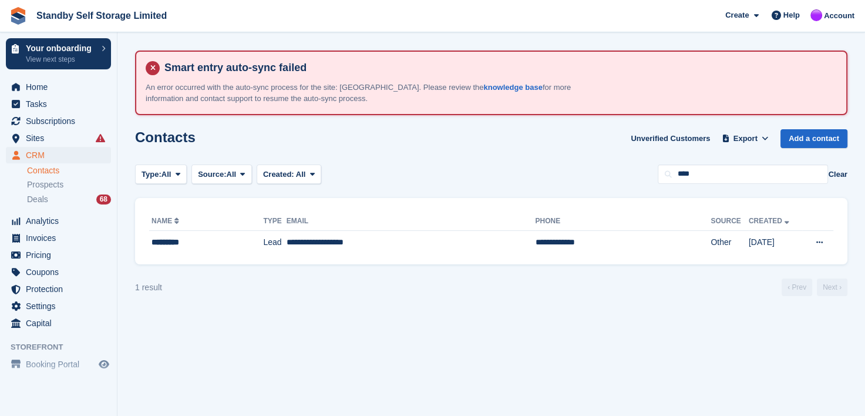
drag, startPoint x: 164, startPoint y: 240, endPoint x: 286, endPoint y: 227, distance: 122.4
click at [163, 240] on div "*********" at bounding box center [196, 242] width 89 height 12
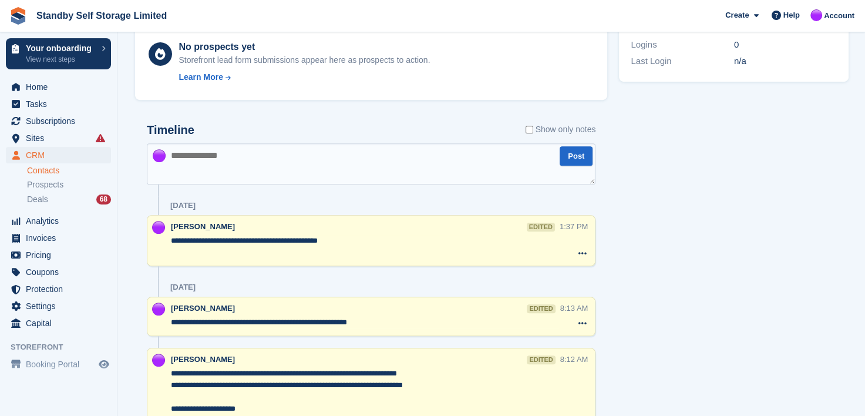
scroll to position [529, 0]
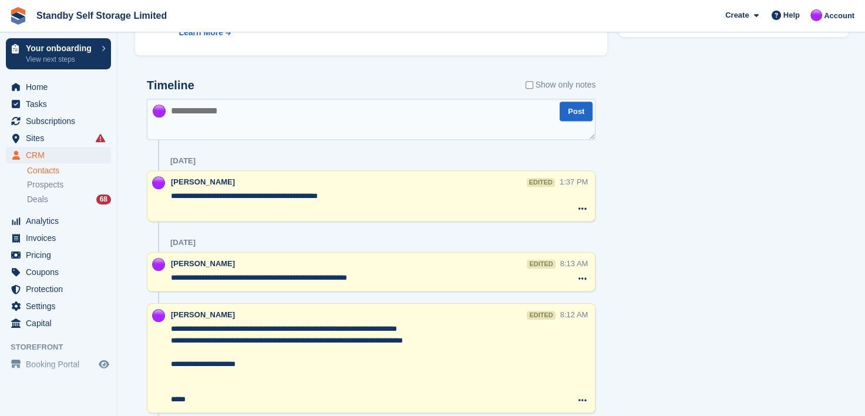
click at [253, 119] on textarea at bounding box center [371, 119] width 449 height 41
paste textarea "**********"
type textarea "**********"
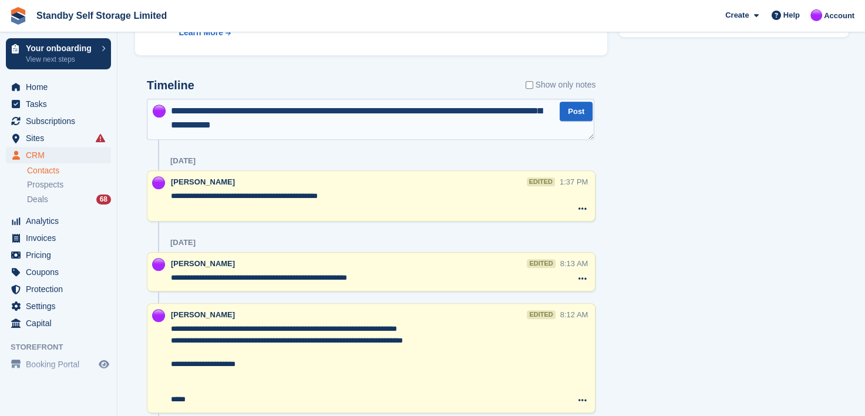
scroll to position [0, 0]
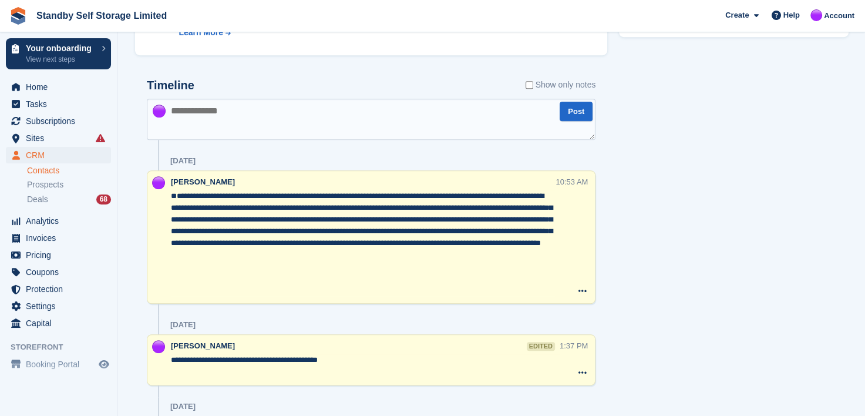
click at [211, 119] on textarea at bounding box center [371, 119] width 449 height 41
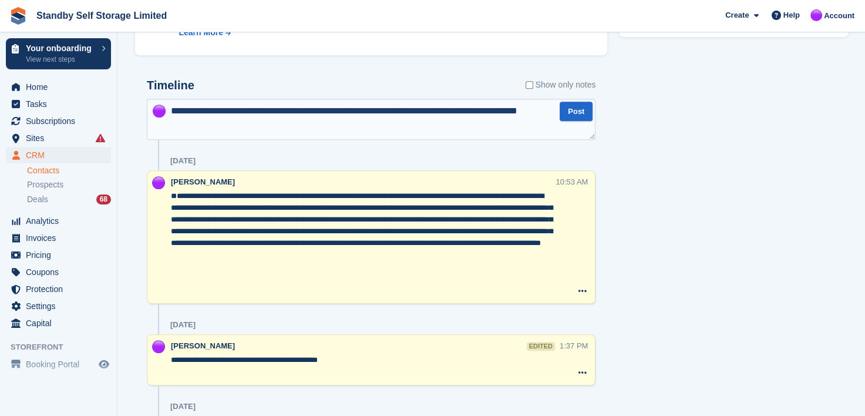
type textarea "**********"
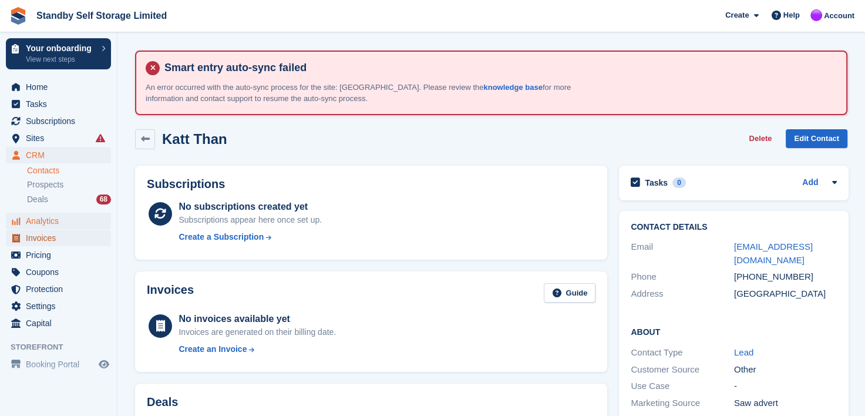
drag, startPoint x: 35, startPoint y: 240, endPoint x: 56, endPoint y: 216, distance: 32.1
click at [35, 240] on span "Invoices" at bounding box center [61, 238] width 70 height 16
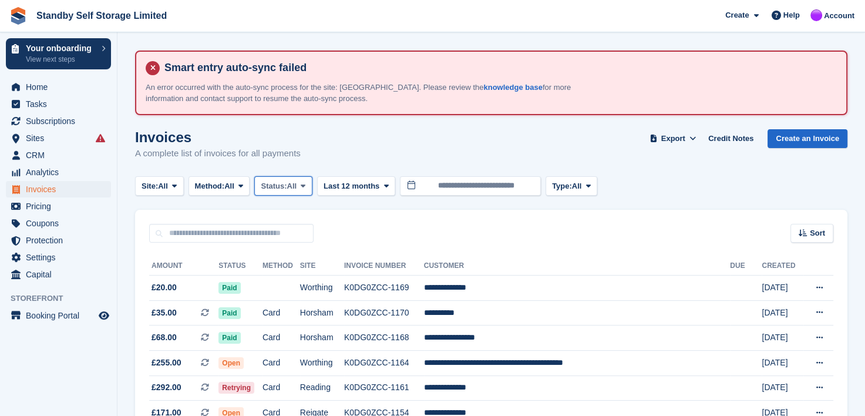
click at [305, 184] on icon at bounding box center [303, 186] width 5 height 8
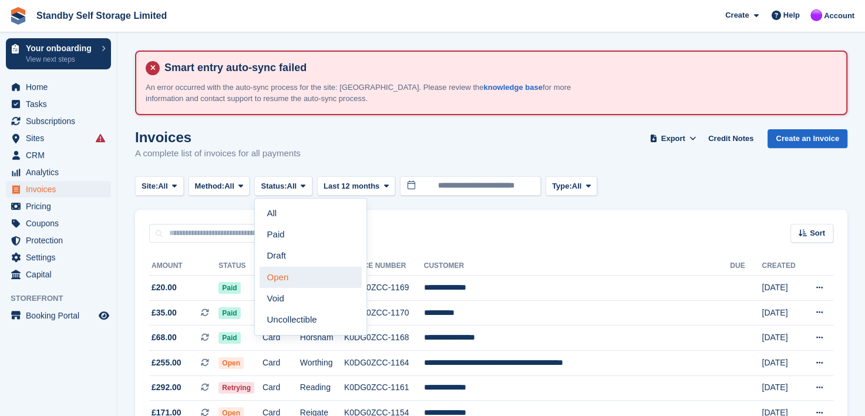
click at [280, 281] on link "Open" at bounding box center [311, 277] width 102 height 21
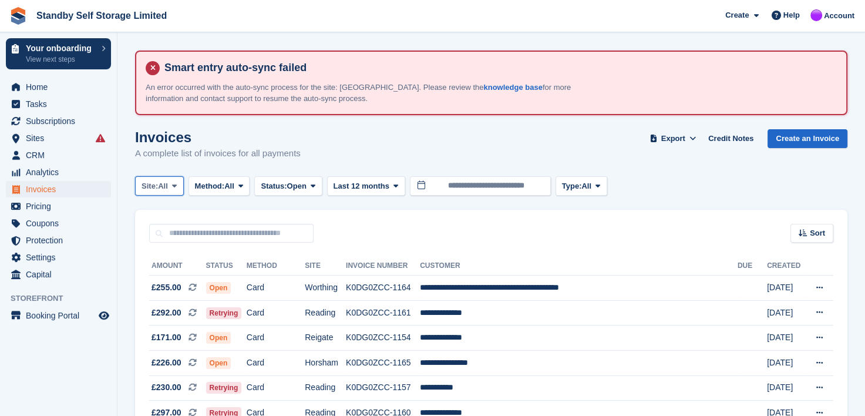
click at [174, 184] on icon at bounding box center [174, 186] width 5 height 8
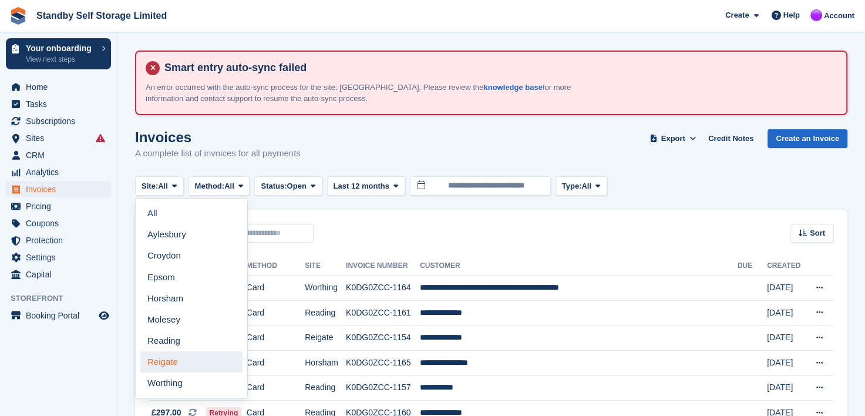
click at [159, 360] on link "Reigate" at bounding box center [191, 361] width 102 height 21
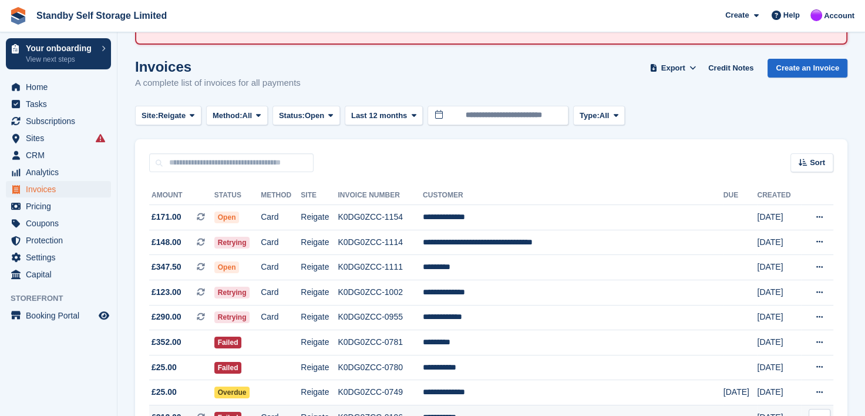
scroll to position [169, 0]
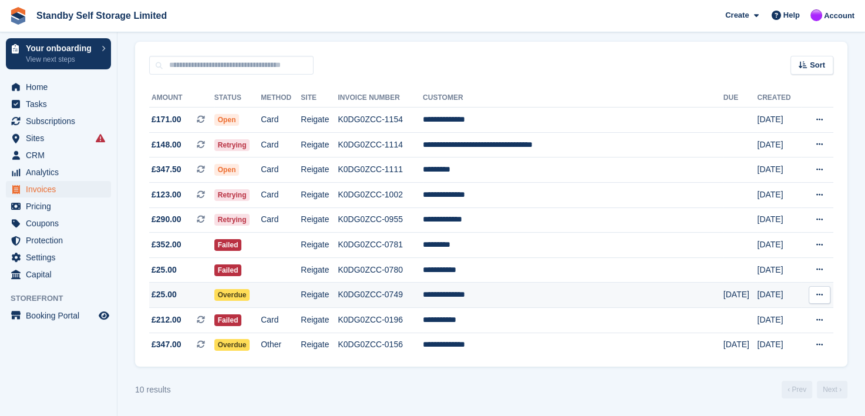
click at [489, 292] on td "**********" at bounding box center [573, 295] width 301 height 25
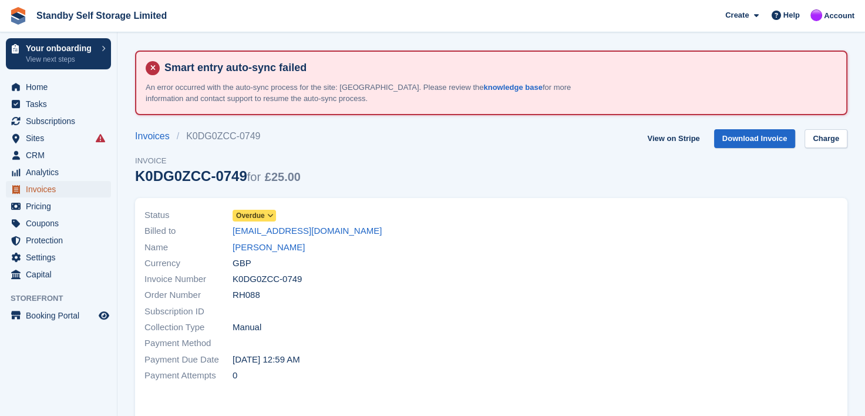
click at [40, 186] on span "Invoices" at bounding box center [61, 189] width 70 height 16
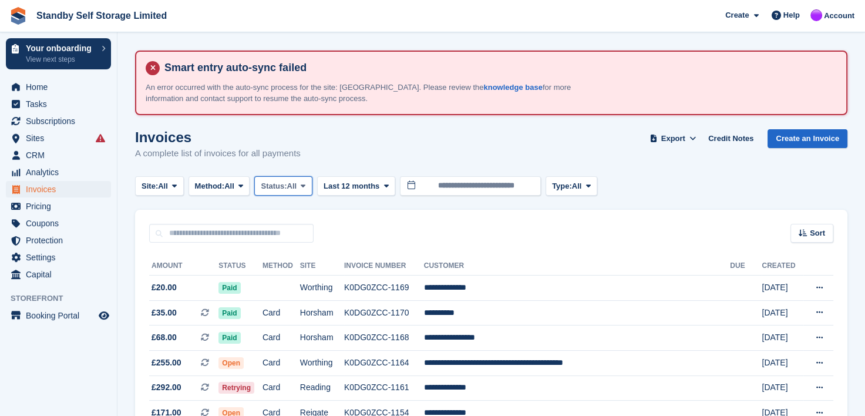
click at [305, 183] on icon at bounding box center [303, 186] width 5 height 8
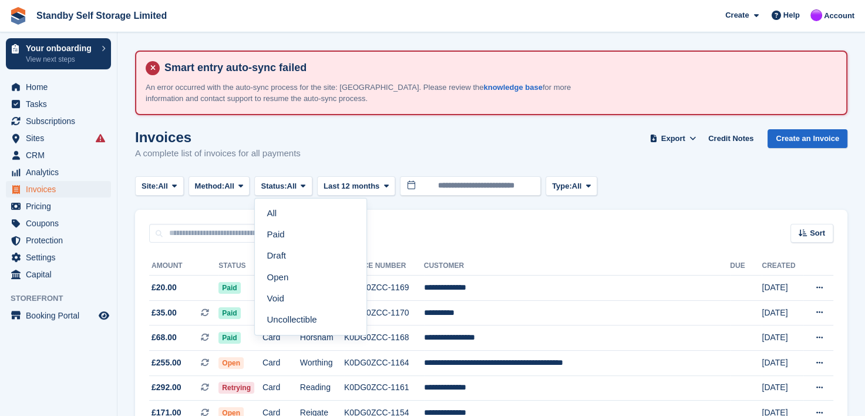
click at [280, 278] on link "Open" at bounding box center [311, 277] width 102 height 21
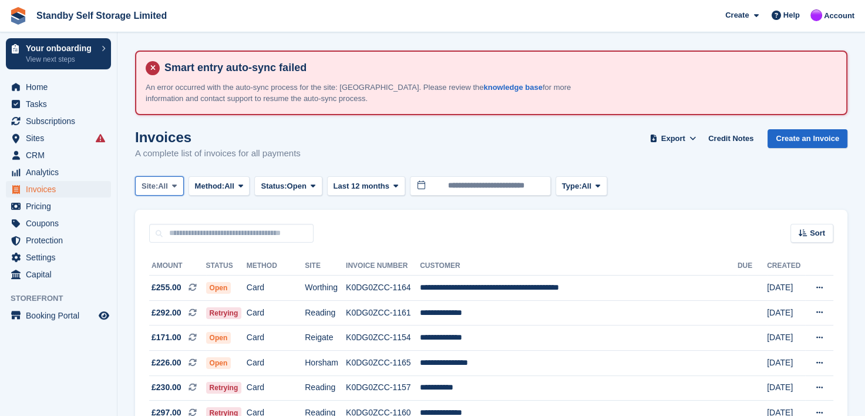
drag, startPoint x: 177, startPoint y: 182, endPoint x: 188, endPoint y: 220, distance: 39.6
click at [177, 184] on icon at bounding box center [174, 186] width 5 height 8
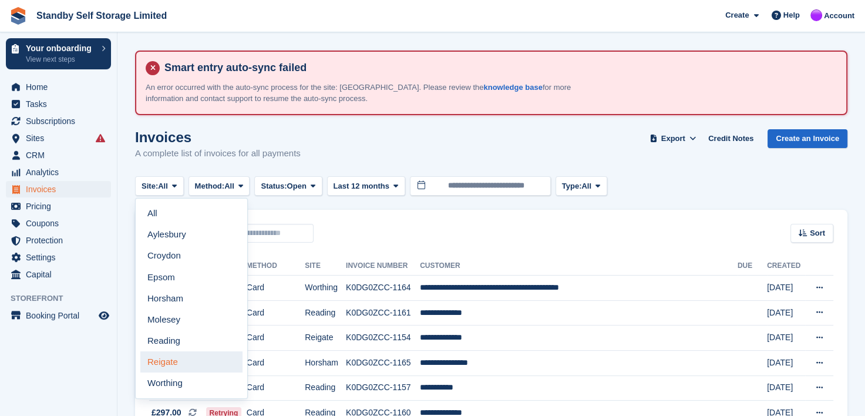
click at [162, 364] on link "Reigate" at bounding box center [191, 361] width 102 height 21
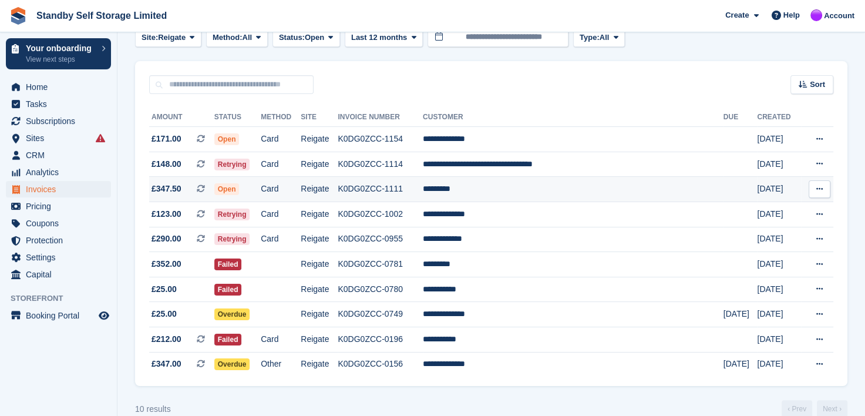
scroll to position [169, 0]
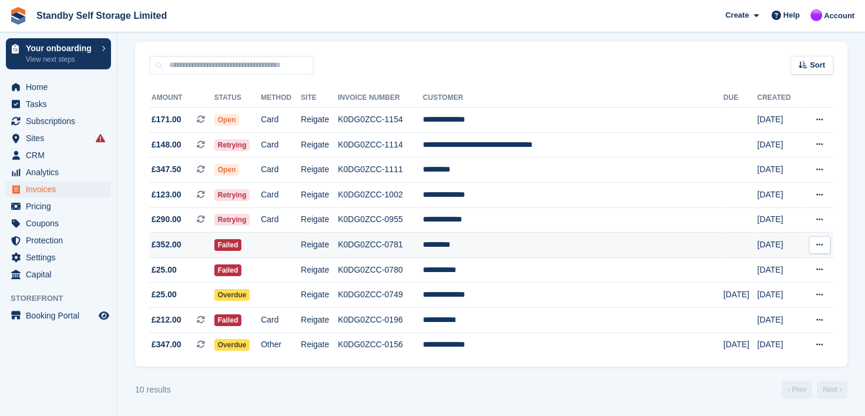
click at [488, 247] on td "*********" at bounding box center [573, 245] width 301 height 25
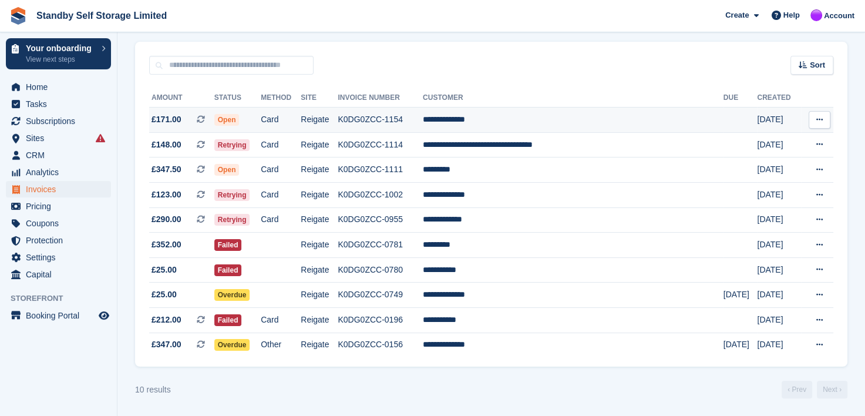
click at [481, 120] on td "**********" at bounding box center [573, 120] width 301 height 25
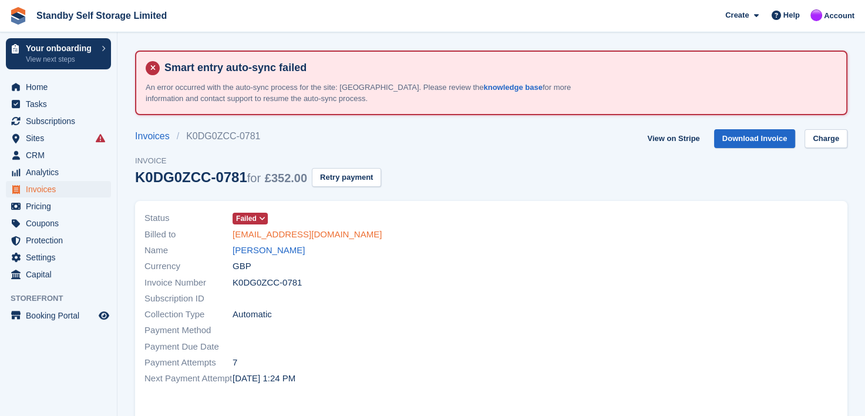
drag, startPoint x: 256, startPoint y: 247, endPoint x: 306, endPoint y: 240, distance: 50.4
click at [256, 247] on link "[PERSON_NAME]" at bounding box center [269, 251] width 72 height 14
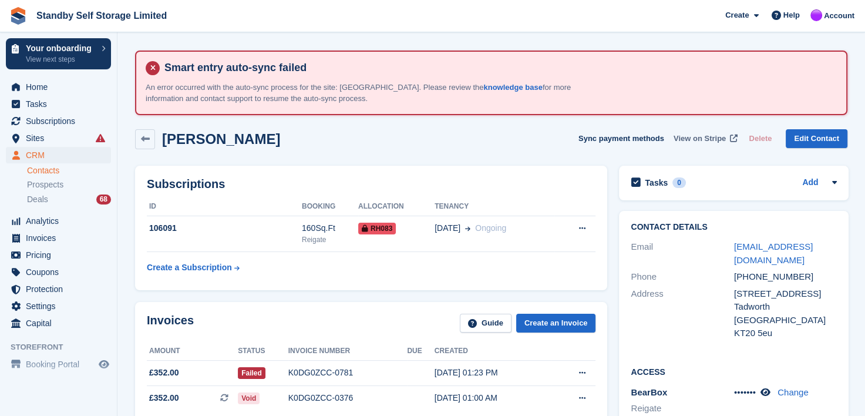
click at [710, 139] on span "View on Stripe" at bounding box center [700, 139] width 52 height 12
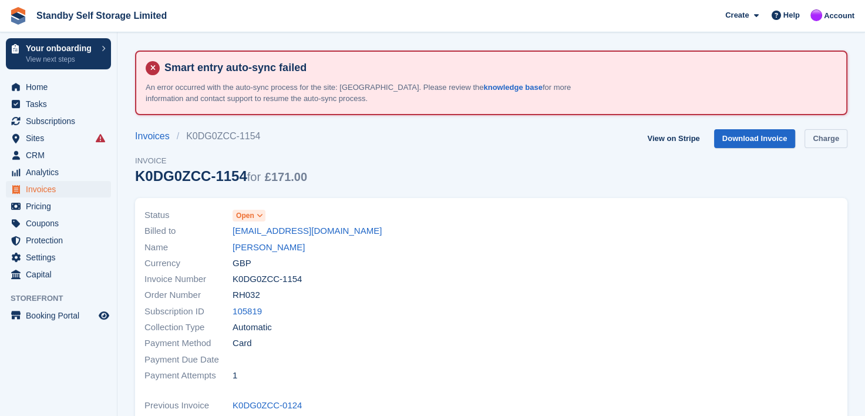
click at [829, 135] on link "Charge" at bounding box center [826, 138] width 43 height 19
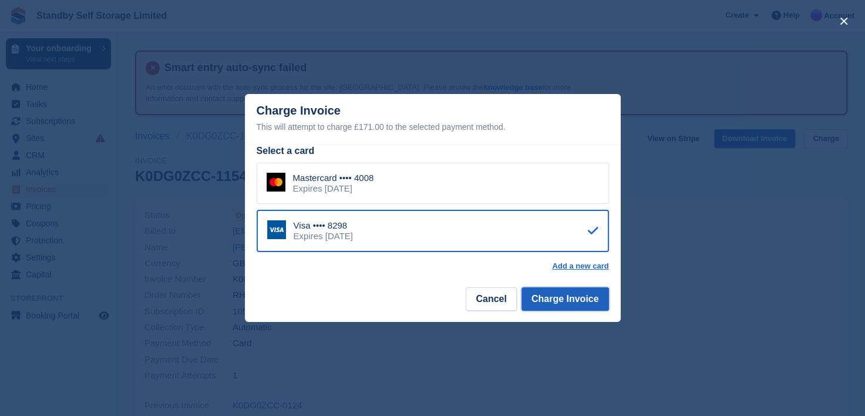
click at [558, 301] on button "Charge Invoice" at bounding box center [566, 298] width 88 height 23
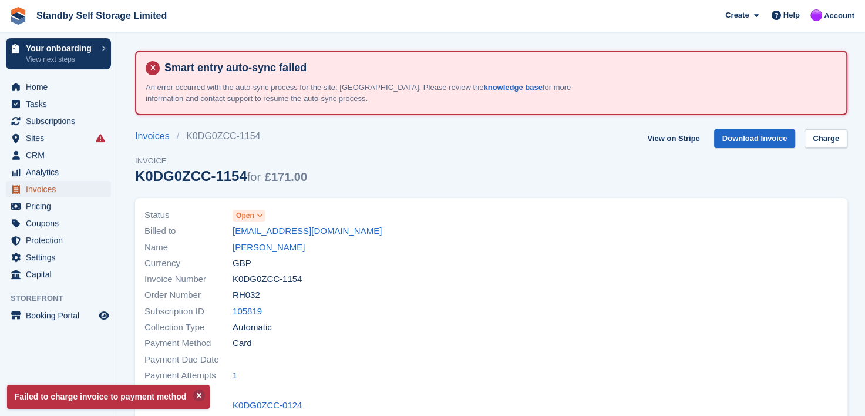
click at [36, 188] on span "Invoices" at bounding box center [61, 189] width 70 height 16
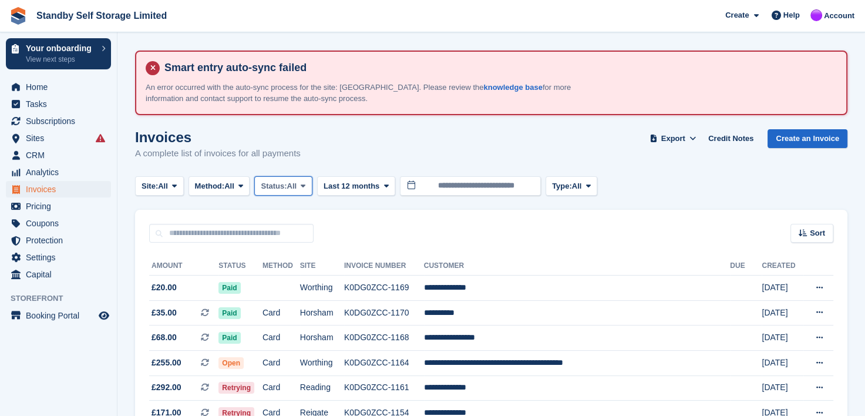
click at [305, 186] on icon at bounding box center [303, 186] width 5 height 8
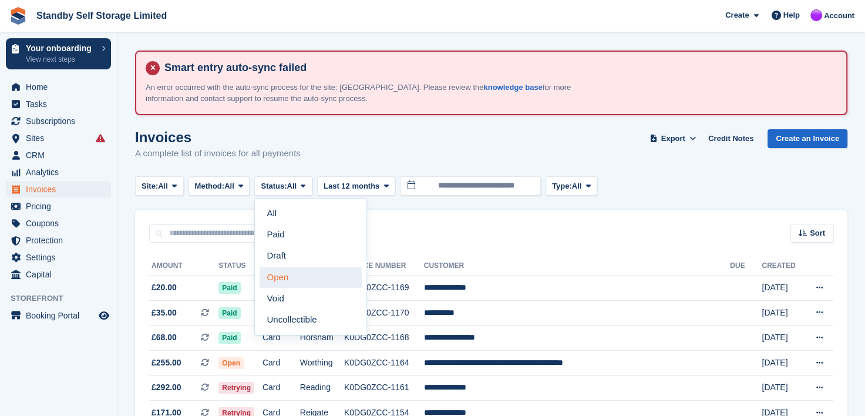
click at [279, 277] on link "Open" at bounding box center [311, 277] width 102 height 21
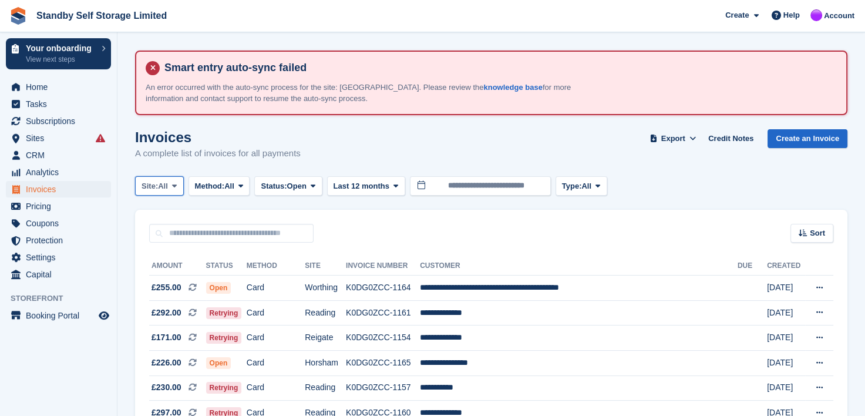
click at [176, 183] on icon at bounding box center [174, 186] width 5 height 8
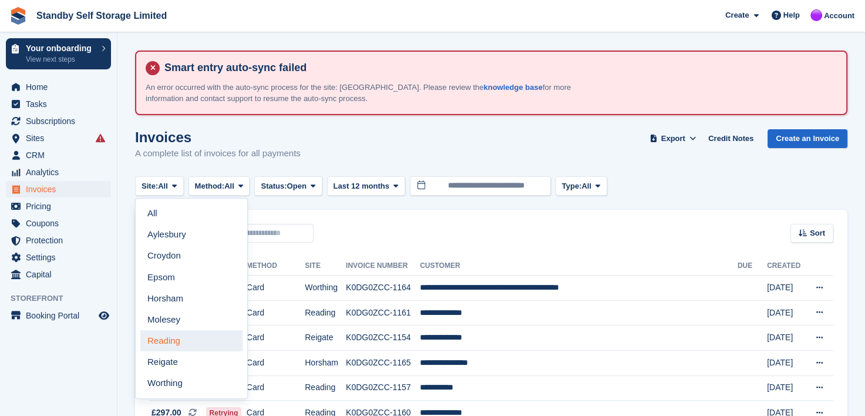
click at [164, 340] on link "Reading" at bounding box center [191, 340] width 102 height 21
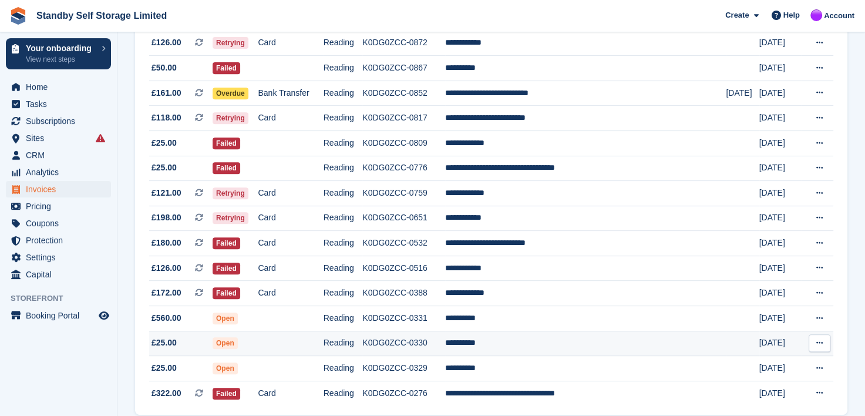
scroll to position [521, 0]
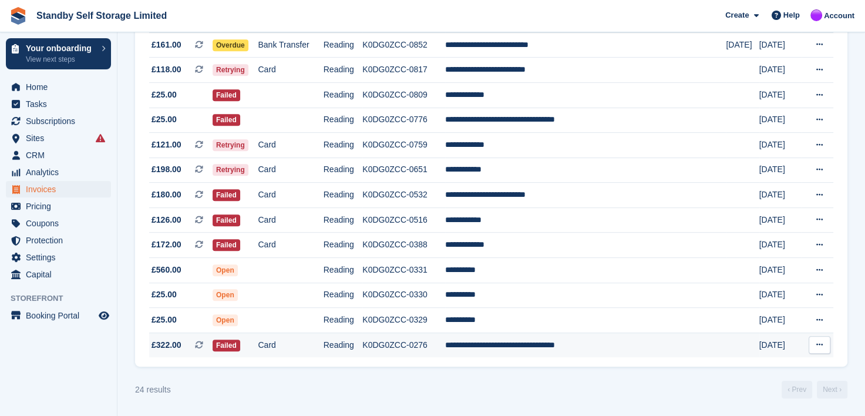
drag, startPoint x: 515, startPoint y: 345, endPoint x: 307, endPoint y: 353, distance: 208.7
click at [515, 345] on td "**********" at bounding box center [585, 345] width 281 height 25
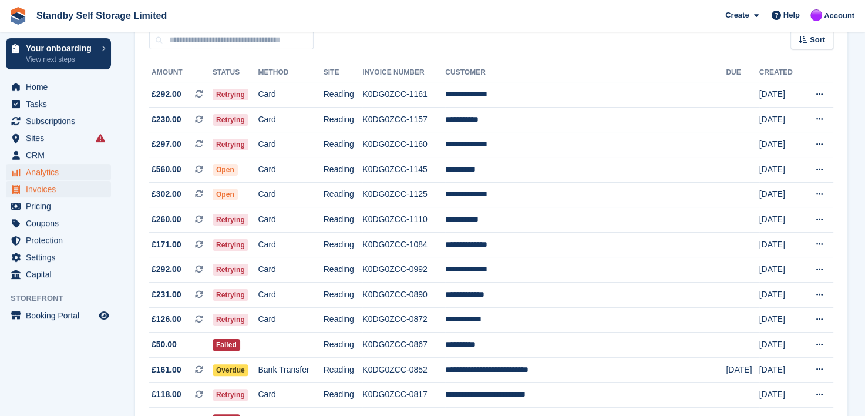
scroll to position [51, 0]
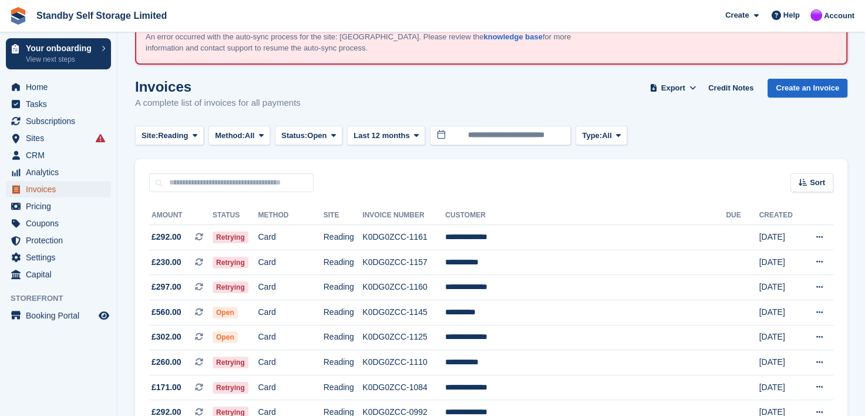
click at [38, 189] on span "Invoices" at bounding box center [61, 189] width 70 height 16
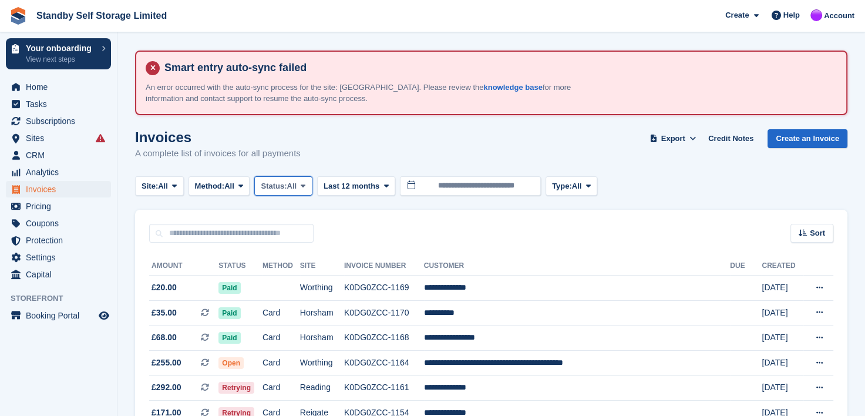
click at [305, 183] on icon at bounding box center [303, 186] width 5 height 8
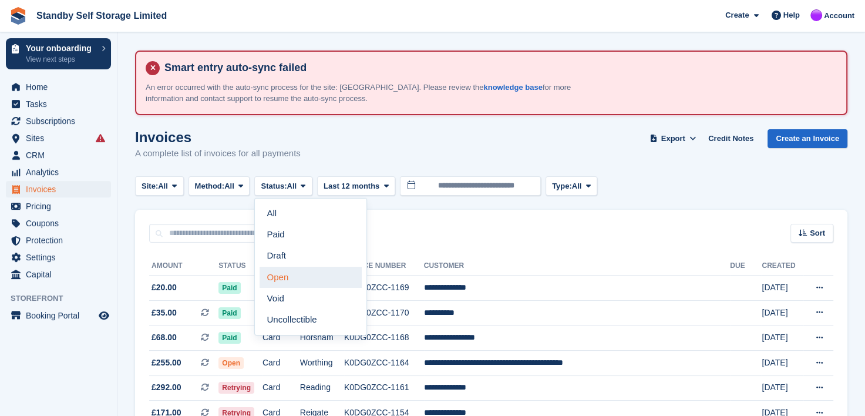
click at [281, 283] on link "Open" at bounding box center [311, 277] width 102 height 21
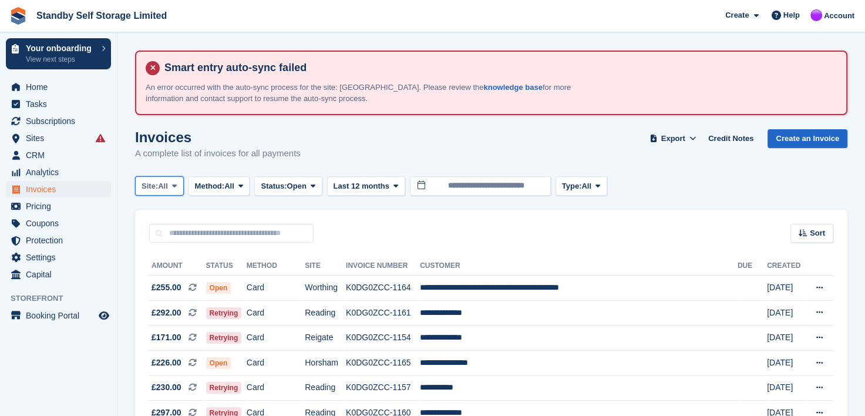
drag, startPoint x: 174, startPoint y: 182, endPoint x: 179, endPoint y: 193, distance: 12.1
click at [177, 186] on icon at bounding box center [174, 186] width 5 height 8
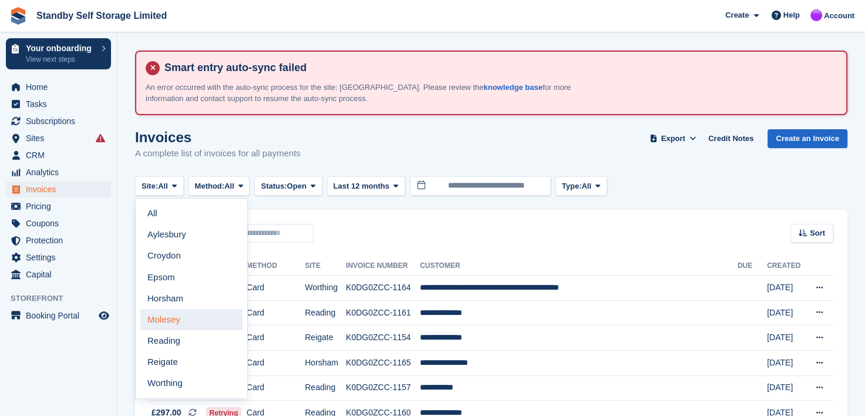
click at [159, 319] on link "Molesey" at bounding box center [191, 319] width 102 height 21
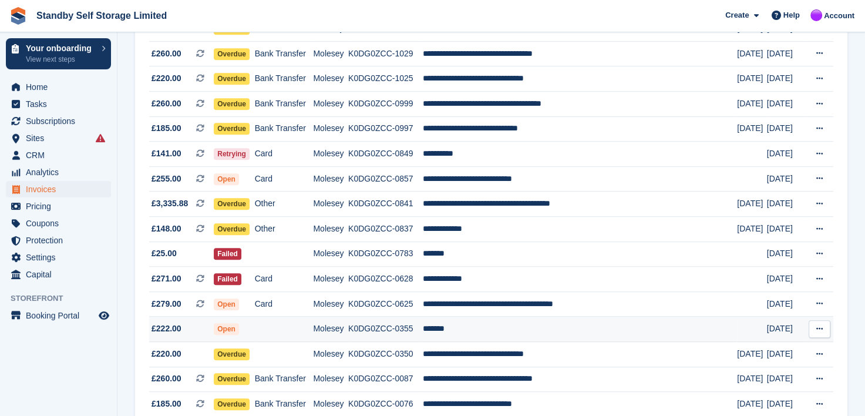
scroll to position [679, 0]
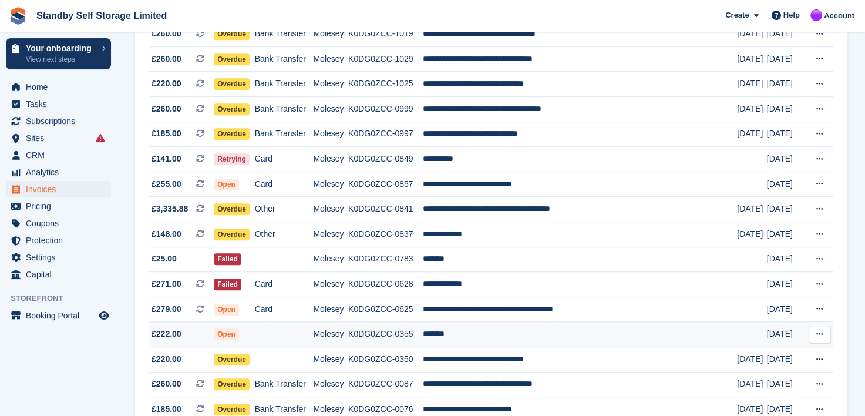
click at [469, 336] on td "*******" at bounding box center [579, 334] width 315 height 25
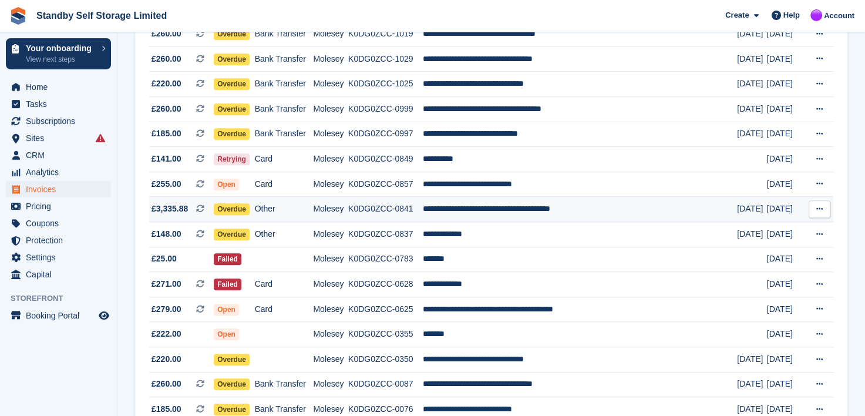
click at [468, 211] on td "**********" at bounding box center [579, 209] width 315 height 25
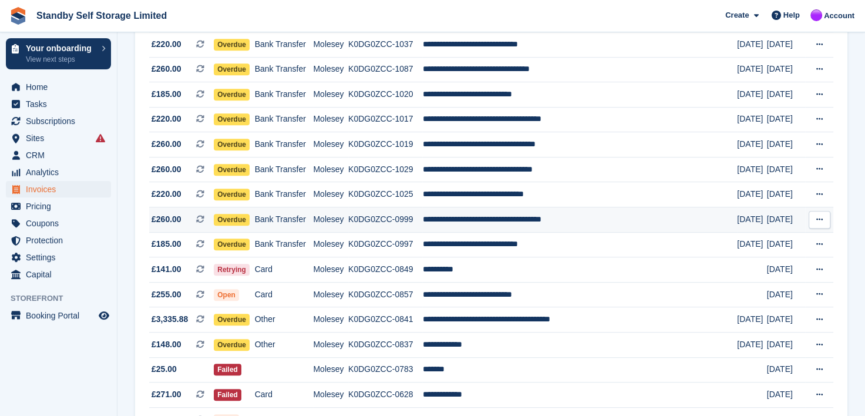
scroll to position [562, 0]
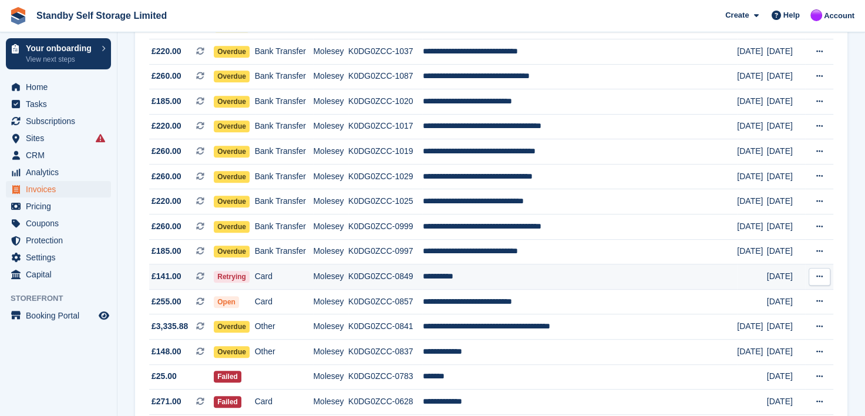
click at [475, 278] on td "**********" at bounding box center [579, 276] width 315 height 25
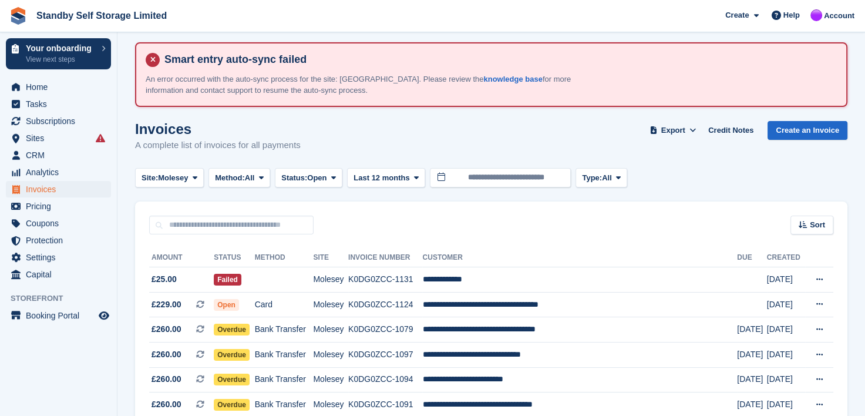
scroll to position [0, 0]
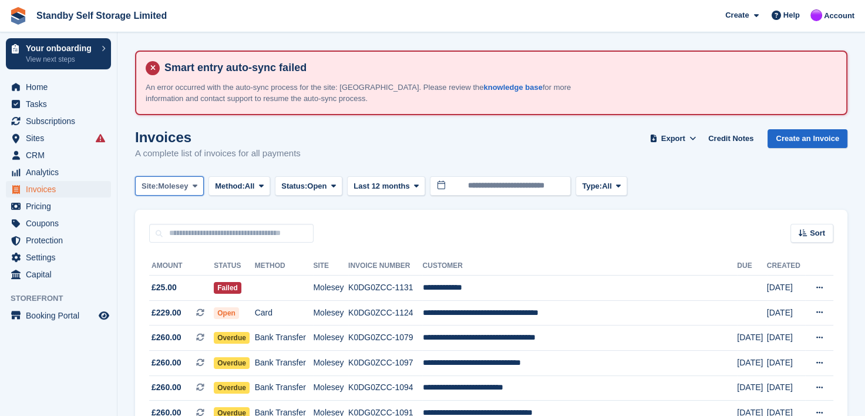
click at [196, 186] on icon at bounding box center [195, 186] width 5 height 8
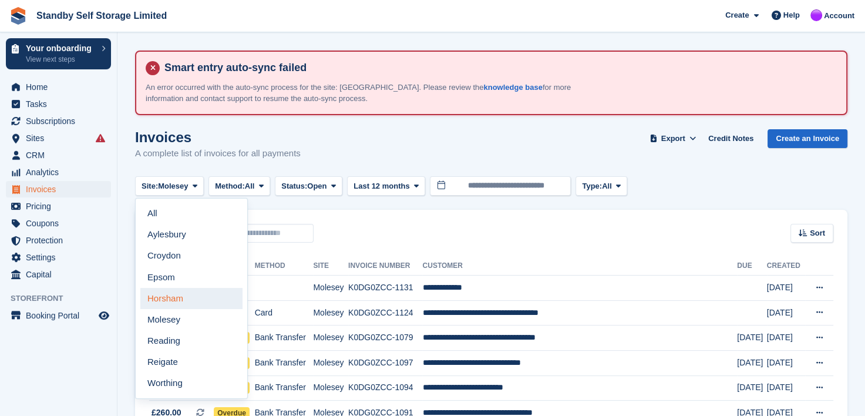
click at [168, 298] on link "Horsham" at bounding box center [191, 298] width 102 height 21
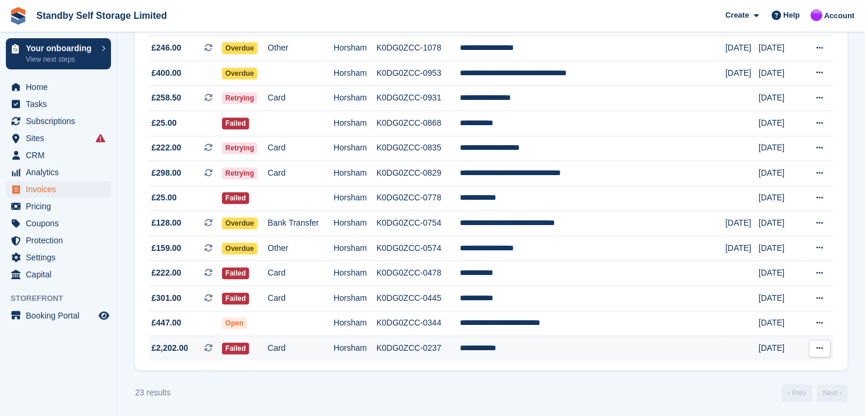
scroll to position [496, 0]
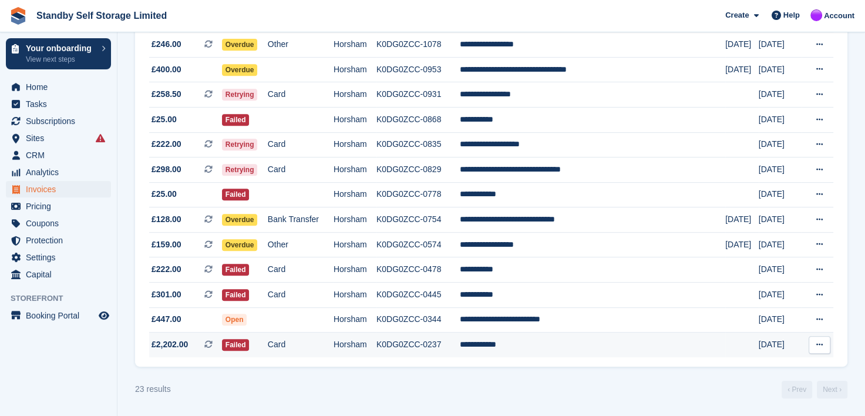
click at [524, 344] on td "**********" at bounding box center [593, 345] width 266 height 25
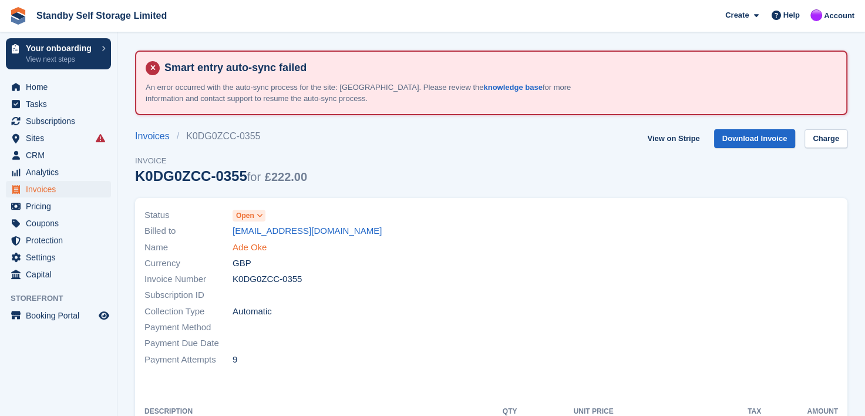
click at [251, 247] on link "Ade Oke" at bounding box center [250, 248] width 34 height 14
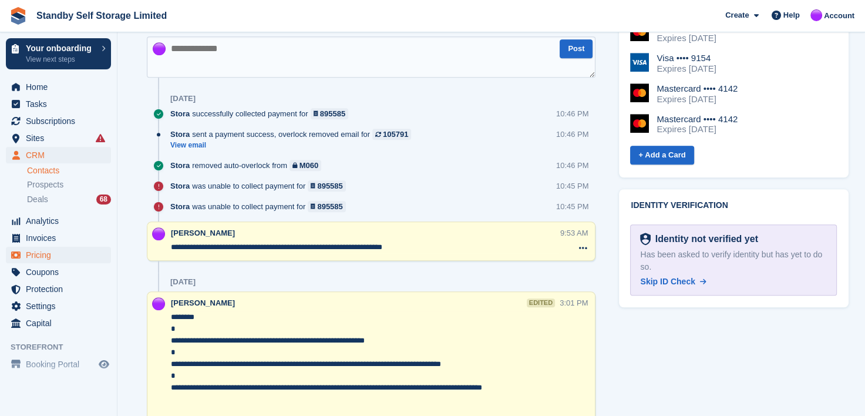
scroll to position [822, 0]
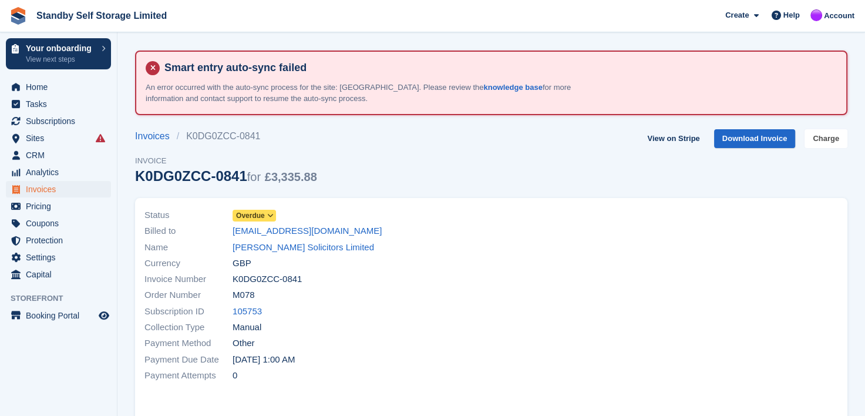
click at [831, 139] on link "Charge" at bounding box center [826, 138] width 43 height 19
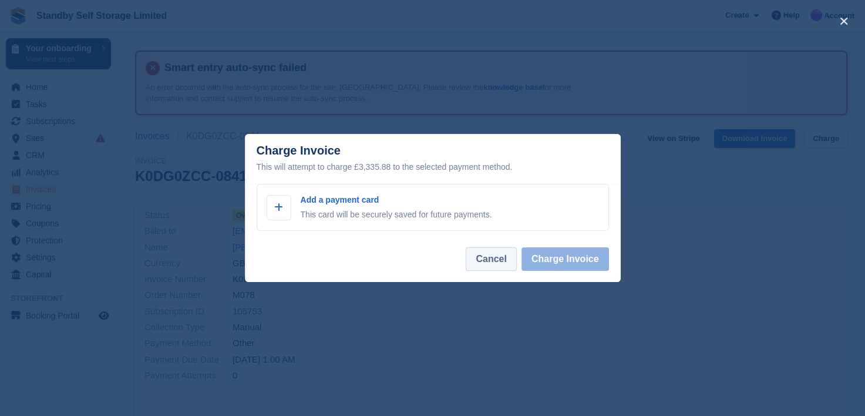
click at [492, 264] on button "Cancel" at bounding box center [491, 258] width 51 height 23
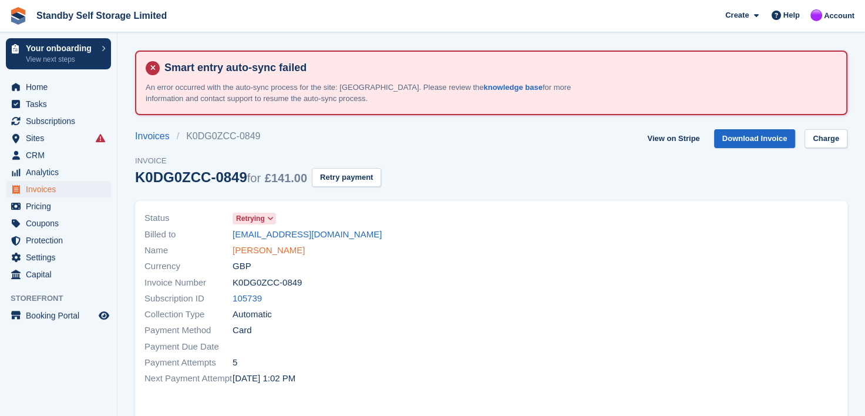
click at [243, 249] on link "[PERSON_NAME]" at bounding box center [269, 251] width 72 height 14
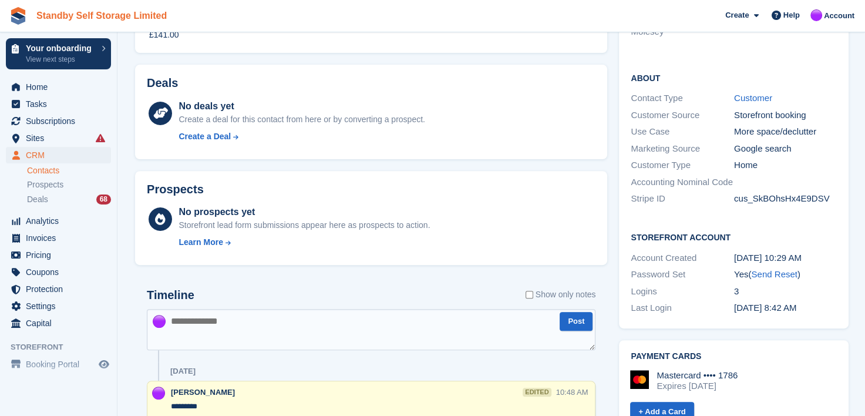
scroll to position [117, 0]
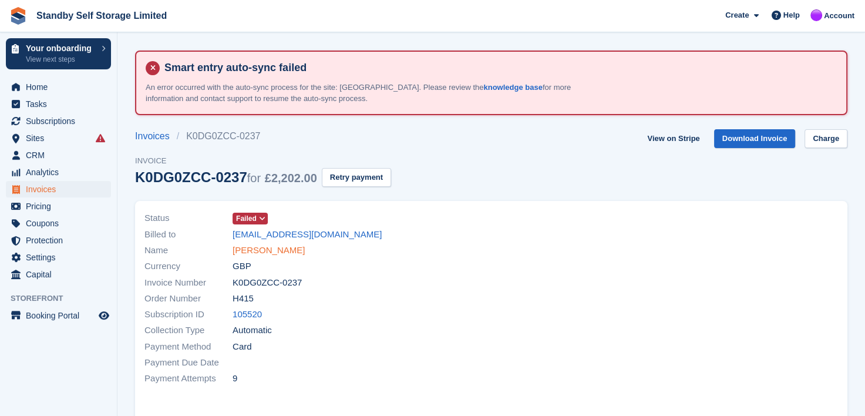
click at [266, 249] on link "[PERSON_NAME]" at bounding box center [269, 251] width 72 height 14
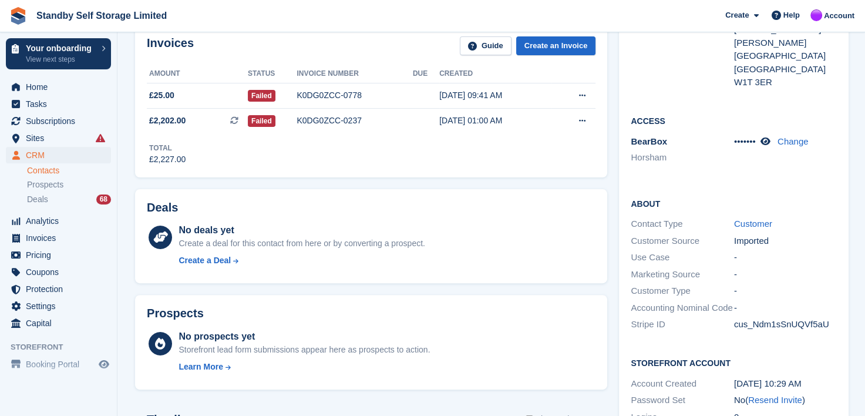
scroll to position [587, 0]
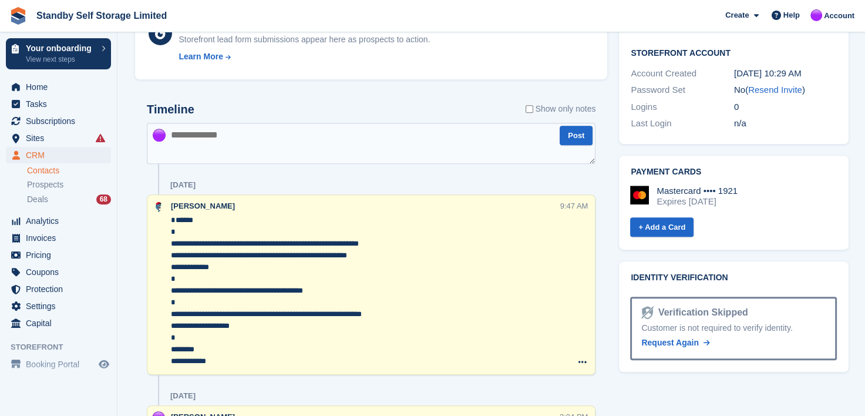
click at [172, 268] on textarea "**********" at bounding box center [365, 290] width 388 height 153
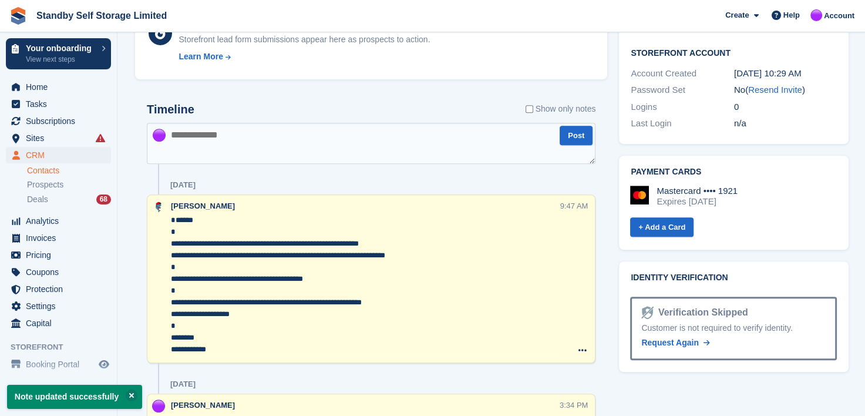
click at [170, 311] on div at bounding box center [158, 278] width 23 height 157
click at [171, 313] on textarea "**********" at bounding box center [365, 284] width 388 height 141
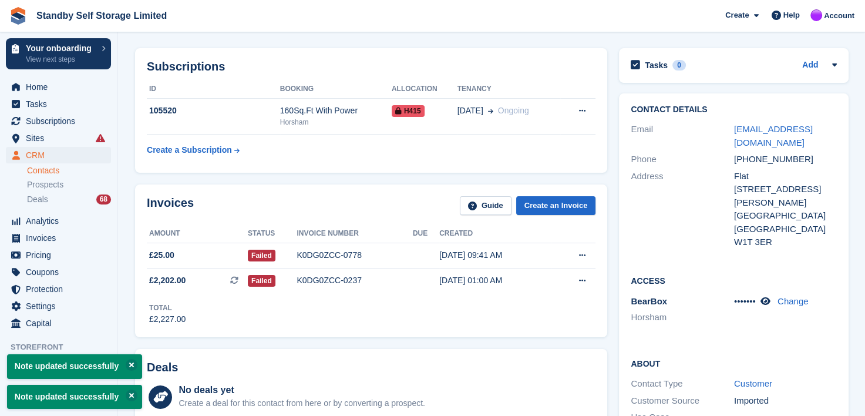
scroll to position [235, 0]
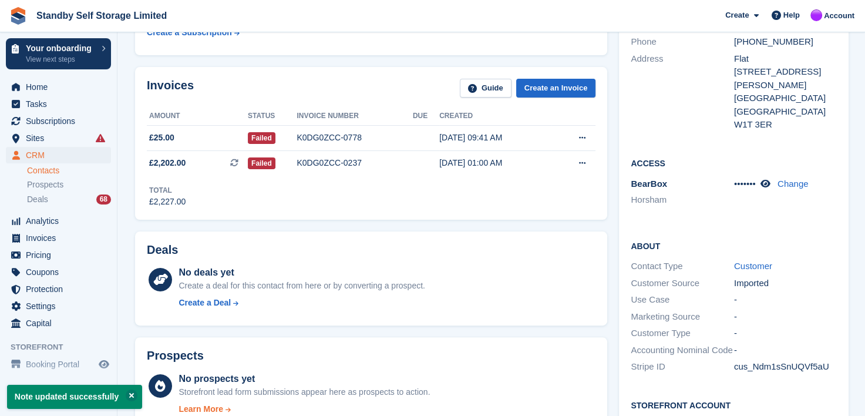
type textarea "**********"
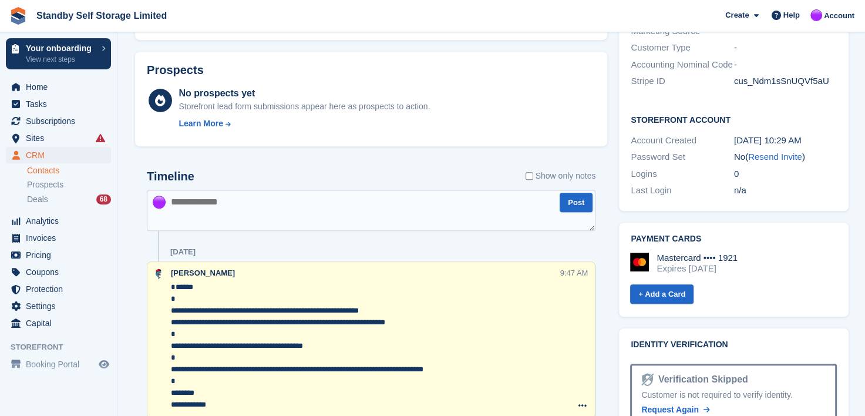
scroll to position [529, 0]
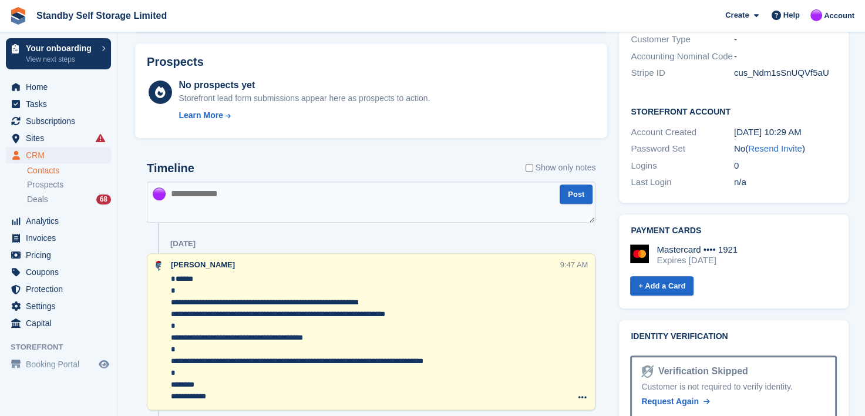
click at [197, 202] on textarea at bounding box center [371, 202] width 449 height 41
type textarea "**********"
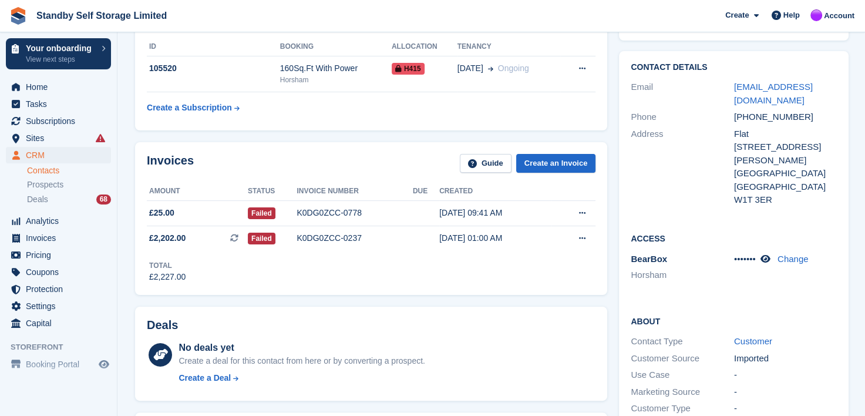
scroll to position [59, 0]
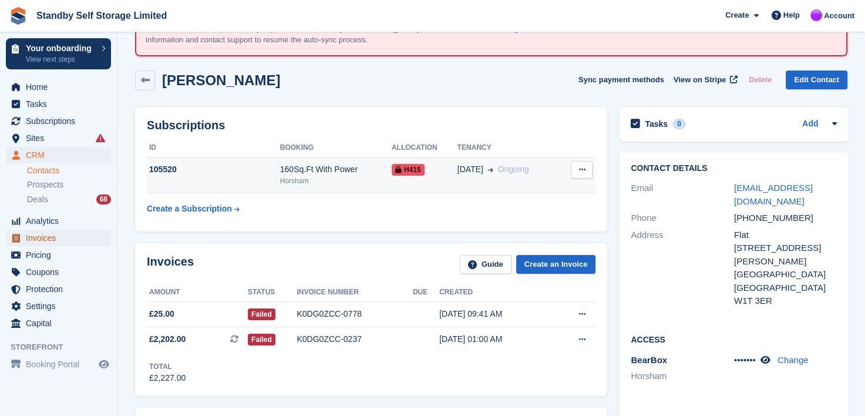
drag, startPoint x: 31, startPoint y: 235, endPoint x: 200, endPoint y: 189, distance: 176.0
click at [31, 235] on span "Invoices" at bounding box center [61, 238] width 70 height 16
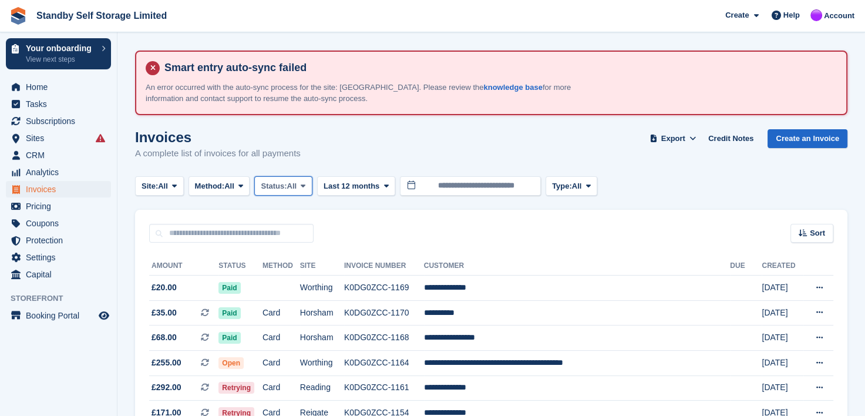
click at [305, 187] on icon at bounding box center [303, 186] width 5 height 8
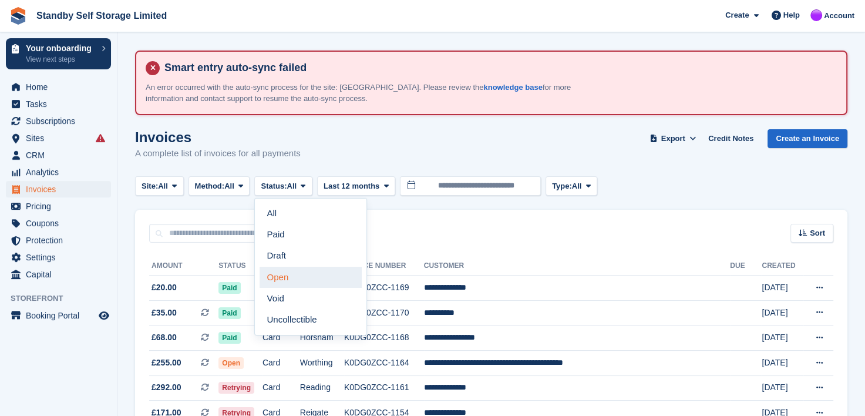
click at [282, 282] on link "Open" at bounding box center [311, 277] width 102 height 21
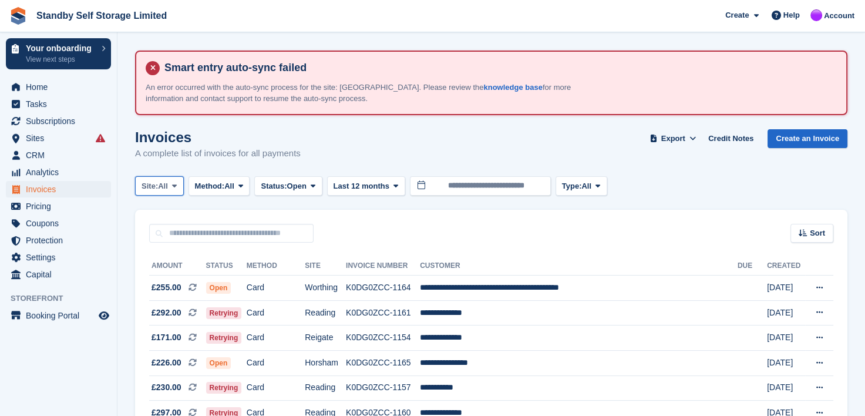
click at [174, 190] on span at bounding box center [174, 185] width 9 height 9
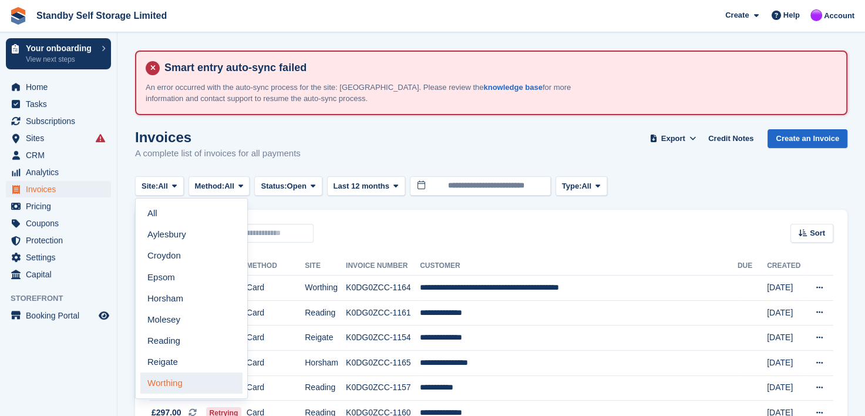
click at [150, 384] on link "Worthing" at bounding box center [191, 382] width 102 height 21
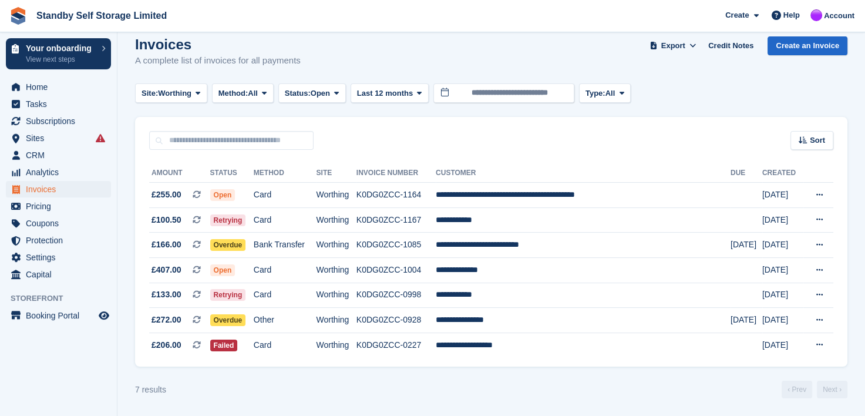
scroll to position [93, 0]
click at [207, 90] on button "Site: Worthing" at bounding box center [171, 92] width 72 height 19
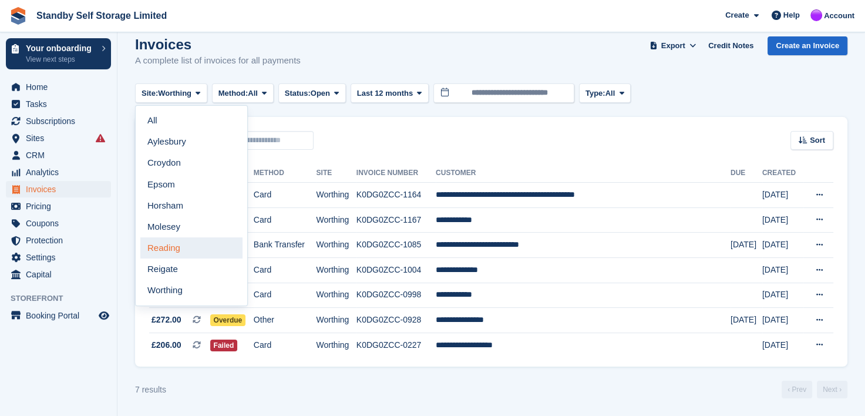
click at [155, 249] on link "Reading" at bounding box center [191, 247] width 102 height 21
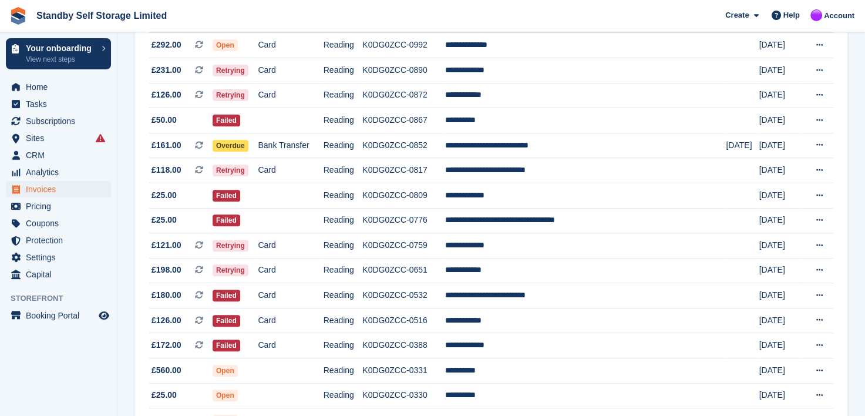
scroll to position [403, 0]
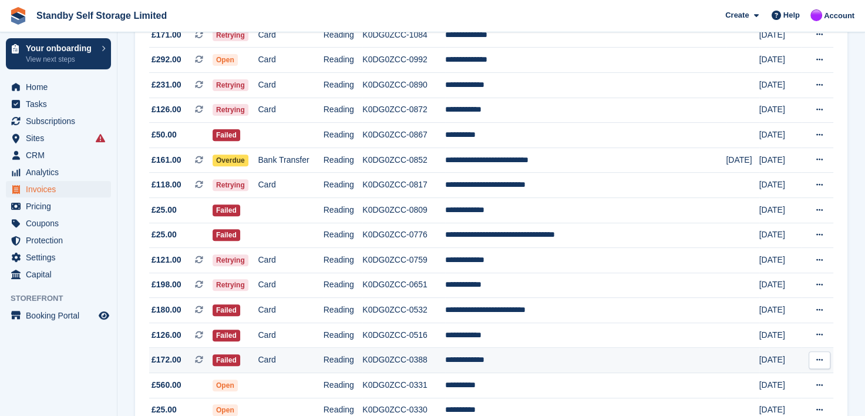
click at [504, 362] on td "**********" at bounding box center [585, 360] width 281 height 25
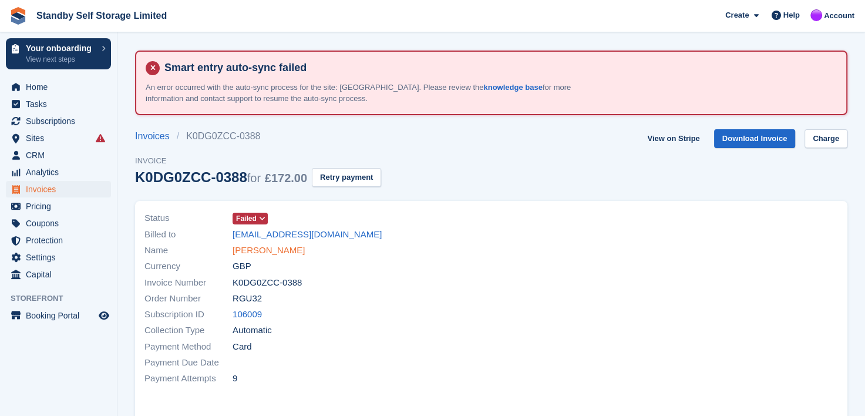
click at [266, 249] on link "[PERSON_NAME]" at bounding box center [269, 251] width 72 height 14
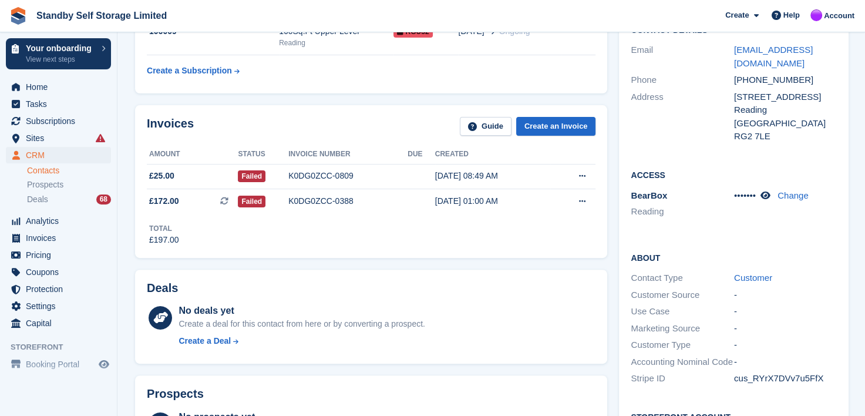
scroll to position [235, 0]
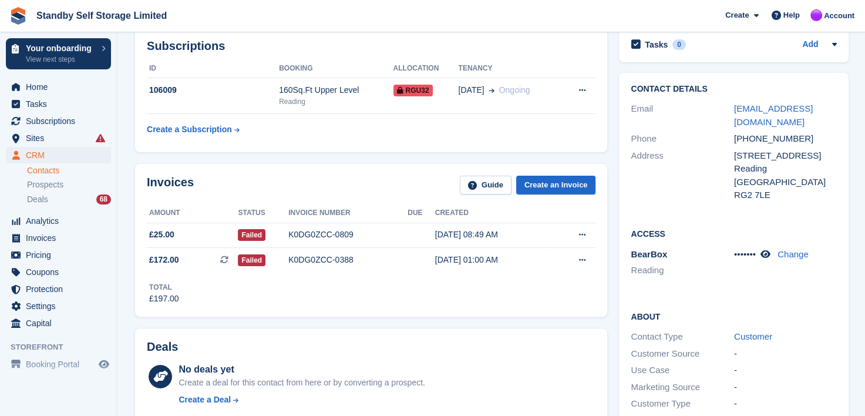
click at [479, 313] on div "Invoices Guide Create an Invoice Amount Status Invoice number Due Created £25.0…" at bounding box center [371, 240] width 472 height 153
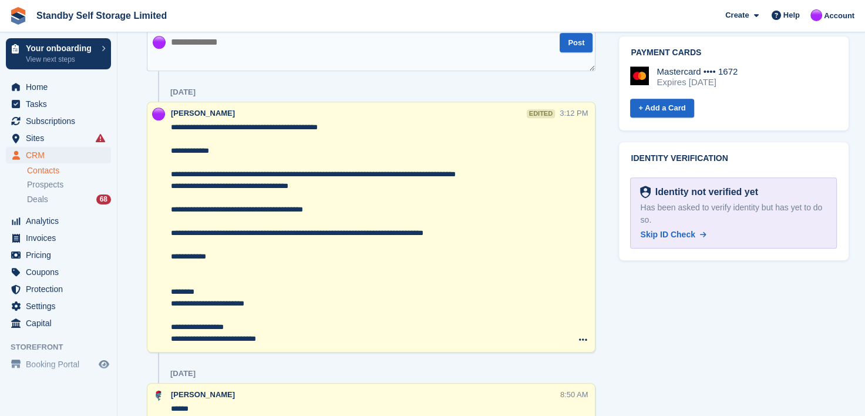
scroll to position [705, 0]
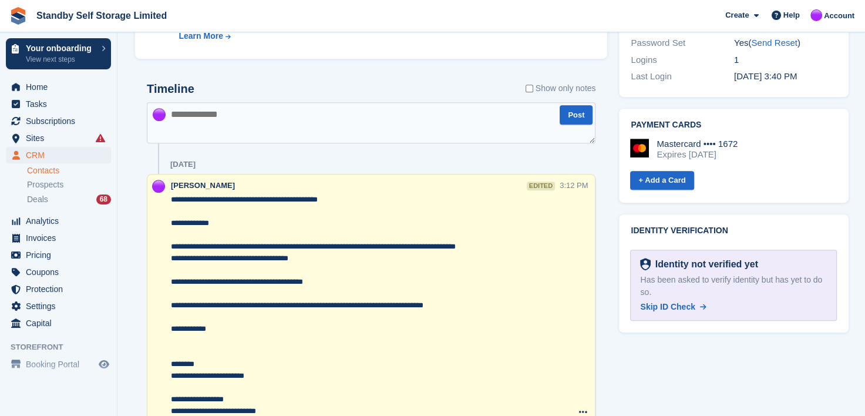
click at [204, 121] on textarea at bounding box center [371, 122] width 449 height 41
click at [292, 115] on textarea "**********" at bounding box center [371, 122] width 449 height 41
type textarea "**********"
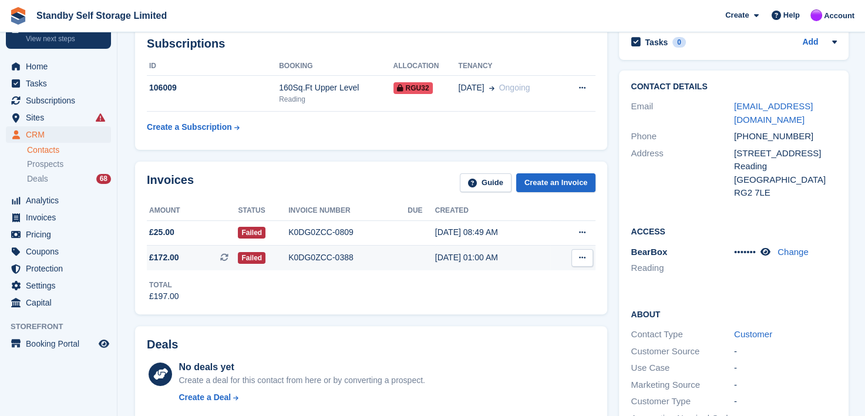
scroll to position [235, 0]
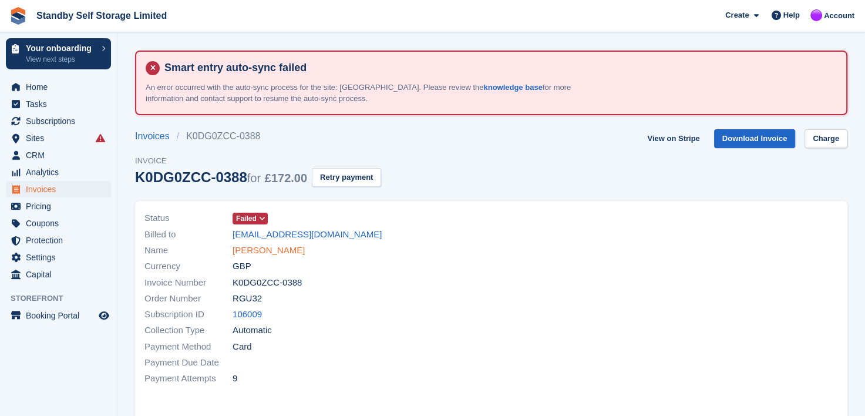
click at [247, 249] on link "Heather Simis" at bounding box center [269, 251] width 72 height 14
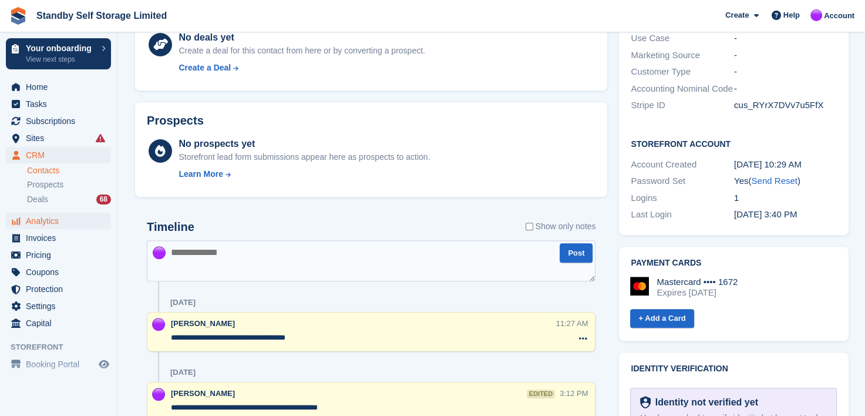
scroll to position [587, 0]
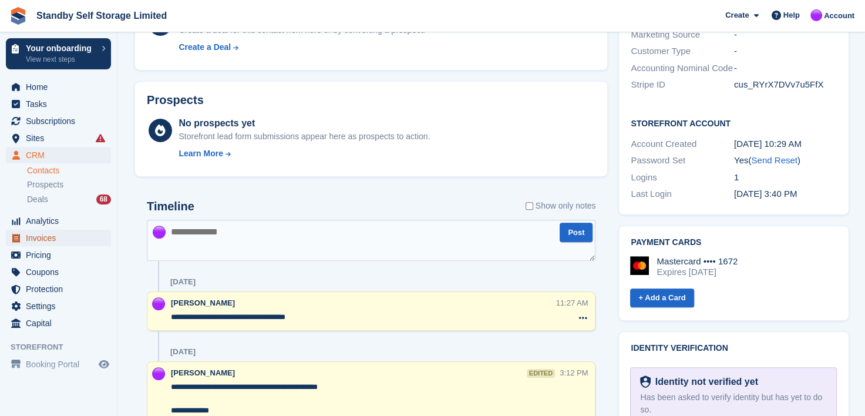
click at [35, 237] on span "Invoices" at bounding box center [61, 238] width 70 height 16
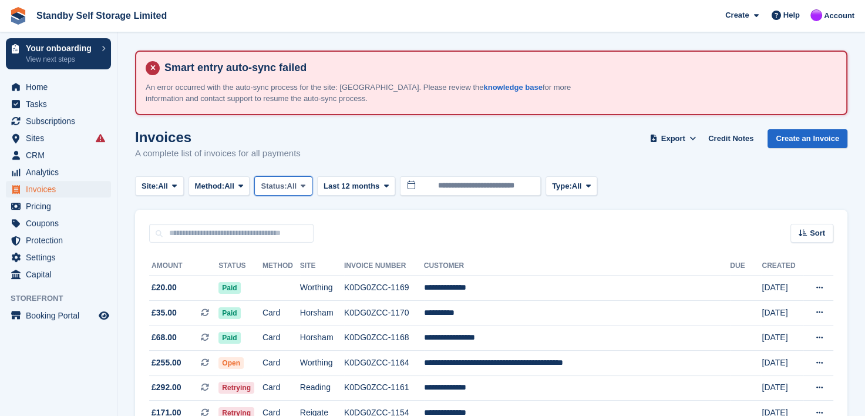
click at [305, 184] on icon at bounding box center [303, 186] width 5 height 8
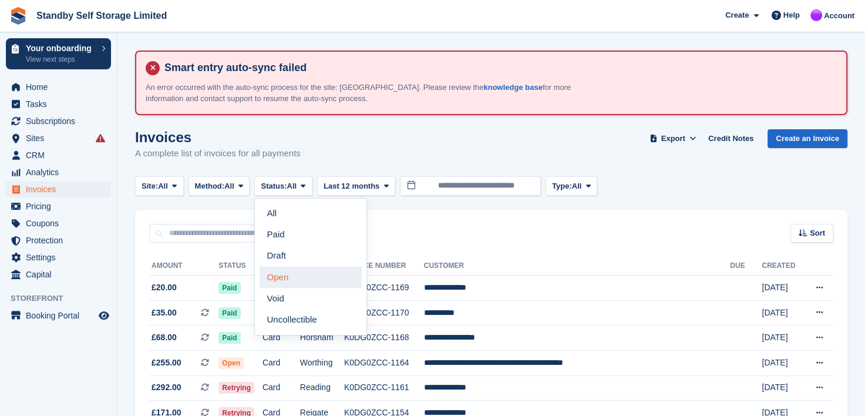
click at [287, 284] on link "Open" at bounding box center [311, 277] width 102 height 21
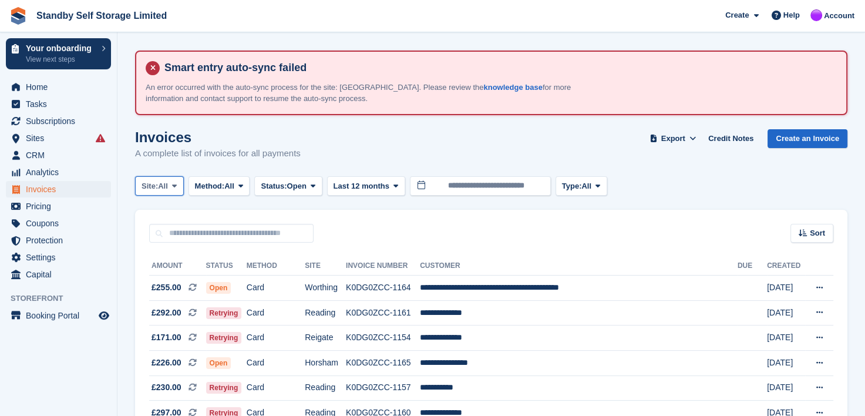
click at [176, 185] on icon at bounding box center [174, 186] width 5 height 8
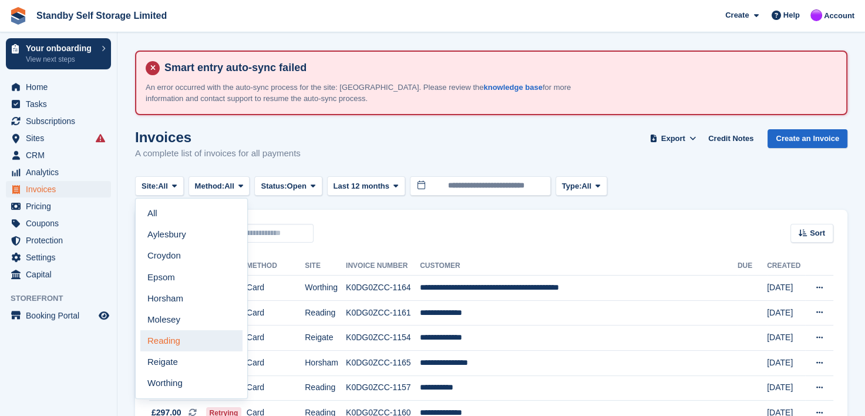
click at [160, 341] on link "Reading" at bounding box center [191, 340] width 102 height 21
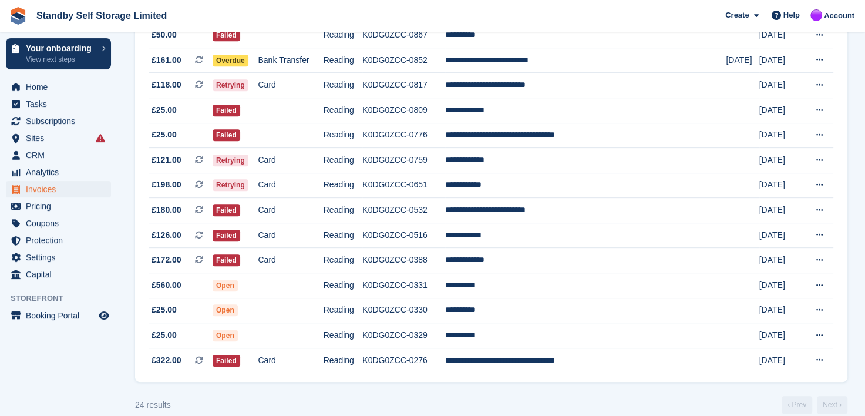
scroll to position [521, 0]
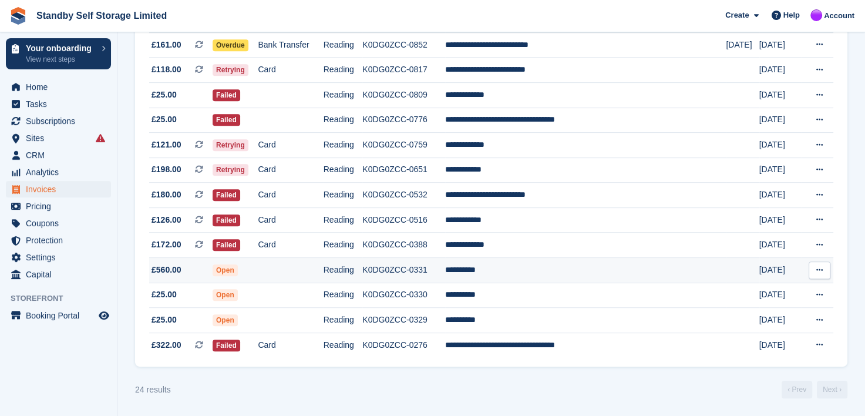
click at [505, 269] on td "**********" at bounding box center [585, 270] width 281 height 25
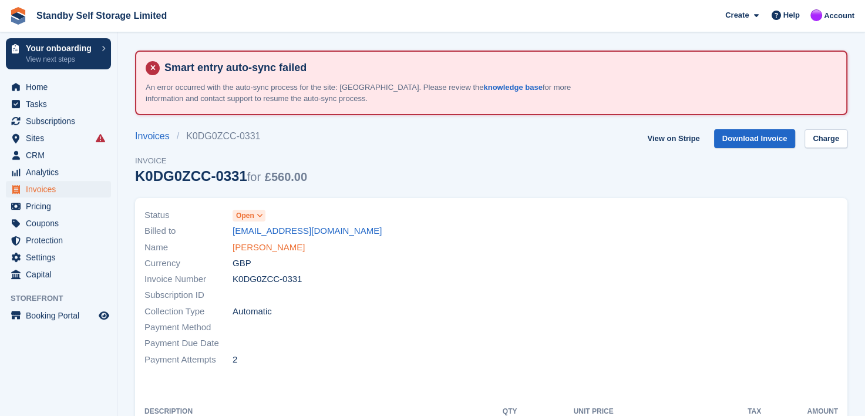
click at [247, 249] on link "Papa Ndong" at bounding box center [269, 248] width 72 height 14
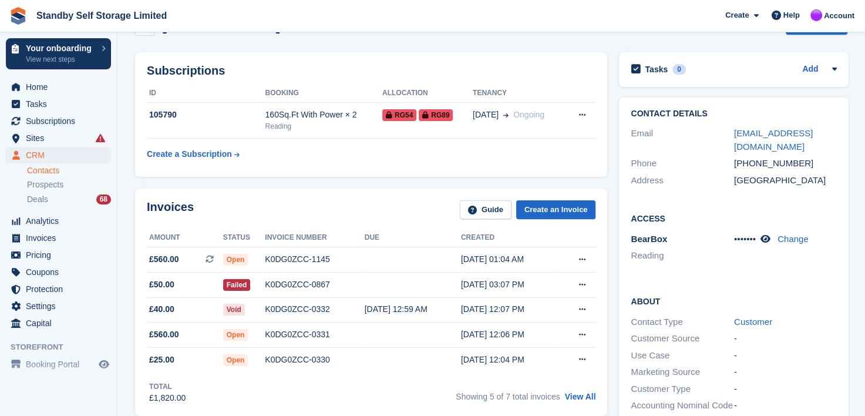
scroll to position [235, 0]
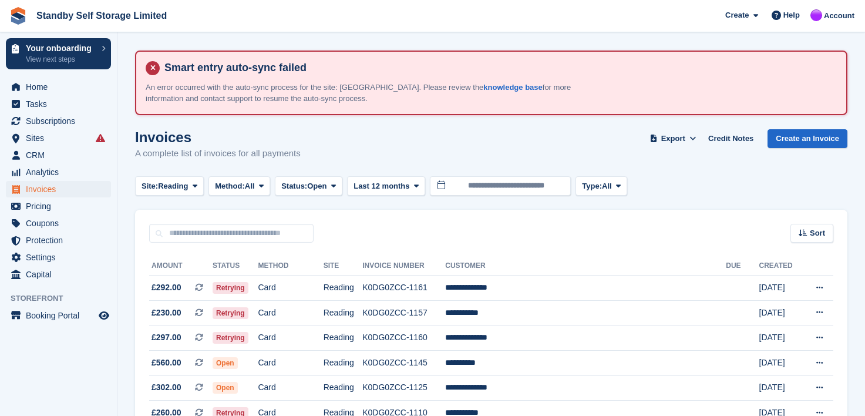
scroll to position [521, 0]
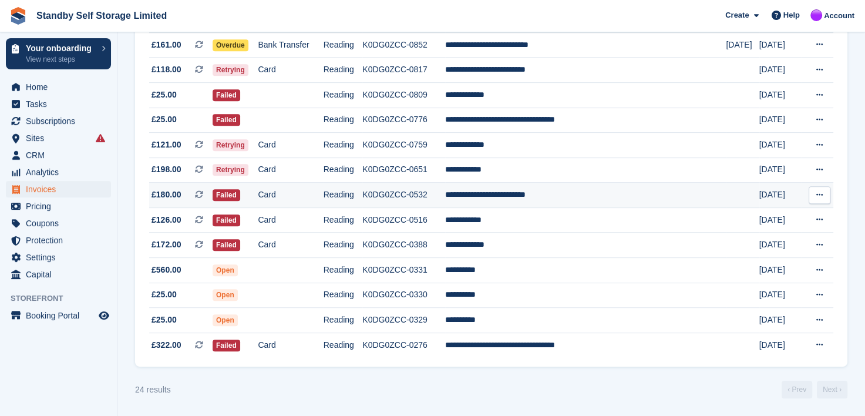
click at [508, 195] on td "**********" at bounding box center [585, 195] width 281 height 25
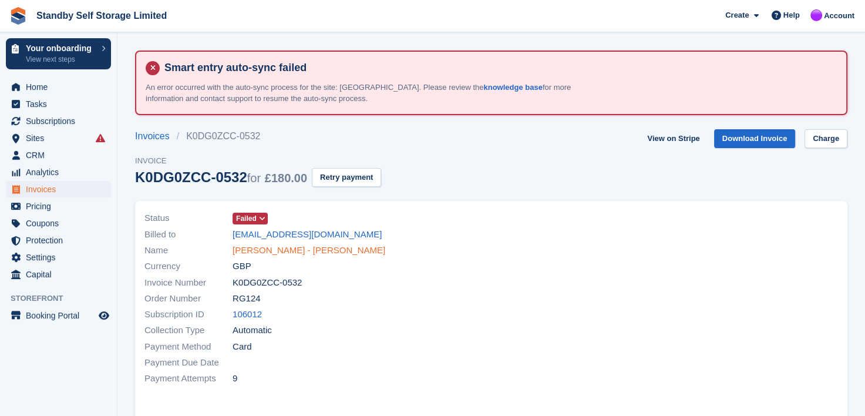
click at [266, 247] on link "Steven Beake - Daniel Beake" at bounding box center [309, 251] width 153 height 14
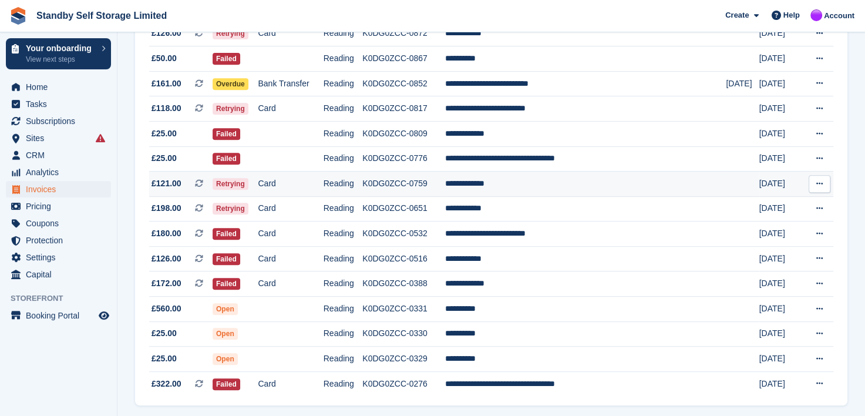
scroll to position [462, 0]
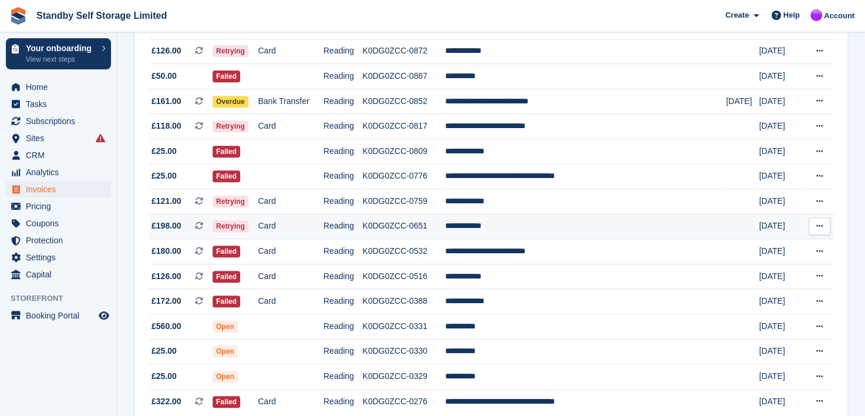
click at [509, 228] on td "**********" at bounding box center [585, 226] width 281 height 25
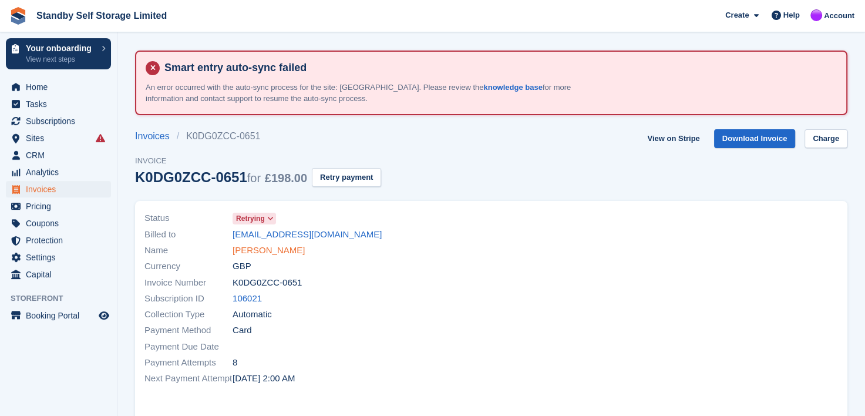
click at [248, 249] on link "[PERSON_NAME]" at bounding box center [269, 251] width 72 height 14
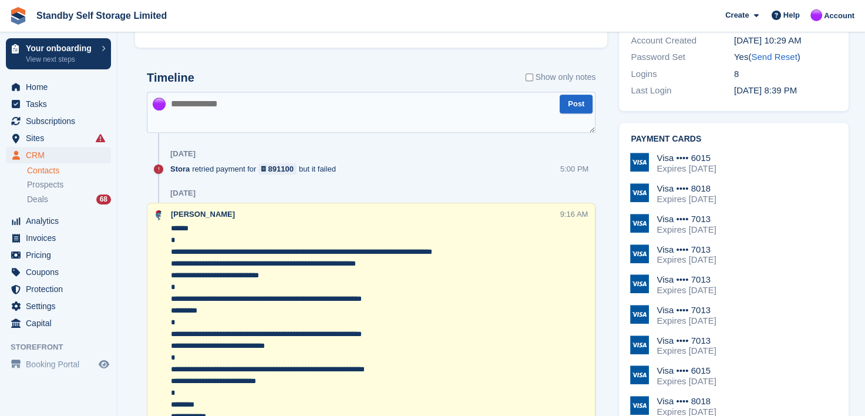
scroll to position [705, 0]
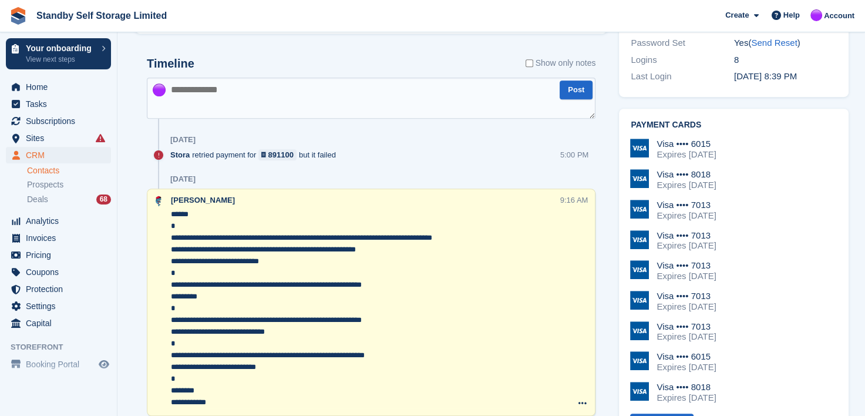
click at [172, 258] on textarea "**********" at bounding box center [365, 309] width 388 height 200
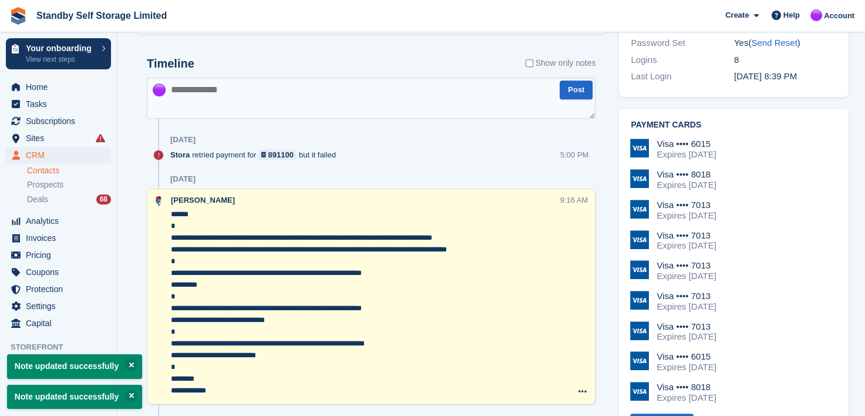
click at [171, 282] on textarea "**********" at bounding box center [365, 303] width 388 height 188
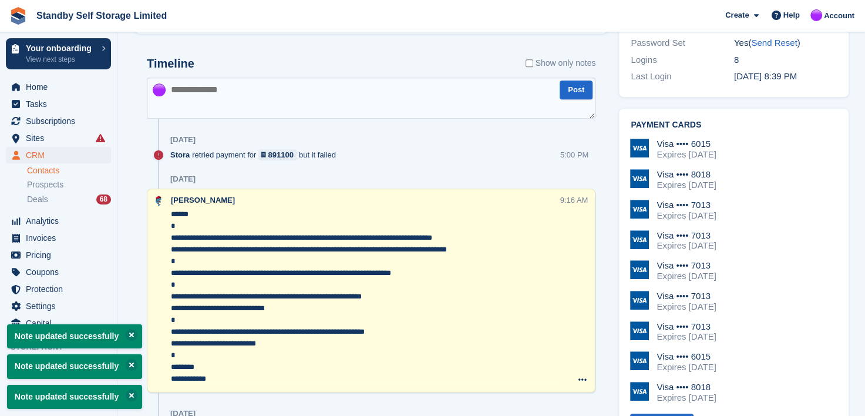
click at [171, 309] on textarea "**********" at bounding box center [365, 297] width 388 height 176
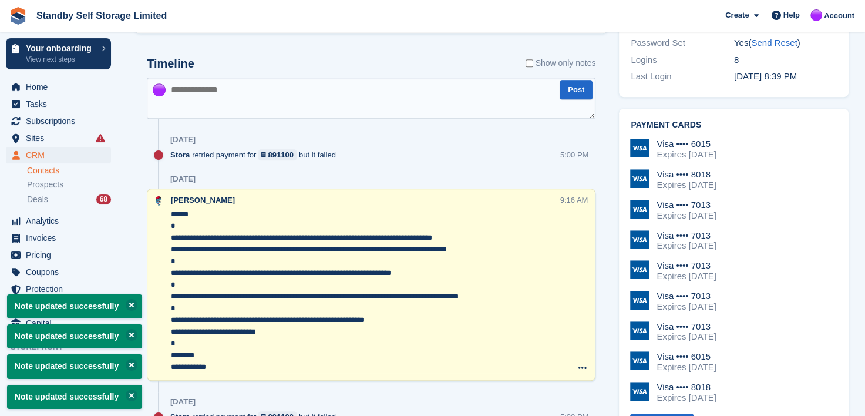
click at [172, 329] on textarea "**********" at bounding box center [365, 291] width 388 height 164
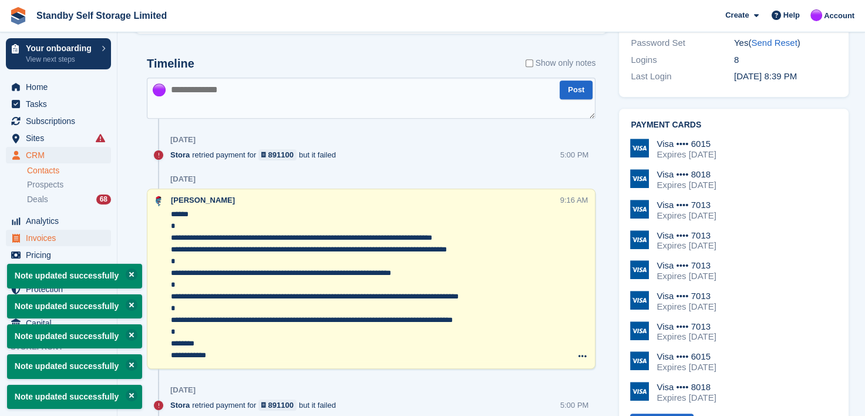
type textarea "**********"
drag, startPoint x: 38, startPoint y: 240, endPoint x: 73, endPoint y: 210, distance: 46.7
click at [38, 240] on span "Invoices" at bounding box center [61, 238] width 70 height 16
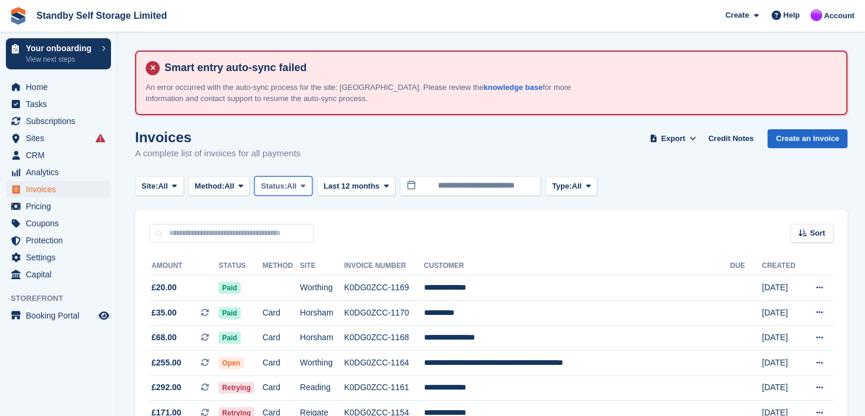
click at [305, 188] on icon at bounding box center [303, 186] width 5 height 8
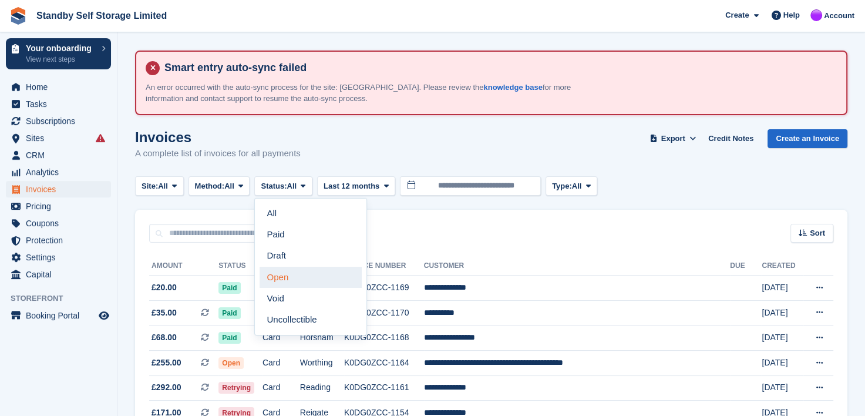
click at [278, 275] on link "Open" at bounding box center [311, 277] width 102 height 21
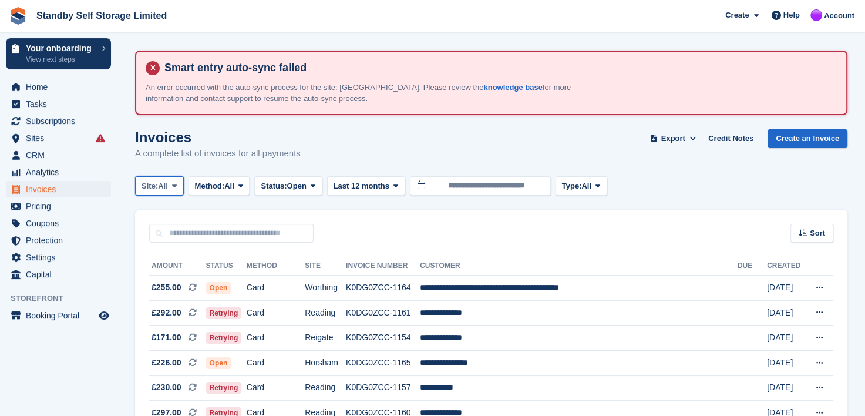
click at [176, 186] on icon at bounding box center [174, 186] width 5 height 8
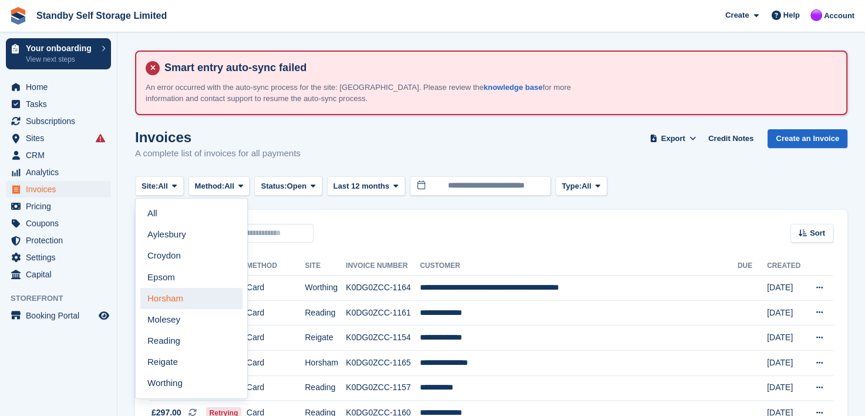
click at [167, 296] on link "Horsham" at bounding box center [191, 298] width 102 height 21
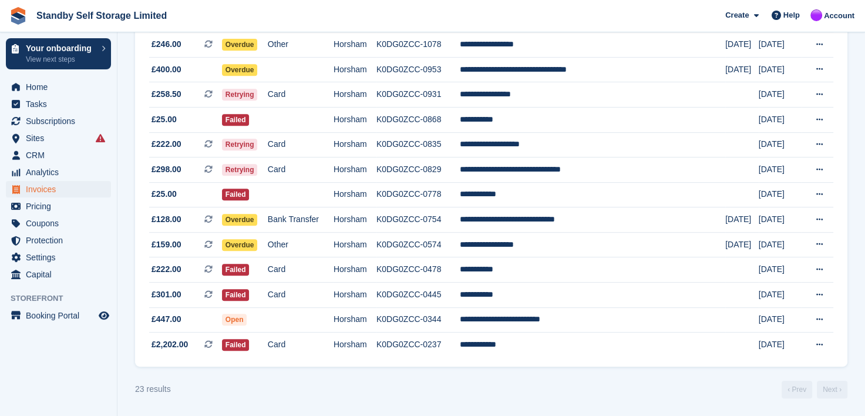
scroll to position [496, 0]
click at [516, 296] on td "**********" at bounding box center [593, 295] width 266 height 25
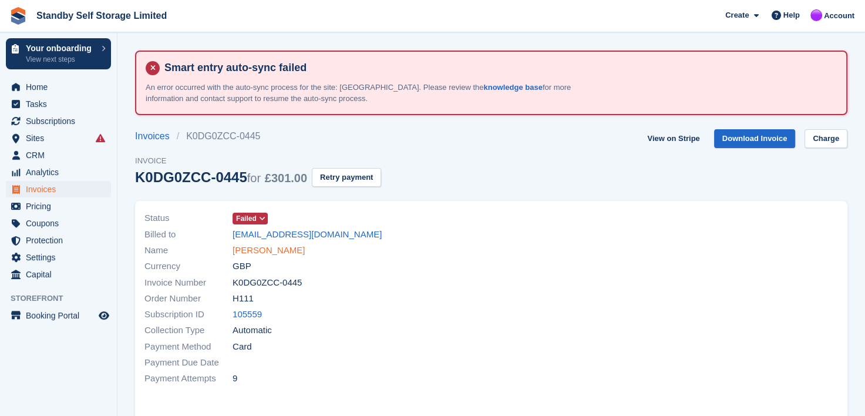
click at [249, 253] on link "[PERSON_NAME]" at bounding box center [269, 251] width 72 height 14
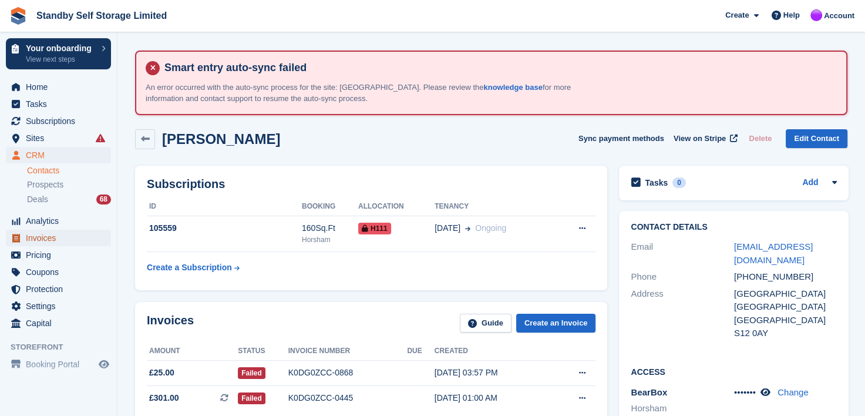
click at [38, 240] on span "Invoices" at bounding box center [61, 238] width 70 height 16
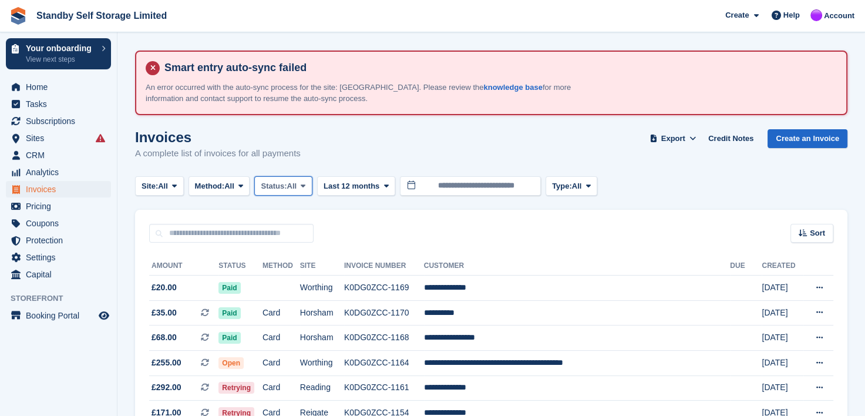
click at [305, 186] on icon at bounding box center [303, 186] width 5 height 8
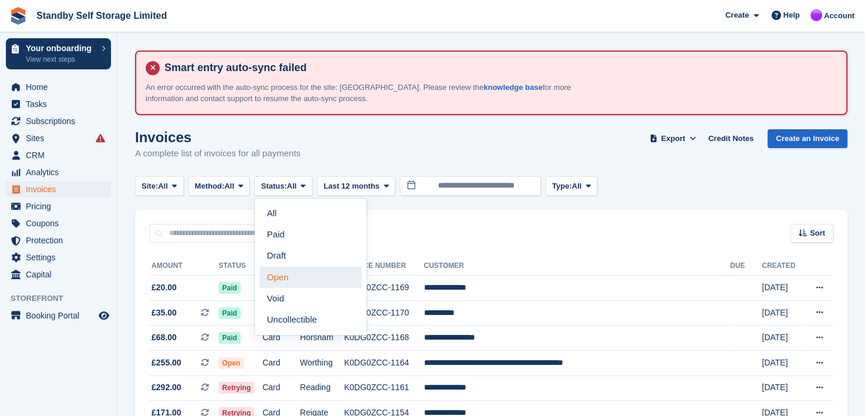
click at [291, 278] on link "Open" at bounding box center [311, 277] width 102 height 21
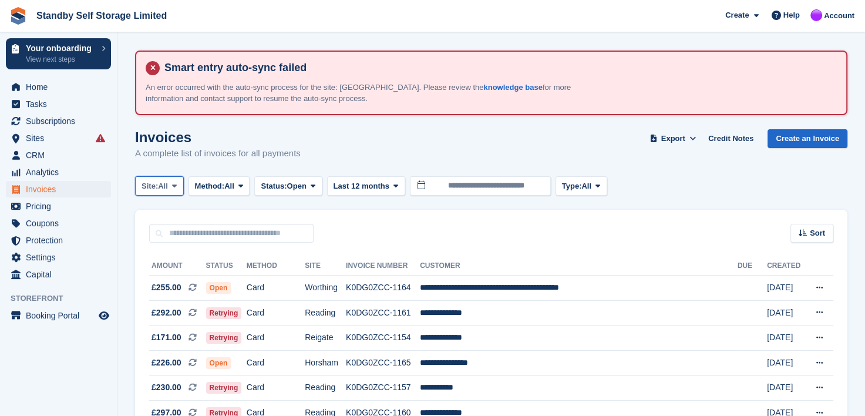
click at [174, 183] on icon at bounding box center [174, 186] width 5 height 8
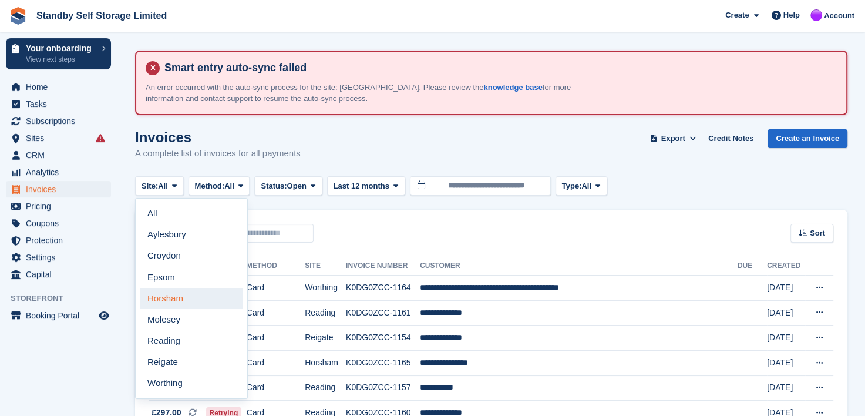
click at [170, 300] on link "Horsham" at bounding box center [191, 298] width 102 height 21
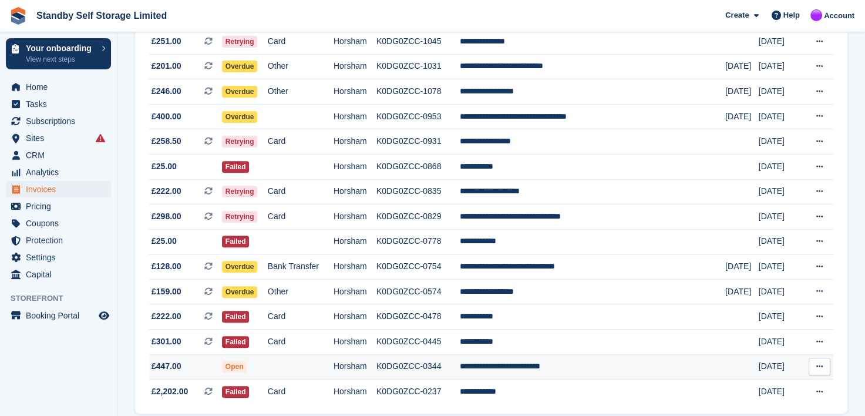
scroll to position [470, 0]
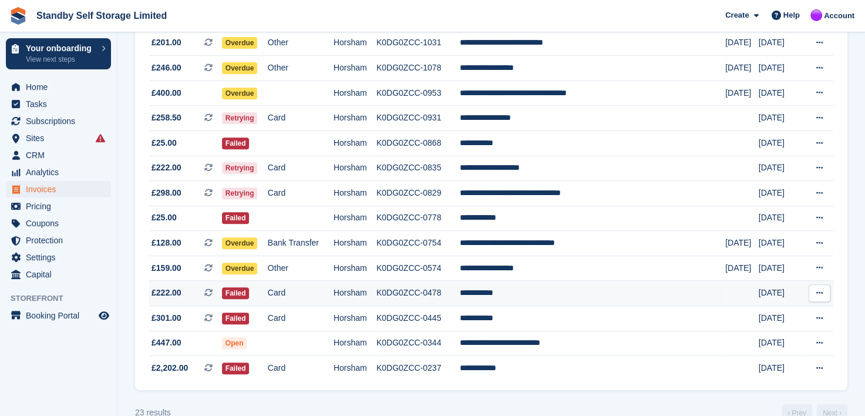
click at [519, 294] on td "**********" at bounding box center [593, 293] width 266 height 25
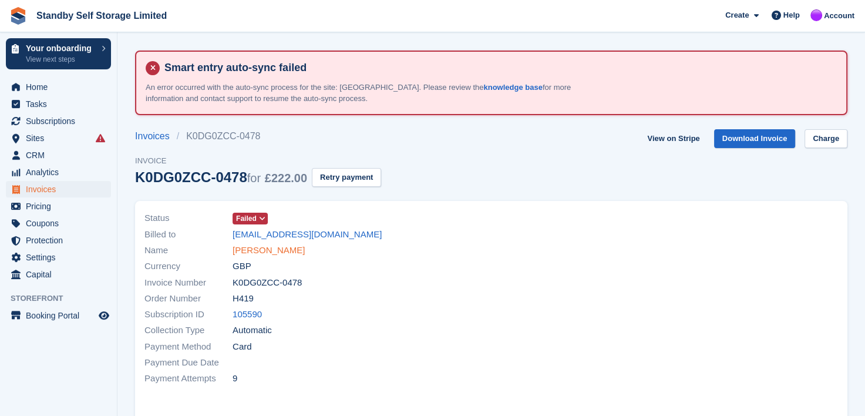
click at [241, 250] on link "[PERSON_NAME]" at bounding box center [269, 251] width 72 height 14
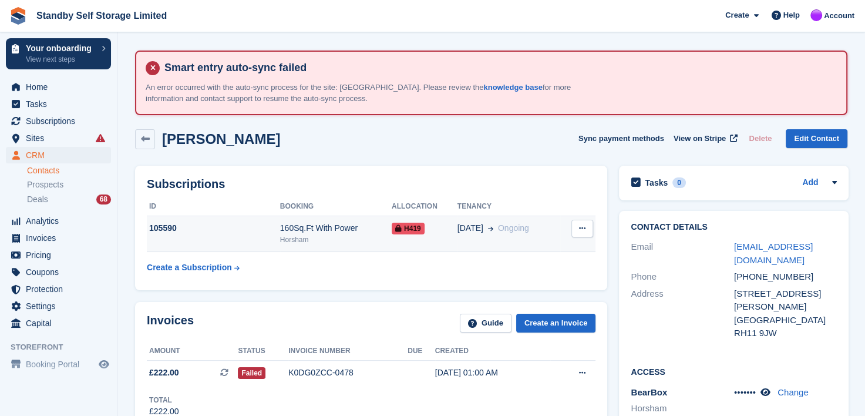
click at [510, 245] on td "[DATE] Ongoing" at bounding box center [509, 234] width 103 height 36
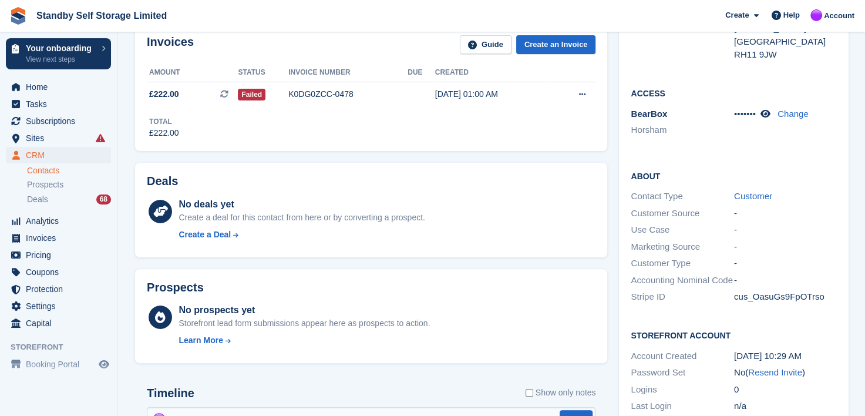
scroll to position [352, 0]
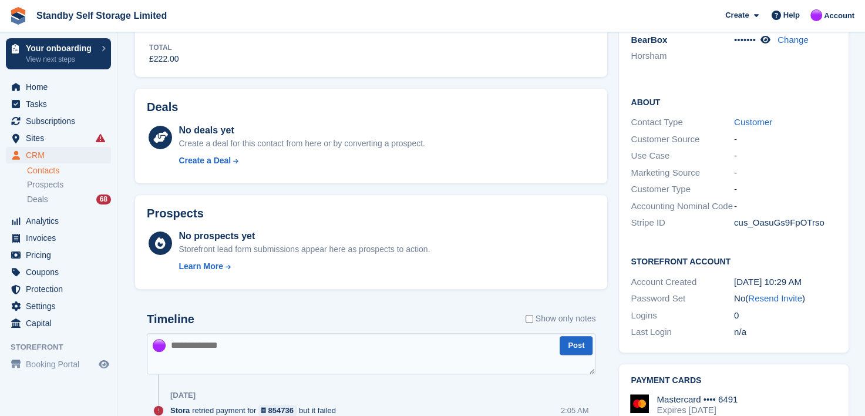
click at [227, 334] on textarea at bounding box center [371, 353] width 449 height 41
type textarea "**********"
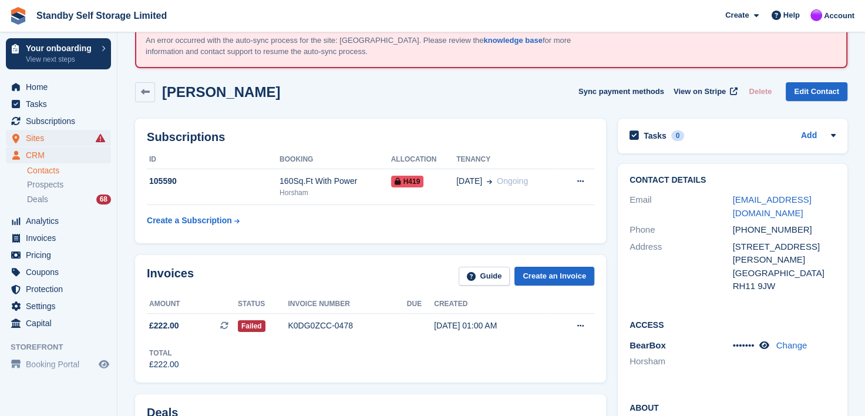
scroll to position [0, 0]
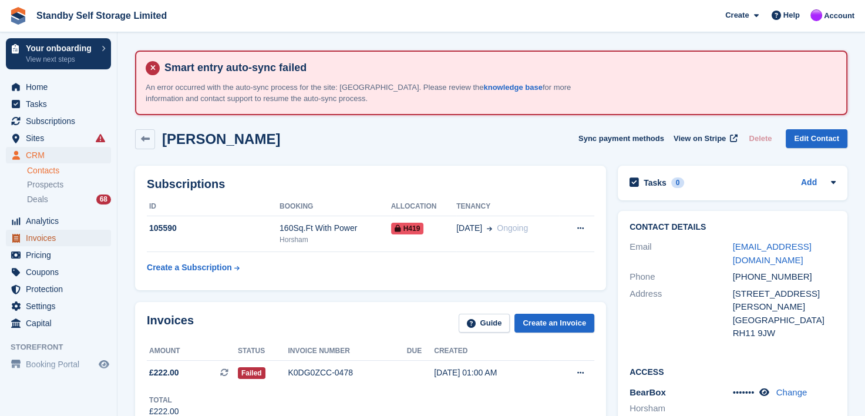
click at [33, 237] on span "Invoices" at bounding box center [61, 238] width 70 height 16
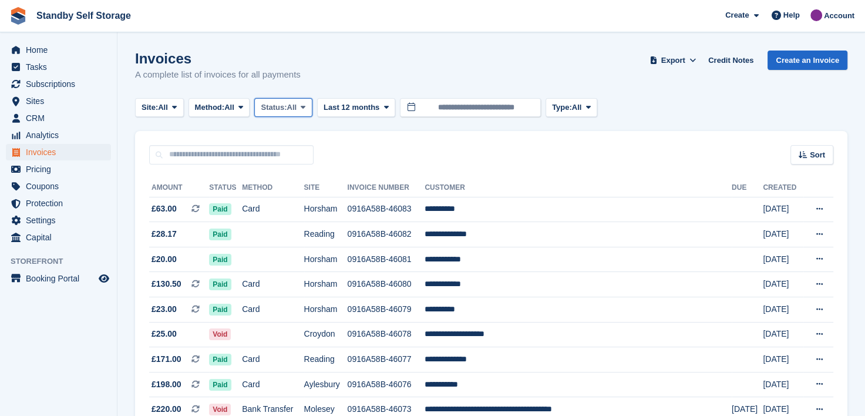
click at [305, 108] on icon at bounding box center [303, 107] width 5 height 8
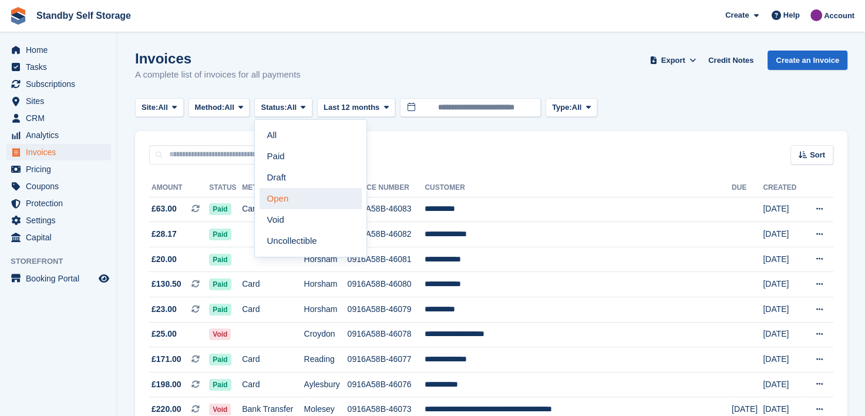
click at [274, 197] on link "Open" at bounding box center [311, 198] width 102 height 21
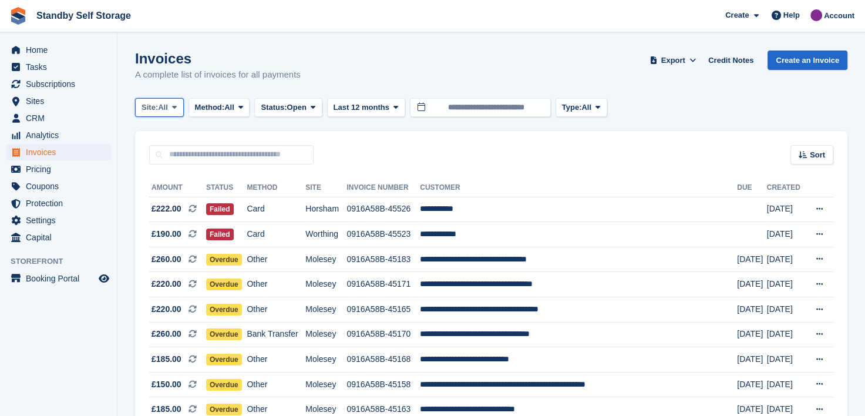
click at [177, 103] on icon at bounding box center [174, 107] width 5 height 8
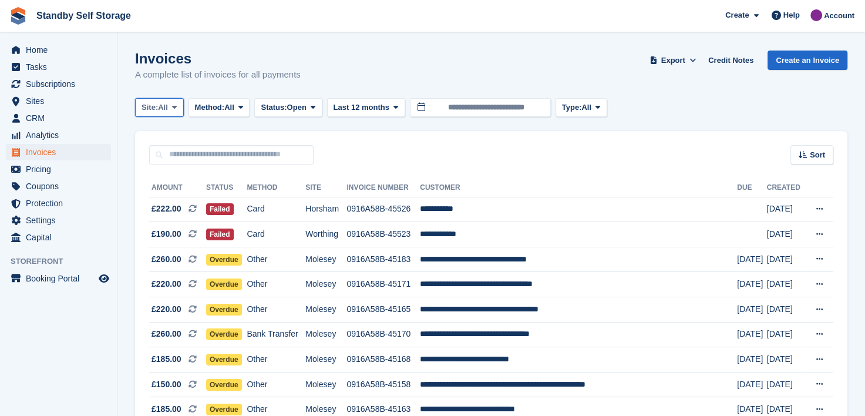
click at [176, 108] on icon at bounding box center [174, 107] width 5 height 8
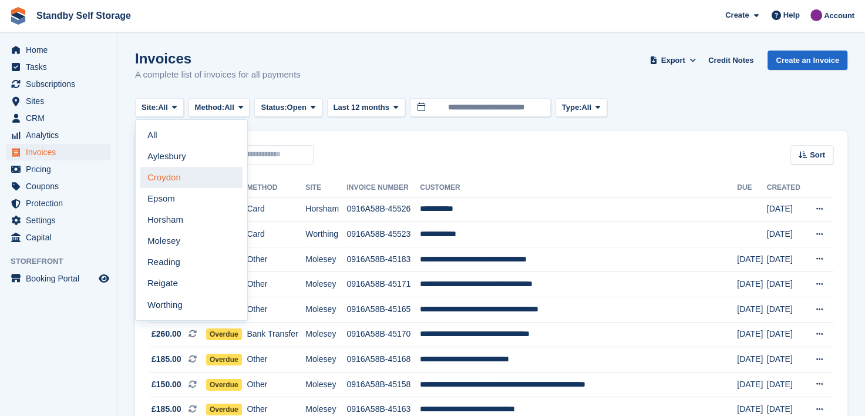
click at [164, 178] on link "Croydon" at bounding box center [191, 177] width 102 height 21
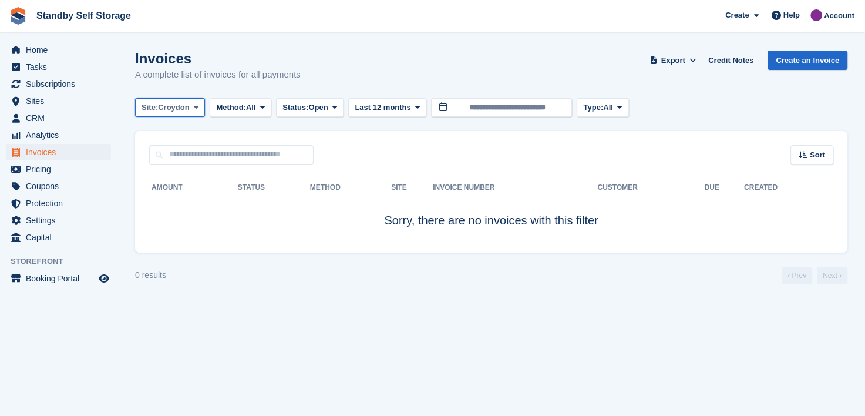
click at [200, 108] on span at bounding box center [196, 107] width 9 height 9
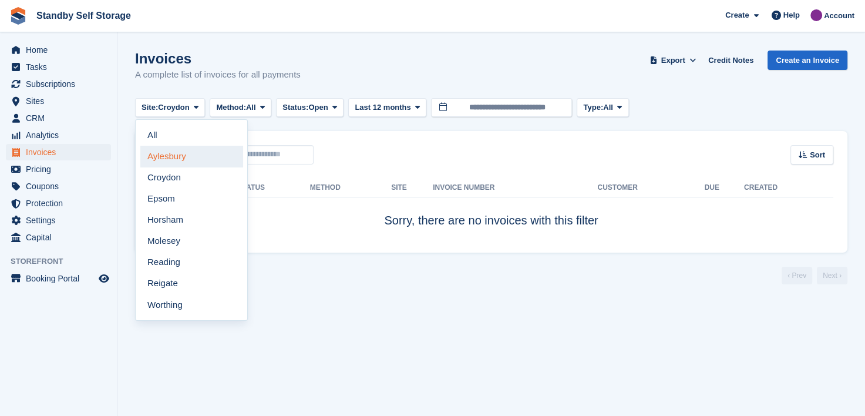
click at [155, 160] on link "Aylesbury" at bounding box center [191, 156] width 102 height 21
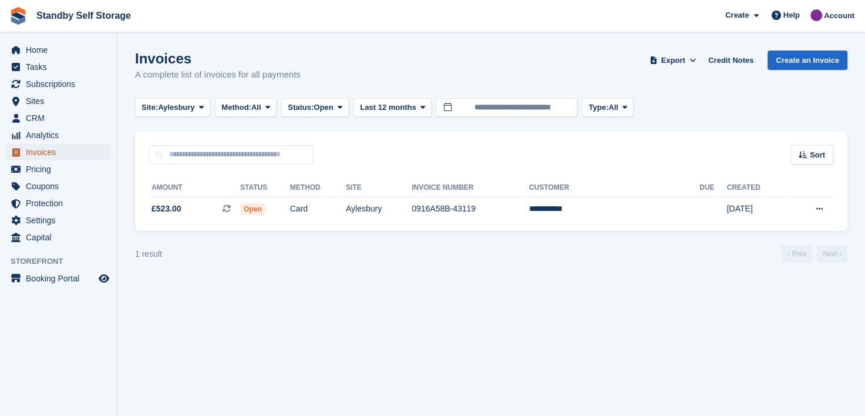
click at [35, 149] on span "Invoices" at bounding box center [61, 152] width 70 height 16
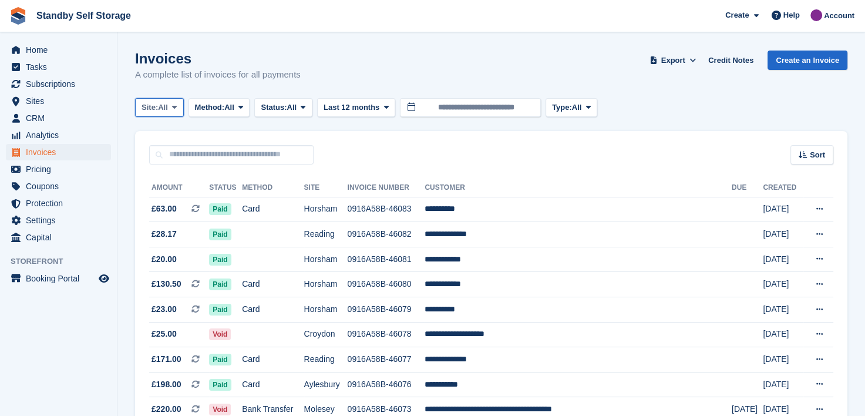
click at [174, 109] on icon at bounding box center [174, 107] width 5 height 8
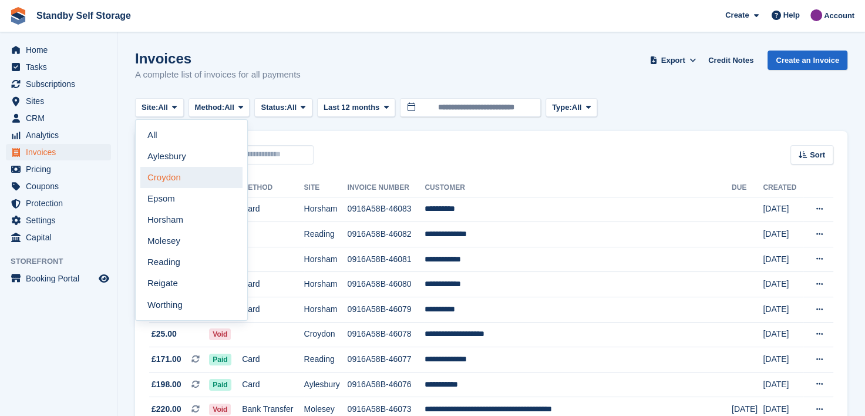
click at [162, 181] on link "Croydon" at bounding box center [191, 177] width 102 height 21
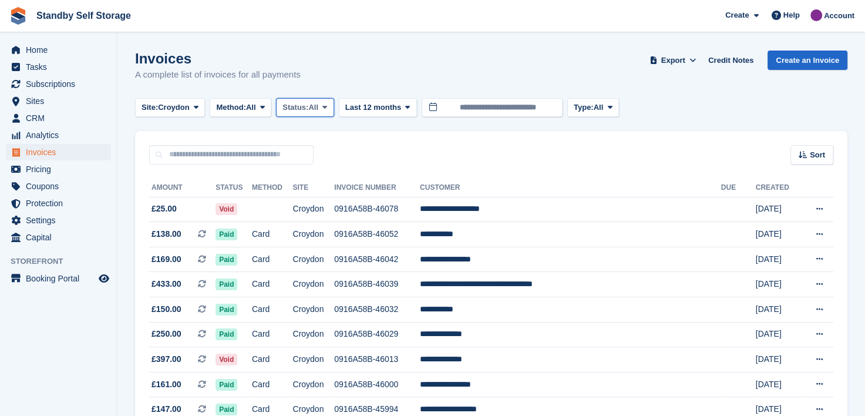
click at [327, 108] on icon at bounding box center [325, 107] width 5 height 8
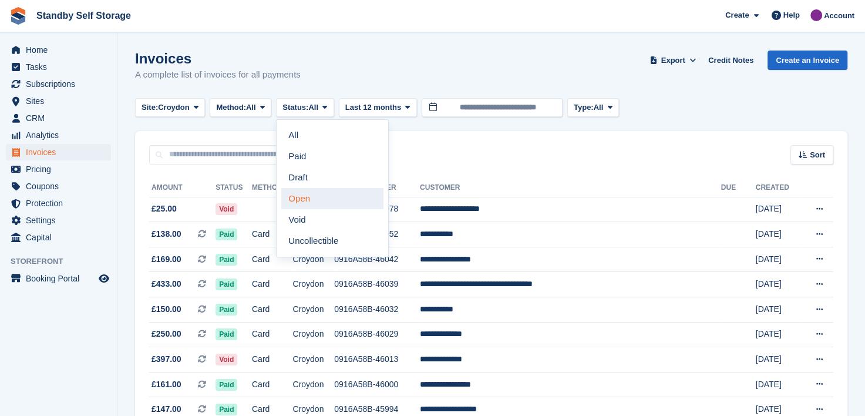
click at [296, 201] on link "Open" at bounding box center [332, 198] width 102 height 21
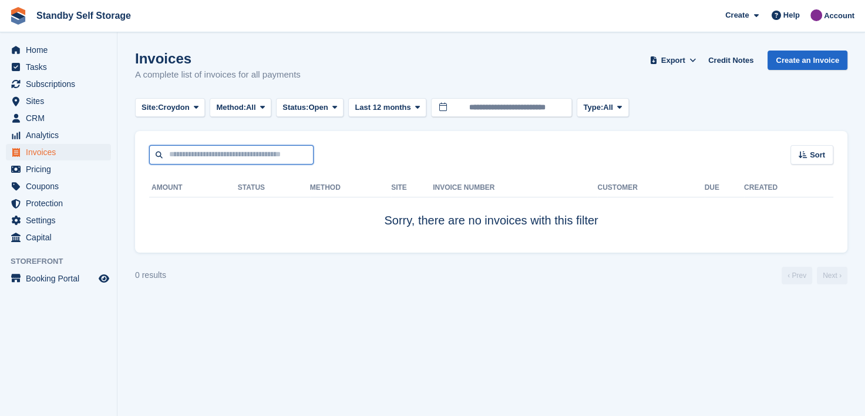
click at [254, 155] on input "text" at bounding box center [231, 154] width 164 height 19
drag, startPoint x: 235, startPoint y: 162, endPoint x: 160, endPoint y: 128, distance: 82.3
click at [235, 162] on input "text" at bounding box center [231, 154] width 164 height 19
click at [37, 150] on span "Invoices" at bounding box center [61, 152] width 70 height 16
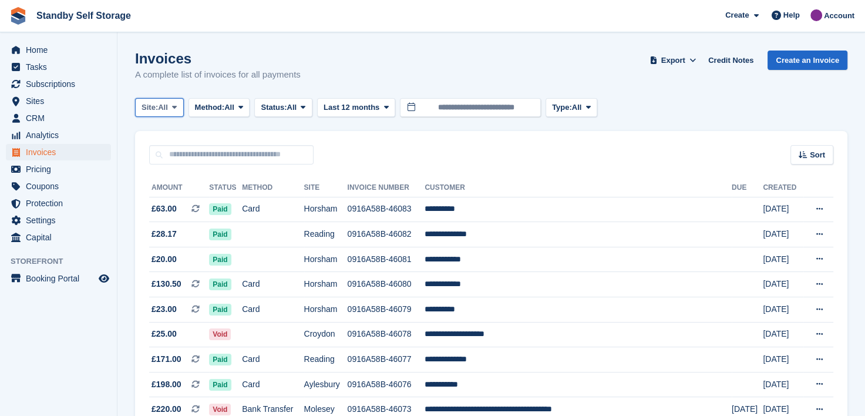
click at [181, 106] on button "Site: All" at bounding box center [159, 107] width 49 height 19
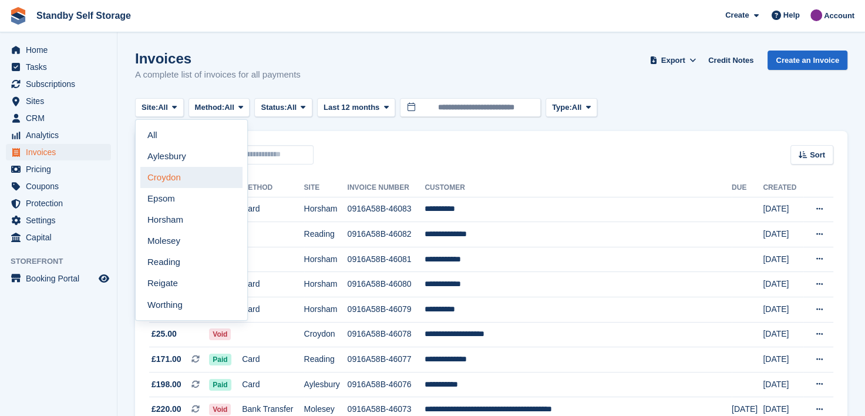
click at [165, 178] on link "Croydon" at bounding box center [191, 177] width 102 height 21
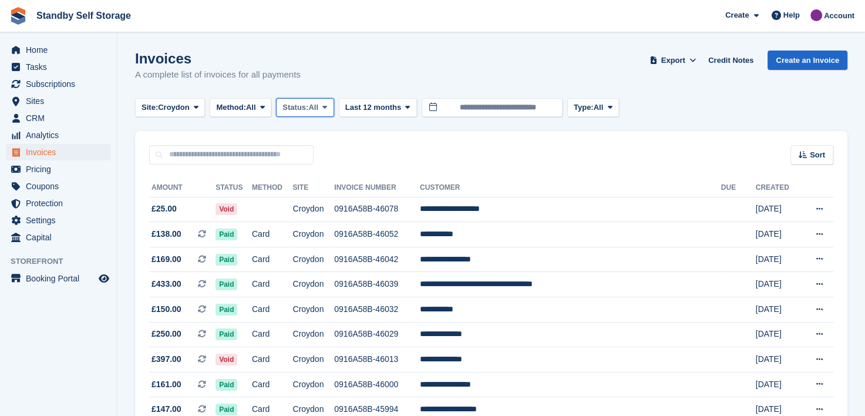
click at [330, 105] on span at bounding box center [324, 107] width 9 height 9
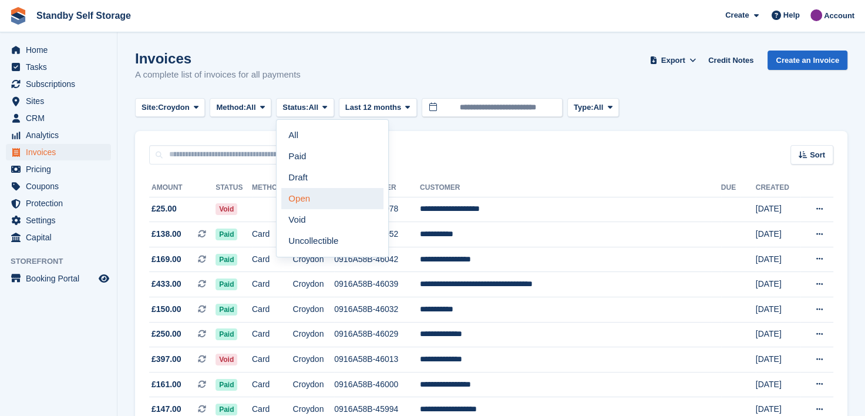
click at [301, 194] on link "Open" at bounding box center [332, 198] width 102 height 21
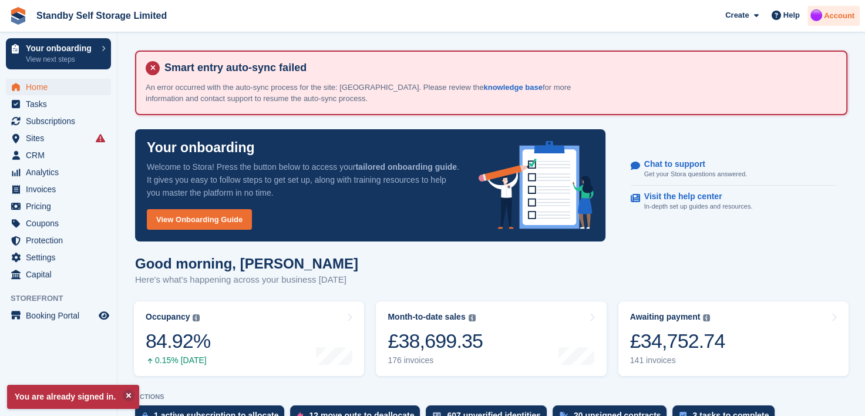
click at [839, 14] on span "Account" at bounding box center [839, 16] width 31 height 12
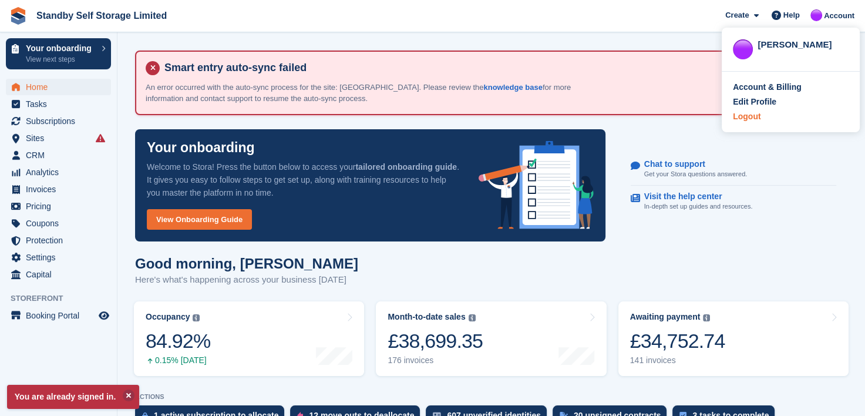
click at [742, 115] on div "Logout" at bounding box center [747, 116] width 28 height 12
